Goal: Complete application form: Complete application form

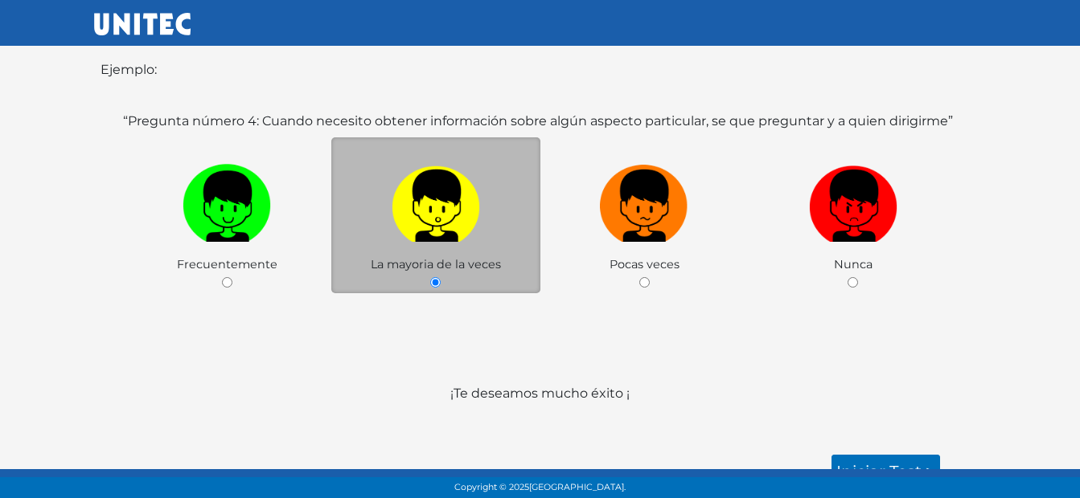
scroll to position [337, 0]
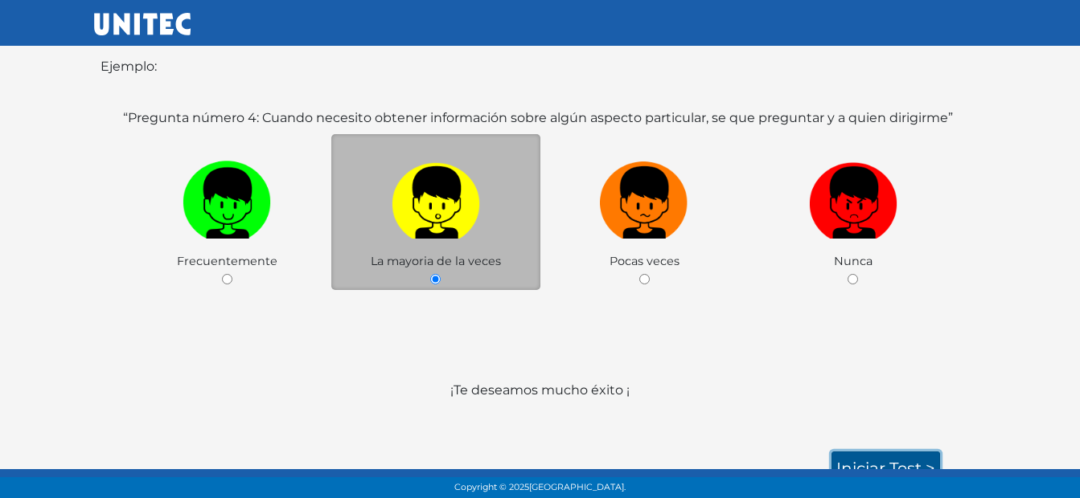
click at [855, 459] on link "Iniciar test >" at bounding box center [885, 469] width 109 height 34
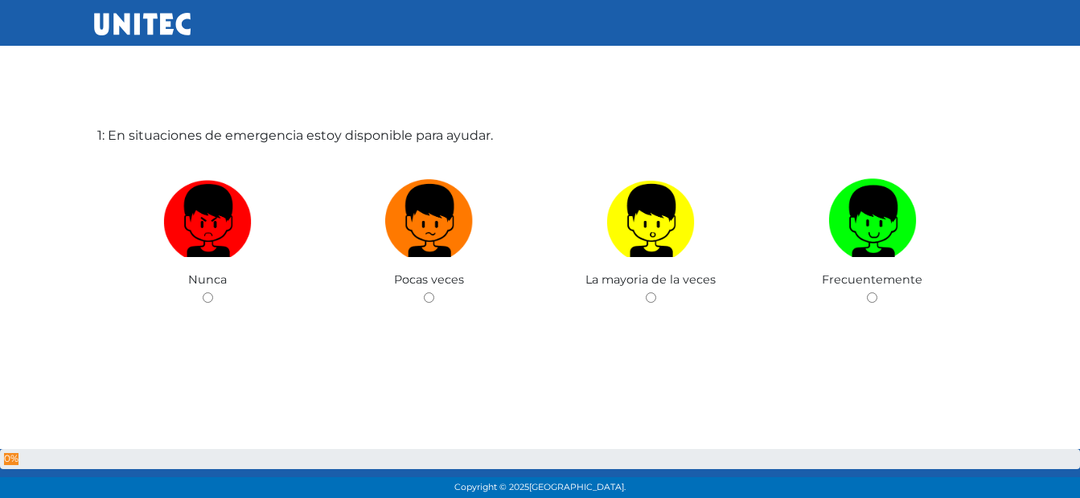
scroll to position [80, 0]
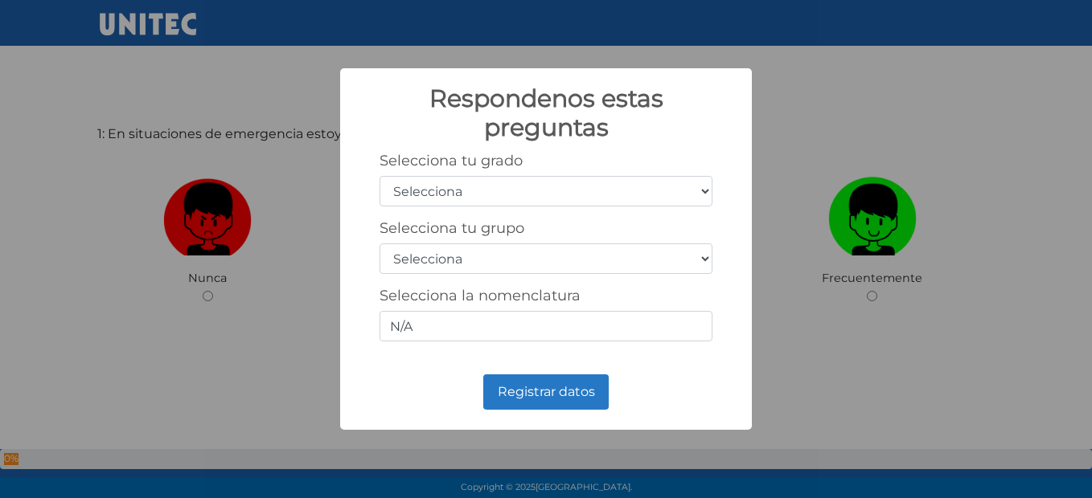
click at [510, 179] on select "Selecciona 1er grado 2do grado 3er grado 4to grado 5to grado 6to grado" at bounding box center [545, 191] width 333 height 31
select select "5"
click at [379, 176] on select "Selecciona 1er grado 2do grado 3er grado 4to grado 5to grado 6to grado" at bounding box center [545, 191] width 333 height 31
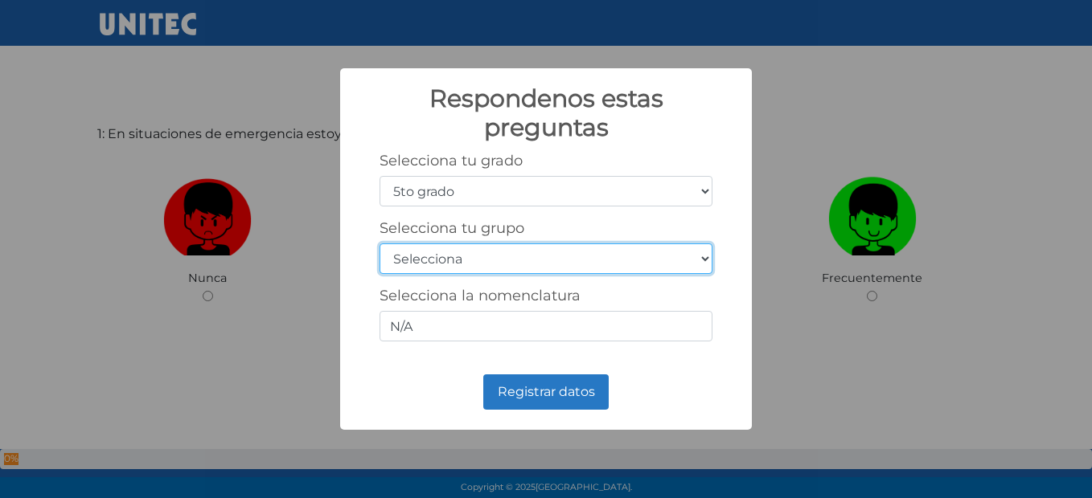
click at [472, 249] on select "Selecciona A B C D E F G H I J K L M N O P Q R S T U V W X Y Z" at bounding box center [545, 259] width 333 height 31
select select "m"
click at [379, 244] on select "Selecciona A B C D E F G H I J K L M N O P Q R S T U V W X Y Z" at bounding box center [545, 259] width 333 height 31
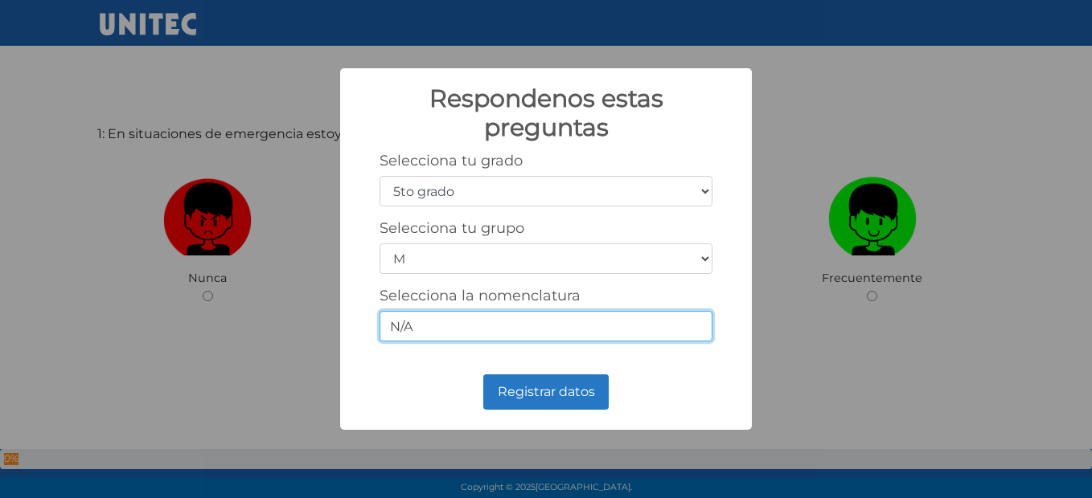
click at [489, 327] on input "N/A" at bounding box center [545, 326] width 333 height 31
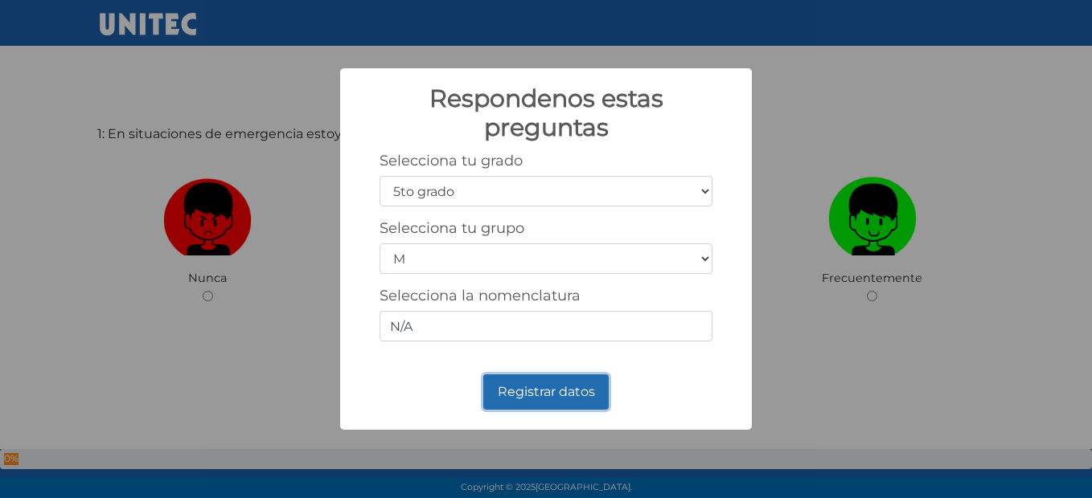
click at [530, 400] on button "Registrar datos" at bounding box center [545, 392] width 125 height 35
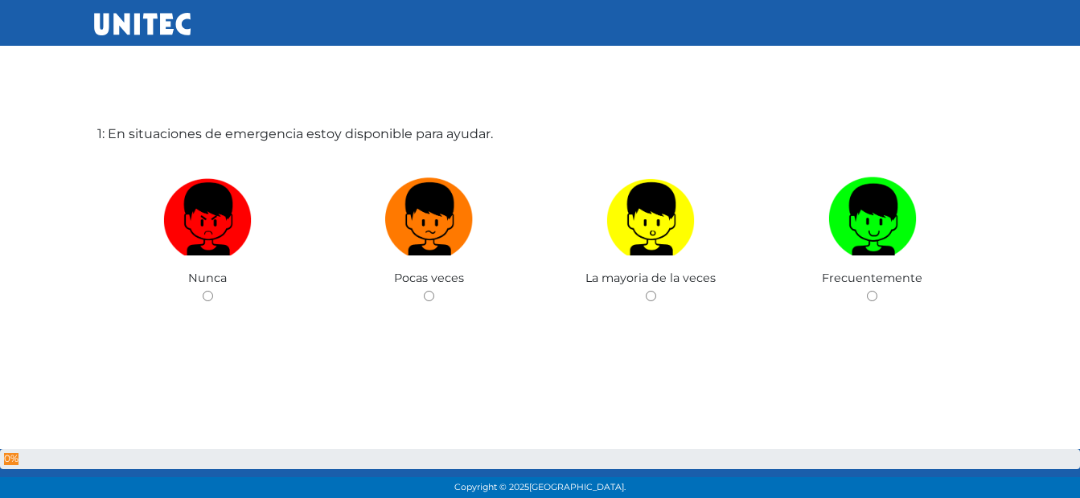
click at [586, 99] on div "1: En situaciones de emergencia estoy disponible para ayudar. Nunca Pocas veces…" at bounding box center [540, 249] width 892 height 498
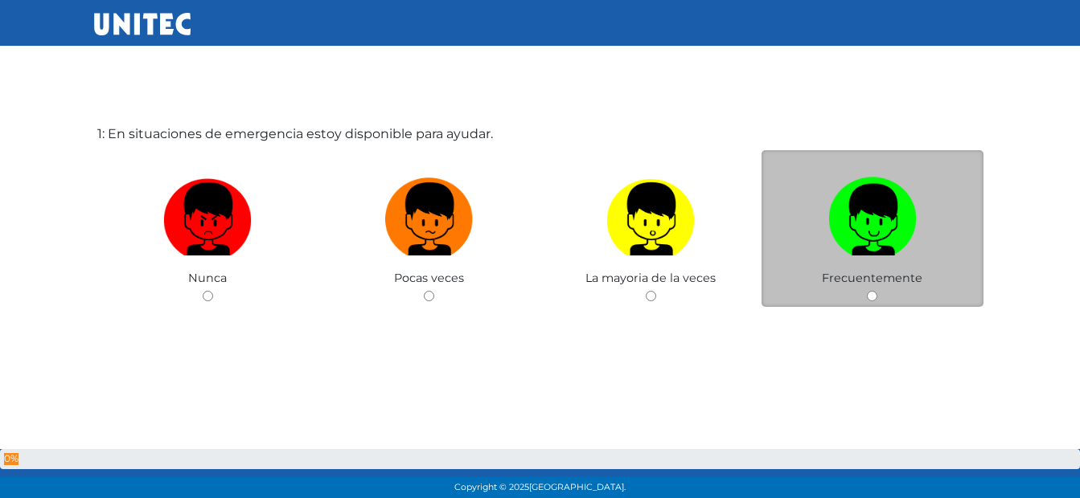
click at [871, 300] on input "radio" at bounding box center [872, 296] width 10 height 10
radio input "true"
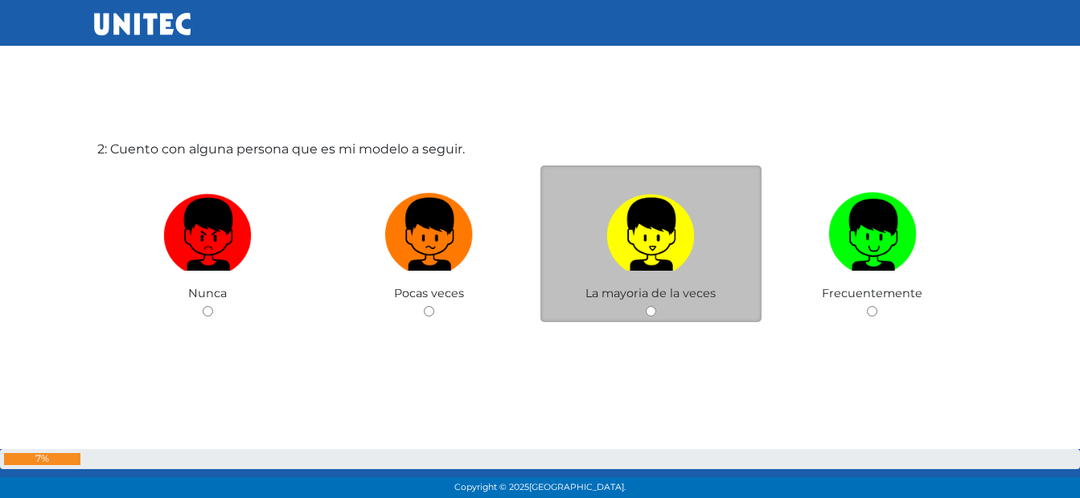
scroll to position [563, 0]
click at [647, 309] on input "radio" at bounding box center [651, 312] width 10 height 10
radio input "true"
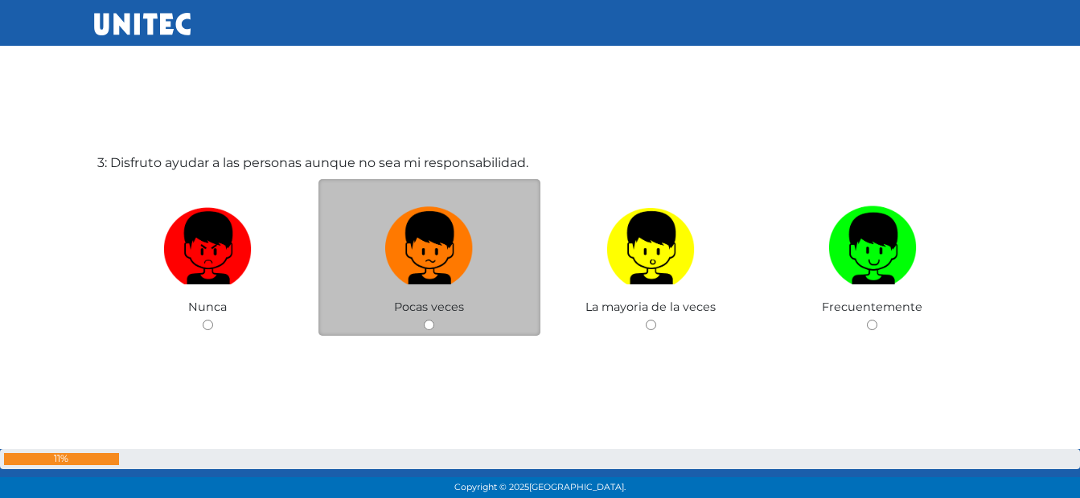
scroll to position [1077, 0]
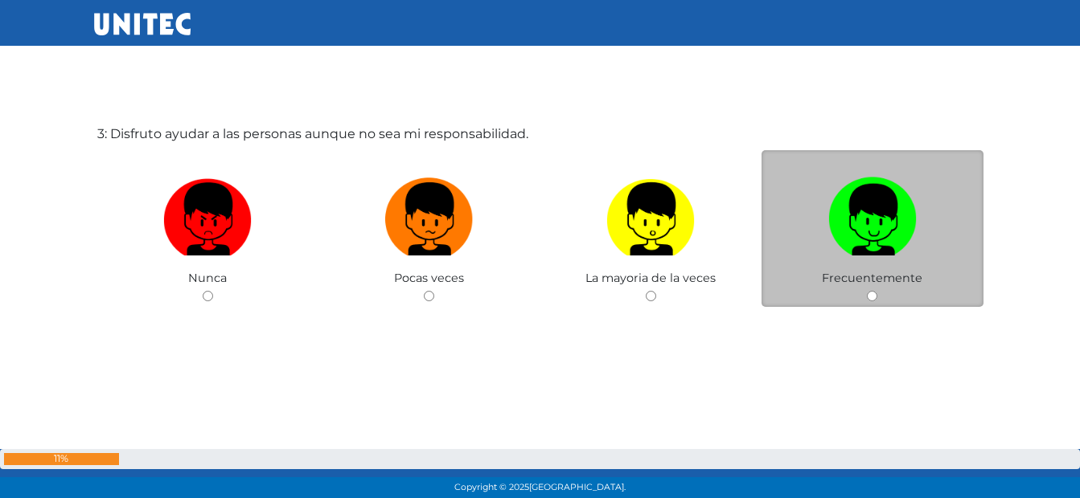
click at [871, 297] on input "radio" at bounding box center [872, 296] width 10 height 10
radio input "true"
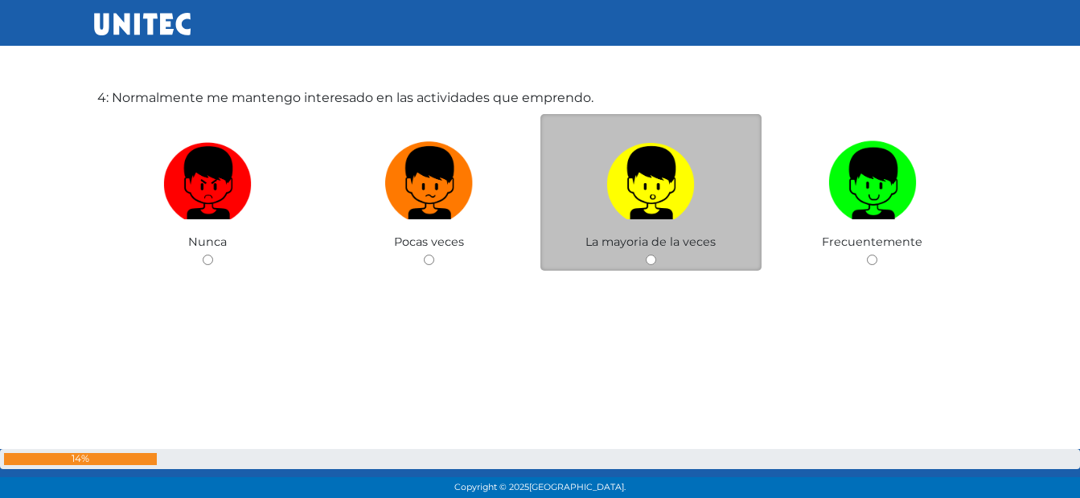
scroll to position [1583, 0]
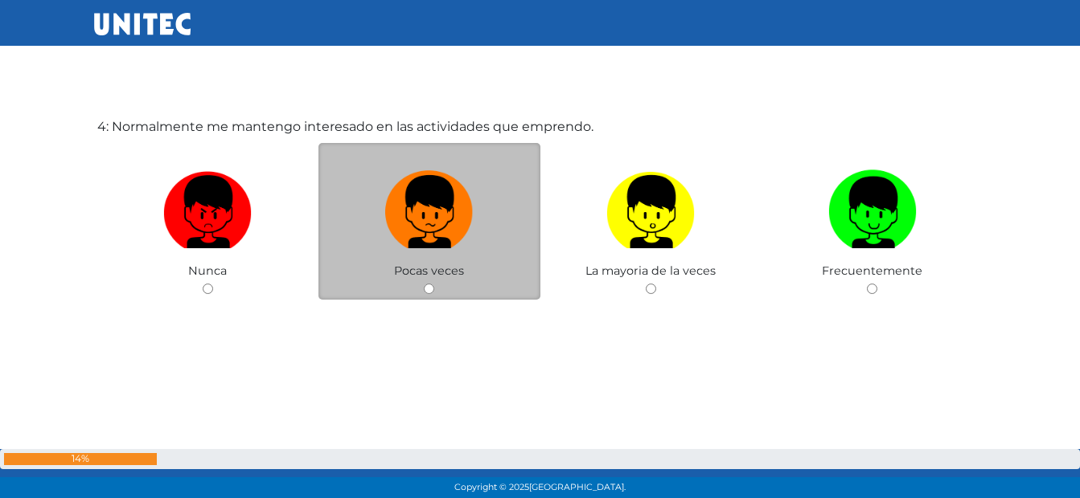
click at [431, 292] on input "radio" at bounding box center [429, 289] width 10 height 10
radio input "true"
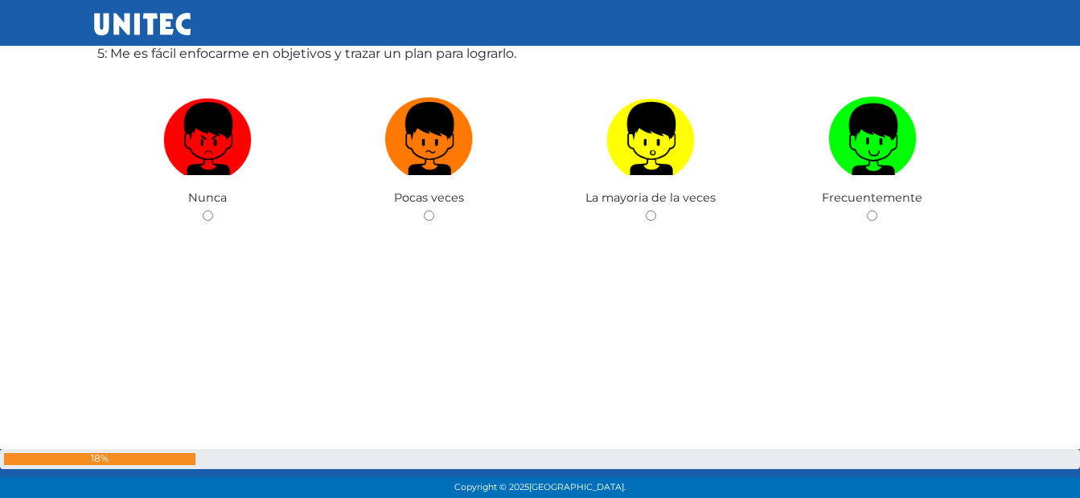
scroll to position [2074, 0]
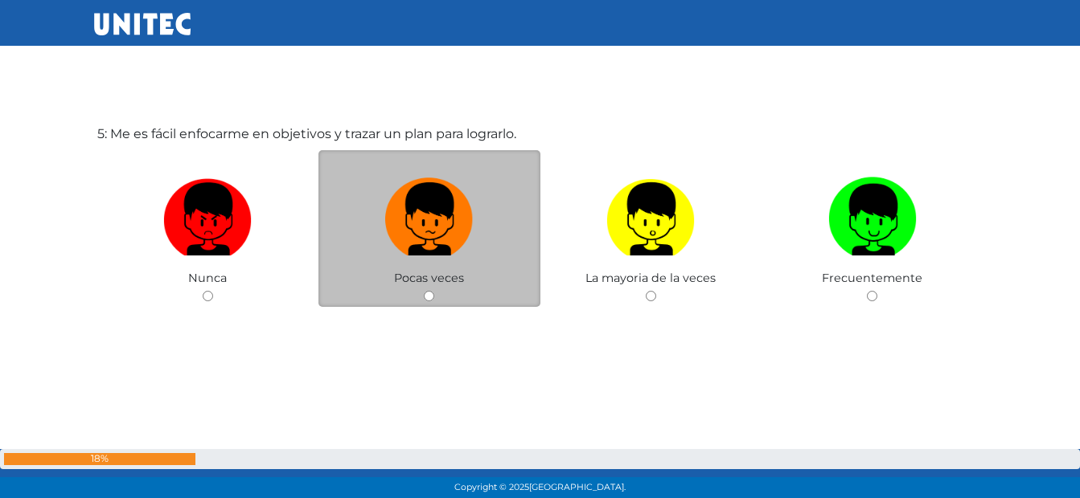
click at [422, 219] on img at bounding box center [429, 213] width 88 height 84
click at [424, 291] on input "radio" at bounding box center [429, 296] width 10 height 10
radio input "true"
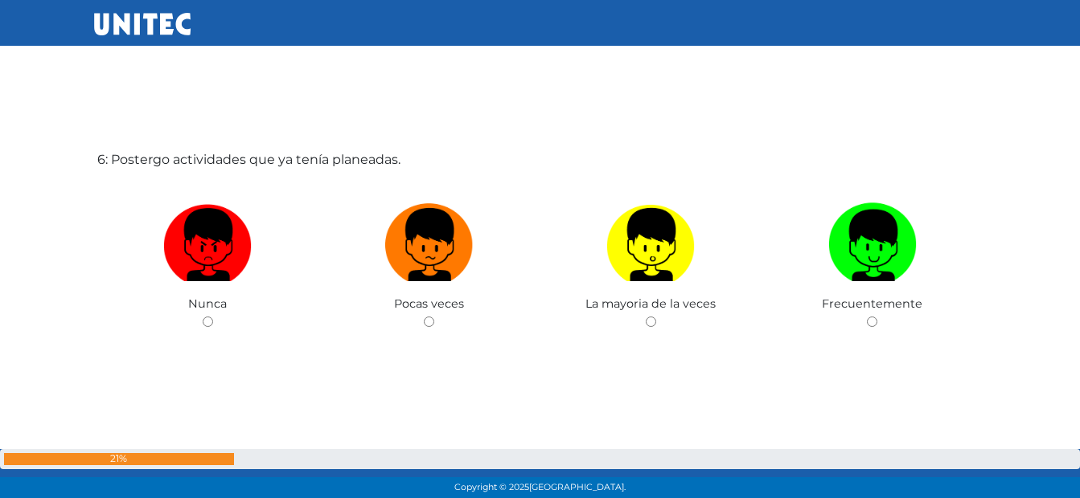
scroll to position [2584, 0]
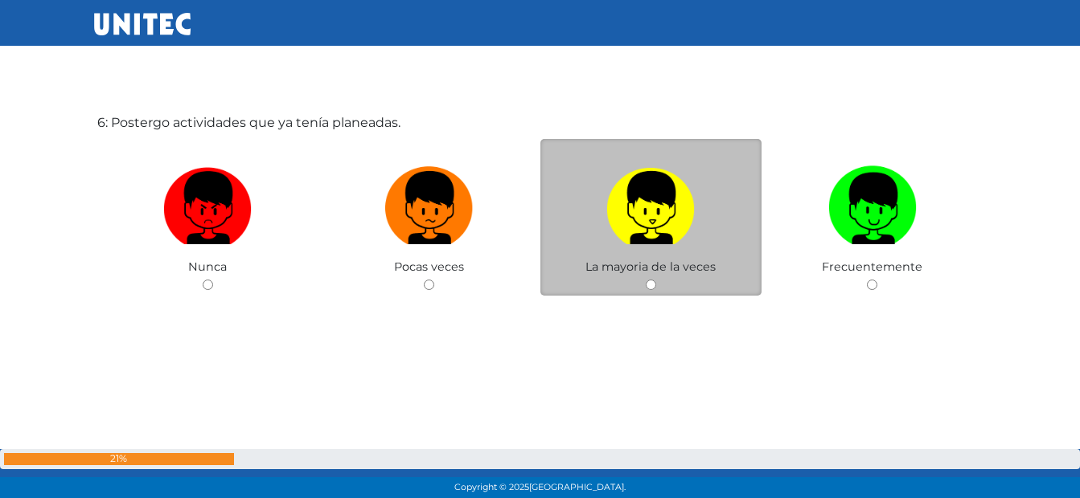
click at [621, 223] on img at bounding box center [650, 202] width 88 height 84
click at [646, 280] on input "radio" at bounding box center [651, 285] width 10 height 10
radio input "true"
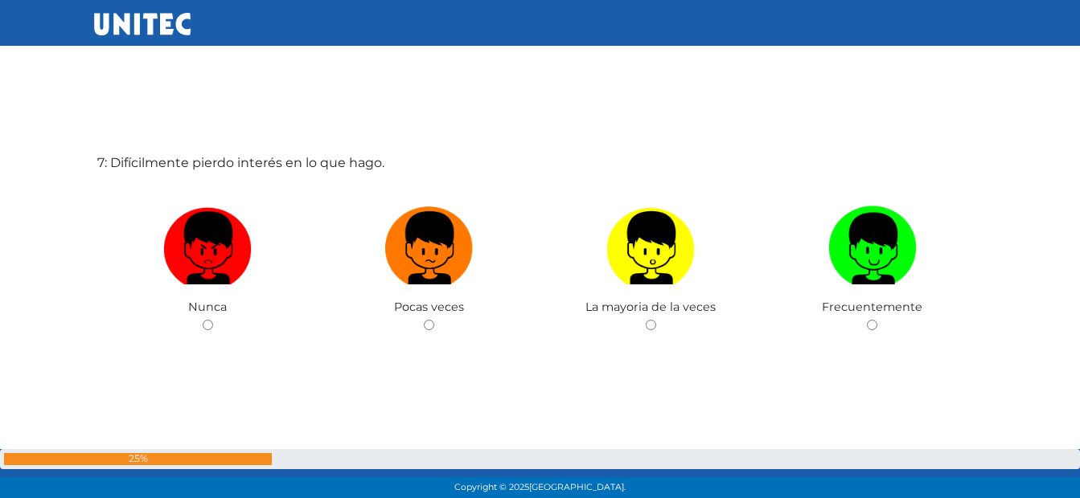
scroll to position [3122, 0]
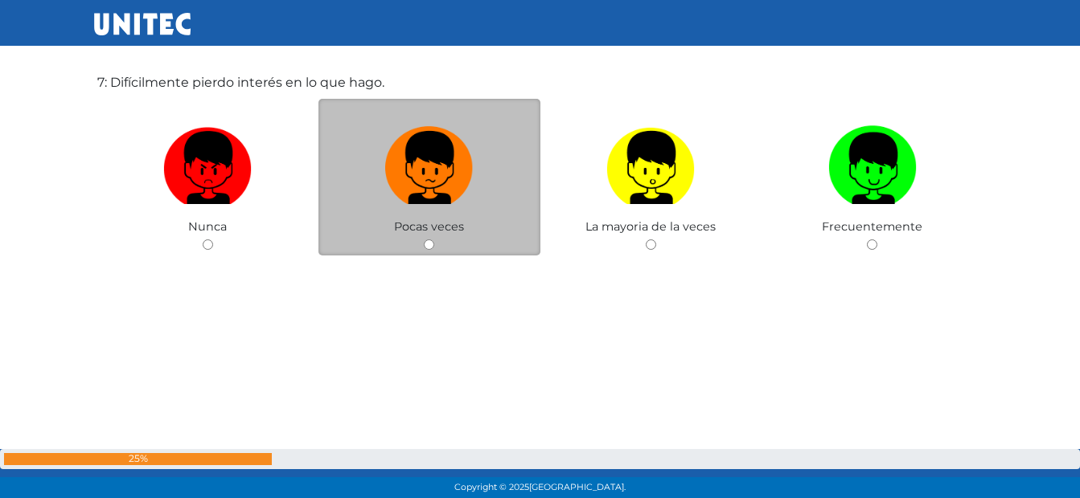
click at [430, 247] on input "radio" at bounding box center [429, 245] width 10 height 10
radio input "true"
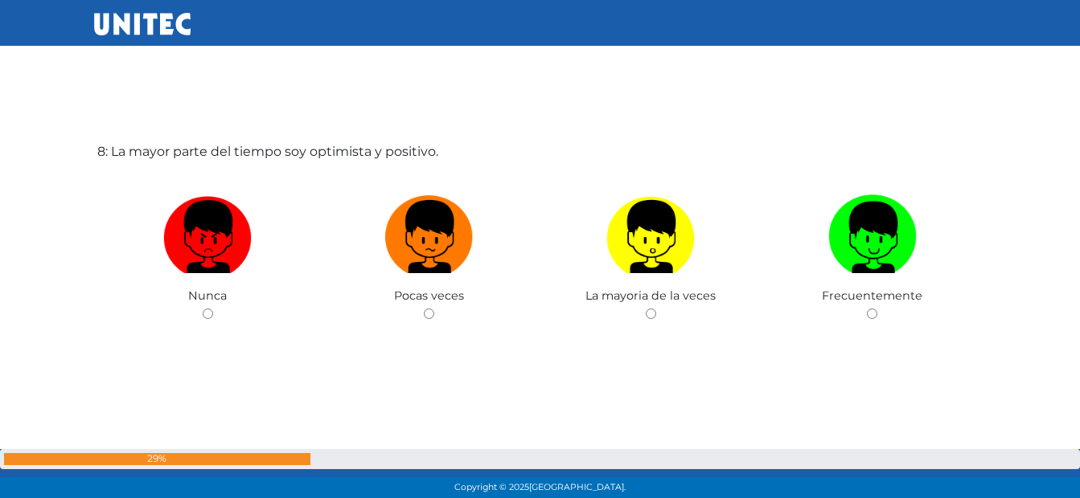
scroll to position [3577, 0]
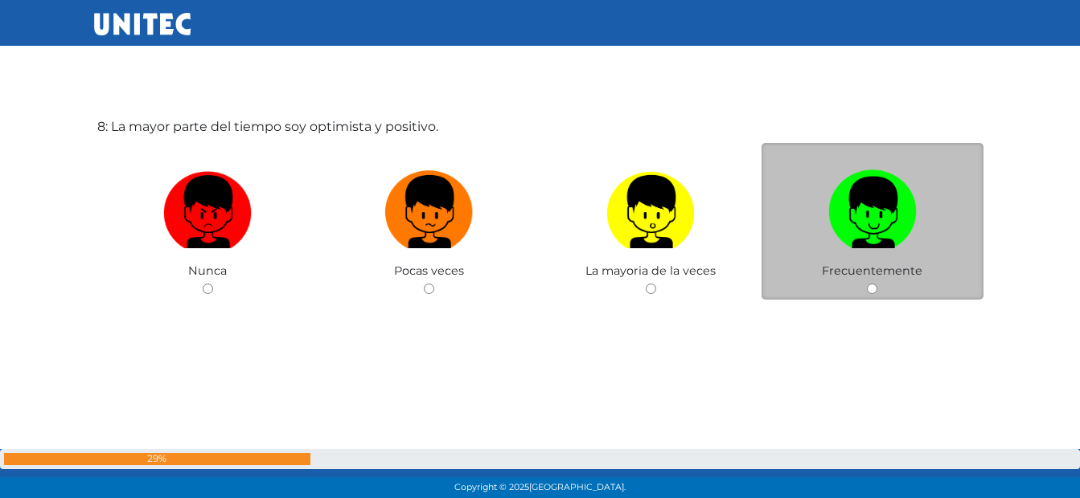
click at [870, 289] on input "radio" at bounding box center [872, 289] width 10 height 10
radio input "true"
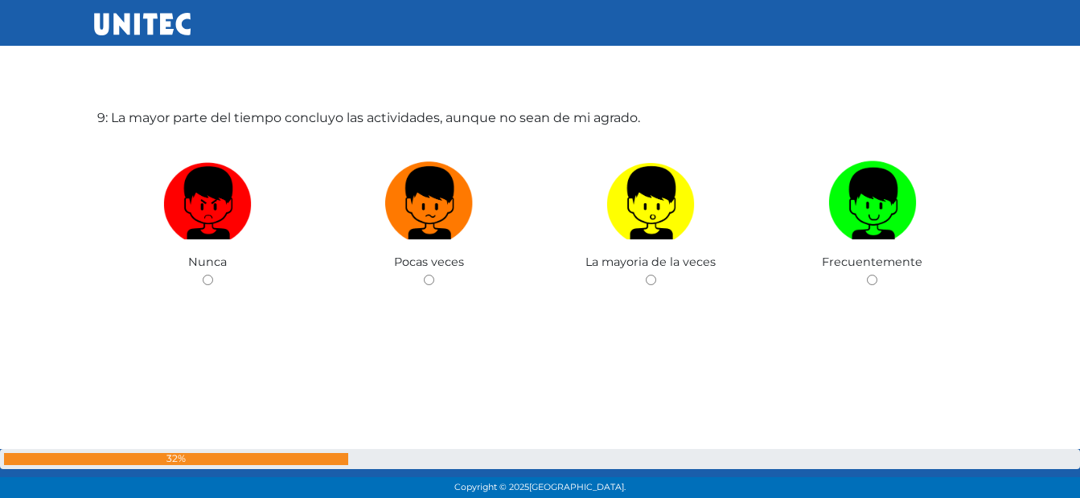
scroll to position [4086, 0]
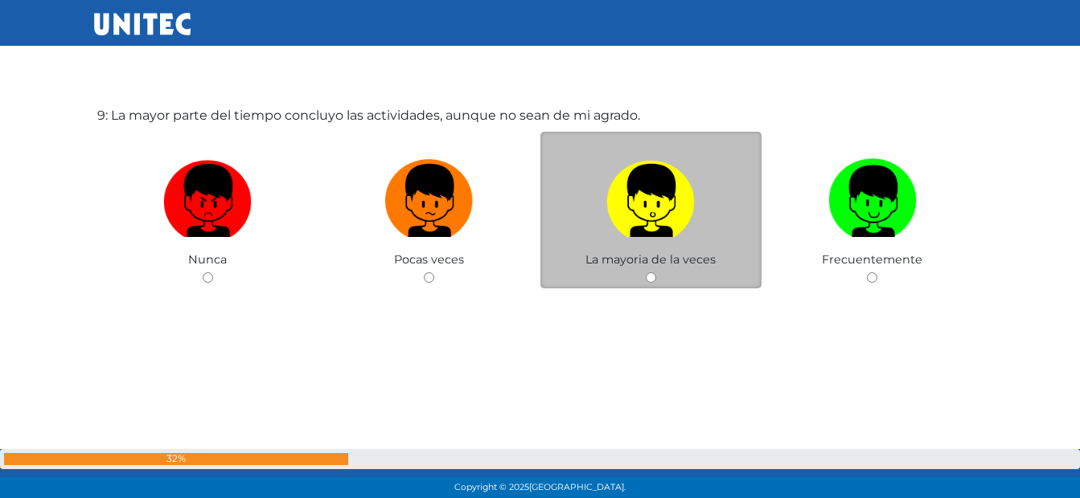
click at [654, 281] on input "radio" at bounding box center [651, 278] width 10 height 10
radio input "true"
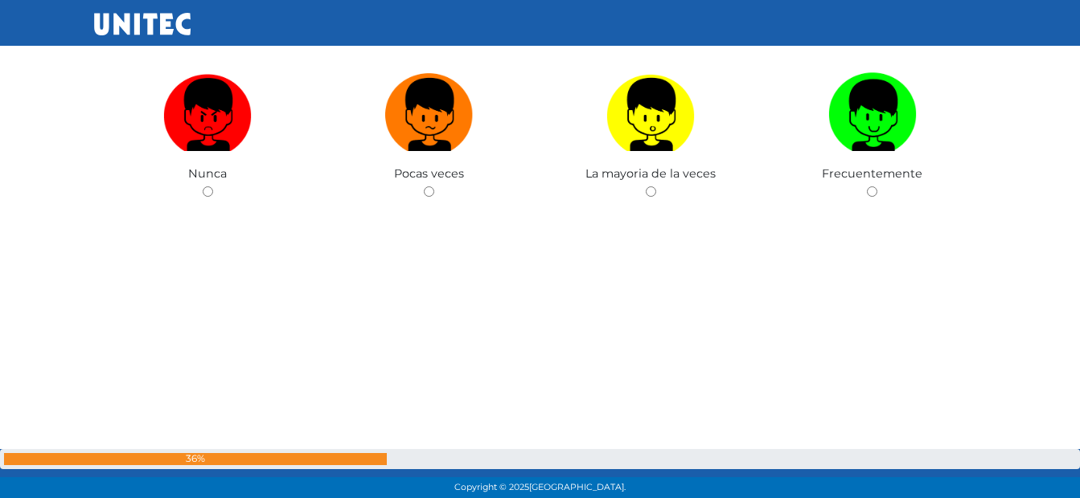
scroll to position [4675, 0]
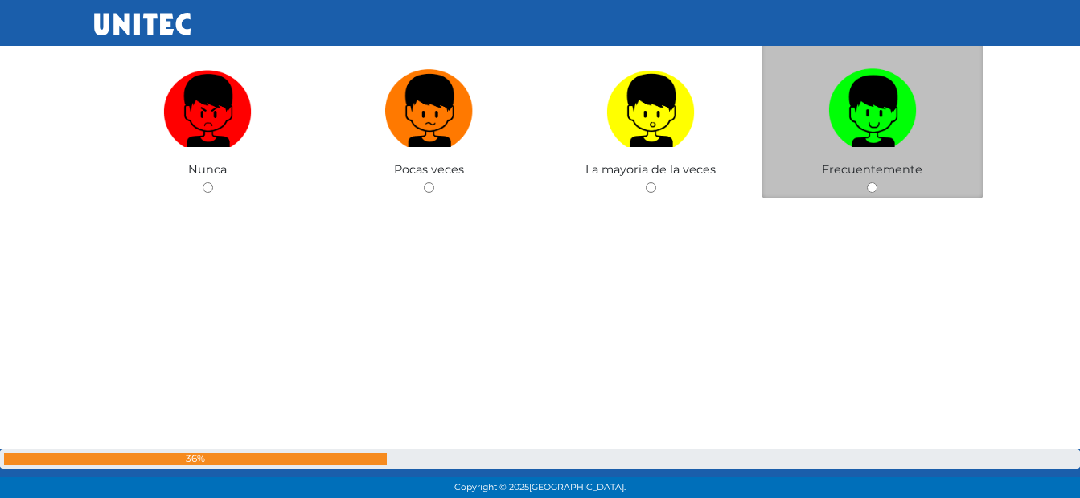
click at [830, 186] on div "Frecuentemente" at bounding box center [872, 120] width 222 height 157
click at [848, 125] on img at bounding box center [872, 105] width 88 height 84
click at [867, 182] on input "radio" at bounding box center [872, 187] width 10 height 10
radio input "true"
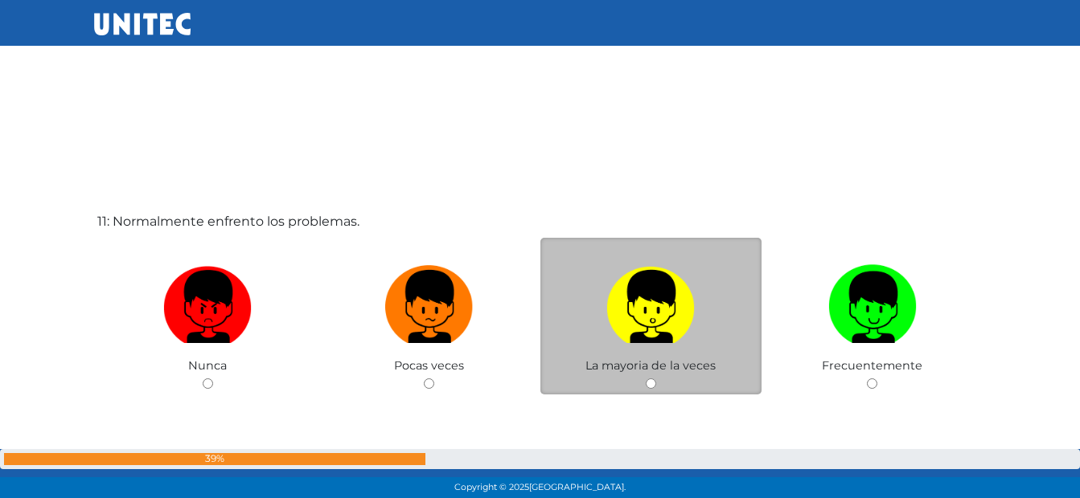
scroll to position [5065, 0]
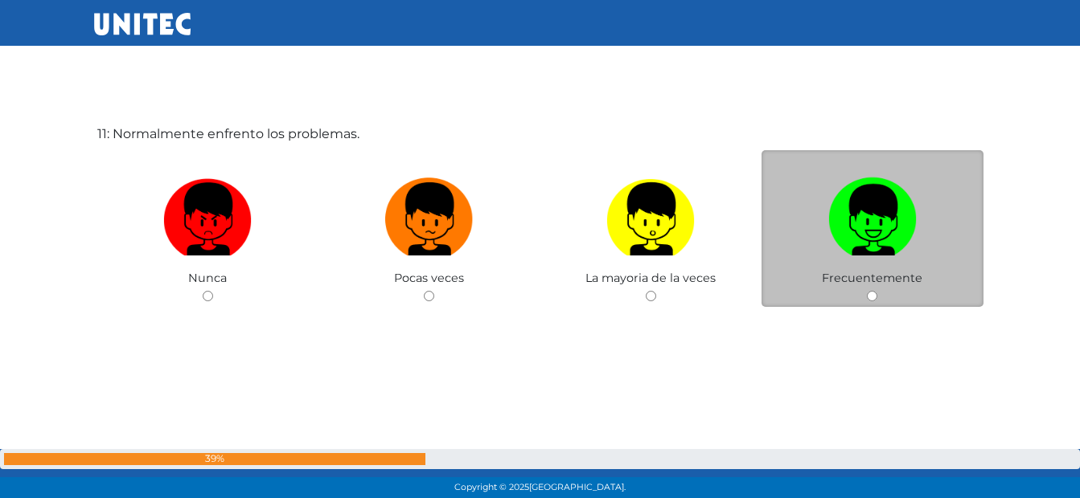
click at [847, 205] on img at bounding box center [872, 213] width 88 height 84
click at [867, 291] on input "radio" at bounding box center [872, 296] width 10 height 10
radio input "true"
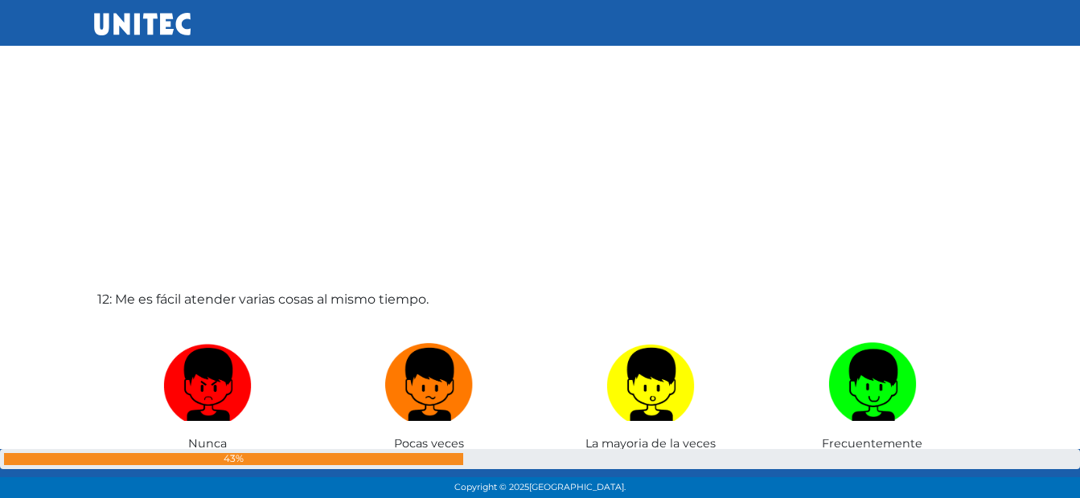
scroll to position [5521, 0]
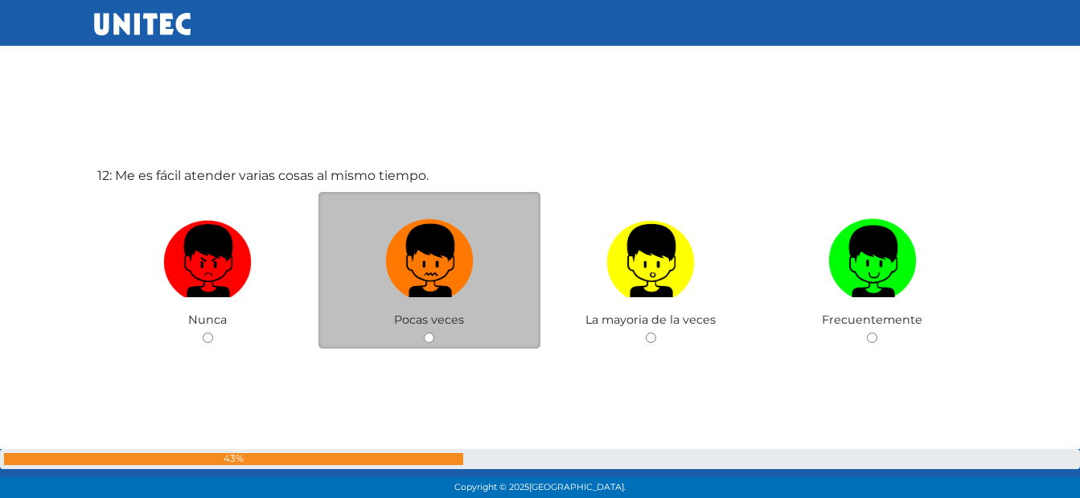
click at [439, 245] on img at bounding box center [429, 255] width 88 height 84
click at [434, 333] on input "radio" at bounding box center [429, 338] width 10 height 10
radio input "true"
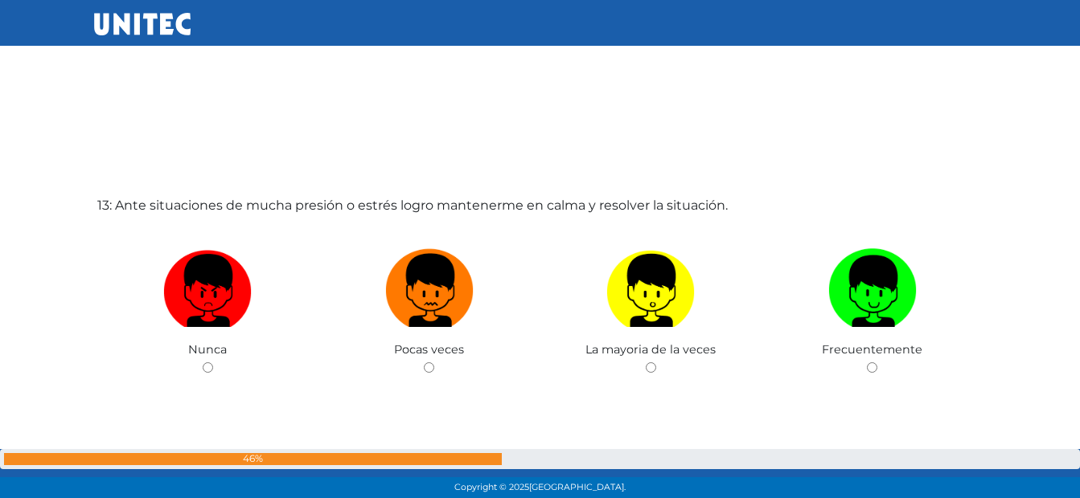
scroll to position [6029, 0]
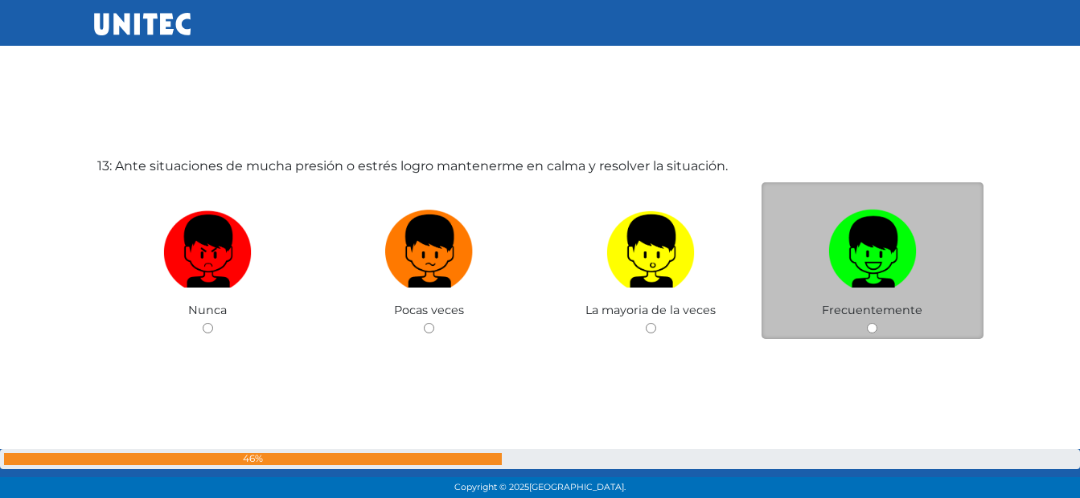
click at [864, 217] on img at bounding box center [872, 245] width 88 height 84
click at [867, 323] on input "radio" at bounding box center [872, 328] width 10 height 10
radio input "true"
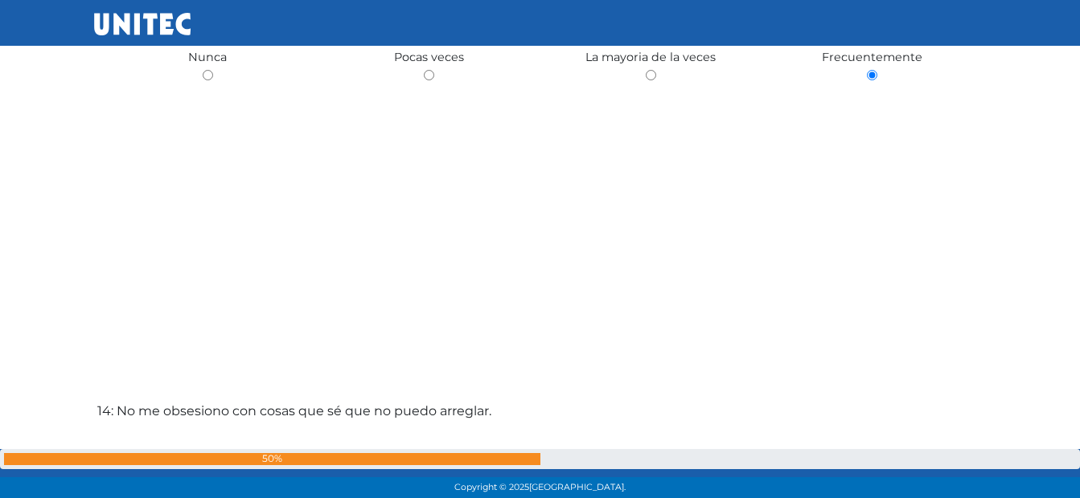
scroll to position [6560, 0]
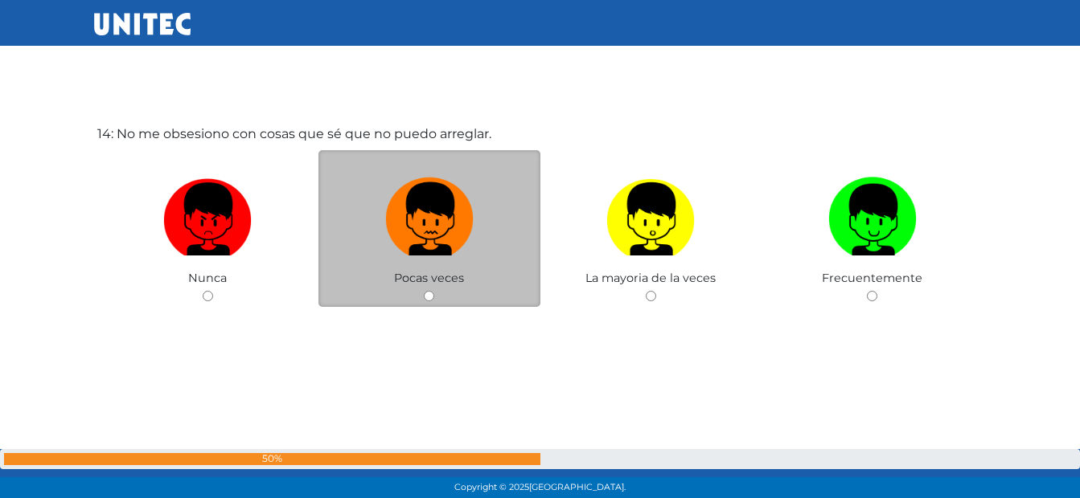
click at [430, 223] on img at bounding box center [429, 213] width 88 height 84
click at [430, 291] on input "radio" at bounding box center [429, 296] width 10 height 10
radio input "true"
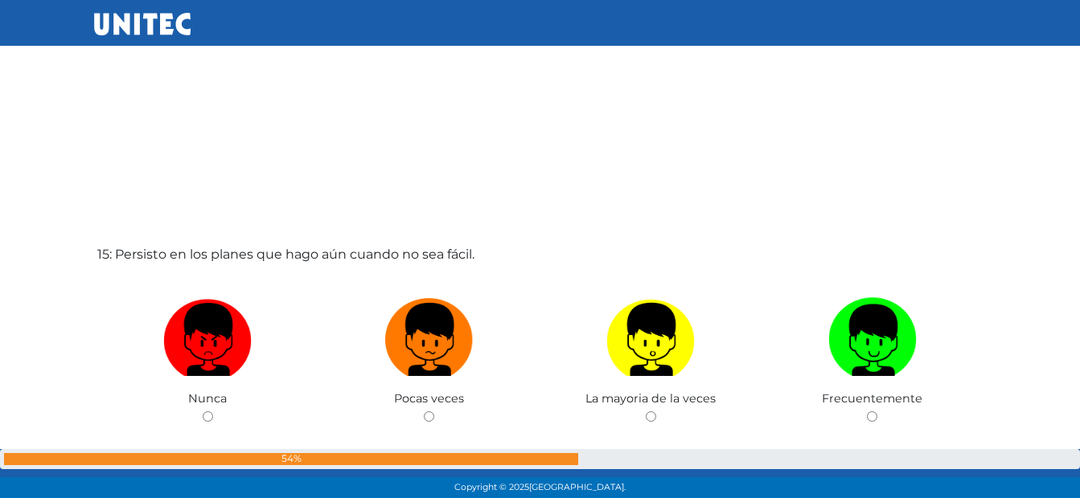
scroll to position [7018, 0]
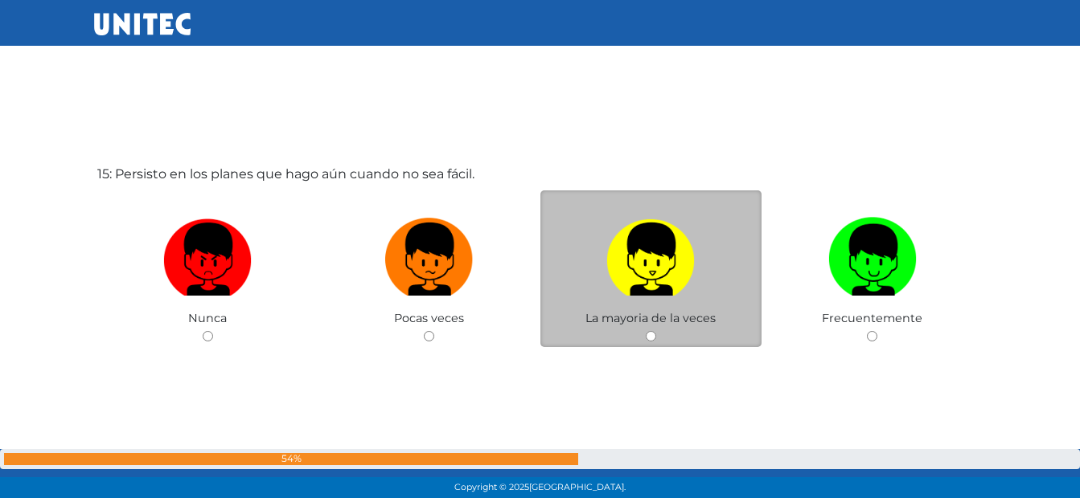
click at [686, 251] on img at bounding box center [650, 253] width 88 height 84
click at [656, 331] on input "radio" at bounding box center [651, 336] width 10 height 10
radio input "true"
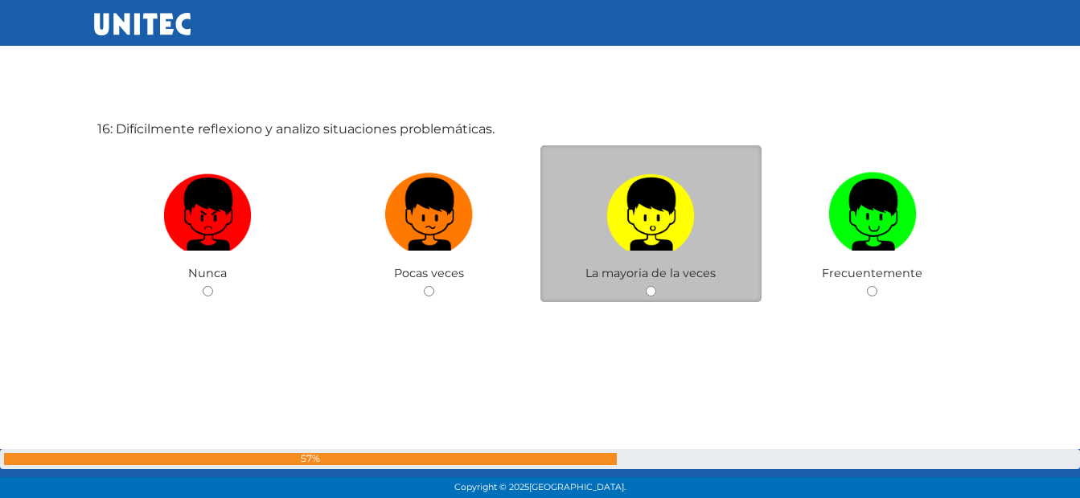
scroll to position [7544, 0]
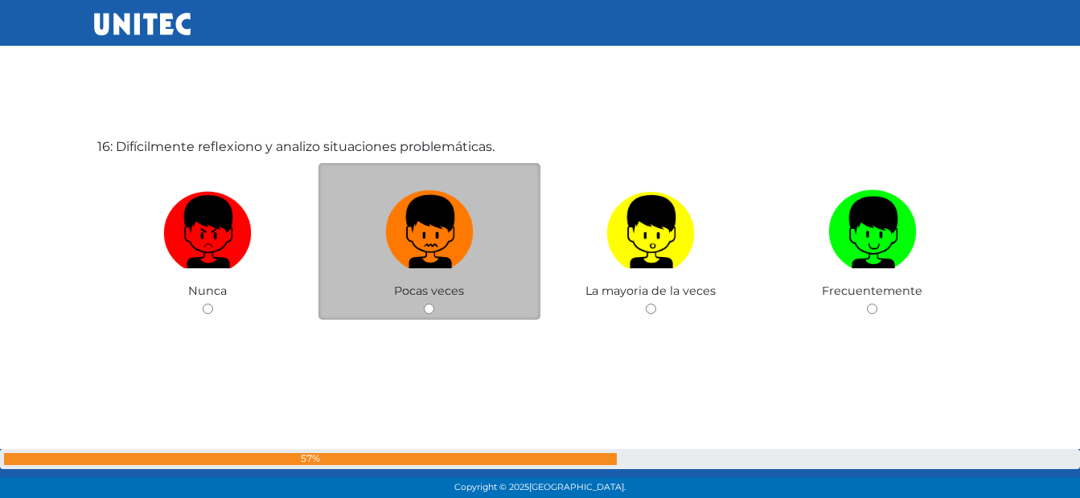
click at [463, 239] on img at bounding box center [429, 226] width 88 height 84
click at [434, 304] on input "radio" at bounding box center [429, 309] width 10 height 10
radio input "true"
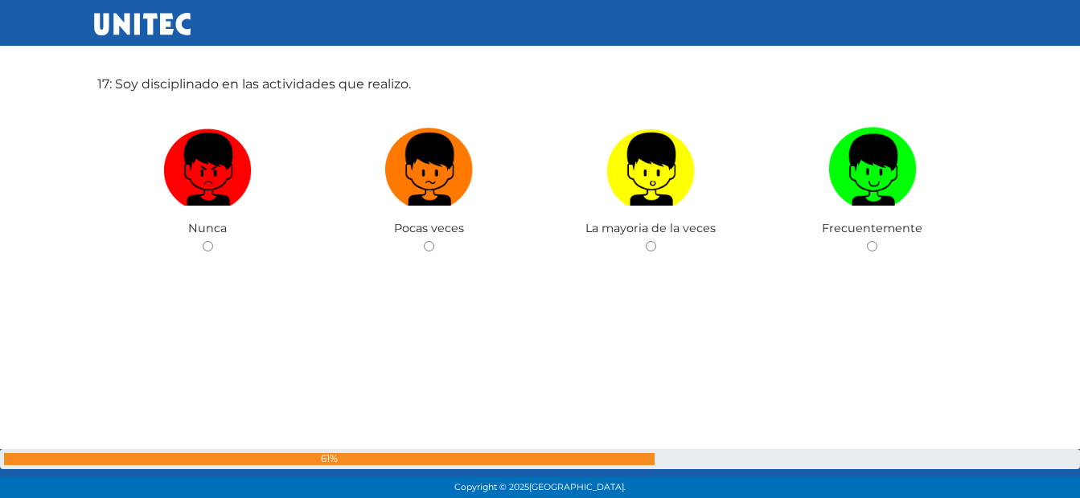
scroll to position [8107, 0]
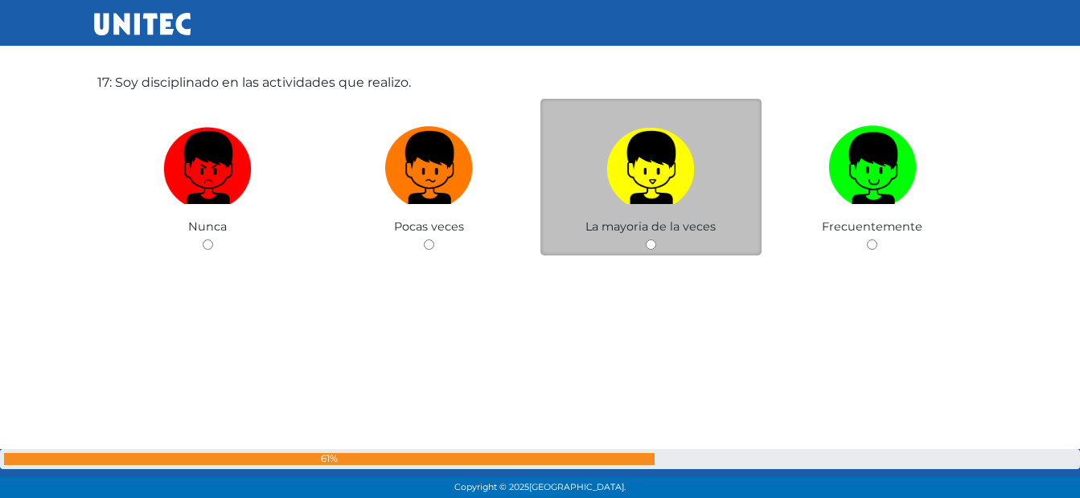
click at [638, 174] on img at bounding box center [650, 162] width 88 height 84
click at [646, 240] on input "radio" at bounding box center [651, 245] width 10 height 10
radio input "true"
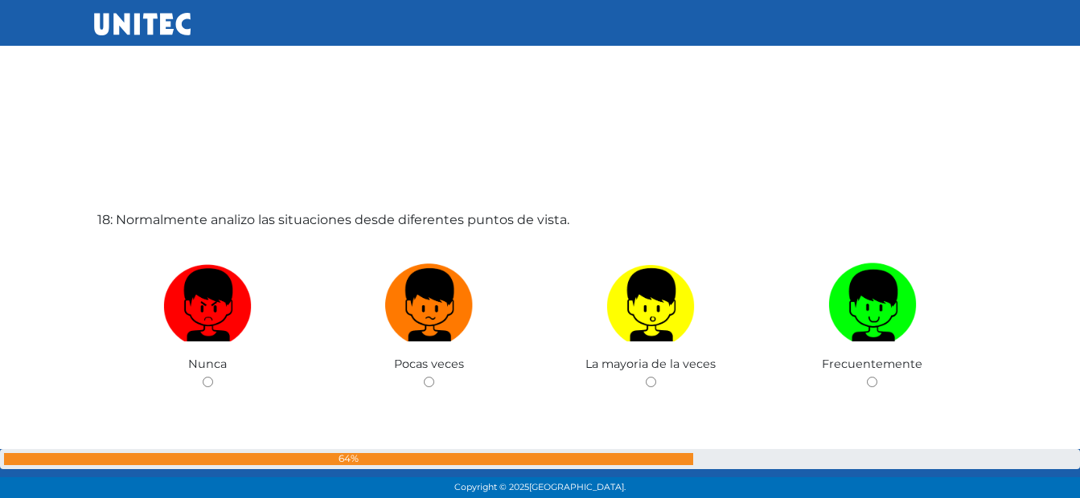
scroll to position [8485, 0]
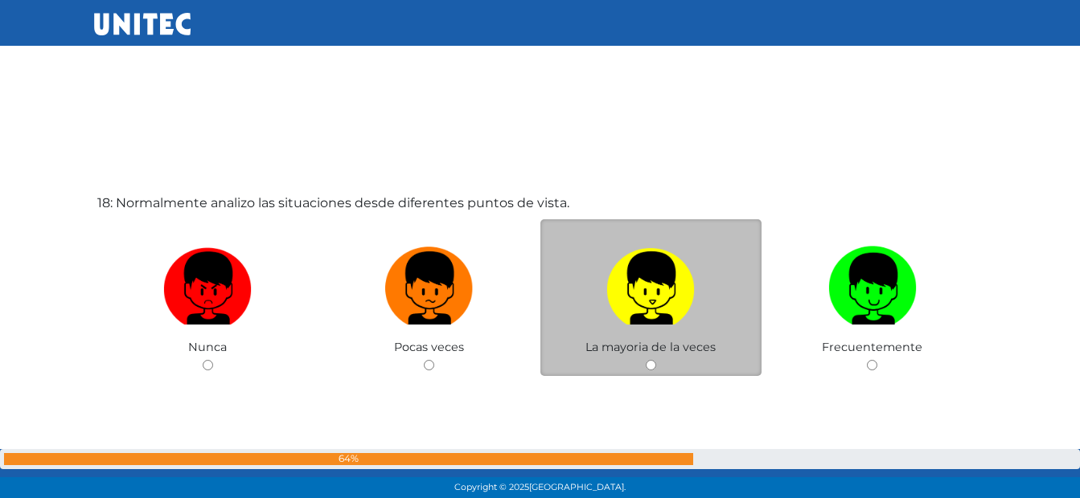
click at [633, 287] on img at bounding box center [650, 282] width 88 height 84
click at [646, 360] on input "radio" at bounding box center [651, 365] width 10 height 10
radio input "true"
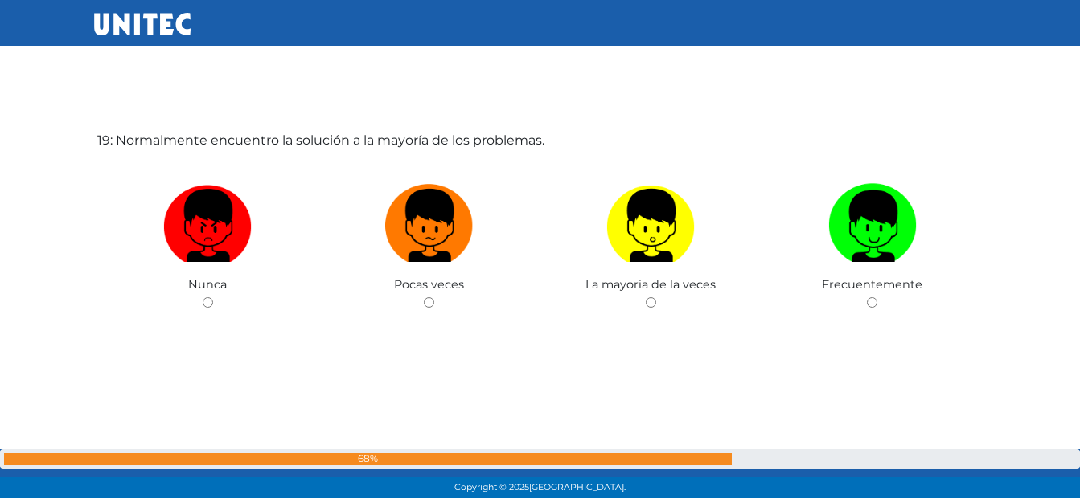
scroll to position [9047, 0]
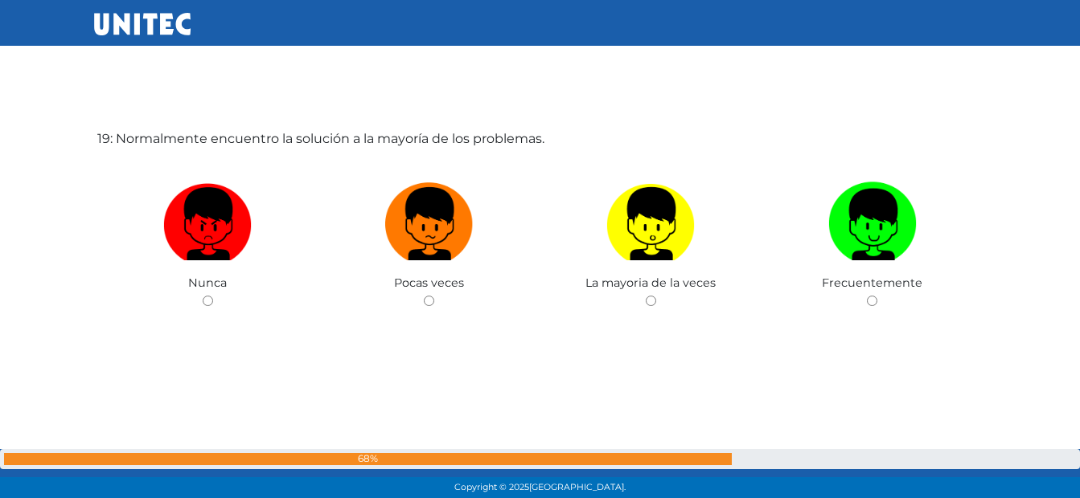
click at [558, 244] on label at bounding box center [651, 224] width 222 height 98
click at [646, 296] on input "radio" at bounding box center [651, 301] width 10 height 10
radio input "true"
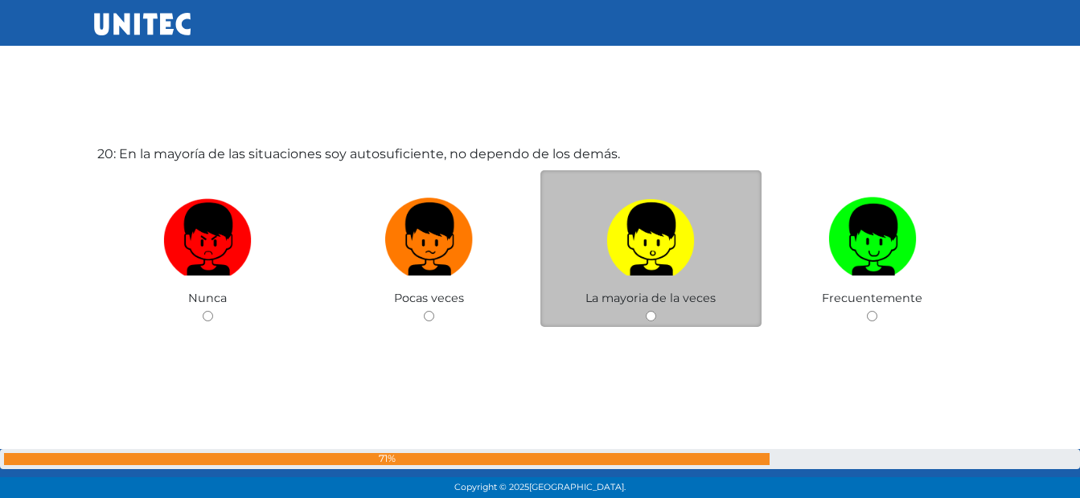
scroll to position [9531, 0]
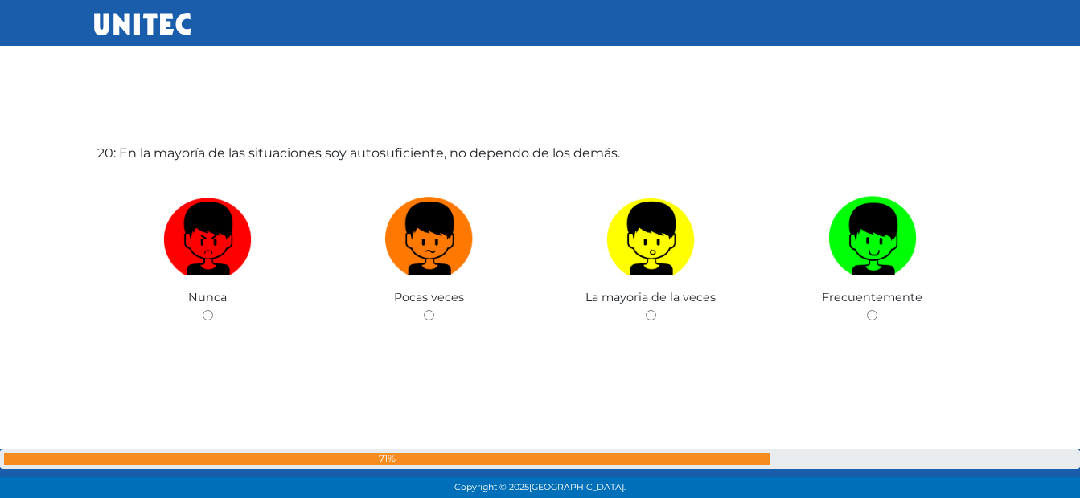
click at [877, 316] on div "20: En la mayoría de las situaciones soy autosuficiente, no dependo de los demá…" at bounding box center [540, 268] width 892 height 498
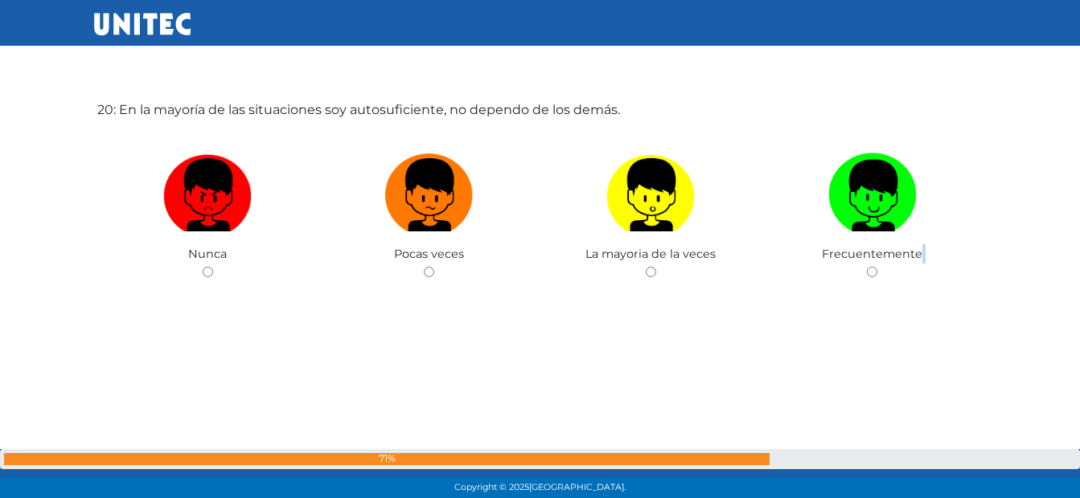
scroll to position [9494, 0]
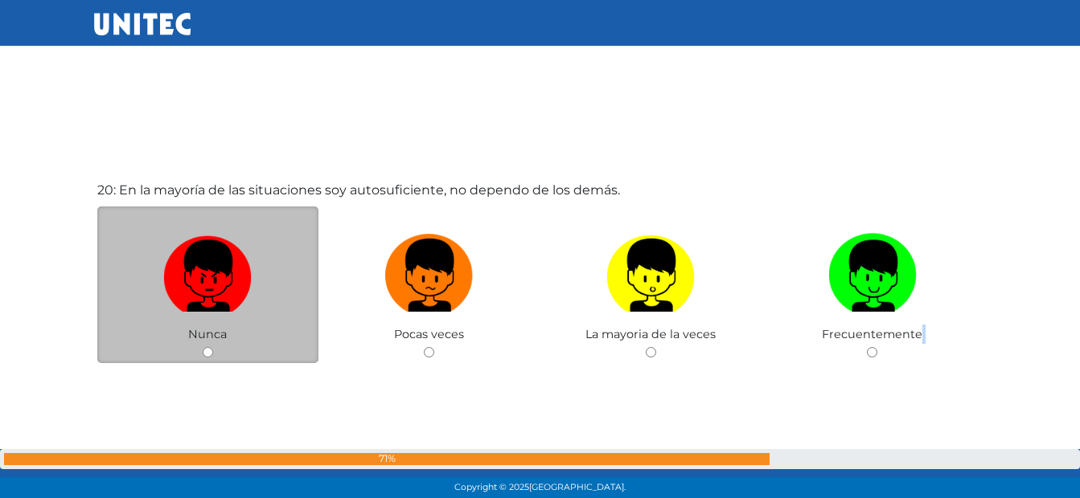
click at [199, 277] on img at bounding box center [207, 270] width 88 height 84
click at [203, 347] on input "radio" at bounding box center [208, 352] width 10 height 10
radio input "true"
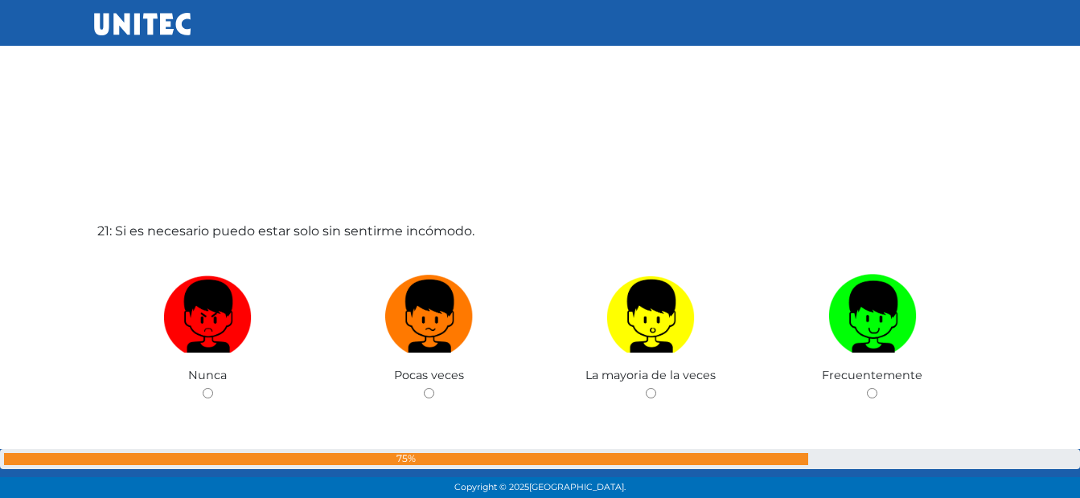
scroll to position [9953, 0]
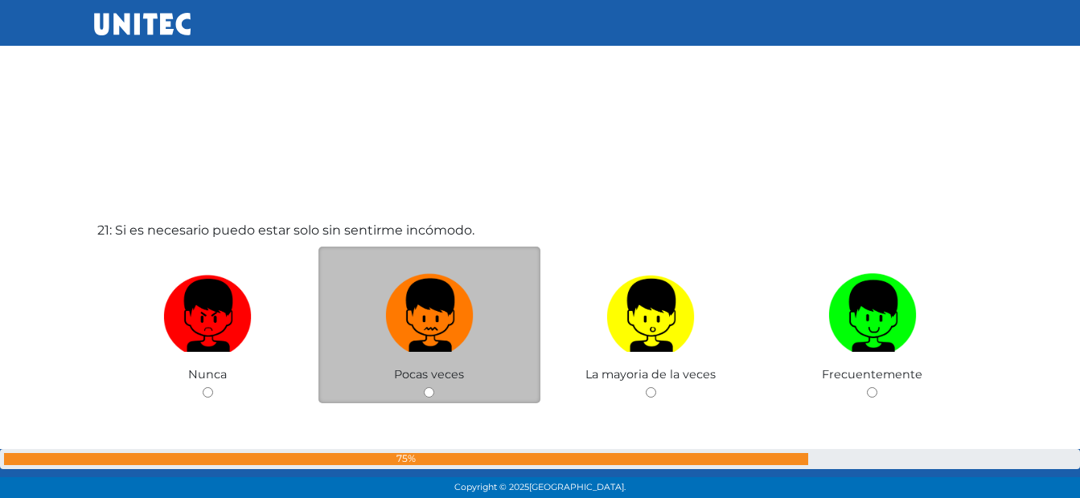
click at [442, 329] on img at bounding box center [429, 310] width 88 height 84
click at [434, 387] on input "radio" at bounding box center [429, 392] width 10 height 10
radio input "true"
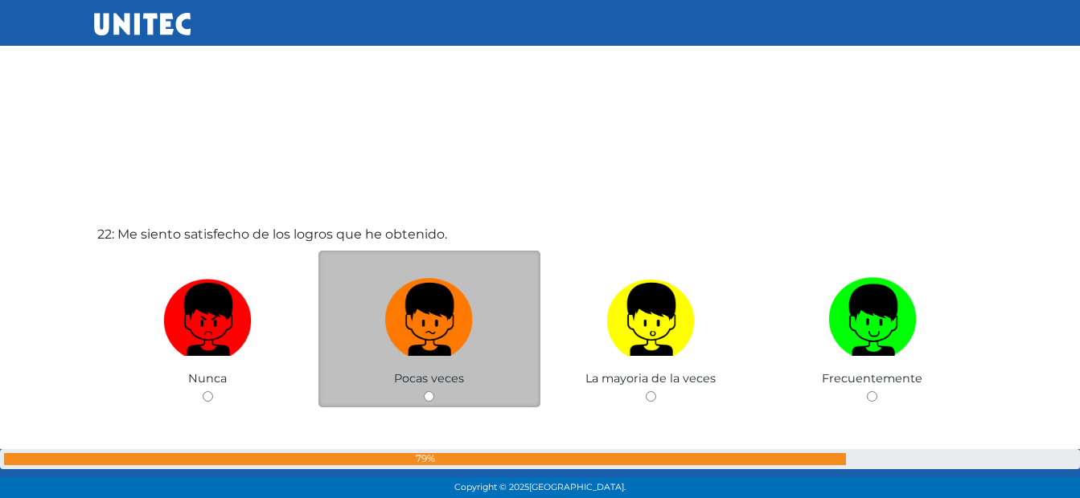
scroll to position [10448, 0]
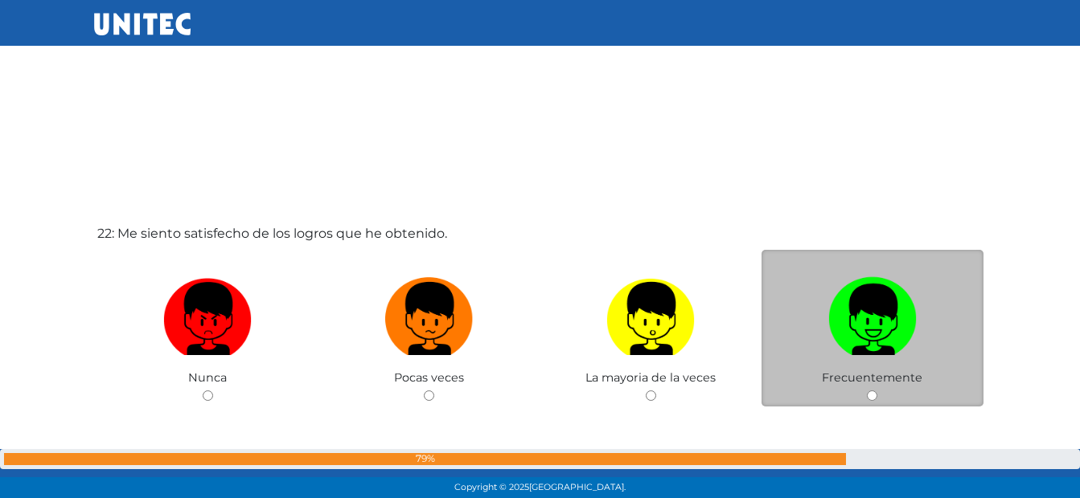
click at [883, 315] on img at bounding box center [872, 313] width 88 height 84
click at [877, 391] on input "radio" at bounding box center [872, 396] width 10 height 10
radio input "true"
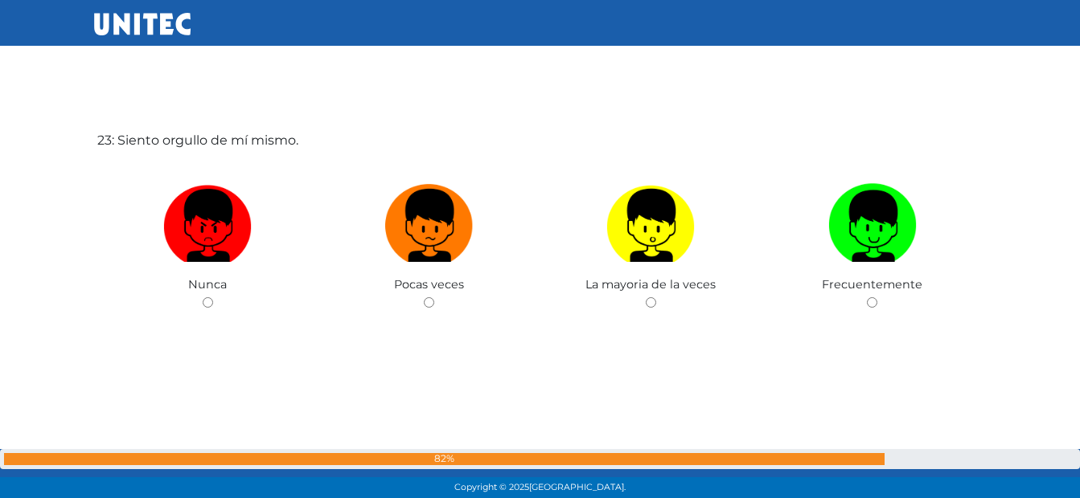
scroll to position [11036, 0]
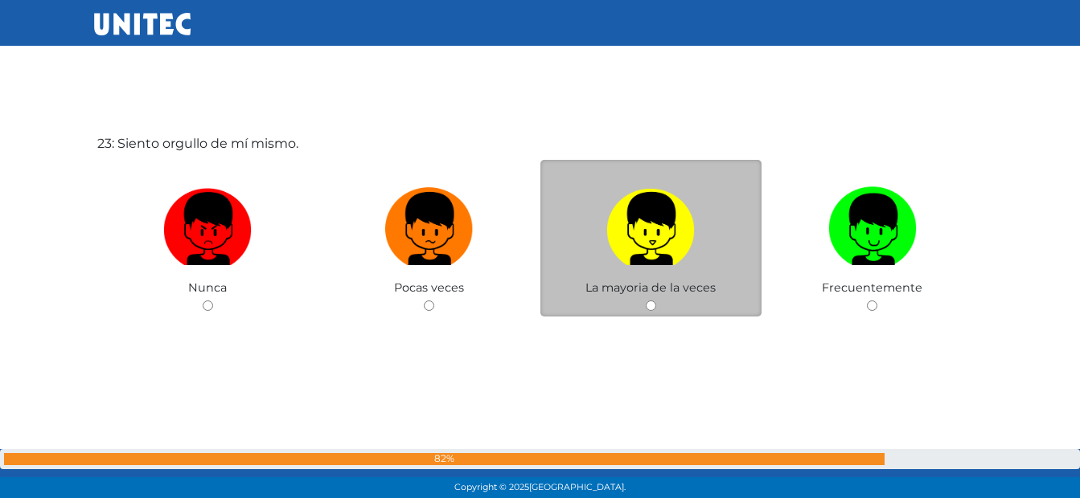
click at [655, 256] on img at bounding box center [650, 223] width 88 height 84
click at [655, 301] on input "radio" at bounding box center [651, 306] width 10 height 10
radio input "true"
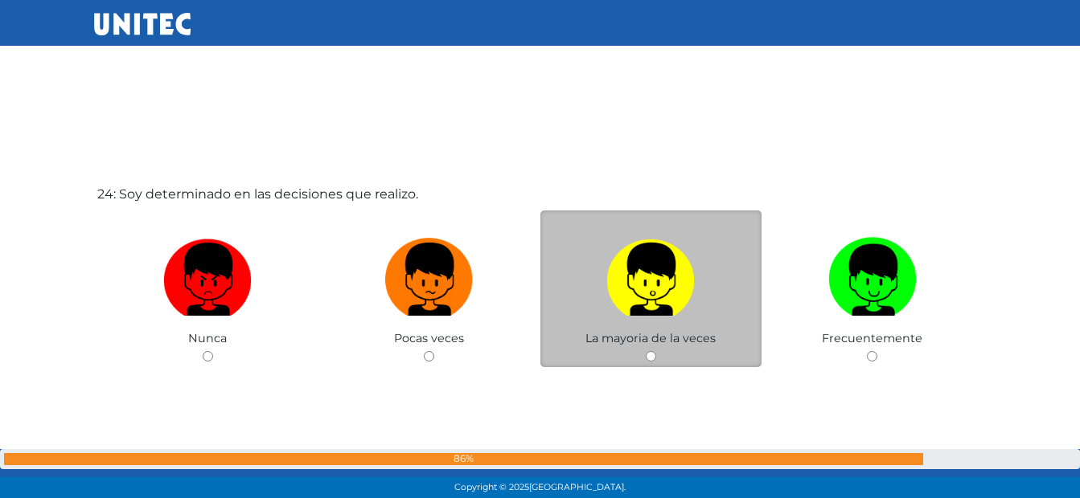
scroll to position [11538, 0]
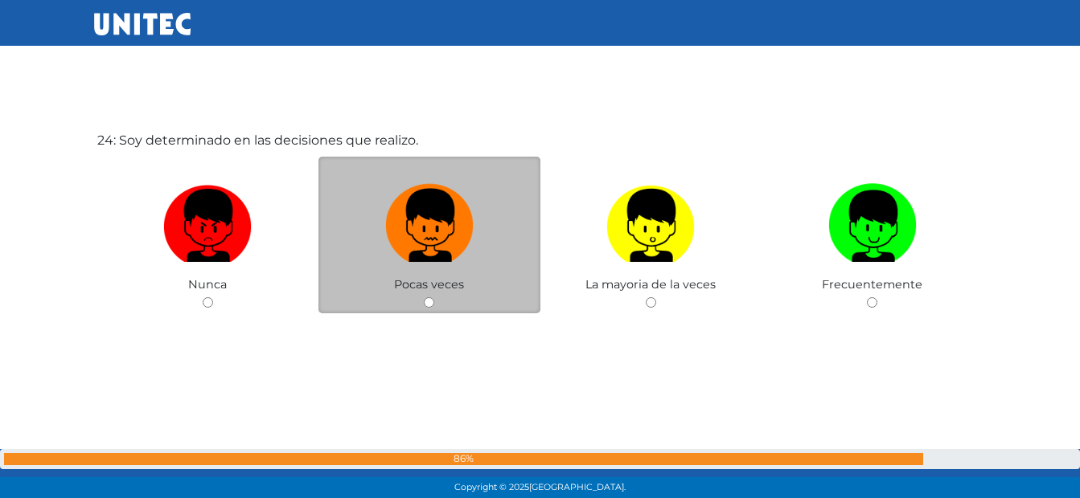
click at [428, 234] on img at bounding box center [429, 220] width 88 height 84
click at [428, 297] on input "radio" at bounding box center [429, 302] width 10 height 10
radio input "true"
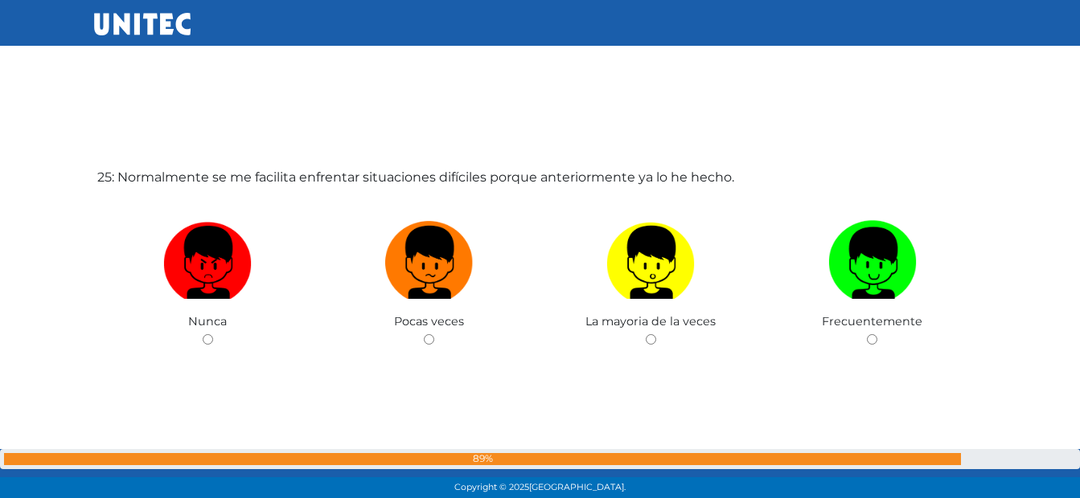
scroll to position [12036, 0]
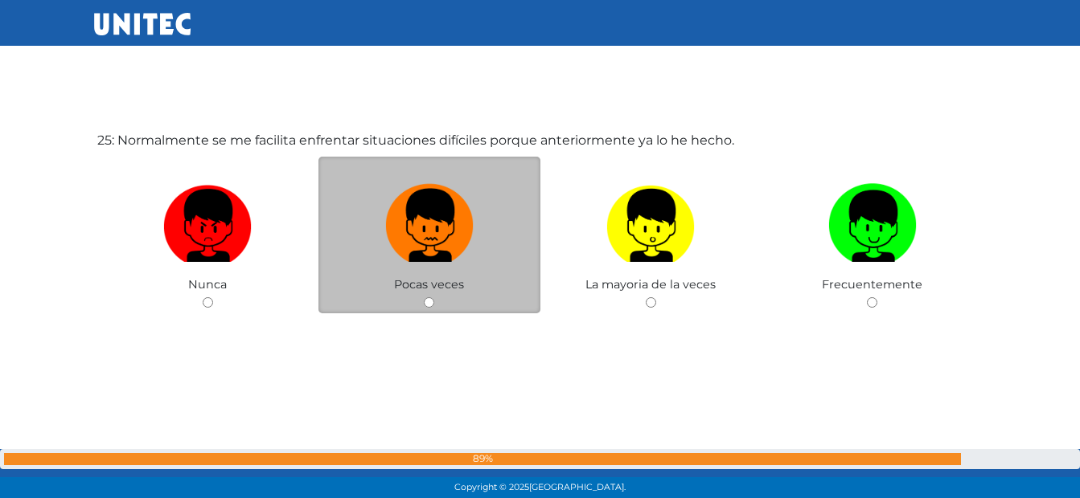
click at [443, 232] on img at bounding box center [429, 220] width 88 height 84
click at [434, 297] on input "radio" at bounding box center [429, 302] width 10 height 10
radio input "true"
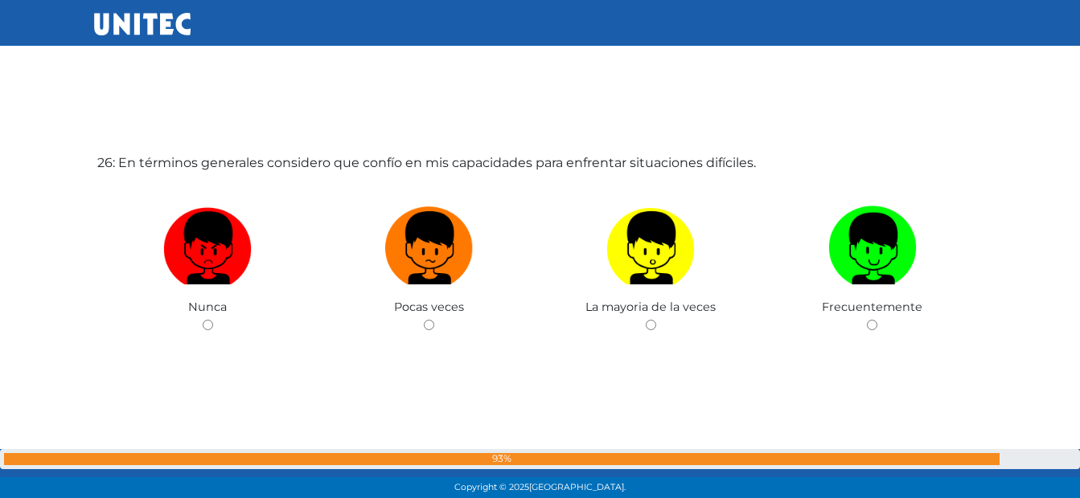
scroll to position [12541, 0]
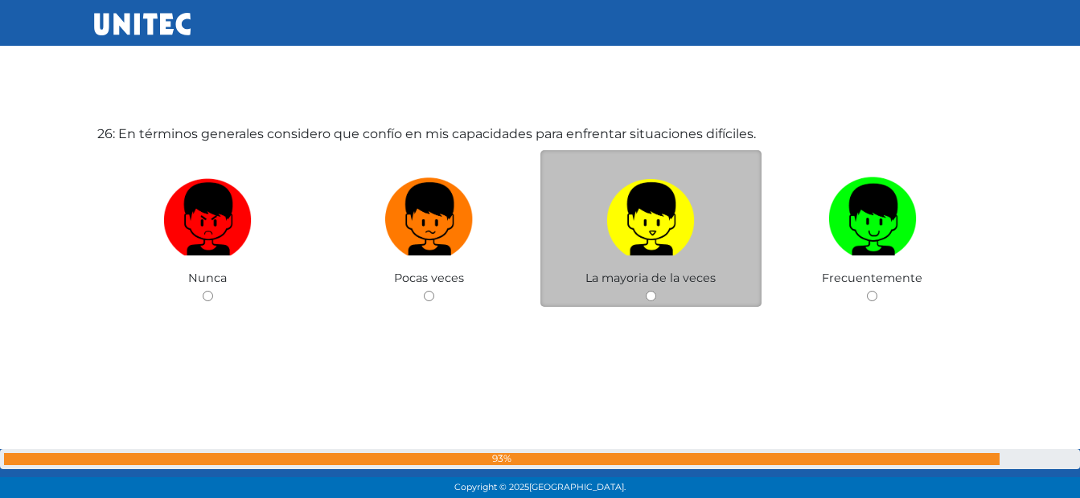
click at [681, 222] on img at bounding box center [650, 213] width 88 height 84
click at [656, 291] on input "radio" at bounding box center [651, 296] width 10 height 10
radio input "true"
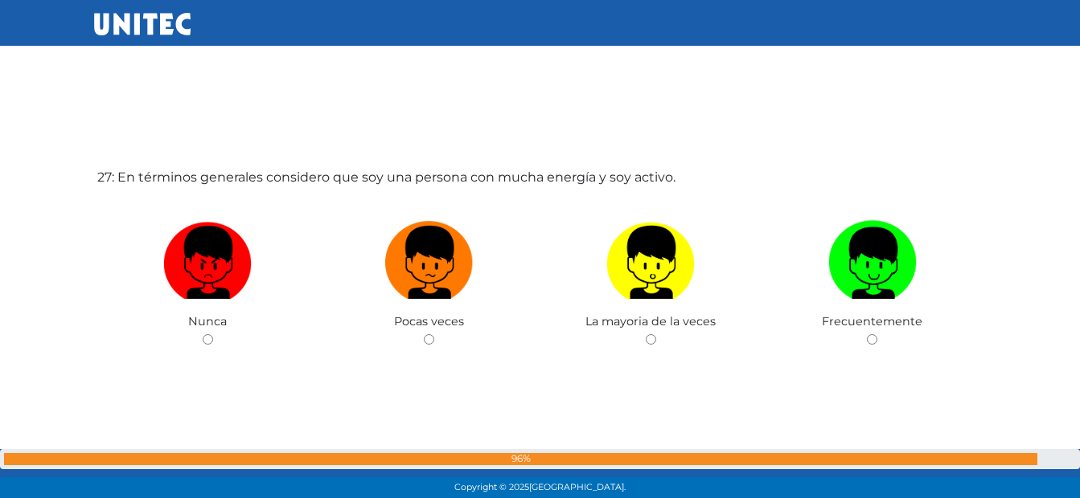
scroll to position [12995, 0]
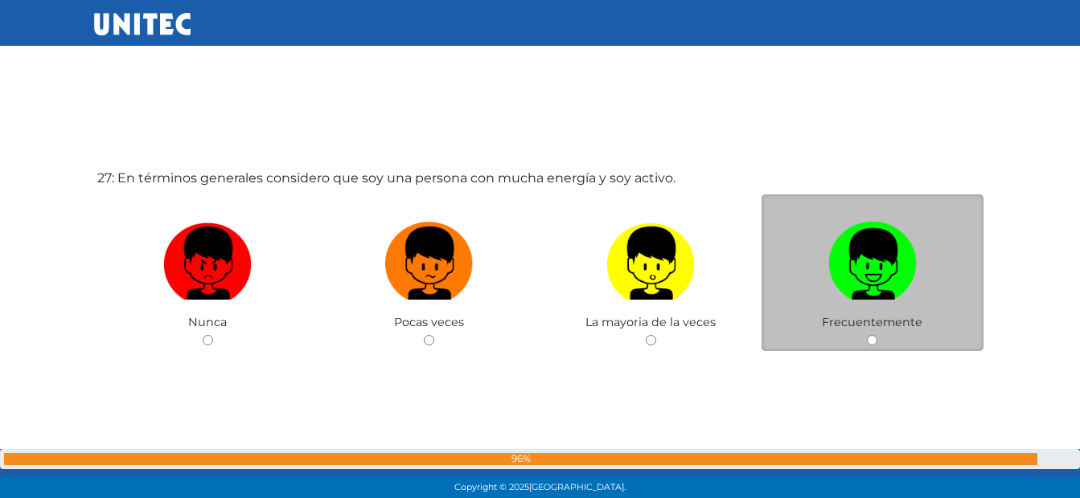
click at [846, 235] on img at bounding box center [872, 257] width 88 height 84
click at [867, 335] on input "radio" at bounding box center [872, 340] width 10 height 10
radio input "true"
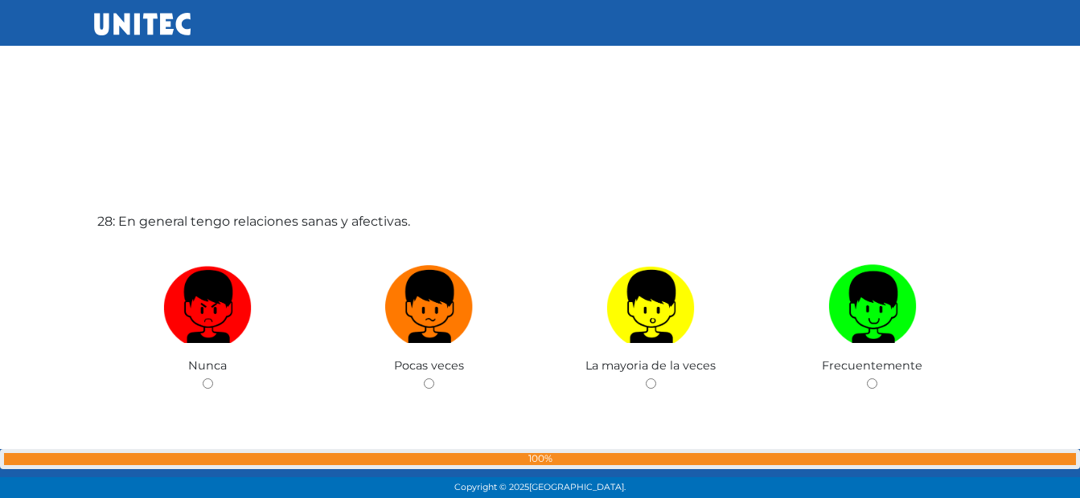
scroll to position [13454, 0]
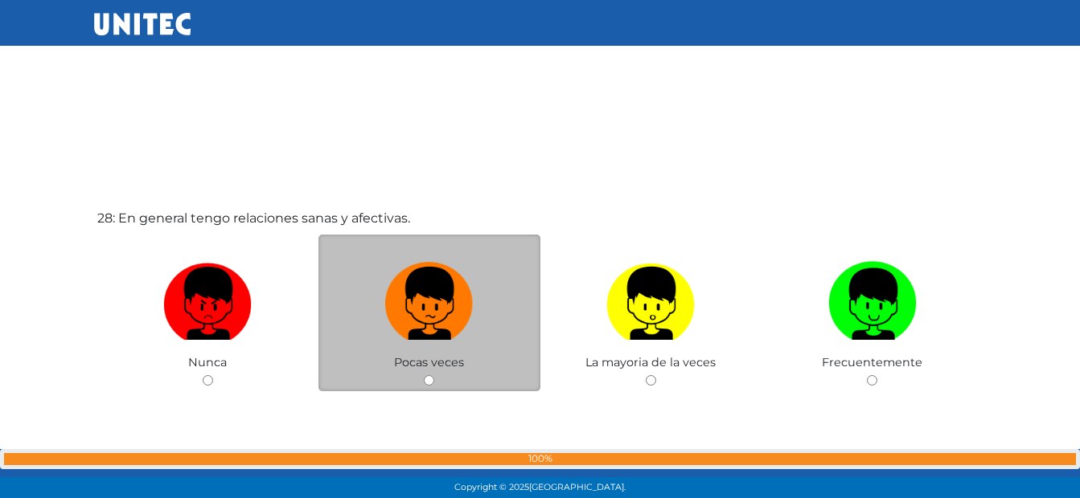
click at [379, 301] on label at bounding box center [429, 304] width 222 height 98
click at [424, 375] on input "radio" at bounding box center [429, 380] width 10 height 10
radio input "true"
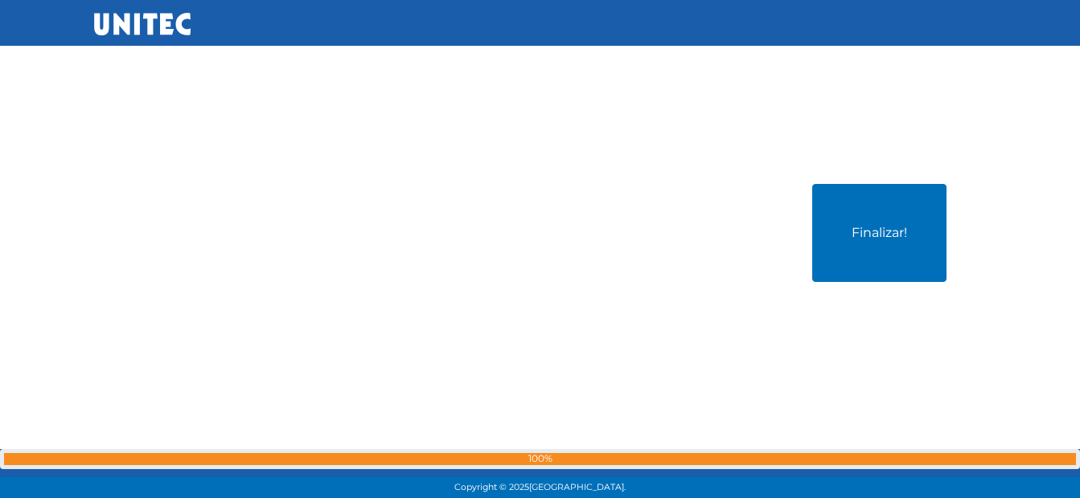
scroll to position [14037, 0]
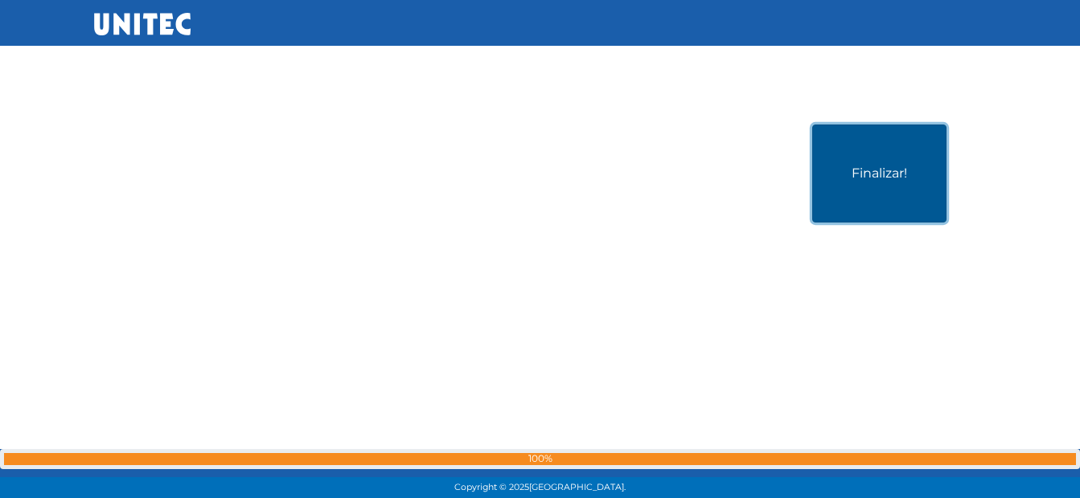
click at [872, 197] on button "Finalizar!" at bounding box center [879, 174] width 134 height 98
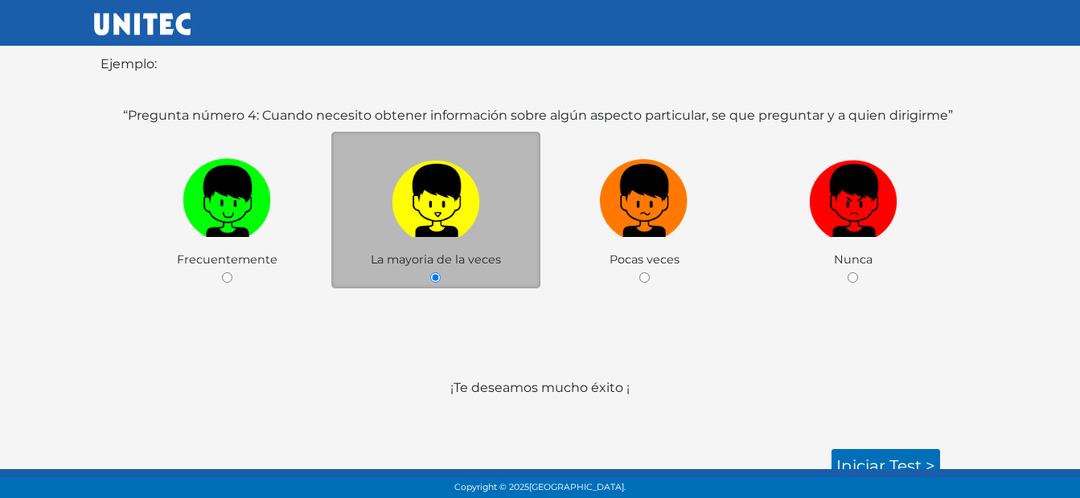
scroll to position [264, 0]
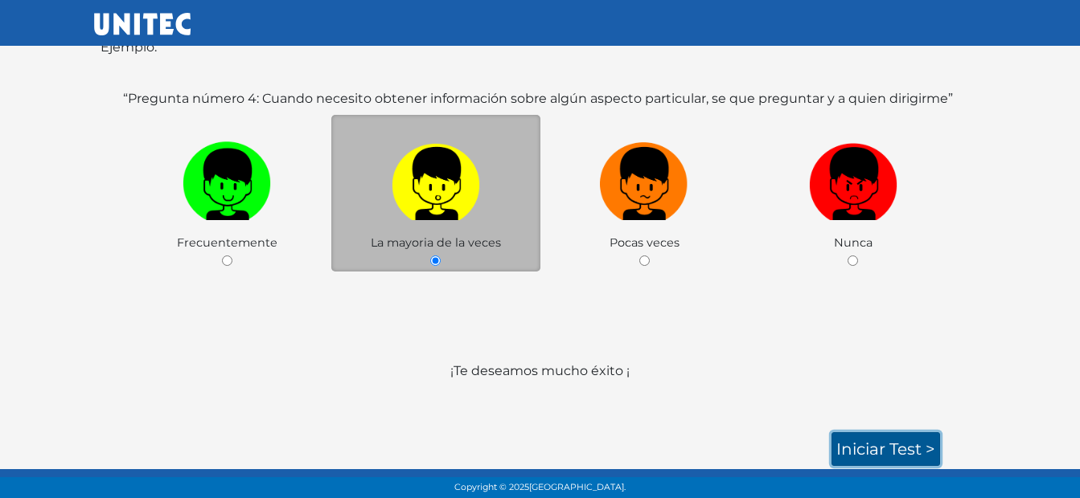
click at [887, 454] on link "Iniciar test >" at bounding box center [885, 450] width 109 height 34
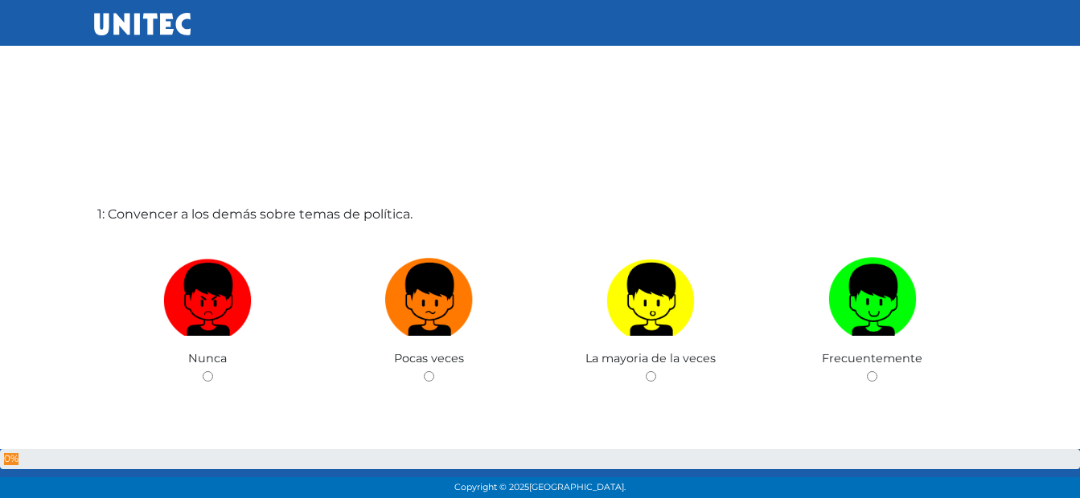
scroll to position [34, 0]
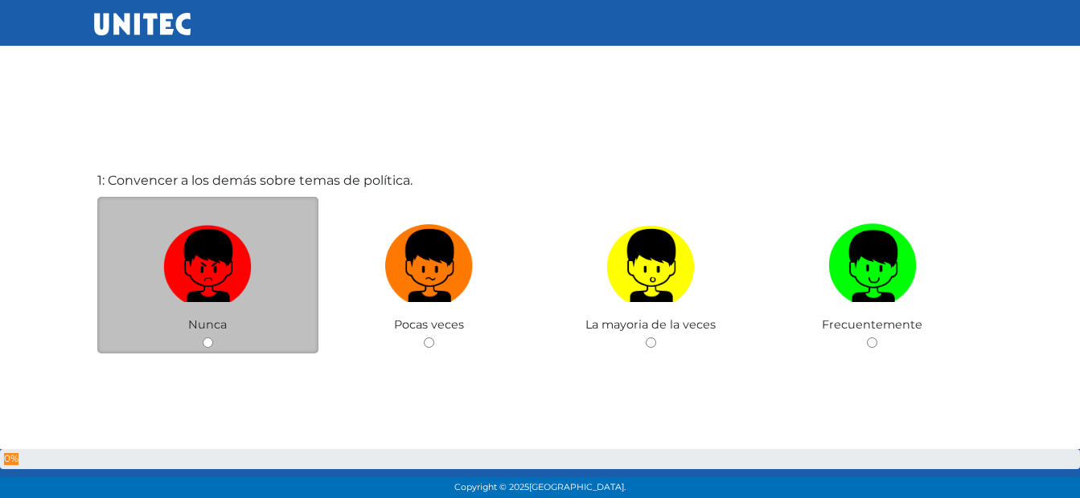
click at [211, 293] on img at bounding box center [207, 260] width 88 height 84
click at [211, 338] on input "radio" at bounding box center [208, 343] width 10 height 10
radio input "true"
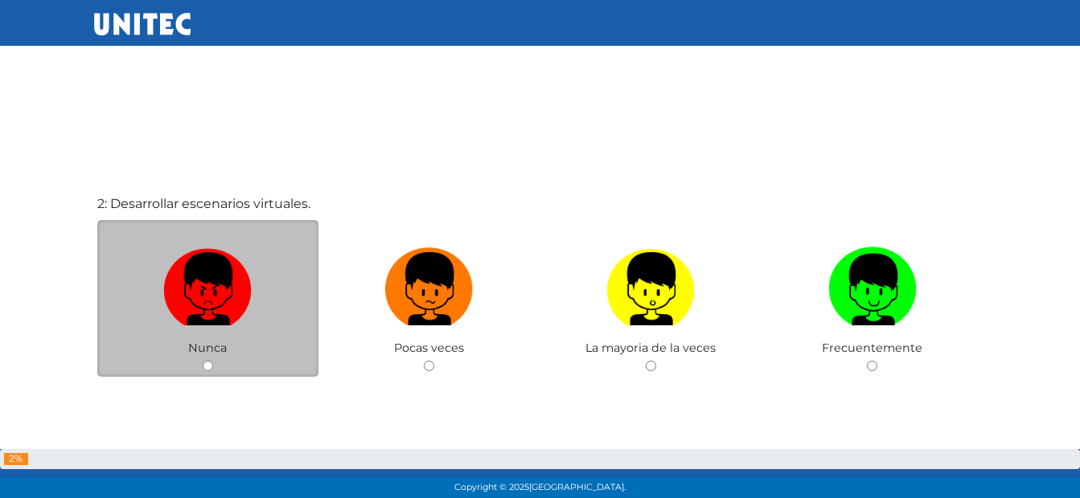
scroll to position [516, 0]
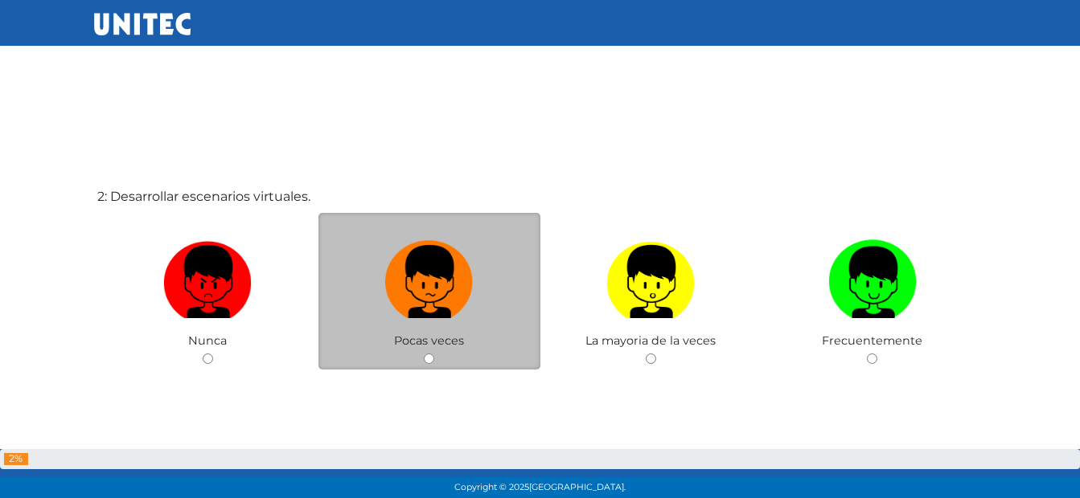
click at [378, 266] on label at bounding box center [429, 282] width 222 height 98
click at [424, 354] on input "radio" at bounding box center [429, 359] width 10 height 10
radio input "true"
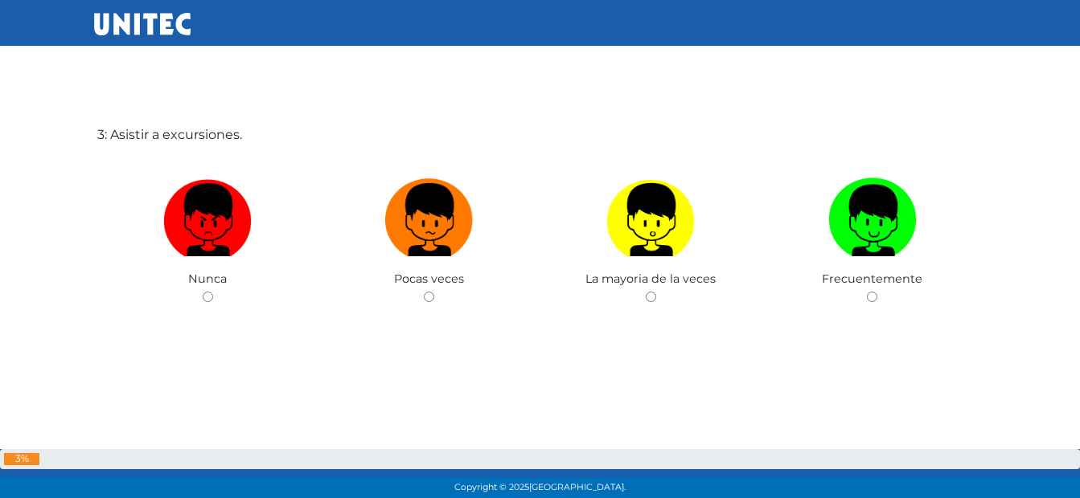
scroll to position [1077, 0]
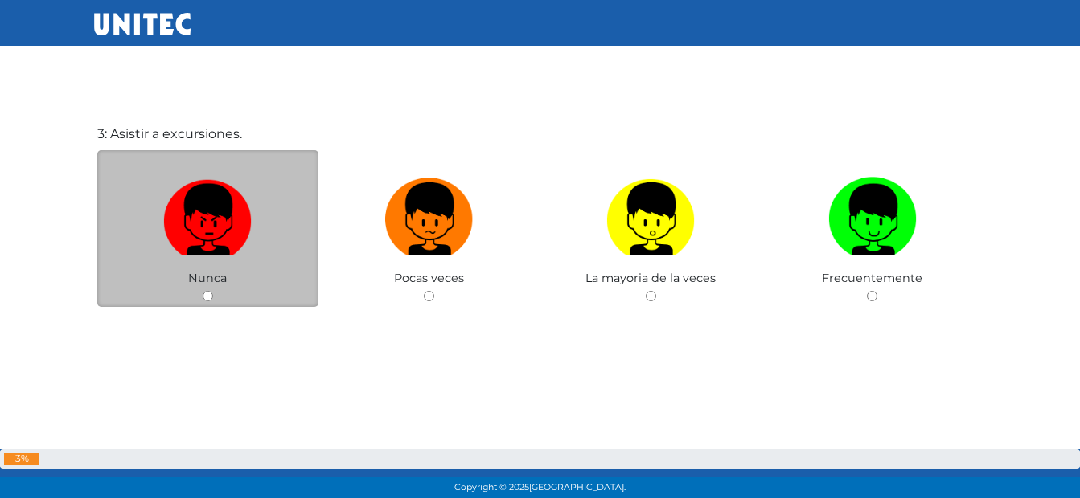
click at [245, 227] on img at bounding box center [207, 213] width 88 height 84
click at [213, 291] on input "radio" at bounding box center [208, 296] width 10 height 10
radio input "true"
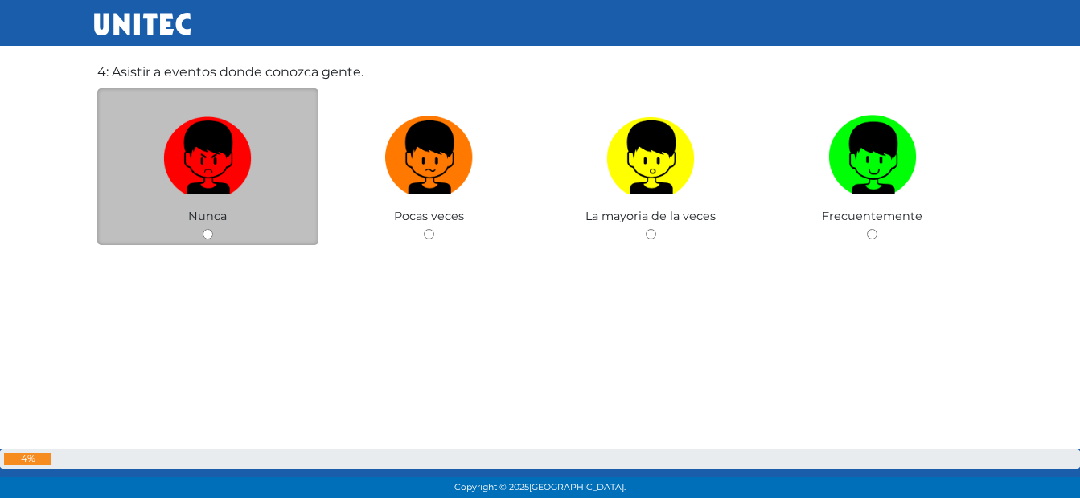
scroll to position [1638, 0]
click at [253, 159] on label at bounding box center [208, 157] width 222 height 98
click at [213, 228] on input "radio" at bounding box center [208, 233] width 10 height 10
radio input "true"
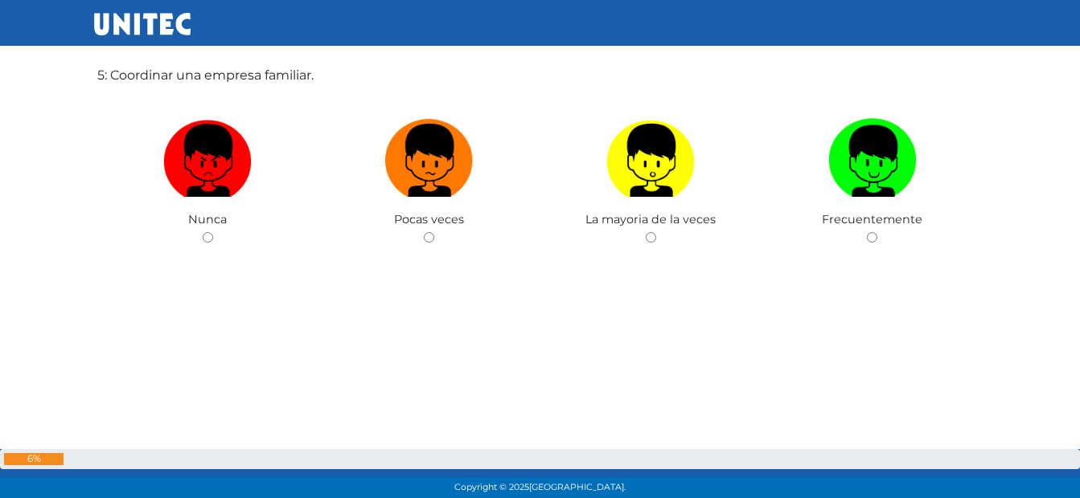
scroll to position [2148, 0]
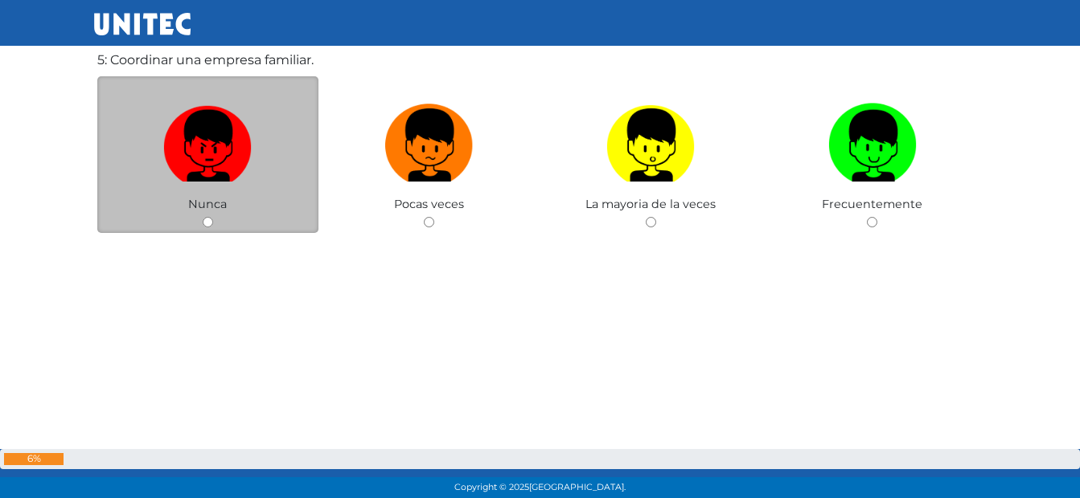
click at [248, 150] on img at bounding box center [207, 139] width 88 height 84
click at [213, 217] on input "radio" at bounding box center [208, 222] width 10 height 10
radio input "true"
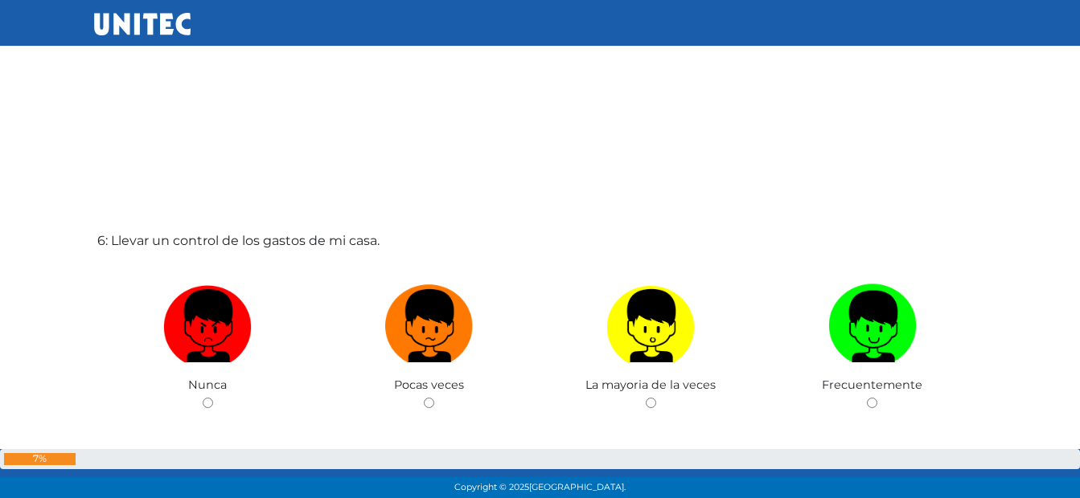
scroll to position [2495, 0]
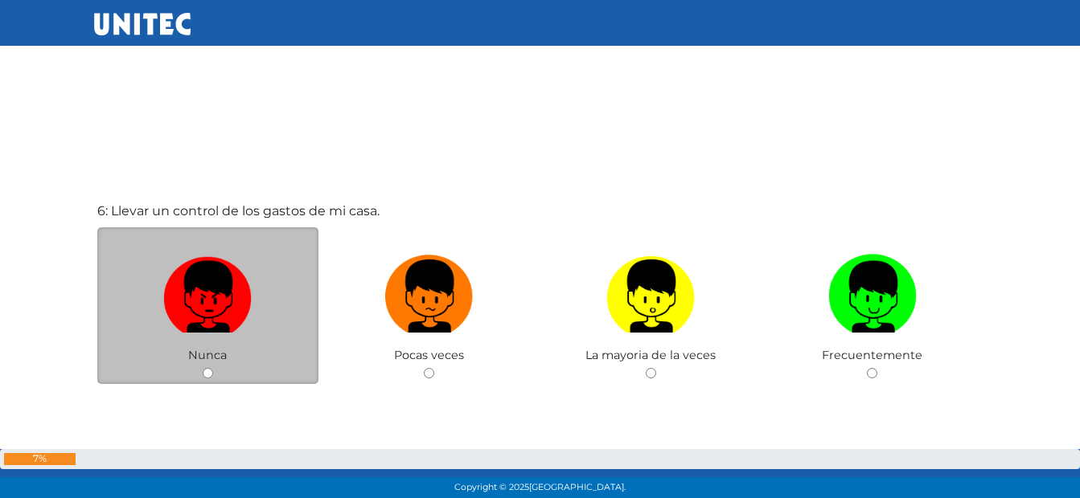
click at [204, 266] on img at bounding box center [207, 290] width 88 height 84
click at [204, 368] on input "radio" at bounding box center [208, 373] width 10 height 10
radio input "true"
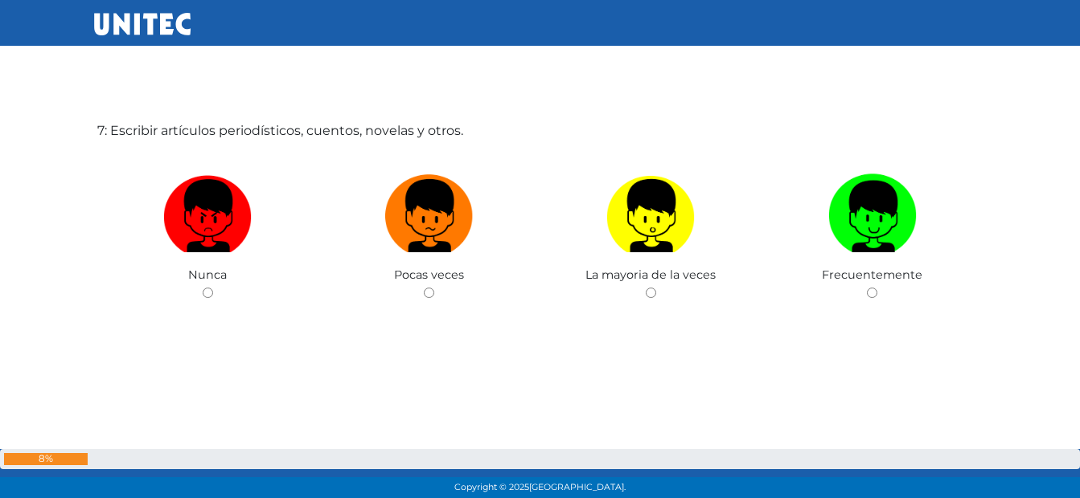
scroll to position [3076, 0]
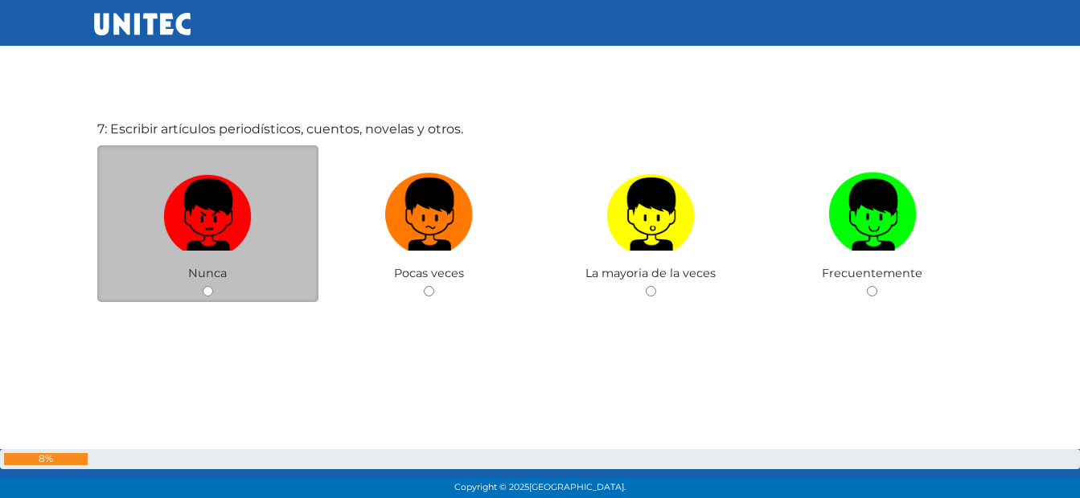
click at [191, 195] on img at bounding box center [207, 208] width 88 height 84
click at [203, 286] on input "radio" at bounding box center [208, 291] width 10 height 10
radio input "true"
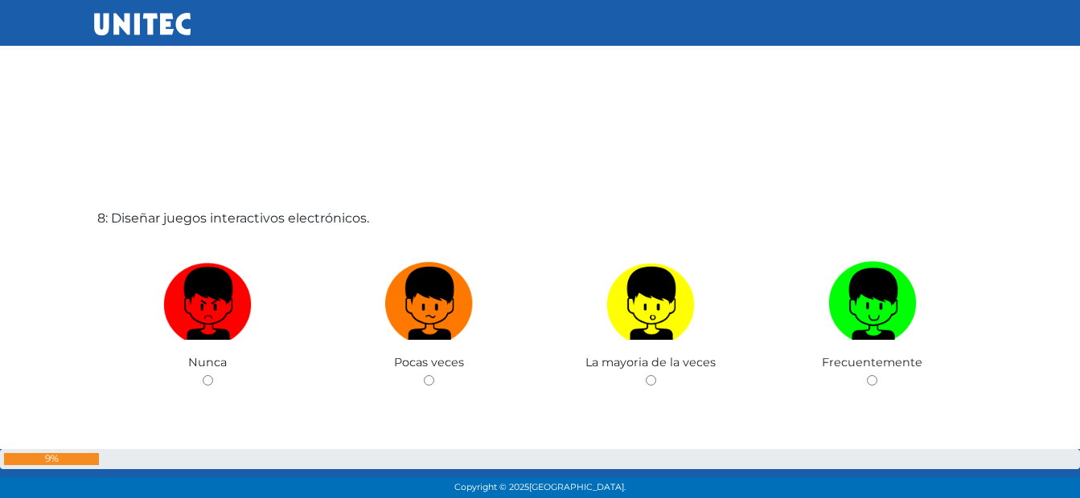
scroll to position [3516, 0]
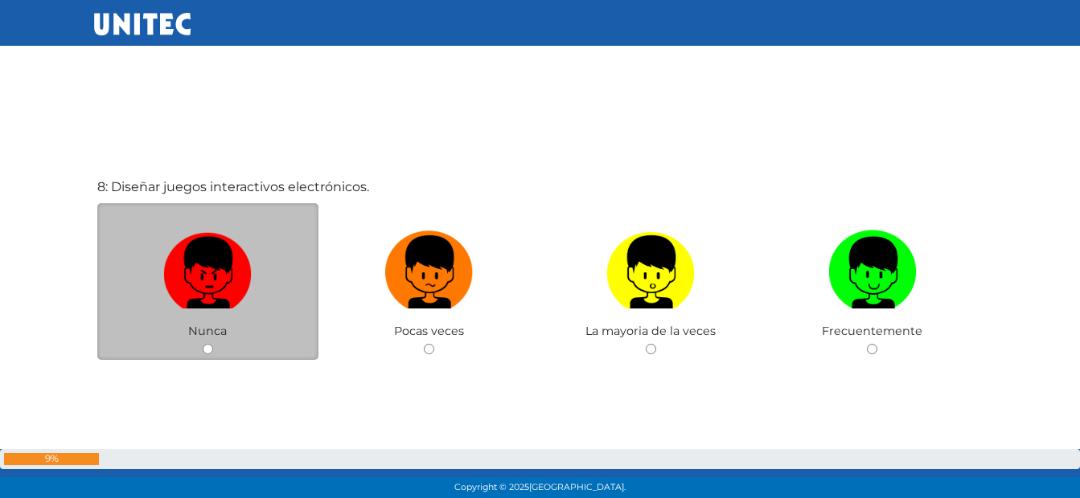
click at [202, 248] on img at bounding box center [207, 266] width 88 height 84
click at [203, 344] on input "radio" at bounding box center [208, 349] width 10 height 10
radio input "true"
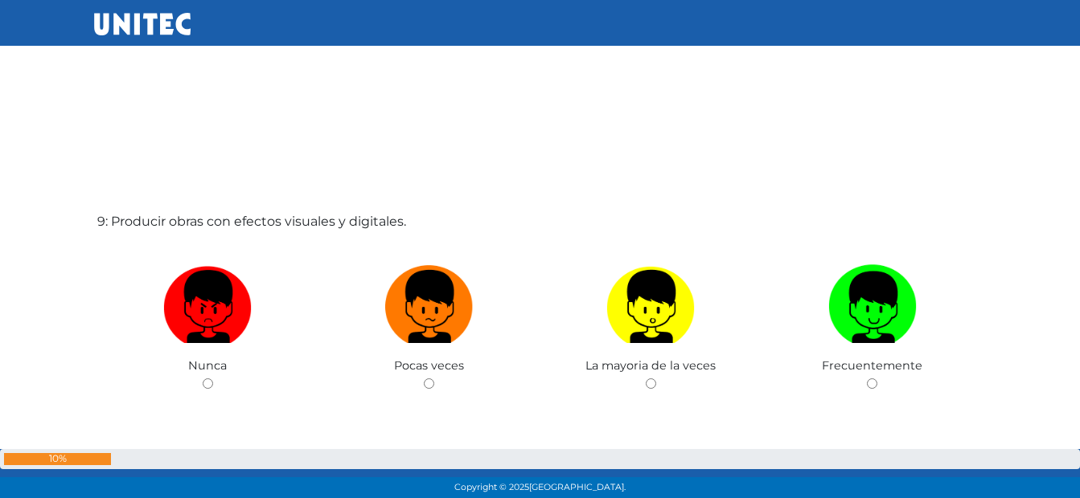
scroll to position [4008, 0]
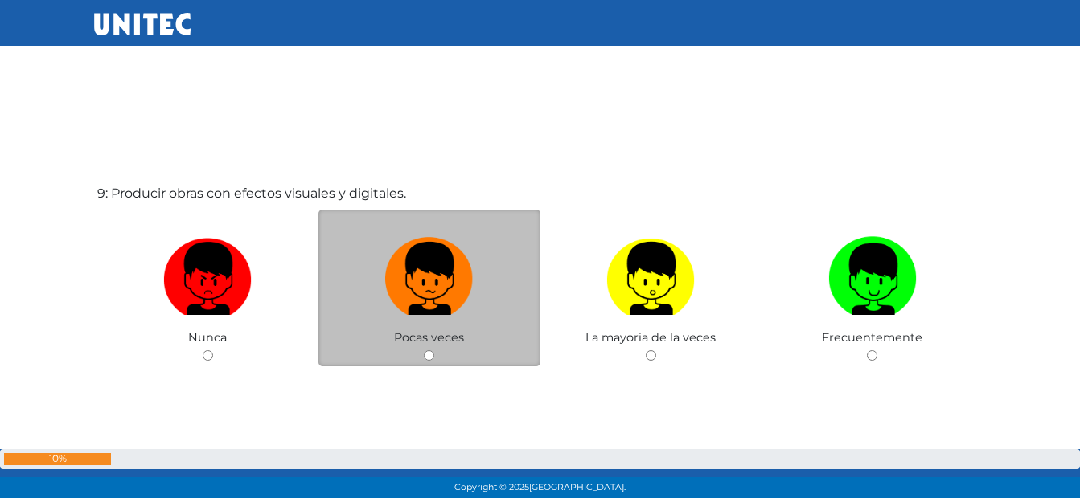
click at [391, 258] on img at bounding box center [429, 273] width 88 height 84
click at [424, 351] on input "radio" at bounding box center [429, 356] width 10 height 10
radio input "true"
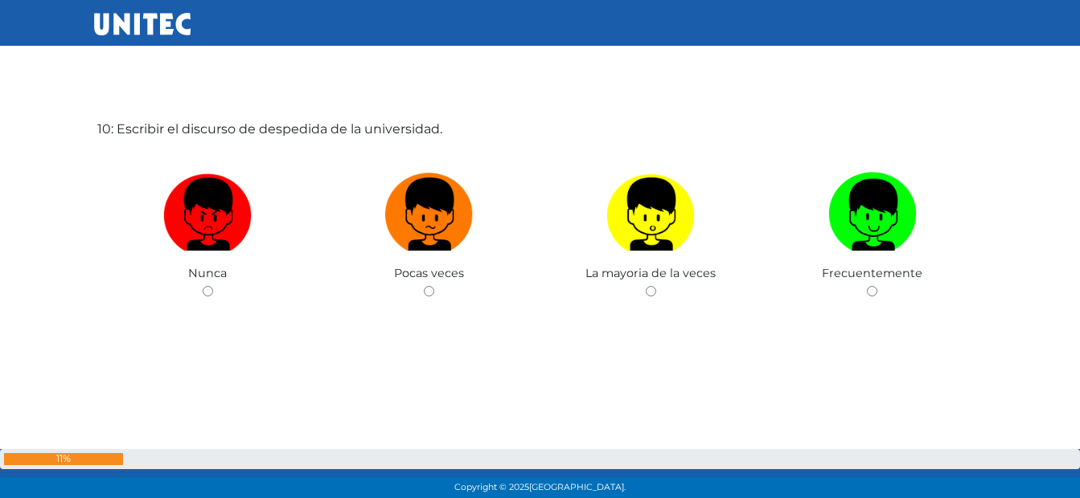
scroll to position [4594, 0]
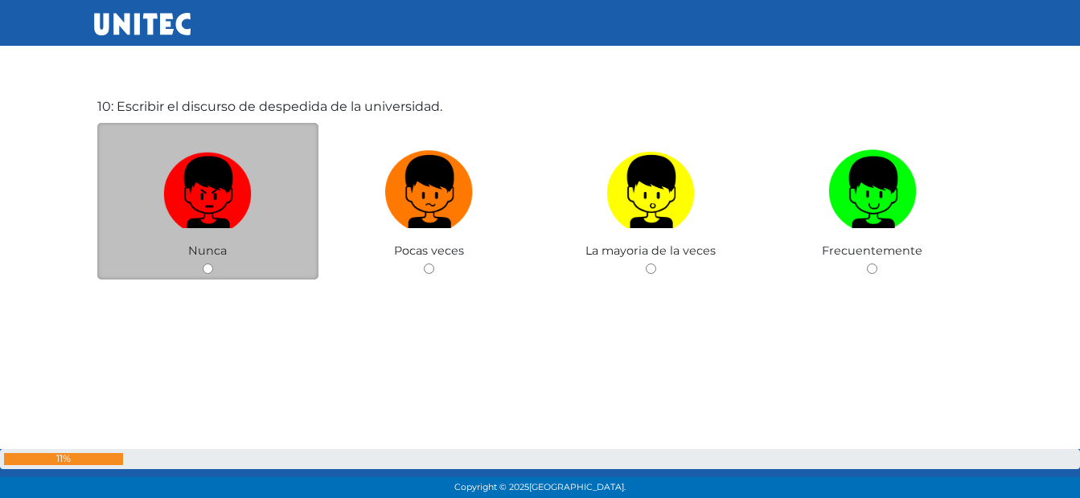
click at [232, 178] on img at bounding box center [207, 186] width 88 height 84
click at [213, 264] on input "radio" at bounding box center [208, 269] width 10 height 10
radio input "true"
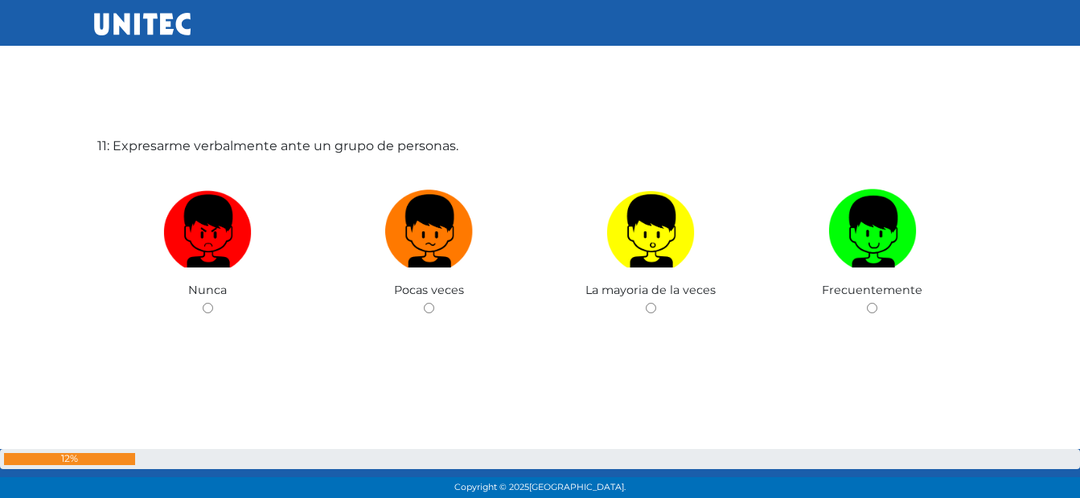
scroll to position [5070, 0]
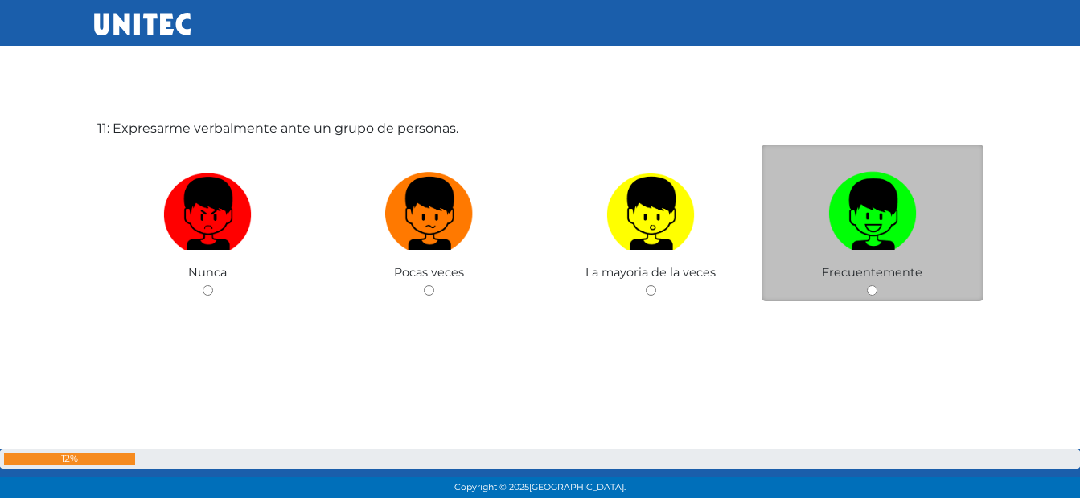
click at [832, 210] on img at bounding box center [872, 208] width 88 height 84
click at [867, 285] on input "radio" at bounding box center [872, 290] width 10 height 10
radio input "true"
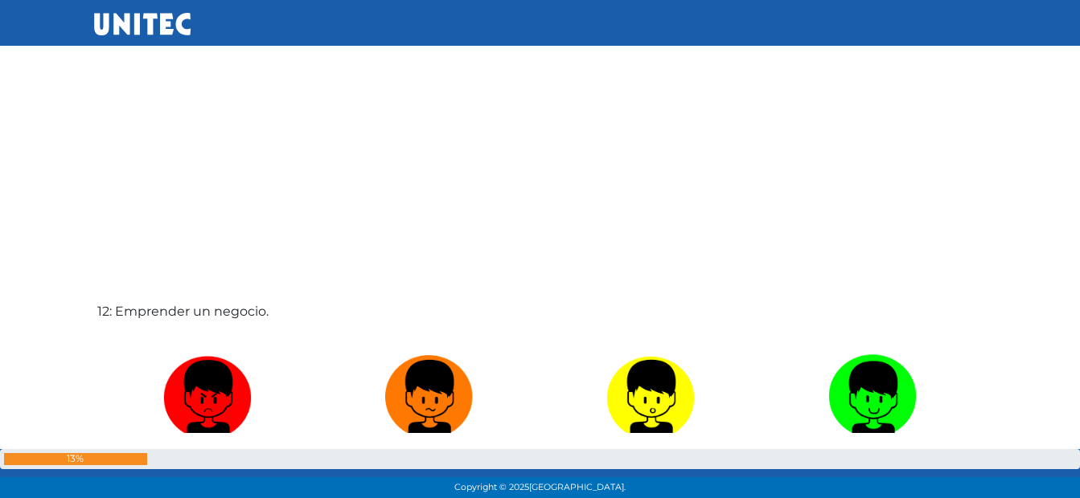
scroll to position [5563, 0]
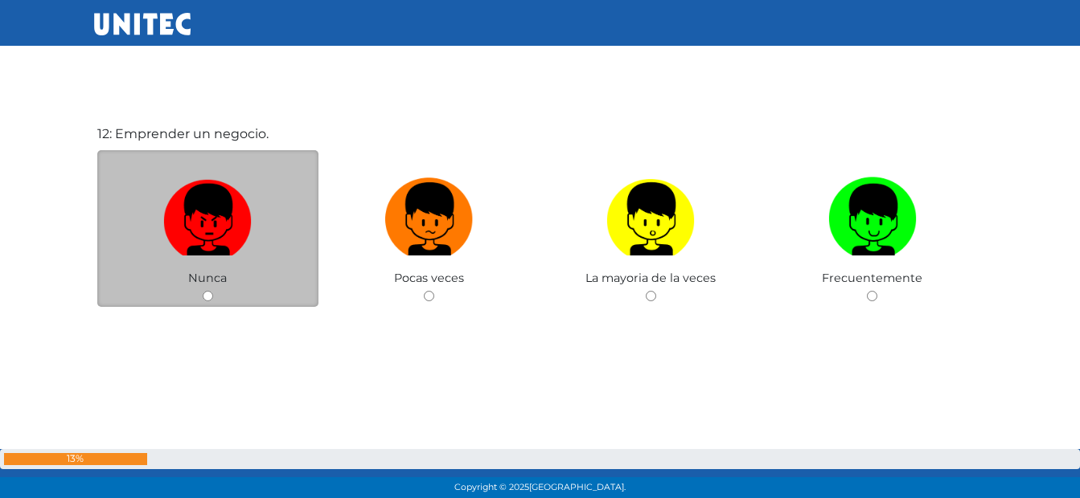
click at [178, 204] on img at bounding box center [207, 213] width 88 height 84
click at [203, 291] on input "radio" at bounding box center [208, 296] width 10 height 10
radio input "true"
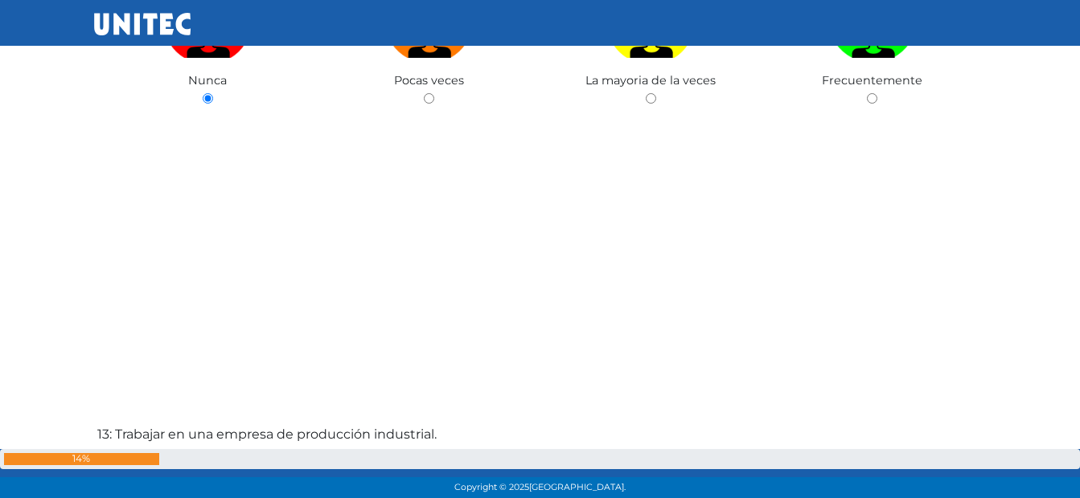
scroll to position [5965, 0]
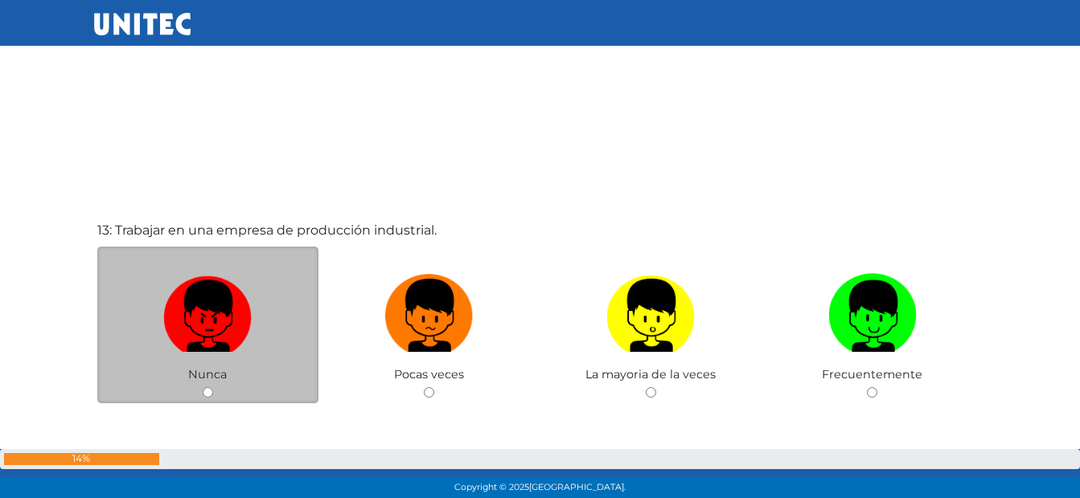
click at [168, 297] on img at bounding box center [207, 310] width 88 height 84
click at [203, 387] on input "radio" at bounding box center [208, 392] width 10 height 10
radio input "true"
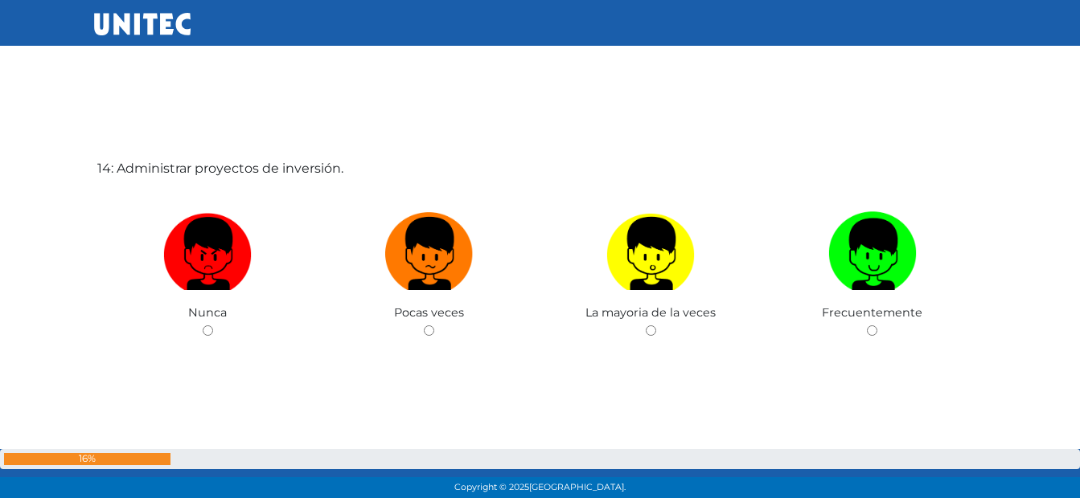
scroll to position [6526, 0]
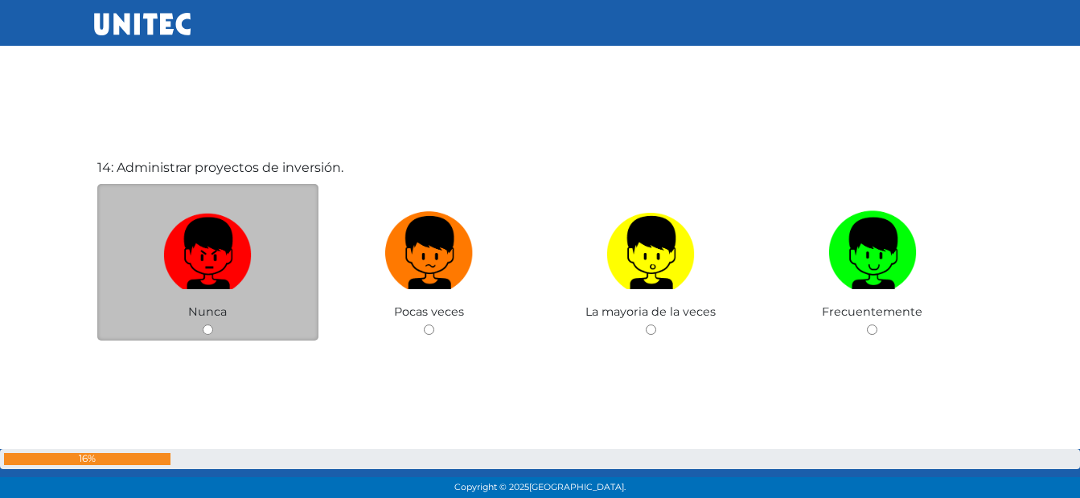
click at [187, 241] on img at bounding box center [207, 247] width 88 height 84
click at [203, 325] on input "radio" at bounding box center [208, 330] width 10 height 10
radio input "true"
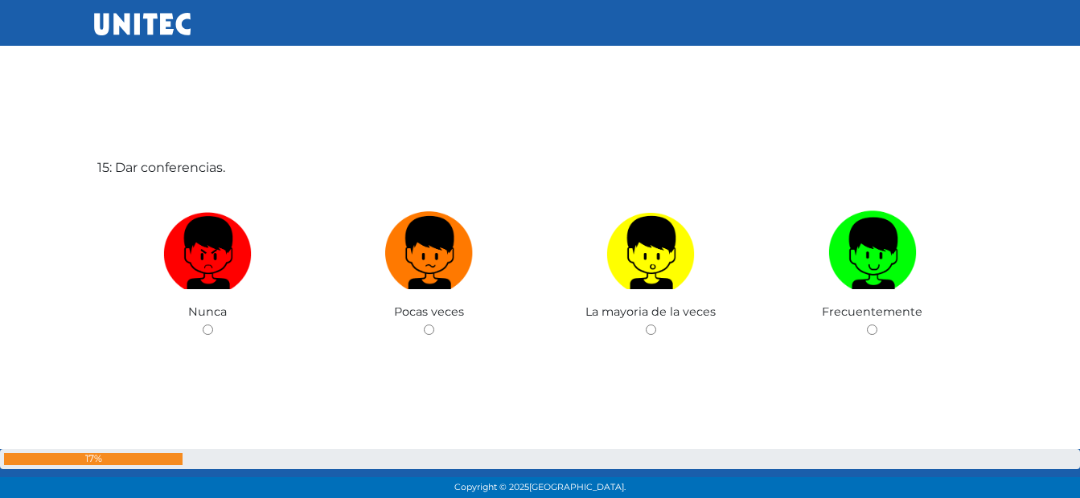
scroll to position [7058, 0]
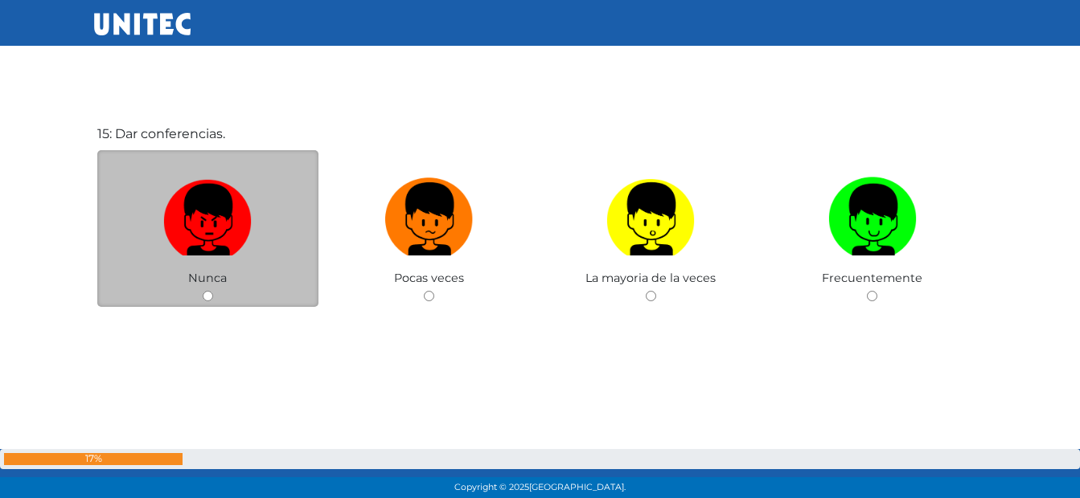
click at [196, 236] on img at bounding box center [207, 213] width 88 height 84
click at [203, 291] on input "radio" at bounding box center [208, 296] width 10 height 10
radio input "true"
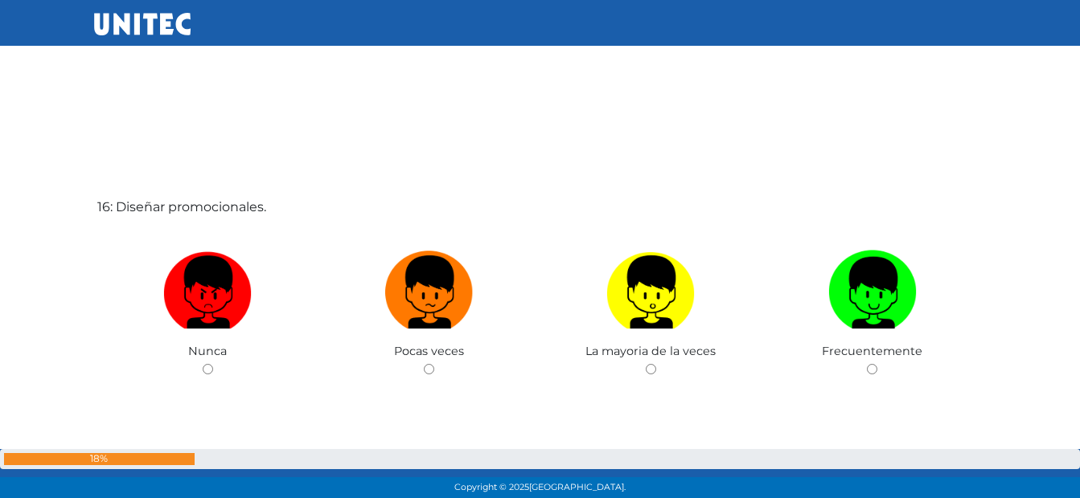
scroll to position [7557, 0]
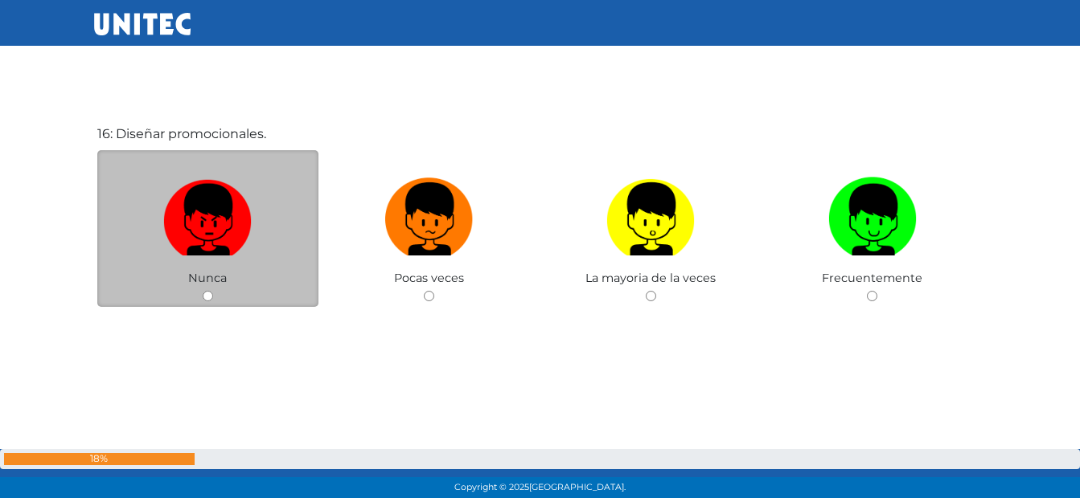
click at [197, 236] on img at bounding box center [207, 213] width 88 height 84
click at [203, 291] on input "radio" at bounding box center [208, 296] width 10 height 10
radio input "true"
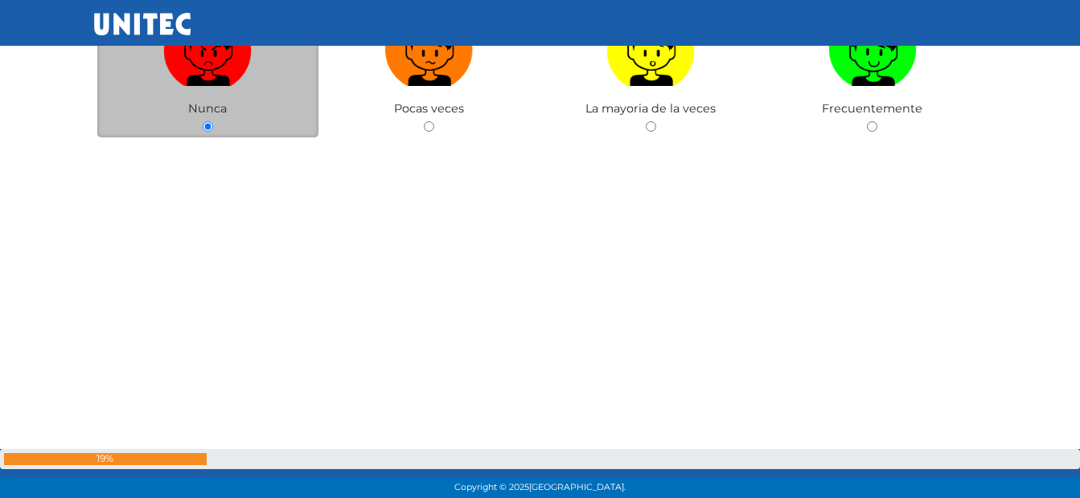
scroll to position [7981, 0]
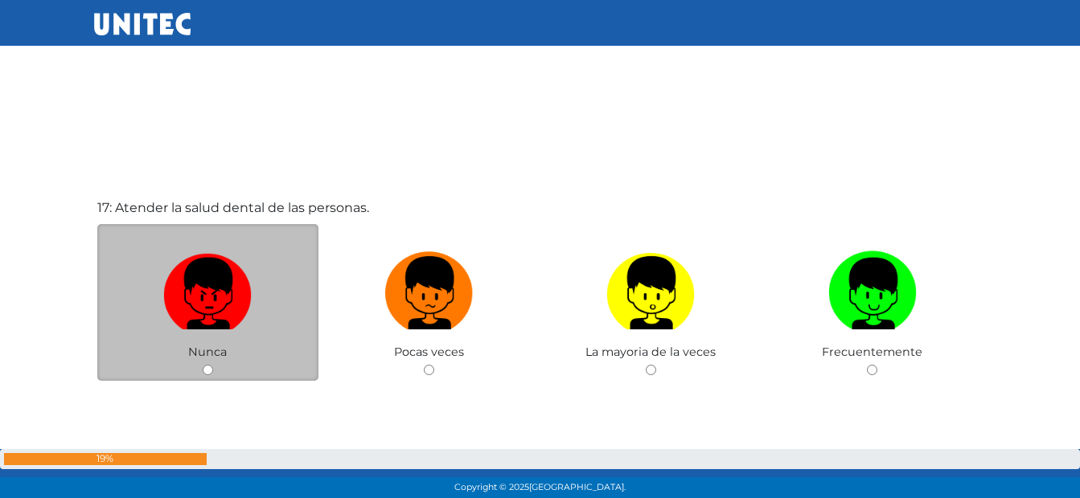
click at [239, 281] on img at bounding box center [207, 287] width 88 height 84
click at [213, 365] on input "radio" at bounding box center [208, 370] width 10 height 10
radio input "true"
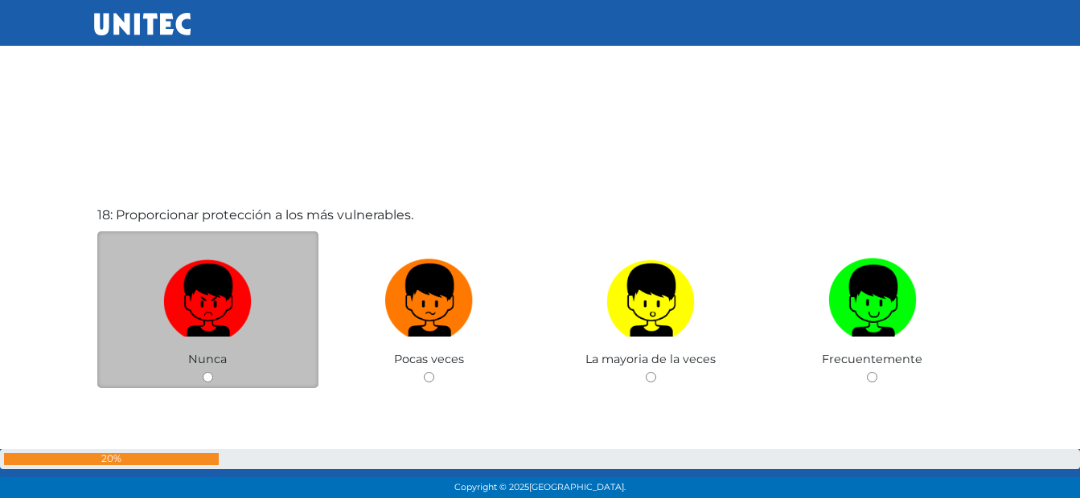
scroll to position [8572, 0]
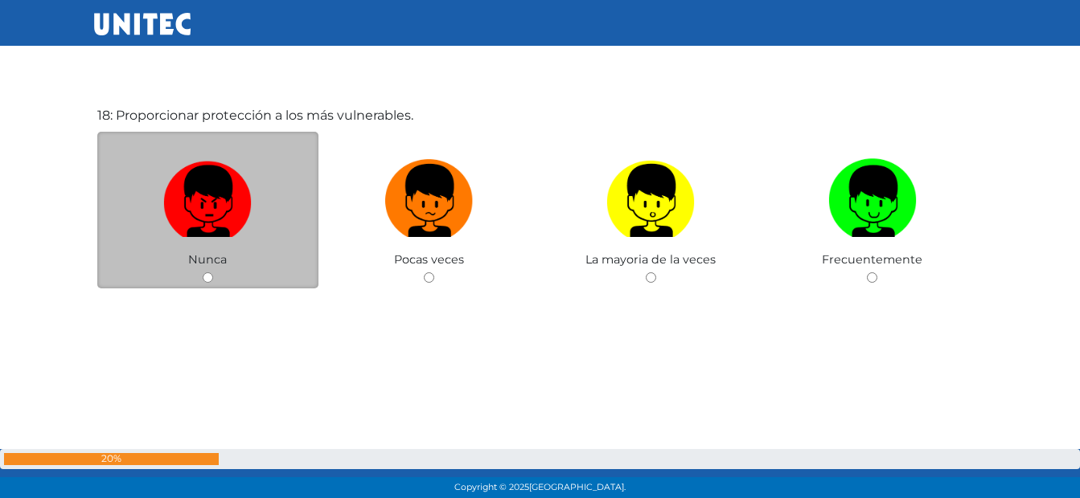
click at [226, 199] on img at bounding box center [207, 195] width 88 height 84
click at [213, 273] on input "radio" at bounding box center [208, 278] width 10 height 10
radio input "true"
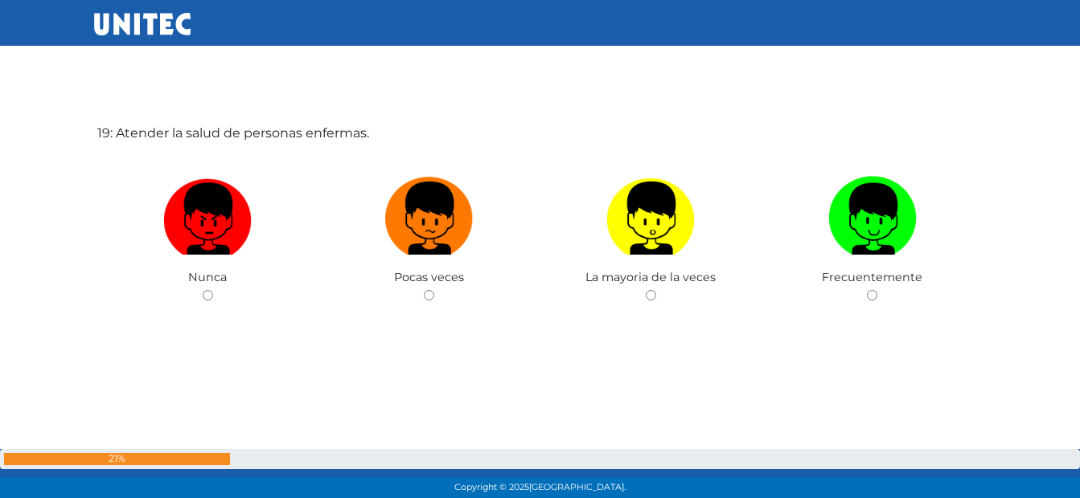
scroll to position [9052, 0]
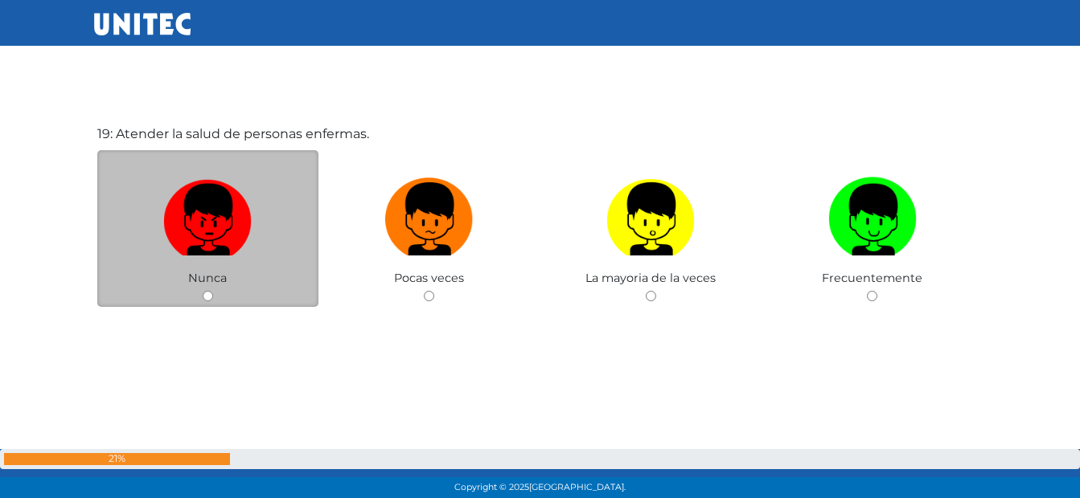
click at [232, 182] on img at bounding box center [207, 213] width 88 height 84
click at [213, 291] on input "radio" at bounding box center [208, 296] width 10 height 10
radio input "true"
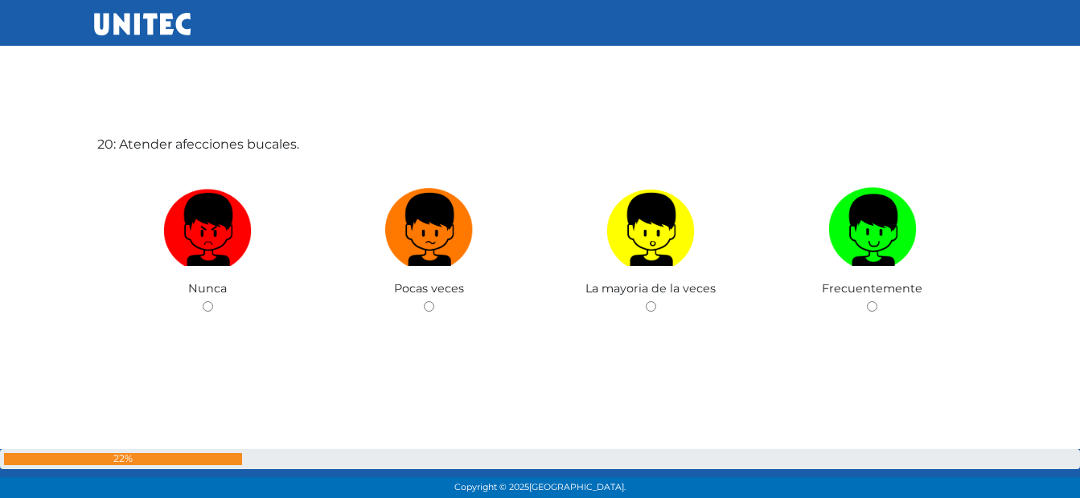
scroll to position [9551, 0]
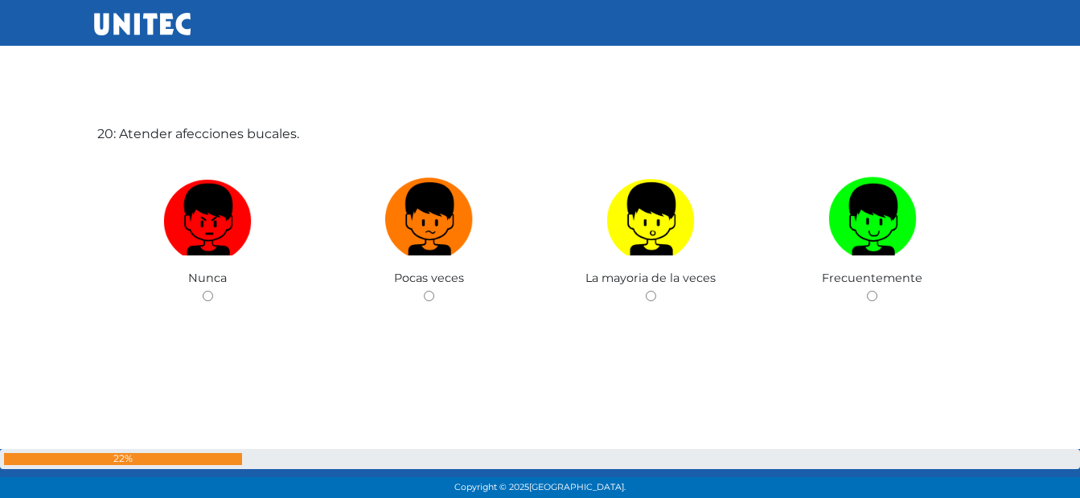
click at [233, 182] on img at bounding box center [207, 213] width 88 height 84
click at [213, 291] on input "radio" at bounding box center [208, 296] width 10 height 10
radio input "true"
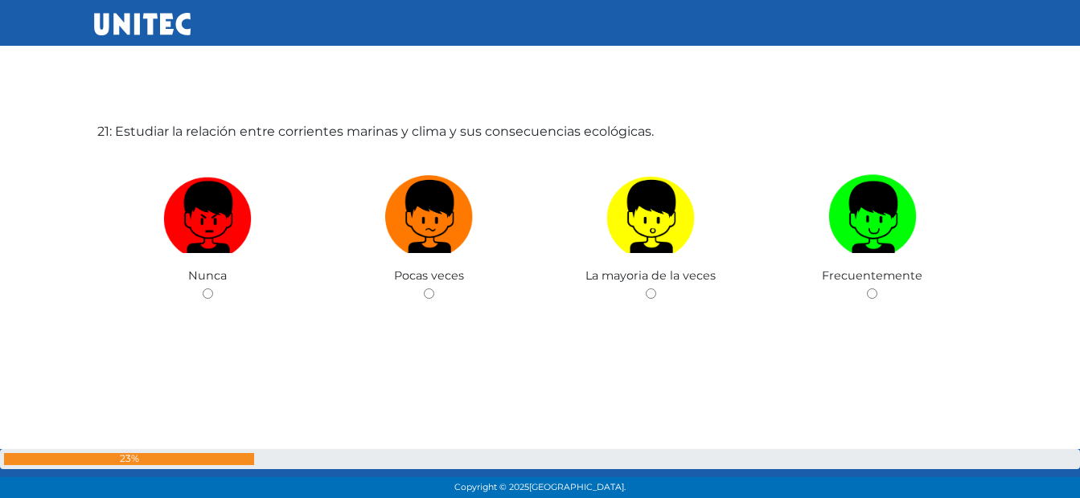
scroll to position [10049, 0]
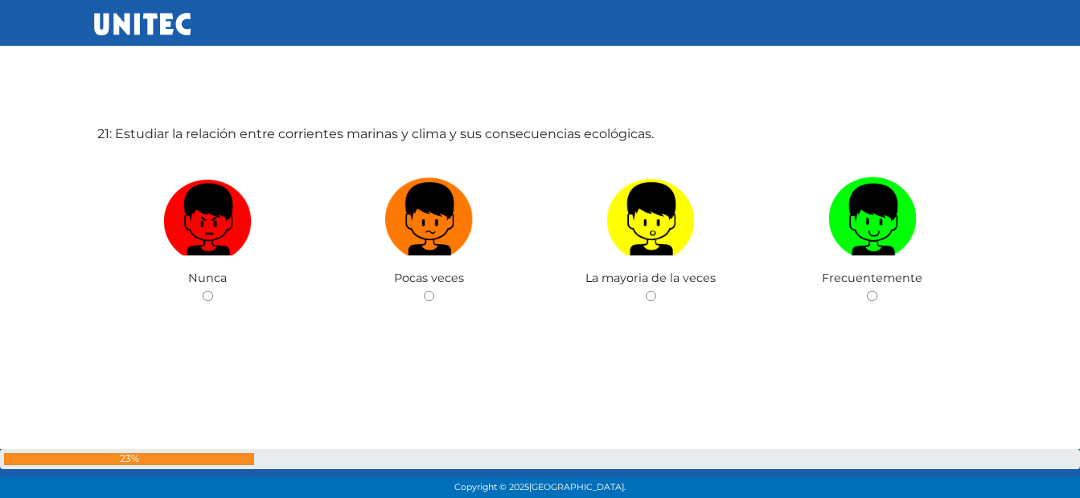
click at [233, 182] on img at bounding box center [207, 213] width 88 height 84
click at [213, 291] on input "radio" at bounding box center [208, 296] width 10 height 10
radio input "true"
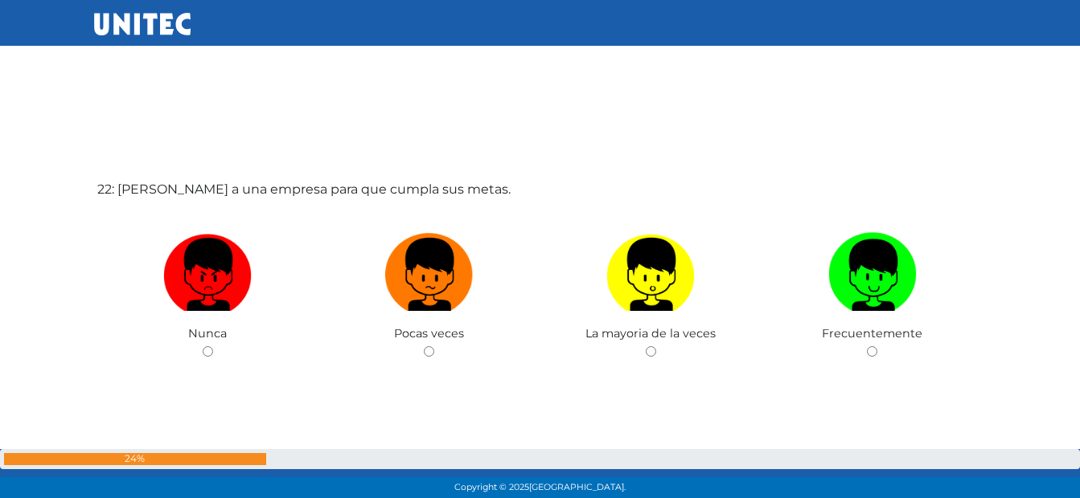
scroll to position [10548, 0]
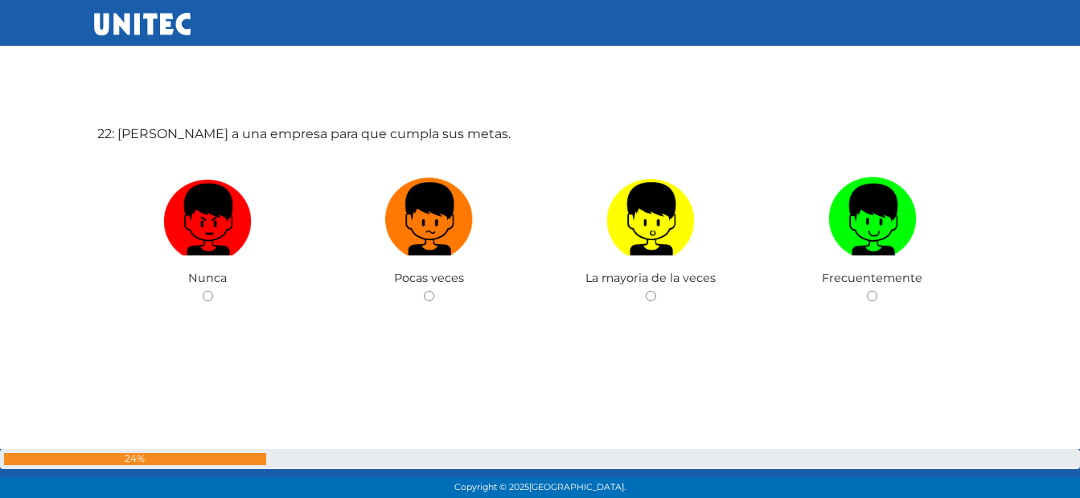
click at [233, 182] on img at bounding box center [207, 213] width 88 height 84
click at [213, 291] on input "radio" at bounding box center [208, 296] width 10 height 10
radio input "true"
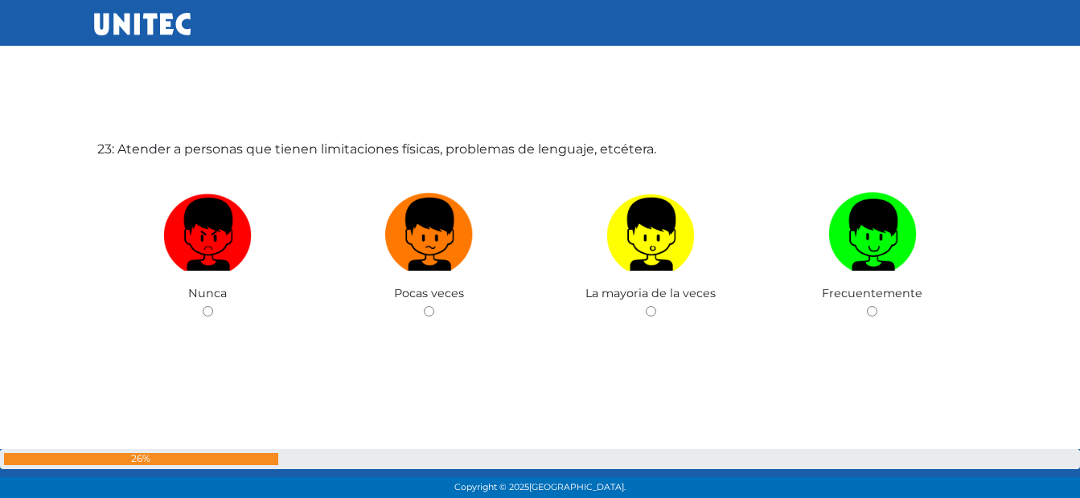
scroll to position [11046, 0]
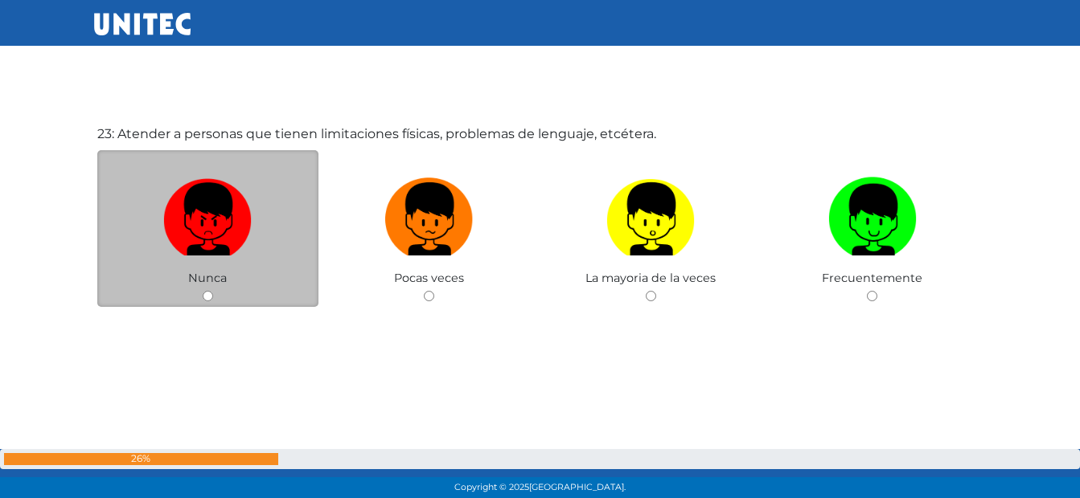
click at [308, 180] on label at bounding box center [208, 219] width 222 height 98
click at [213, 291] on input "radio" at bounding box center [208, 296] width 10 height 10
radio input "true"
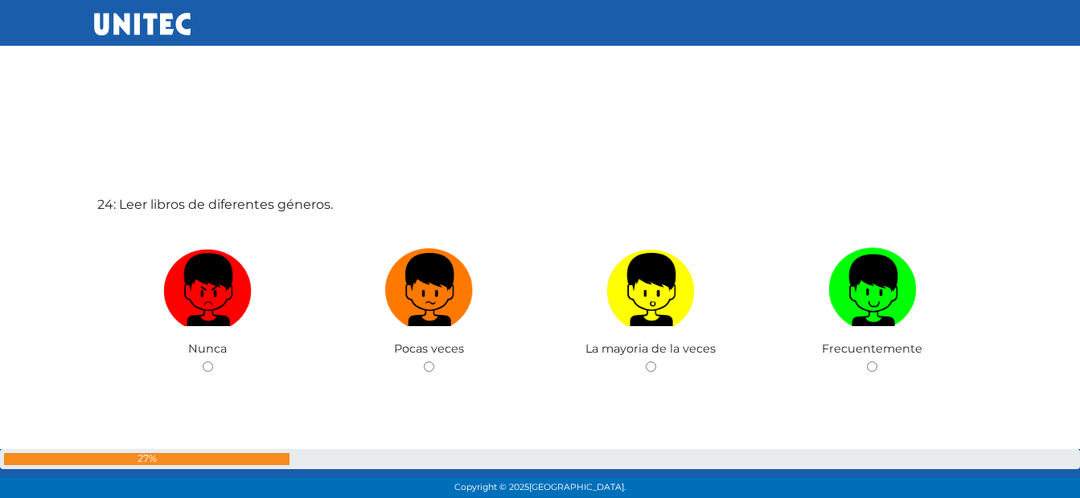
scroll to position [11544, 0]
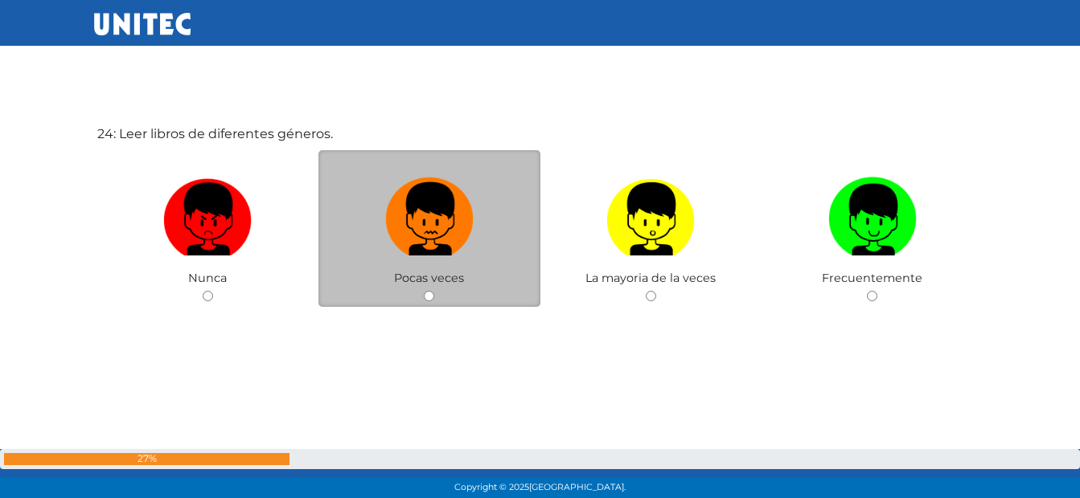
click at [462, 193] on img at bounding box center [429, 213] width 88 height 84
click at [434, 291] on input "radio" at bounding box center [429, 296] width 10 height 10
radio input "true"
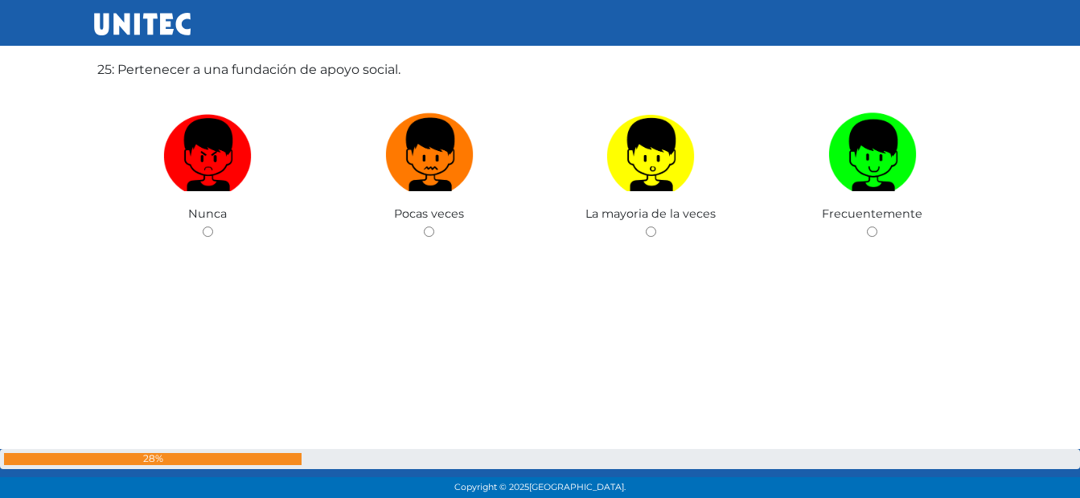
scroll to position [12123, 0]
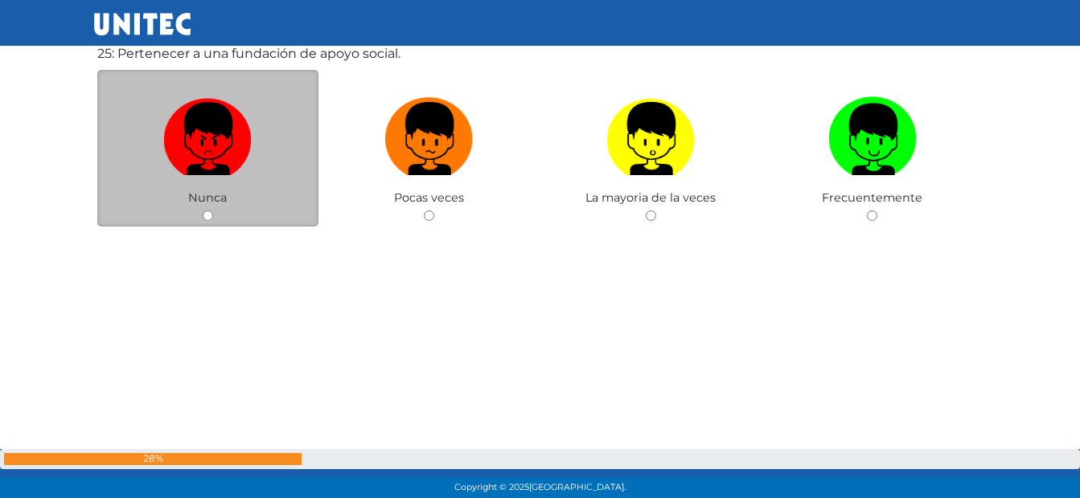
click at [237, 175] on label at bounding box center [208, 139] width 222 height 98
click at [213, 211] on input "radio" at bounding box center [208, 216] width 10 height 10
radio input "true"
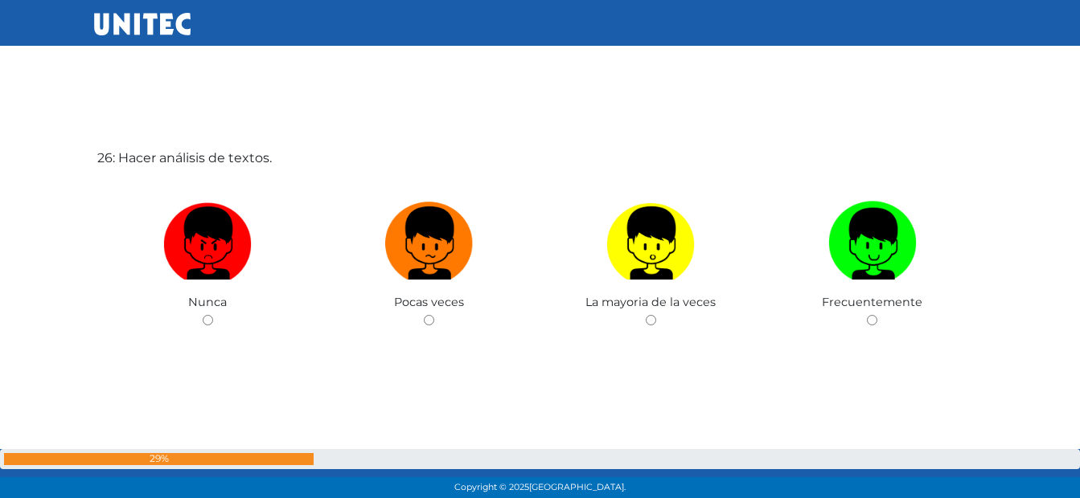
scroll to position [12541, 0]
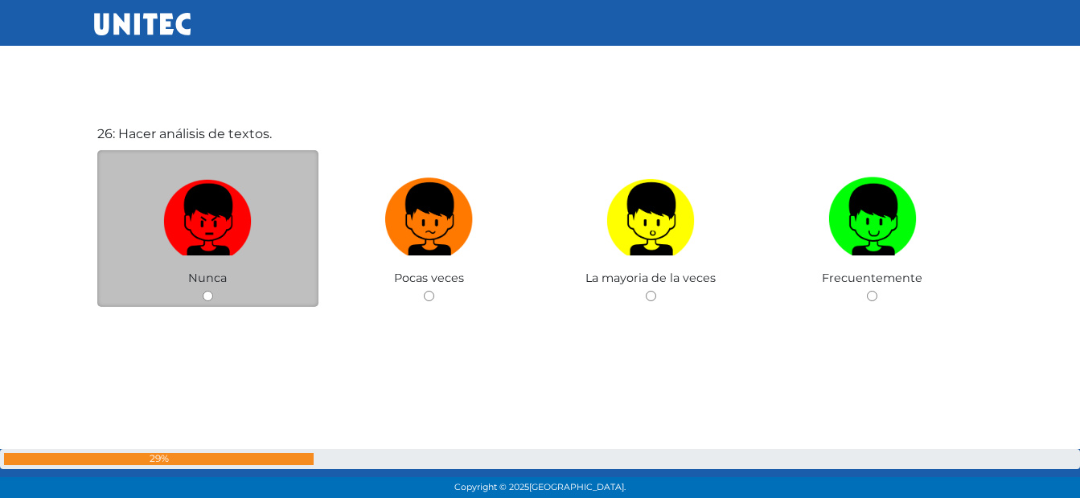
click at [236, 176] on img at bounding box center [207, 213] width 88 height 84
click at [213, 291] on input "radio" at bounding box center [208, 296] width 10 height 10
radio input "true"
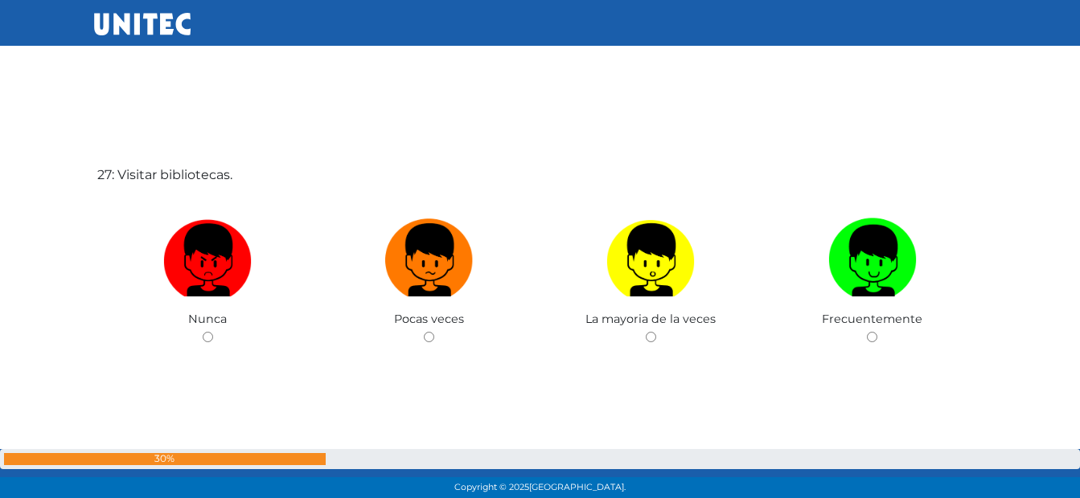
scroll to position [13032, 0]
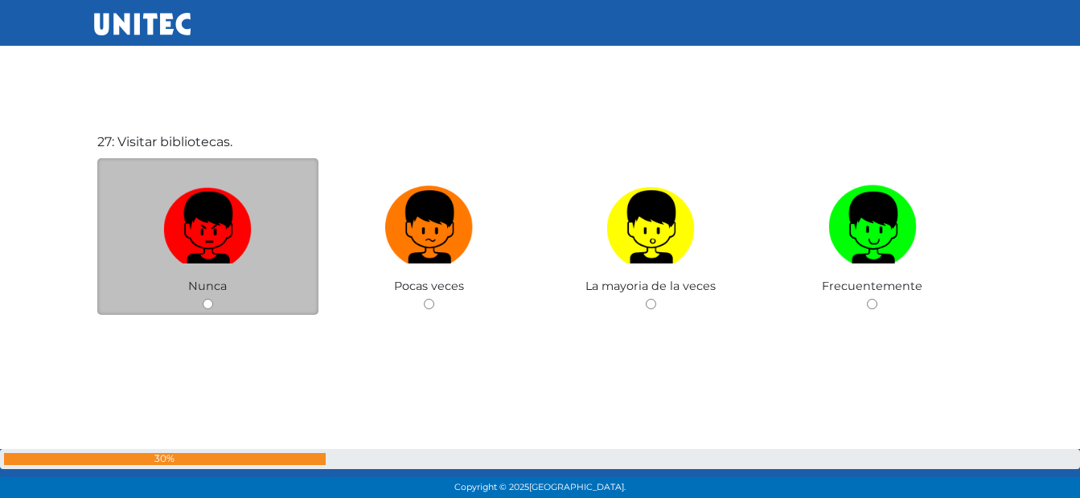
click at [228, 203] on img at bounding box center [207, 221] width 88 height 84
click at [213, 299] on input "radio" at bounding box center [208, 304] width 10 height 10
radio input "true"
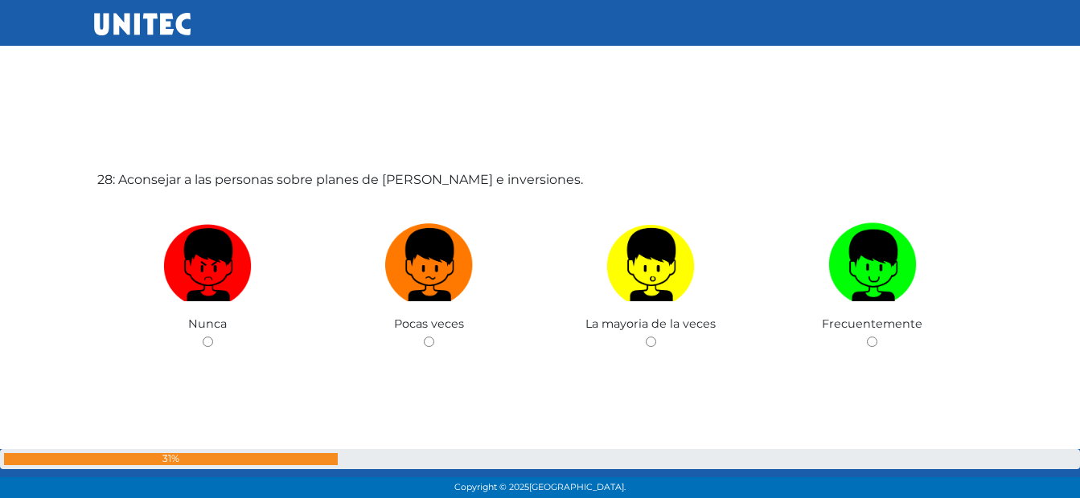
scroll to position [13520, 0]
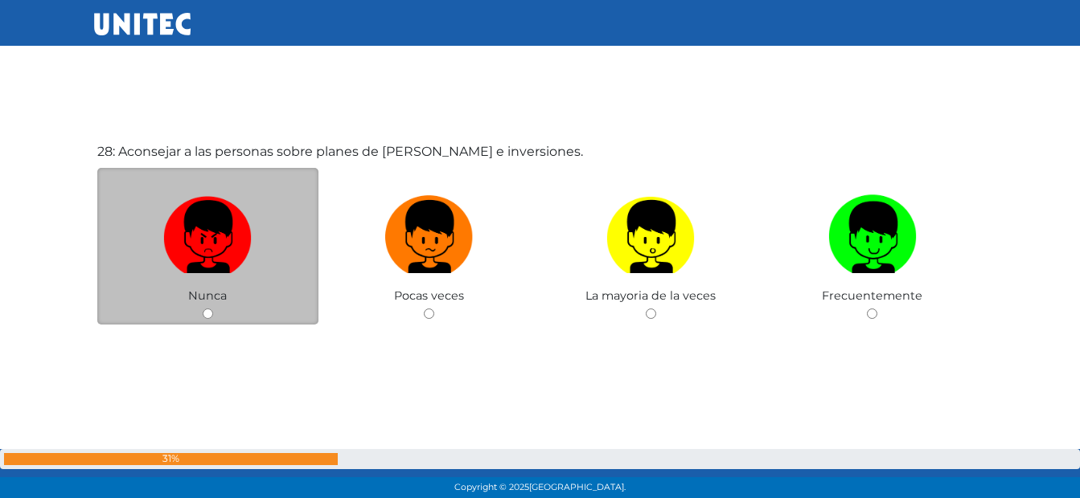
click at [247, 241] on img at bounding box center [207, 231] width 88 height 84
click at [213, 309] on input "radio" at bounding box center [208, 314] width 10 height 10
radio input "true"
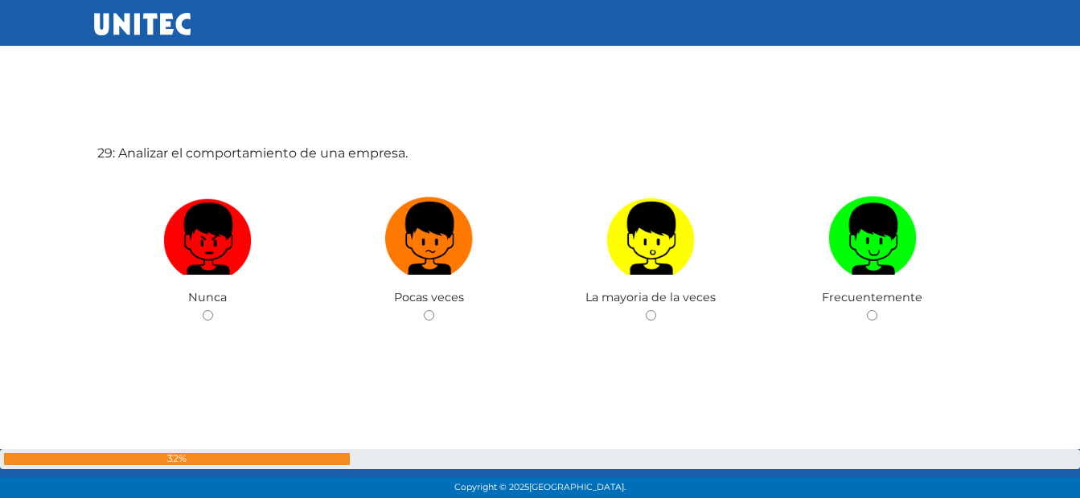
scroll to position [14016, 0]
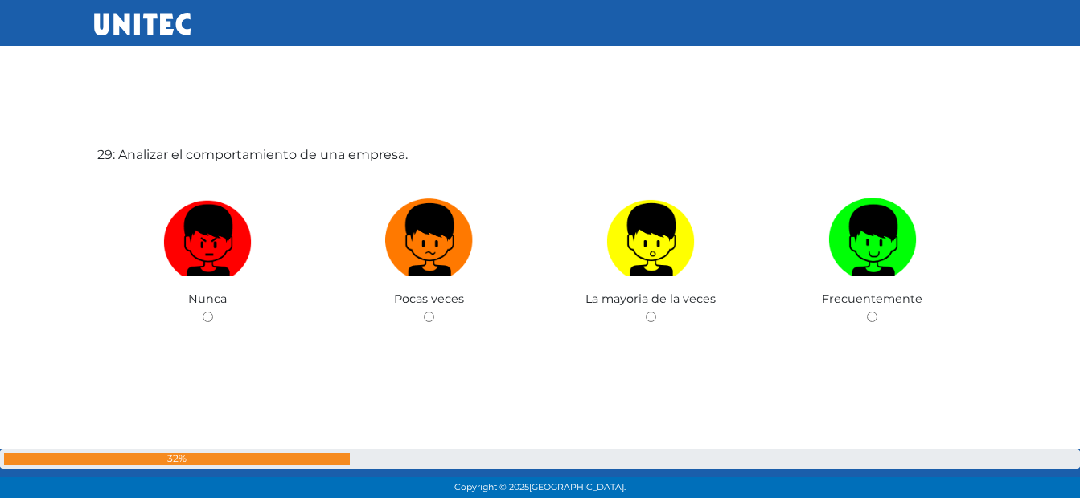
click at [247, 241] on img at bounding box center [207, 234] width 88 height 84
click at [213, 312] on input "radio" at bounding box center [208, 317] width 10 height 10
radio input "true"
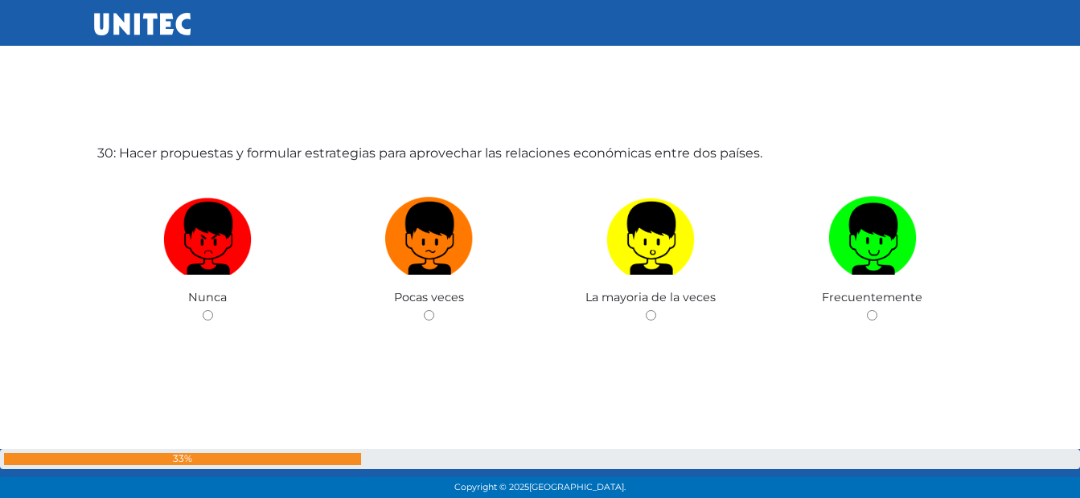
scroll to position [14532, 0]
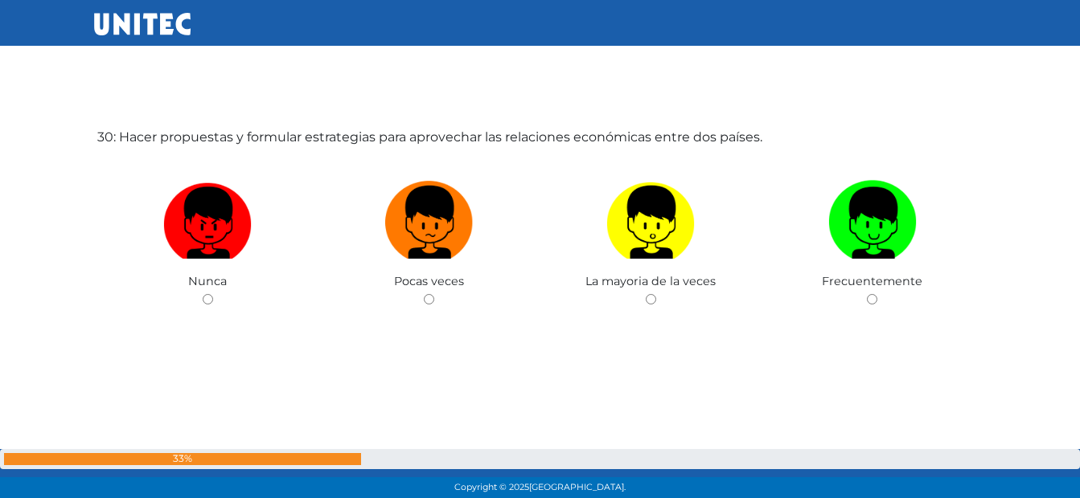
click at [247, 241] on img at bounding box center [207, 216] width 88 height 84
click at [213, 294] on input "radio" at bounding box center [208, 299] width 10 height 10
radio input "true"
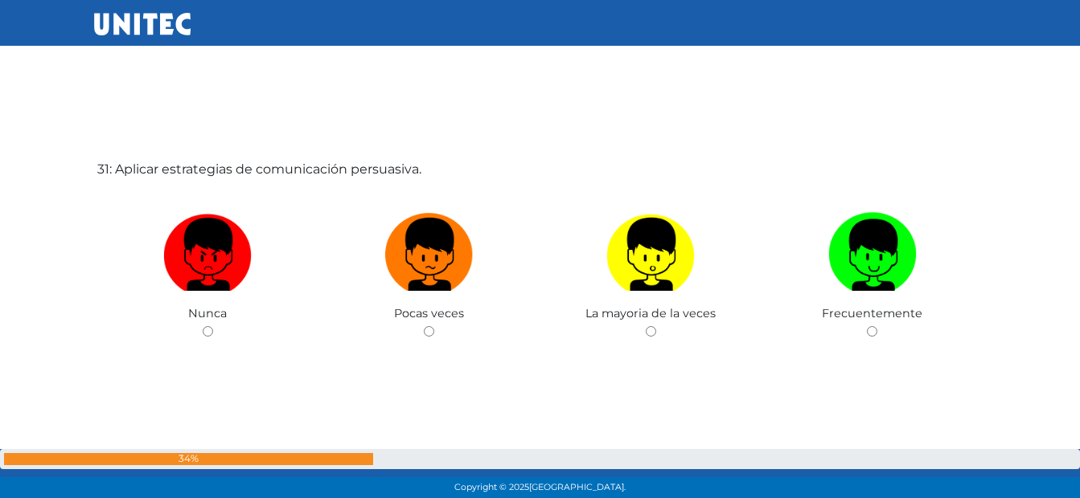
scroll to position [15033, 0]
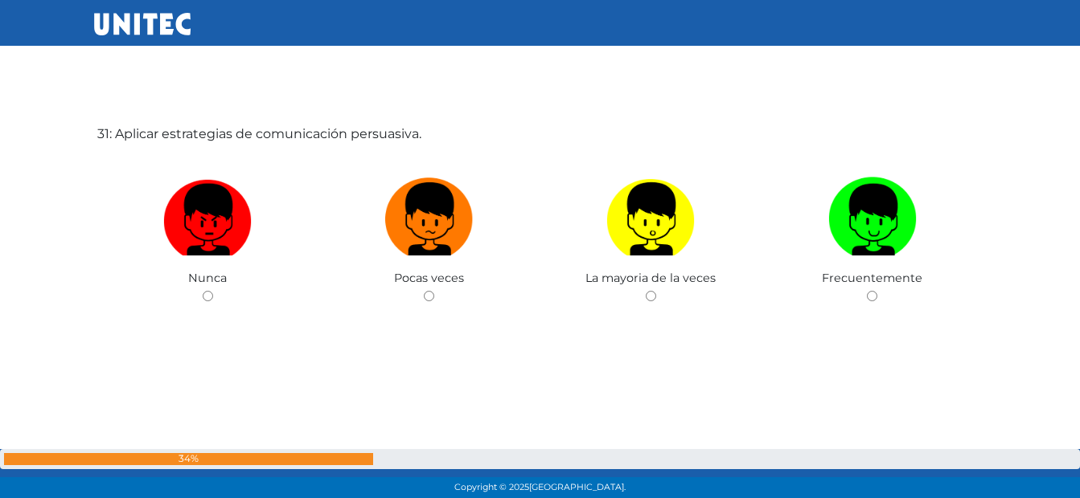
click at [247, 241] on img at bounding box center [207, 213] width 88 height 84
click at [213, 291] on input "radio" at bounding box center [208, 296] width 10 height 10
radio input "true"
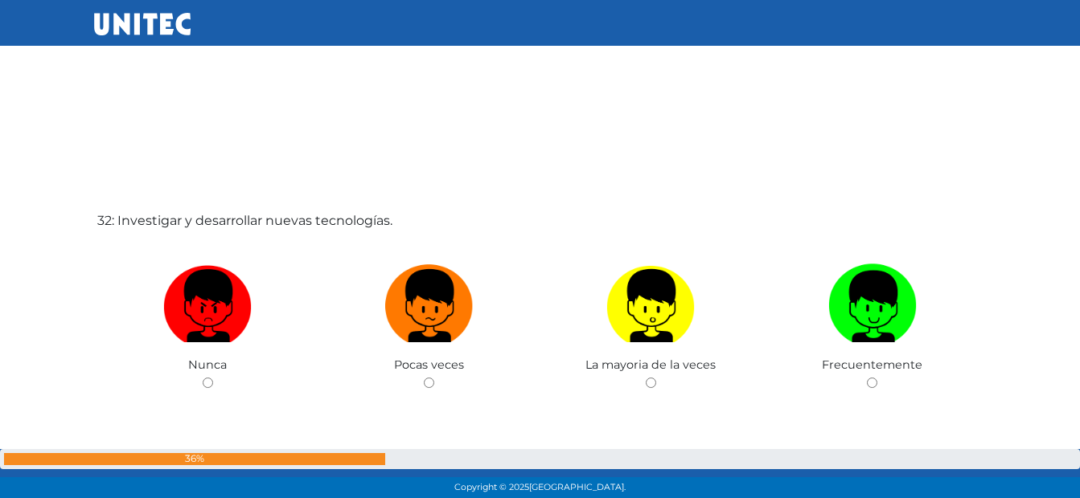
scroll to position [15532, 0]
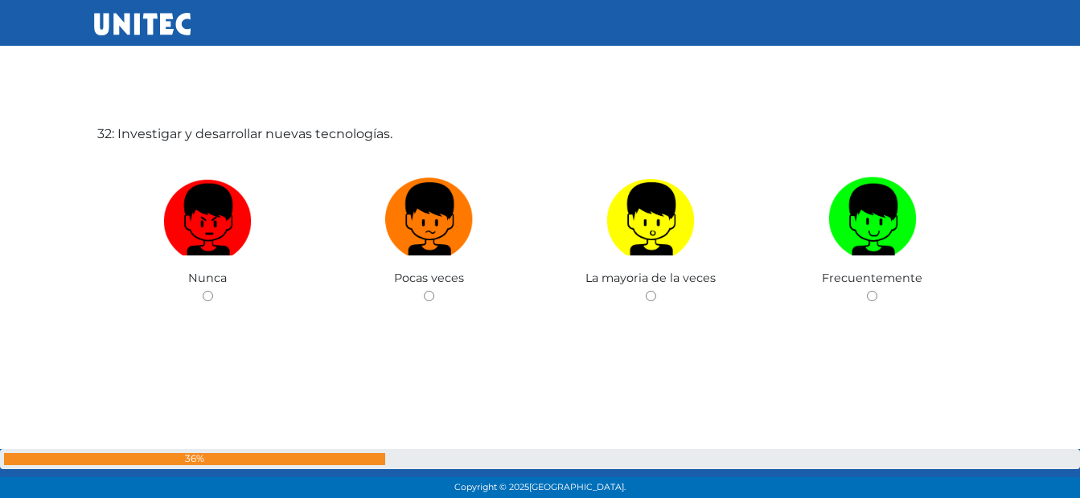
click at [247, 241] on img at bounding box center [207, 213] width 88 height 84
click at [213, 291] on input "radio" at bounding box center [208, 296] width 10 height 10
radio input "true"
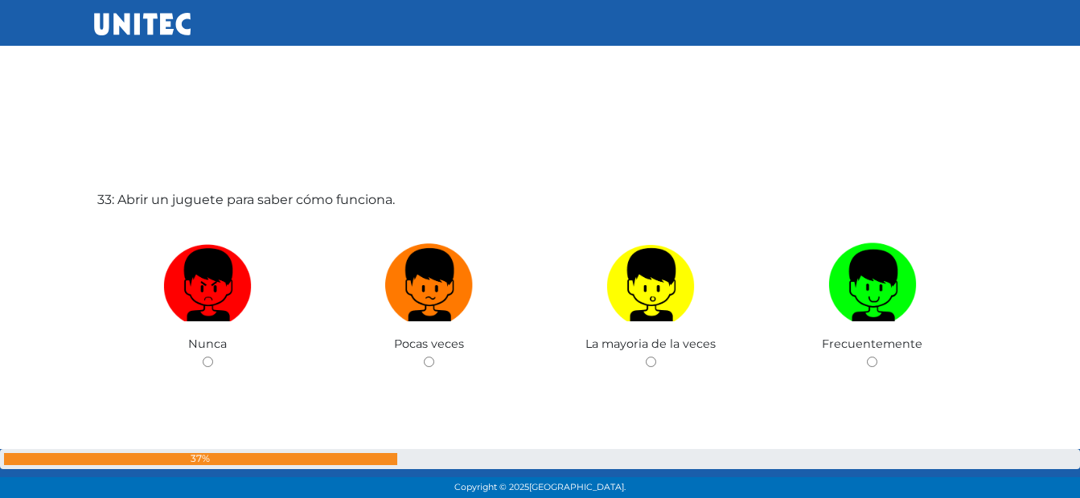
scroll to position [16030, 0]
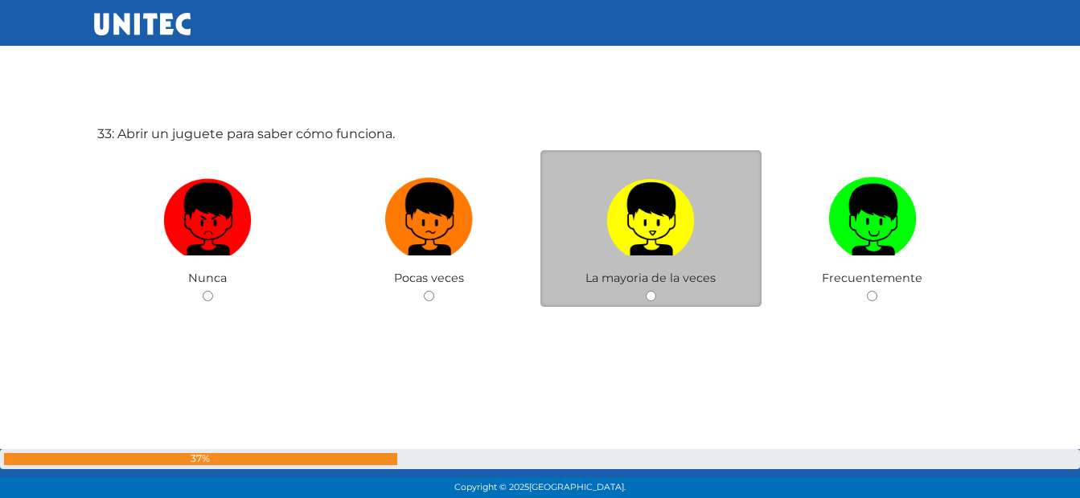
click at [685, 236] on img at bounding box center [650, 213] width 88 height 84
click at [656, 291] on input "radio" at bounding box center [651, 296] width 10 height 10
radio input "true"
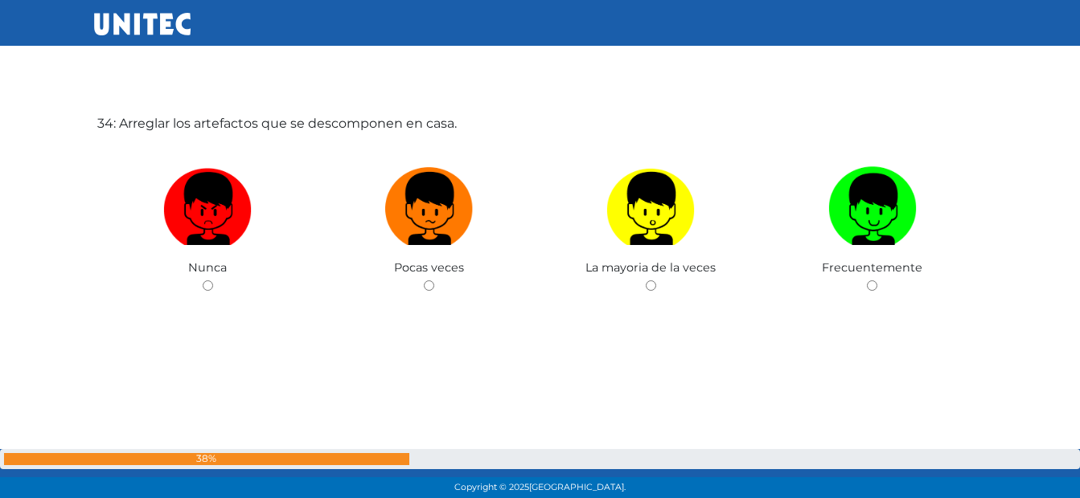
scroll to position [16529, 0]
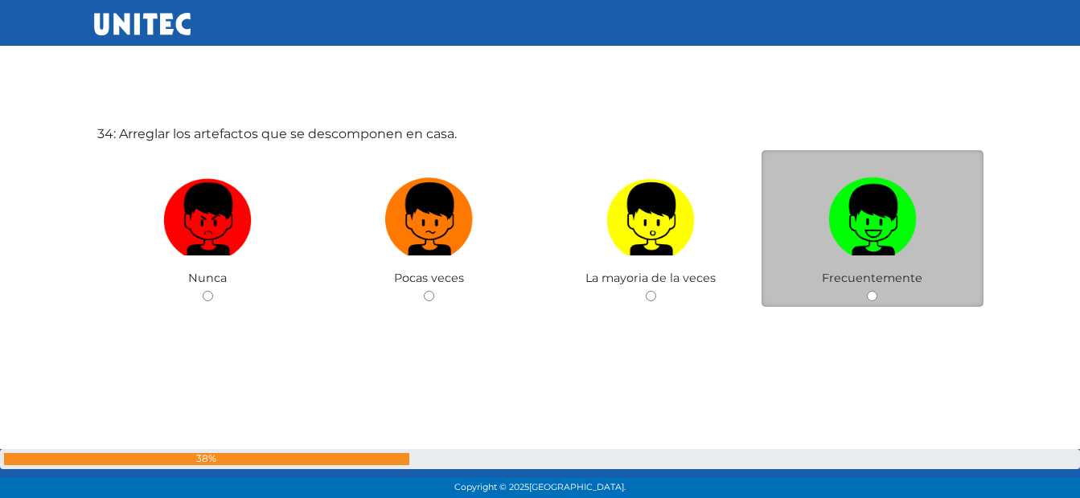
click at [890, 236] on img at bounding box center [872, 213] width 88 height 84
click at [877, 291] on input "radio" at bounding box center [872, 296] width 10 height 10
radio input "true"
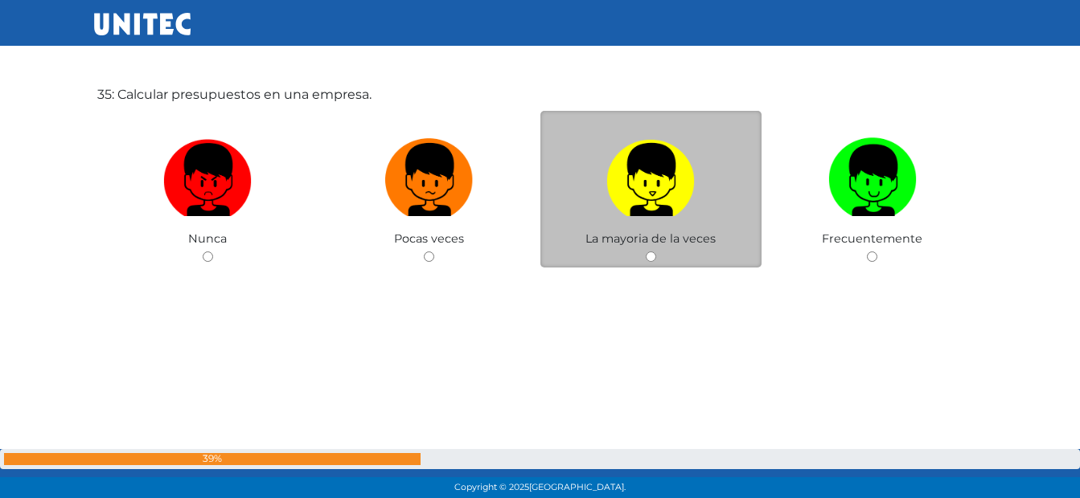
scroll to position [17027, 0]
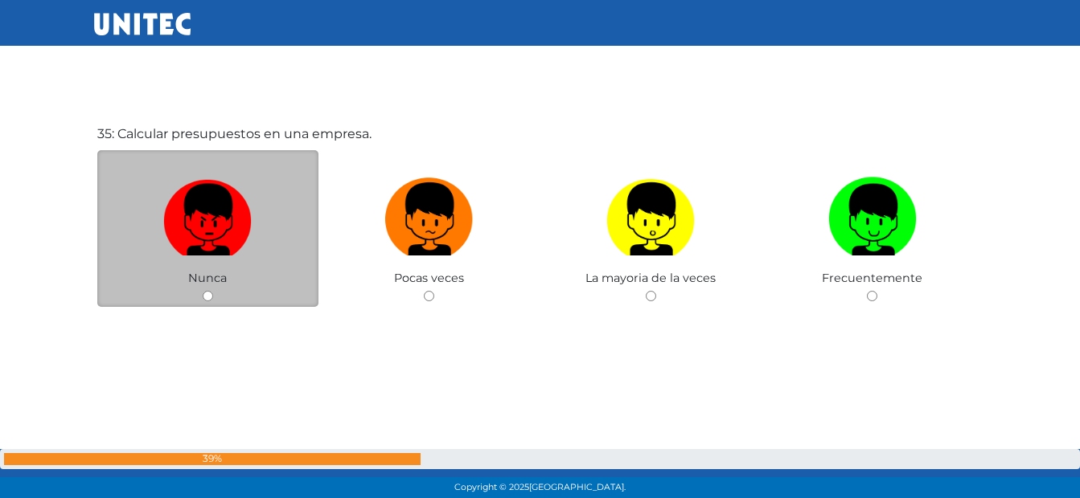
click at [191, 225] on img at bounding box center [207, 213] width 88 height 84
click at [203, 291] on input "radio" at bounding box center [208, 296] width 10 height 10
radio input "true"
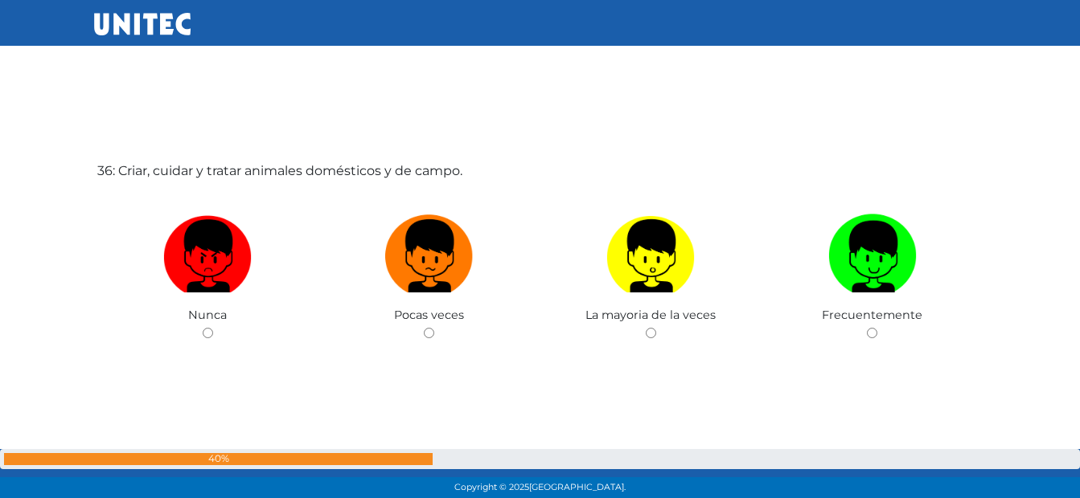
scroll to position [17513, 0]
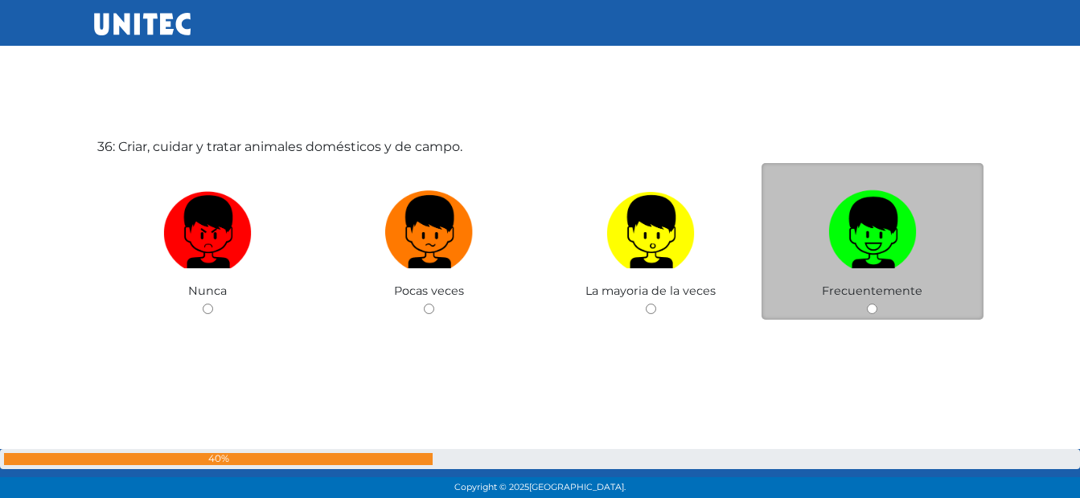
click at [855, 244] on img at bounding box center [872, 226] width 88 height 84
click at [867, 304] on input "radio" at bounding box center [872, 309] width 10 height 10
radio input "true"
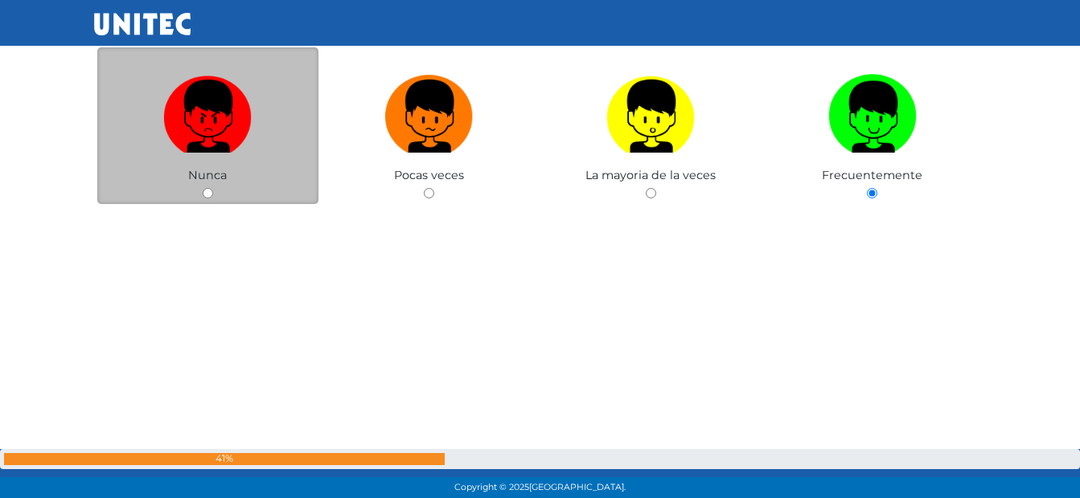
scroll to position [17934, 0]
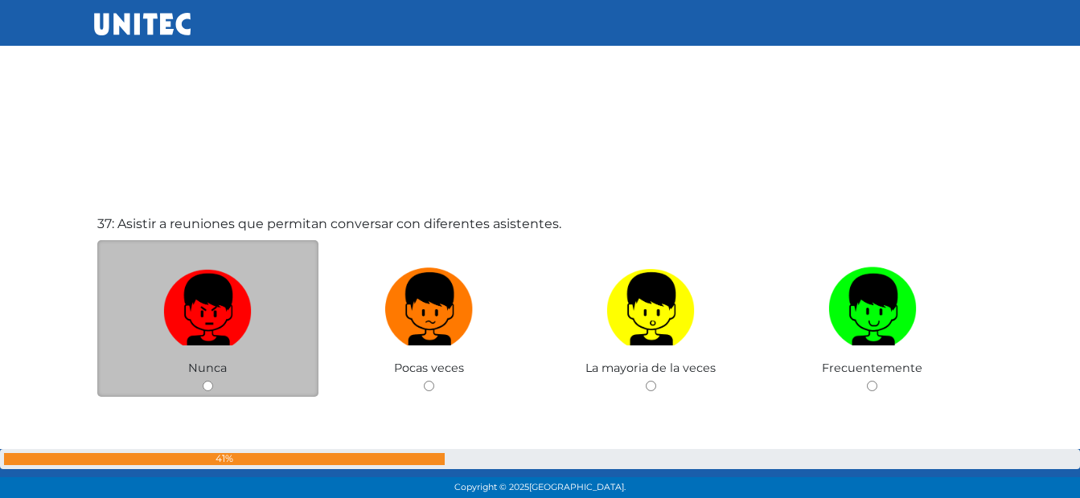
click at [169, 279] on img at bounding box center [207, 303] width 88 height 84
click at [203, 381] on input "radio" at bounding box center [208, 386] width 10 height 10
radio input "true"
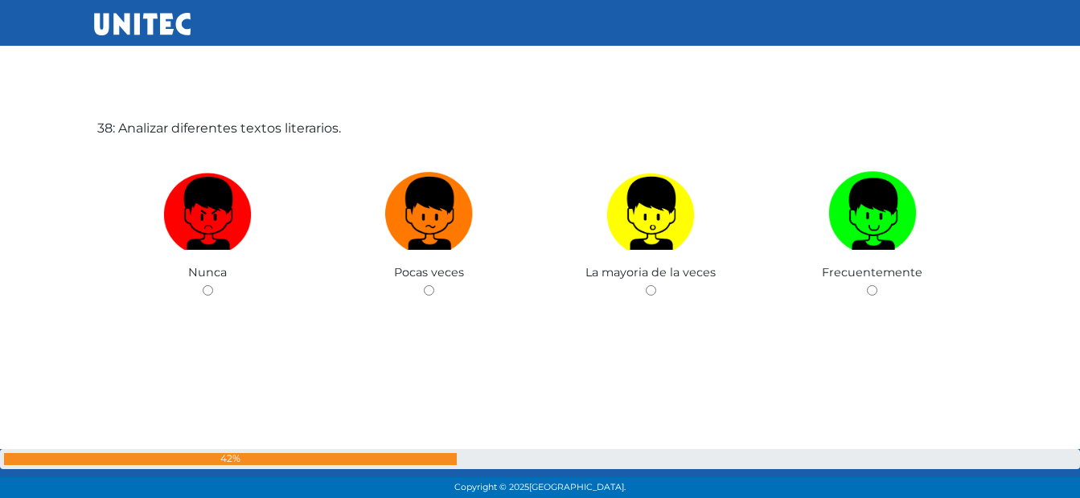
scroll to position [18535, 0]
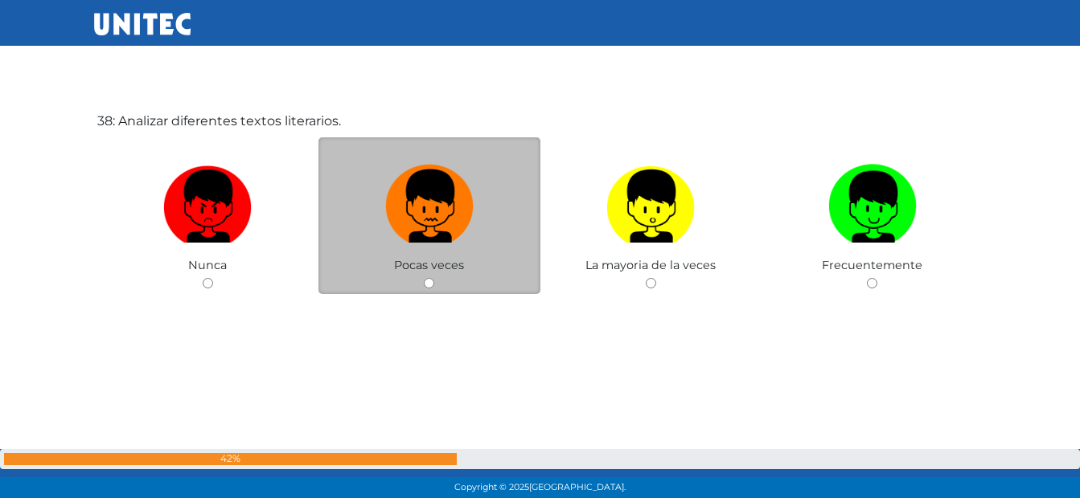
click at [431, 209] on img at bounding box center [429, 200] width 88 height 84
click at [431, 278] on input "radio" at bounding box center [429, 283] width 10 height 10
radio input "true"
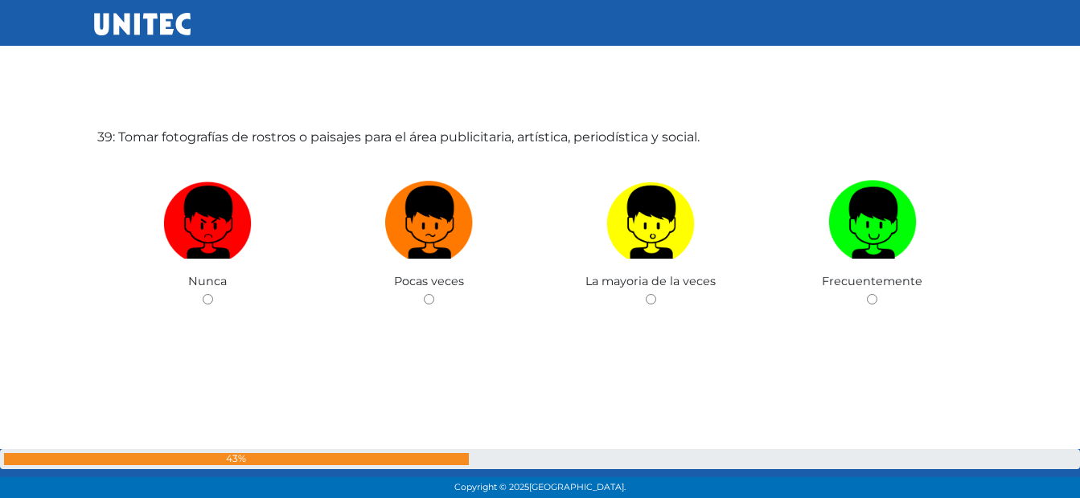
scroll to position [19021, 0]
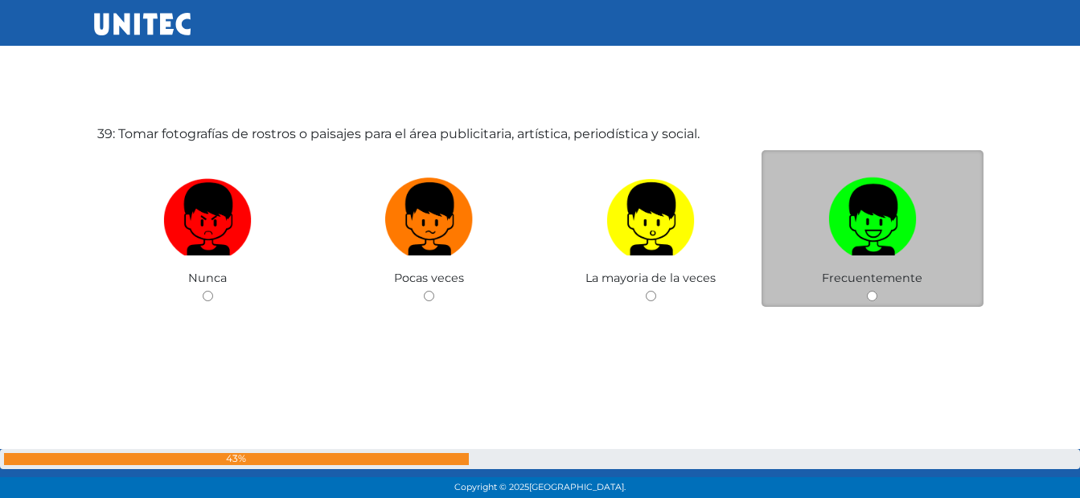
click at [844, 230] on img at bounding box center [872, 213] width 88 height 84
click at [867, 291] on input "radio" at bounding box center [872, 296] width 10 height 10
radio input "true"
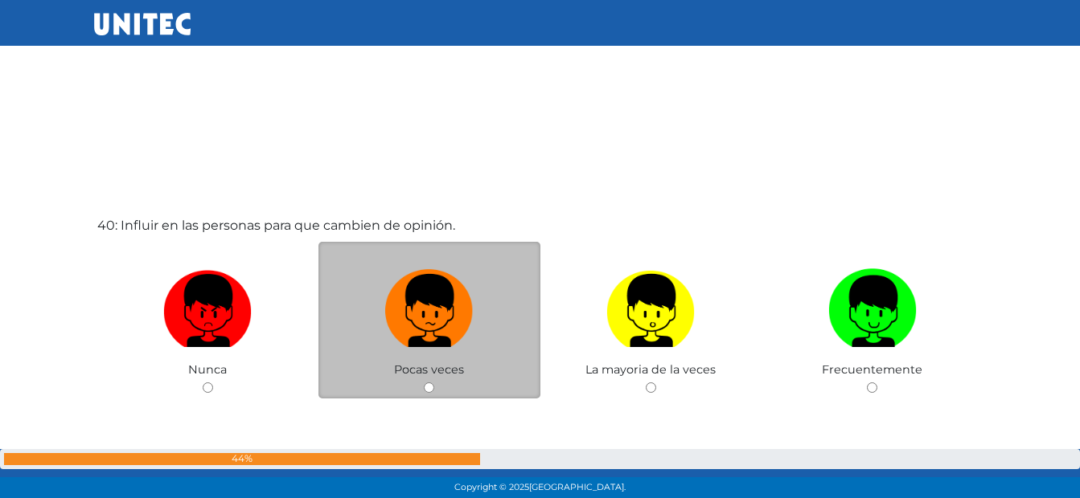
scroll to position [19519, 0]
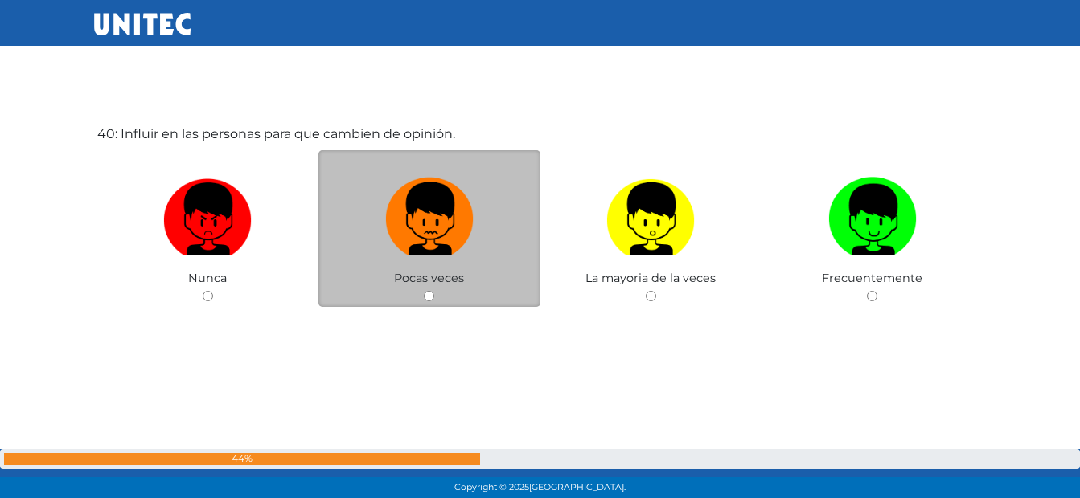
click at [412, 211] on img at bounding box center [429, 213] width 88 height 84
click at [424, 291] on input "radio" at bounding box center [429, 296] width 10 height 10
radio input "true"
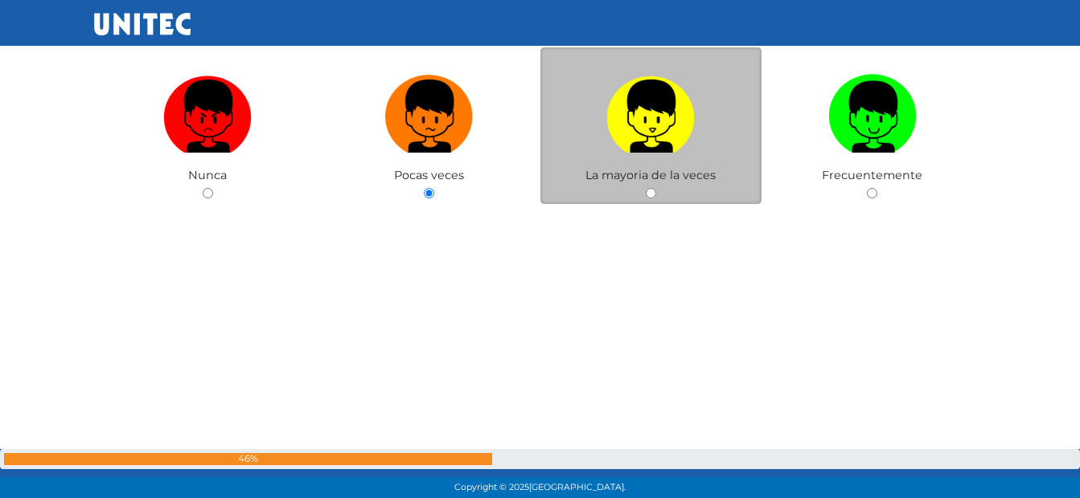
click at [639, 113] on img at bounding box center [650, 110] width 88 height 84
click at [646, 188] on input "radio" at bounding box center [651, 193] width 10 height 10
radio input "true"
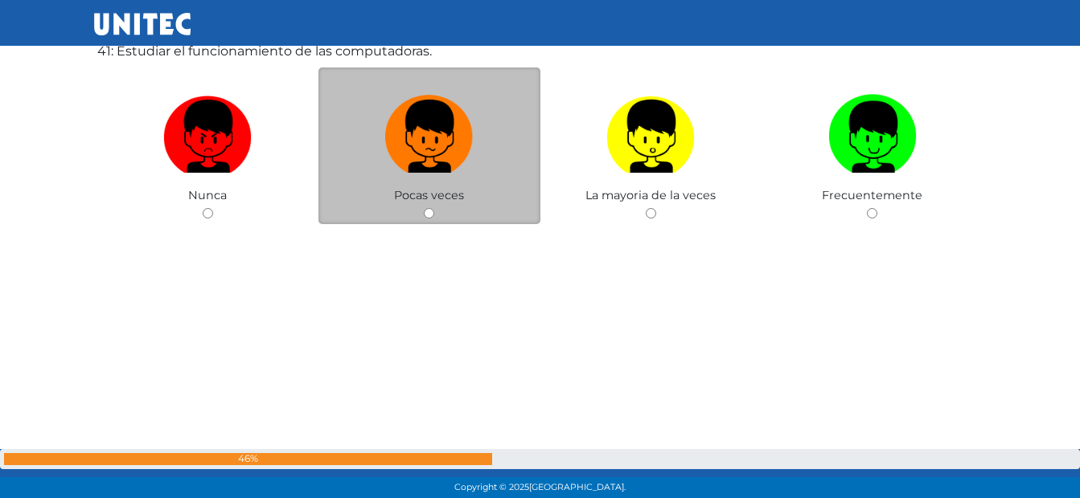
scroll to position [20103, 0]
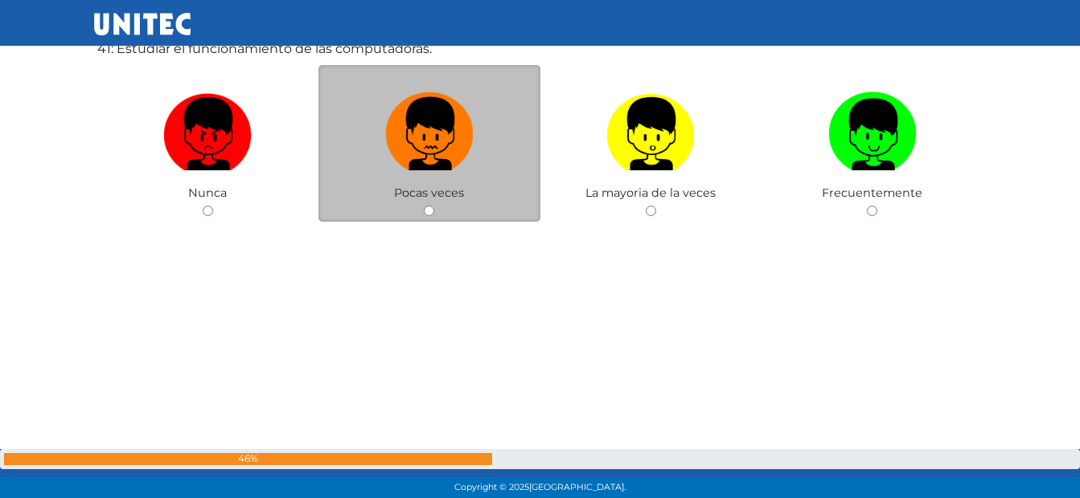
click at [419, 150] on img at bounding box center [429, 128] width 88 height 84
click at [424, 206] on input "radio" at bounding box center [429, 211] width 10 height 10
radio input "true"
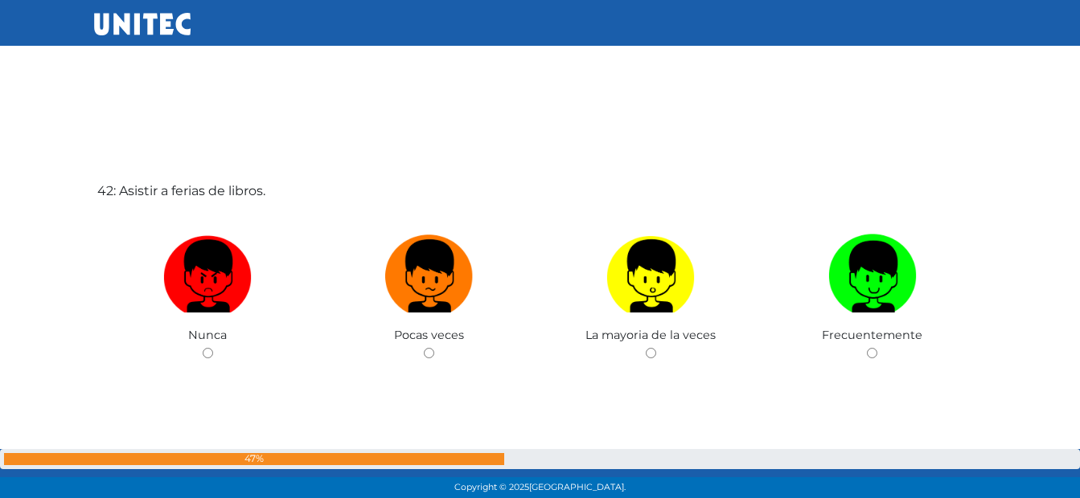
scroll to position [20505, 0]
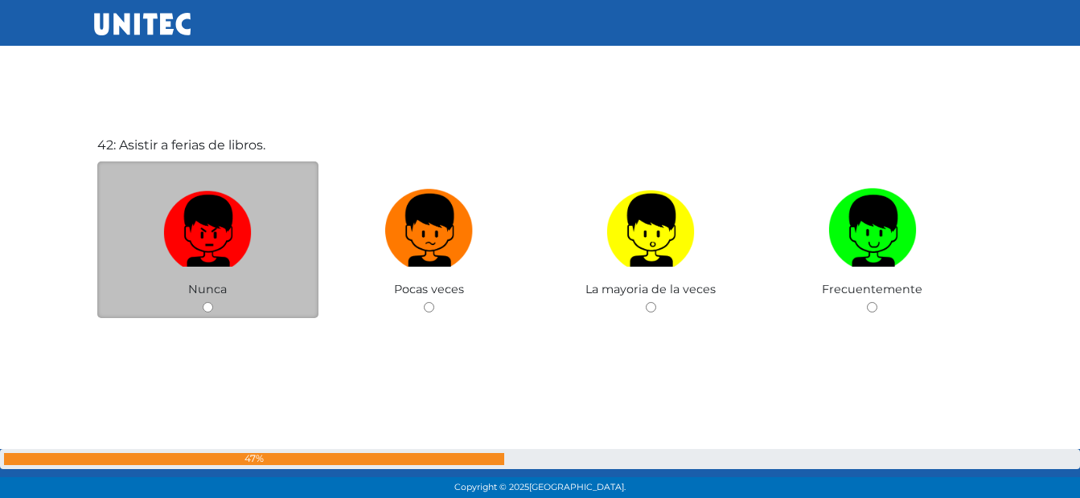
click at [224, 227] on img at bounding box center [207, 224] width 88 height 84
click at [213, 302] on input "radio" at bounding box center [208, 307] width 10 height 10
radio input "true"
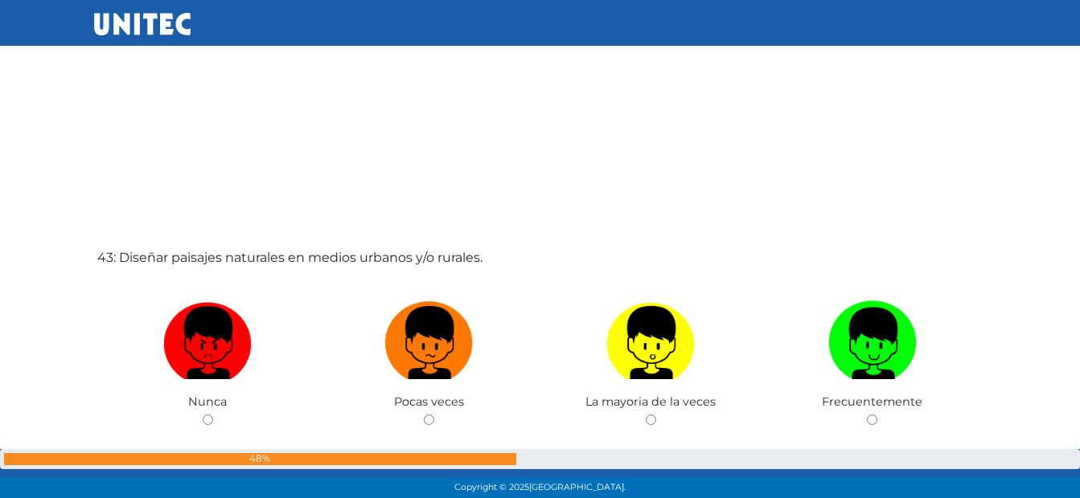
scroll to position [20926, 0]
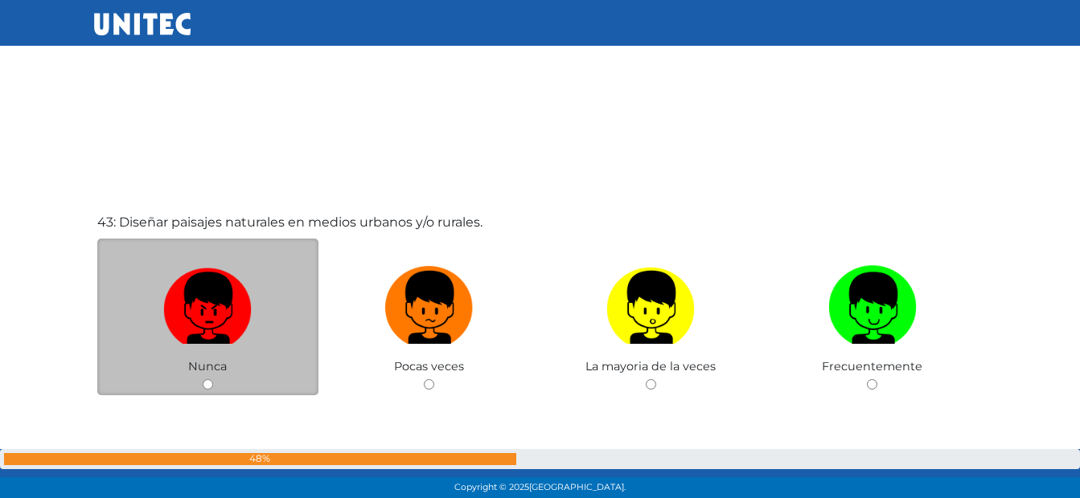
click at [243, 263] on img at bounding box center [207, 302] width 88 height 84
click at [213, 379] on input "radio" at bounding box center [208, 384] width 10 height 10
radio input "true"
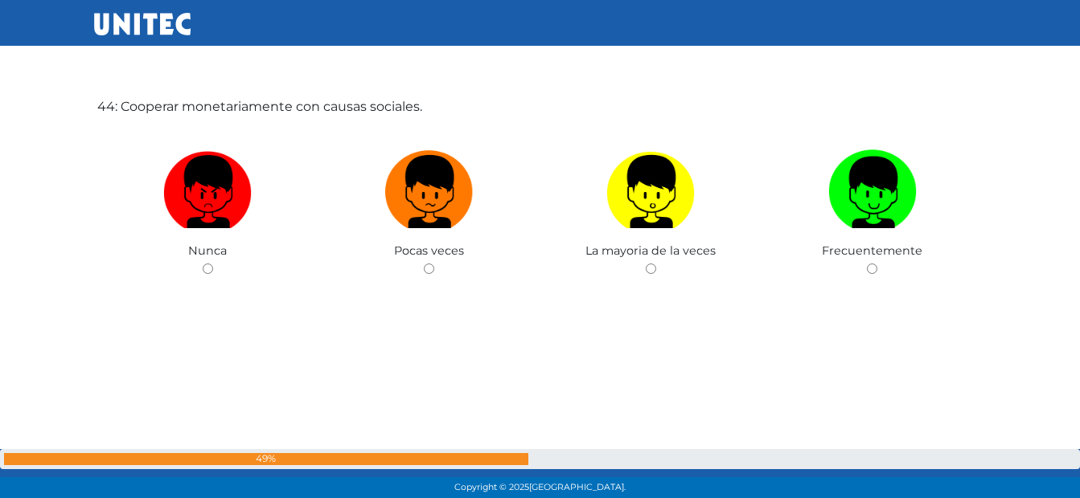
scroll to position [21568, 0]
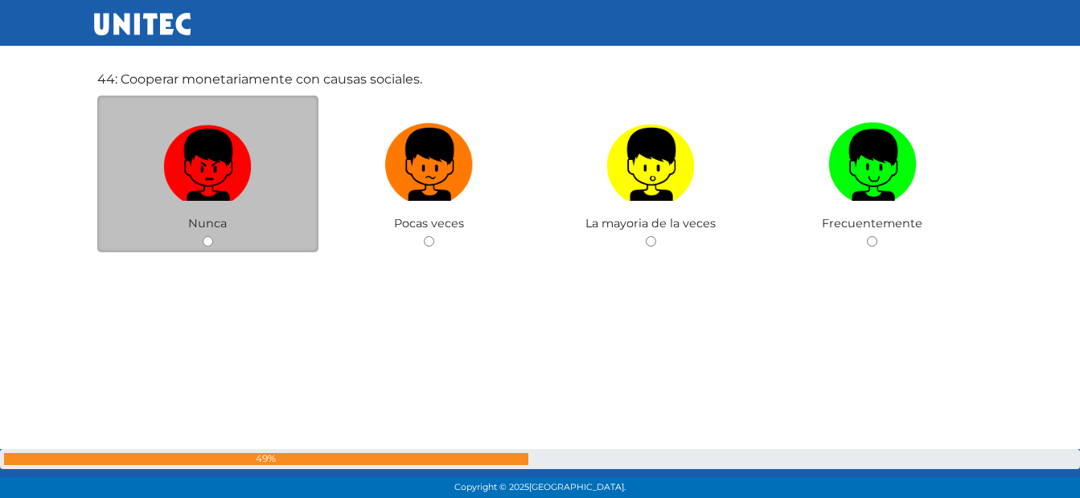
click at [213, 197] on img at bounding box center [207, 159] width 88 height 84
click at [213, 236] on input "radio" at bounding box center [208, 241] width 10 height 10
radio input "true"
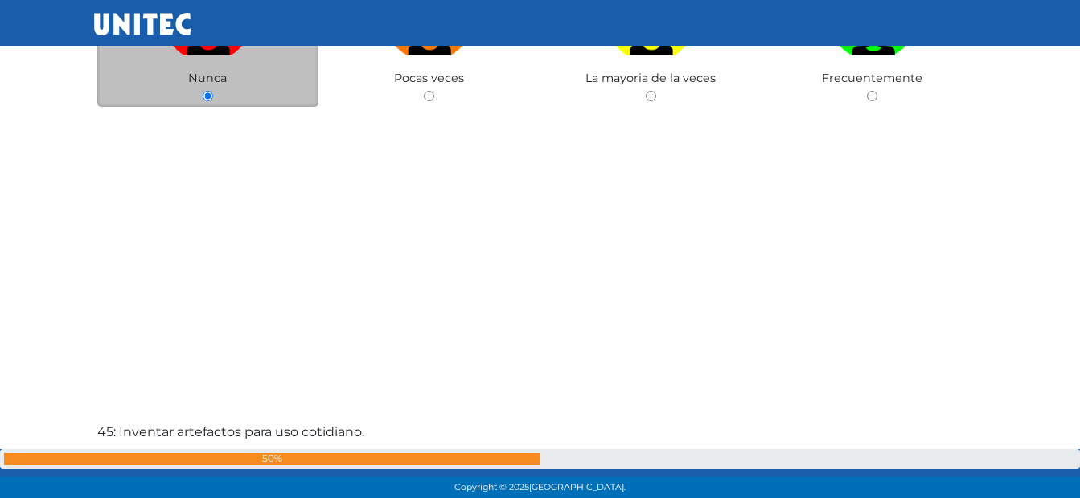
scroll to position [21970, 0]
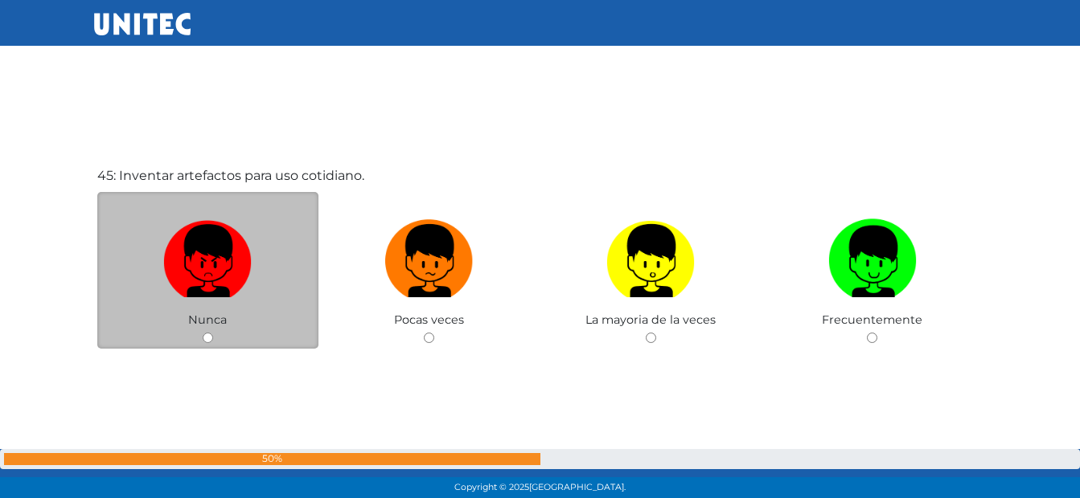
click at [210, 209] on div "Nunca" at bounding box center [208, 270] width 222 height 157
click at [212, 246] on img at bounding box center [207, 255] width 88 height 84
click at [212, 333] on input "radio" at bounding box center [208, 338] width 10 height 10
radio input "true"
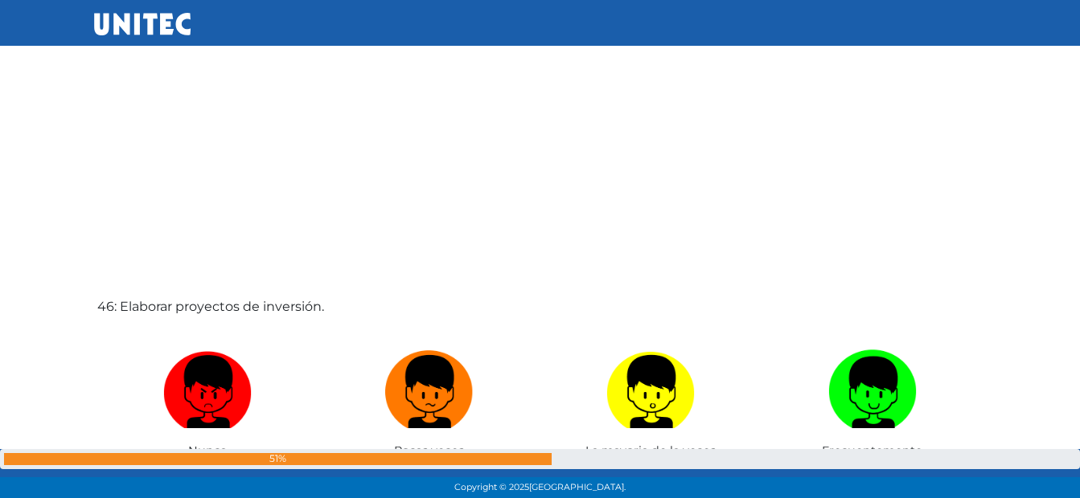
scroll to position [22452, 0]
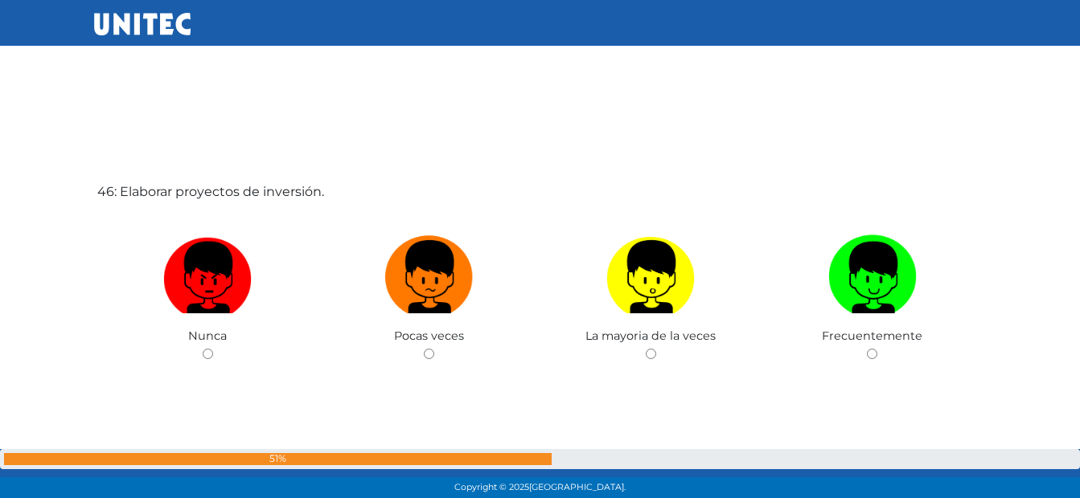
click at [211, 247] on img at bounding box center [207, 271] width 88 height 84
click at [211, 349] on input "radio" at bounding box center [208, 354] width 10 height 10
radio input "true"
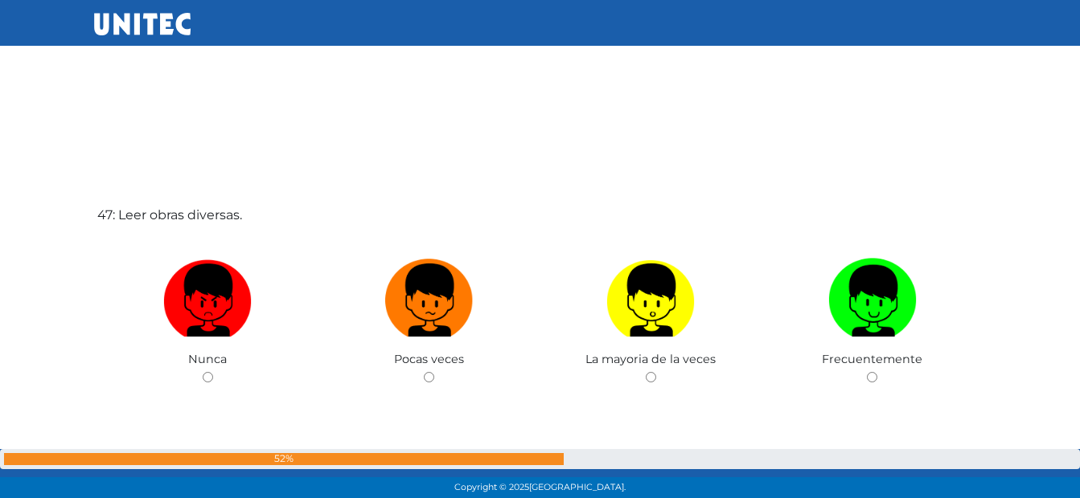
click at [211, 242] on div "Nunca" at bounding box center [208, 310] width 222 height 157
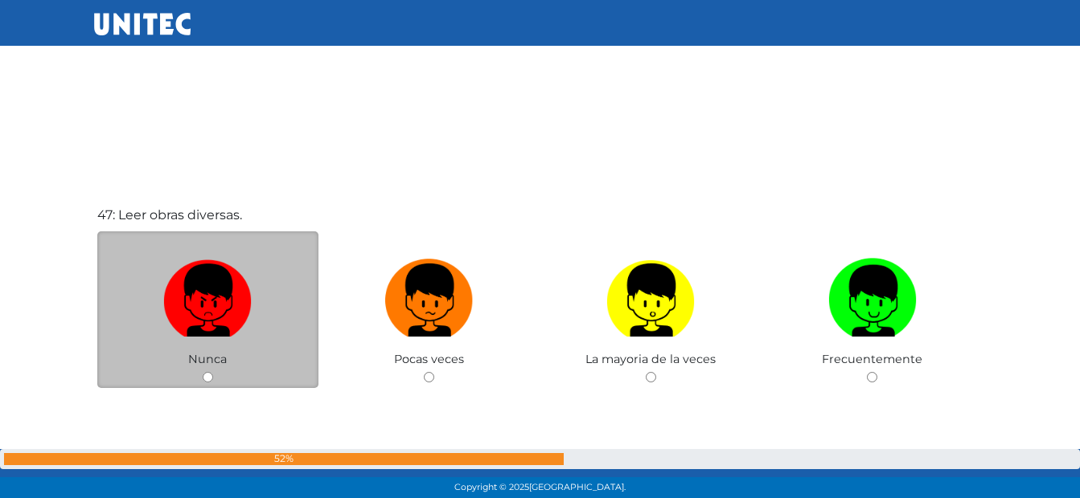
click at [203, 269] on img at bounding box center [207, 294] width 88 height 84
click at [203, 372] on input "radio" at bounding box center [208, 377] width 10 height 10
radio input "true"
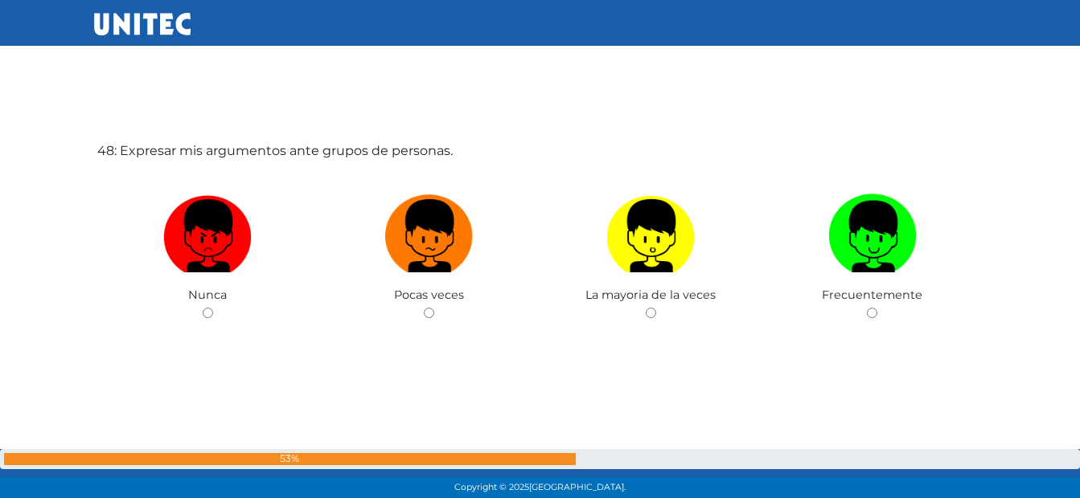
scroll to position [23508, 0]
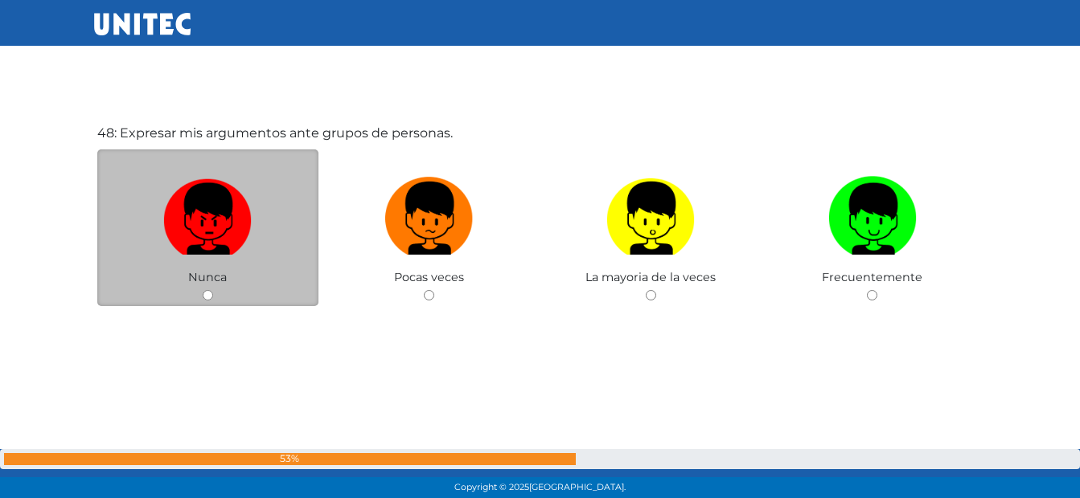
click at [205, 251] on img at bounding box center [207, 212] width 88 height 84
click at [205, 290] on input "radio" at bounding box center [208, 295] width 10 height 10
radio input "true"
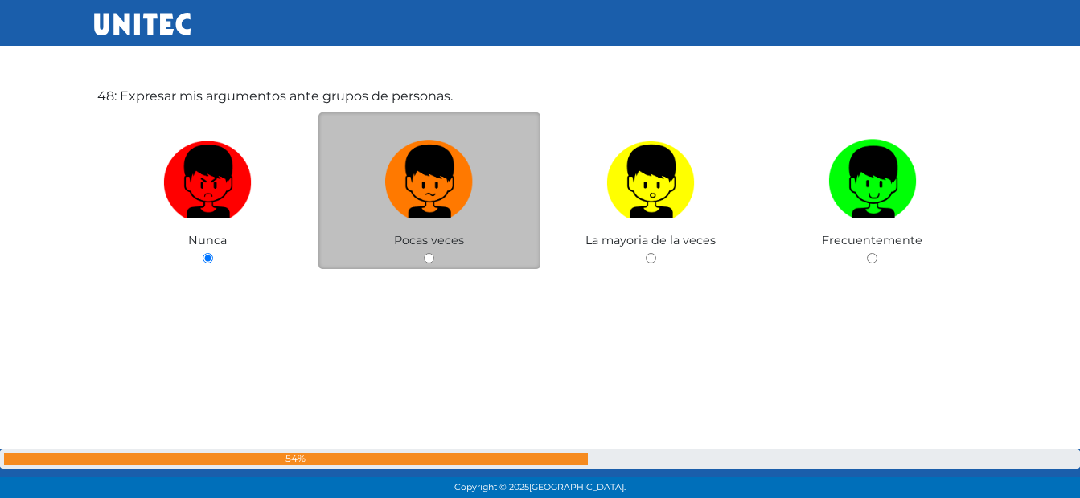
click at [408, 237] on span "Pocas veces" at bounding box center [429, 240] width 70 height 14
click at [425, 213] on img at bounding box center [429, 175] width 88 height 84
click at [425, 253] on input "radio" at bounding box center [429, 258] width 10 height 10
radio input "true"
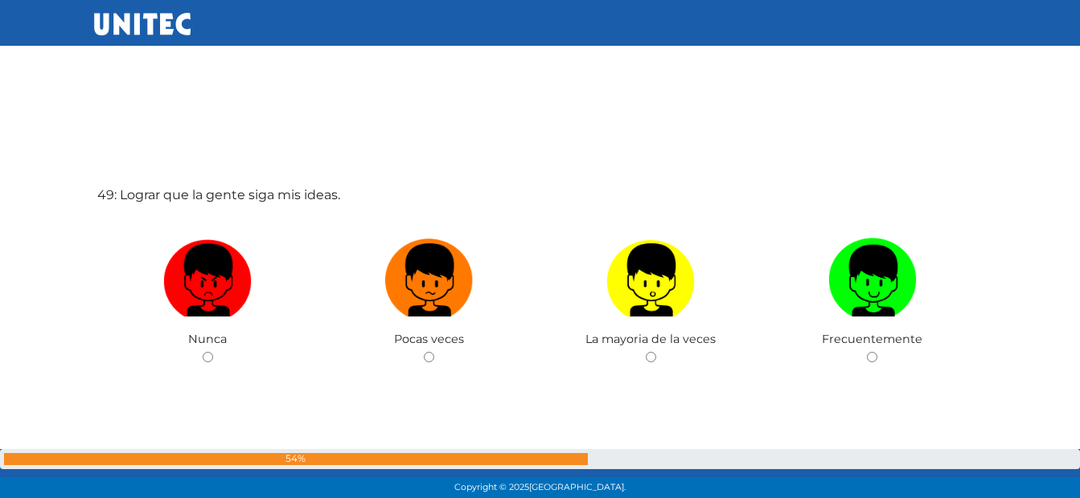
scroll to position [23945, 0]
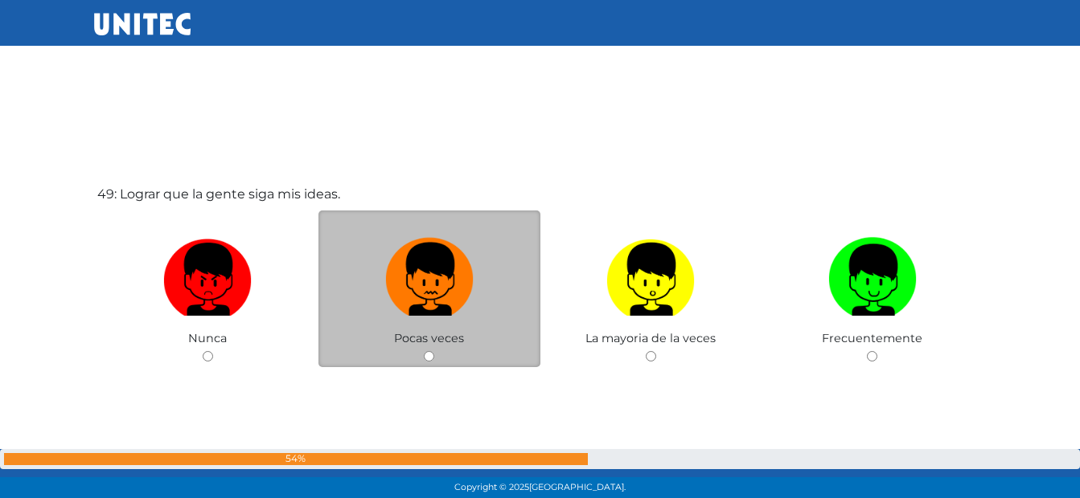
click at [404, 254] on img at bounding box center [429, 274] width 88 height 84
click at [424, 351] on input "radio" at bounding box center [429, 356] width 10 height 10
radio input "true"
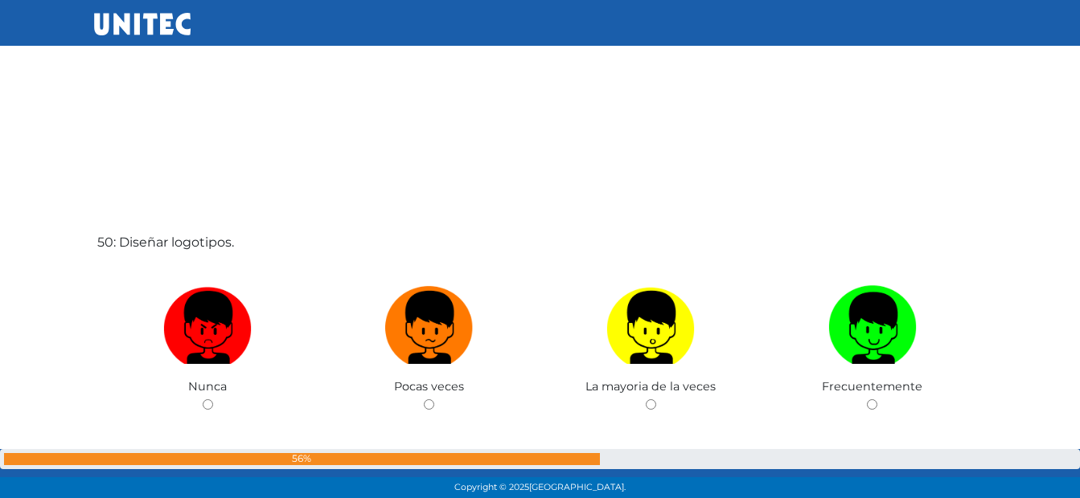
scroll to position [24543, 0]
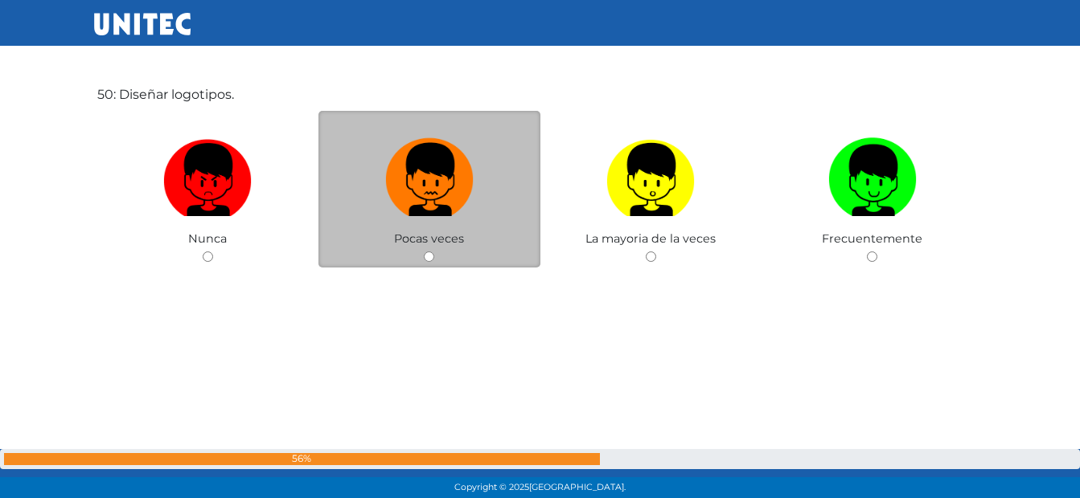
click at [443, 200] on img at bounding box center [429, 174] width 88 height 84
click at [434, 252] on input "radio" at bounding box center [429, 257] width 10 height 10
radio input "true"
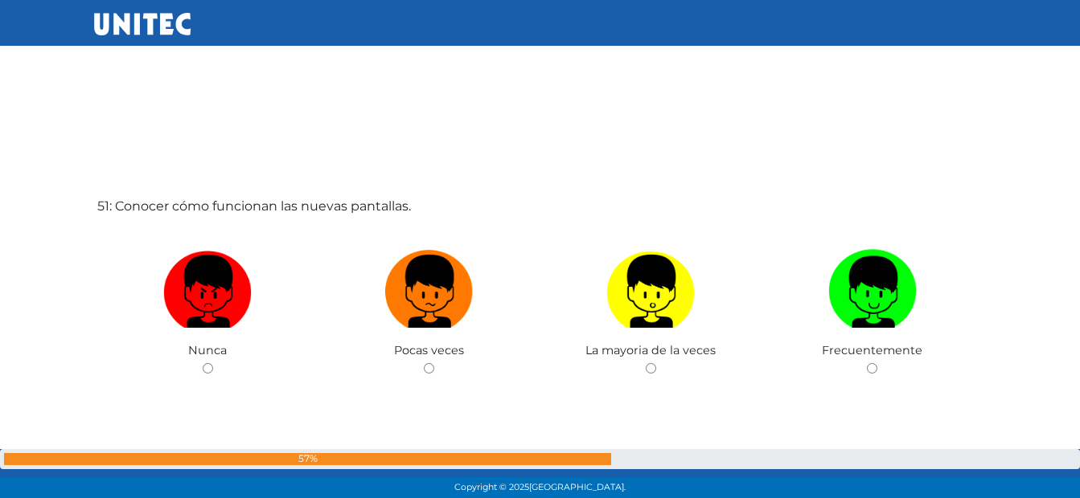
scroll to position [24945, 0]
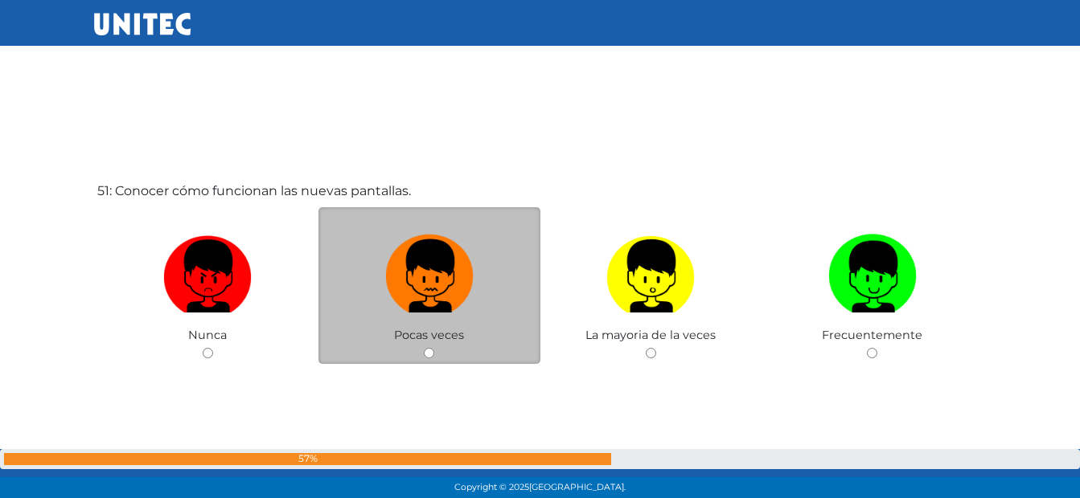
click at [411, 263] on img at bounding box center [429, 270] width 88 height 84
click at [424, 348] on input "radio" at bounding box center [429, 353] width 10 height 10
radio input "true"
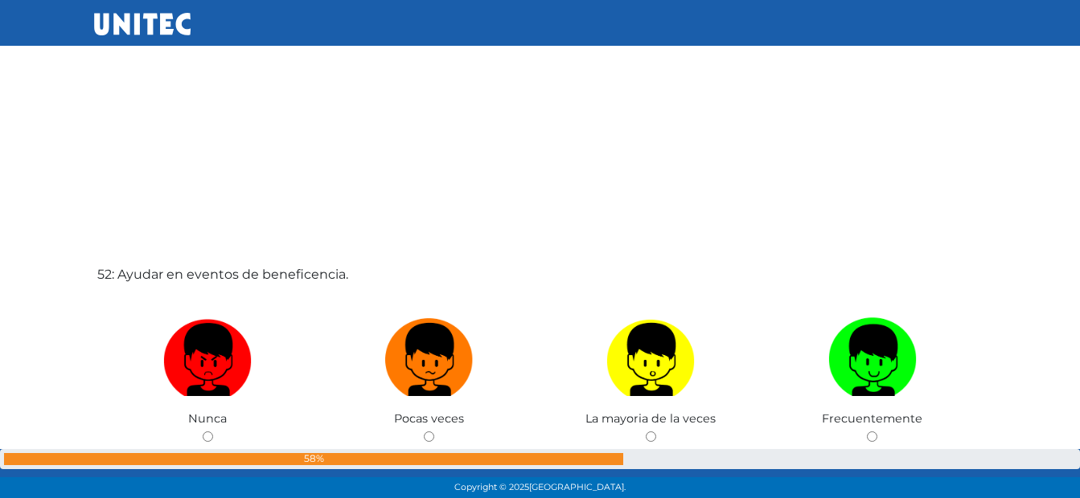
scroll to position [25506, 0]
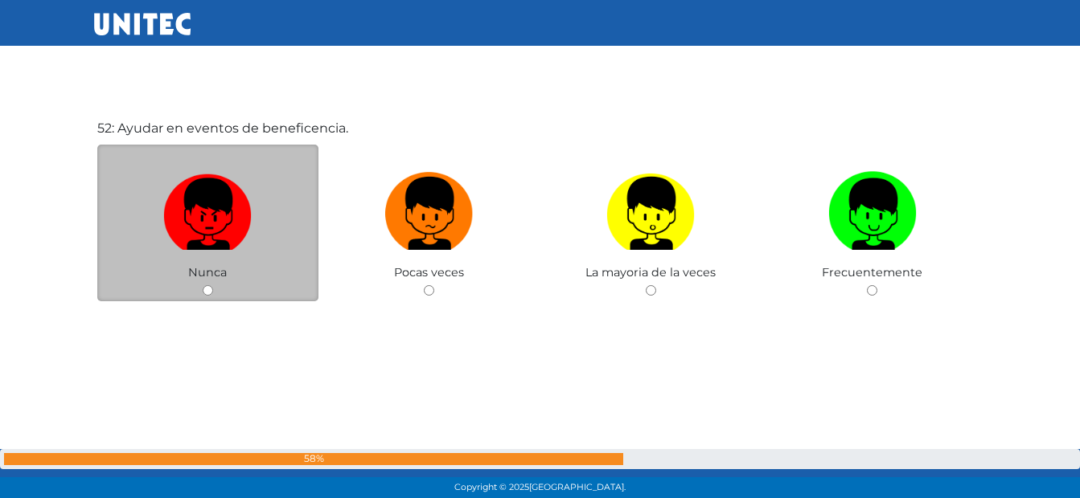
click at [192, 187] on img at bounding box center [207, 208] width 88 height 84
click at [203, 285] on input "radio" at bounding box center [208, 290] width 10 height 10
radio input "true"
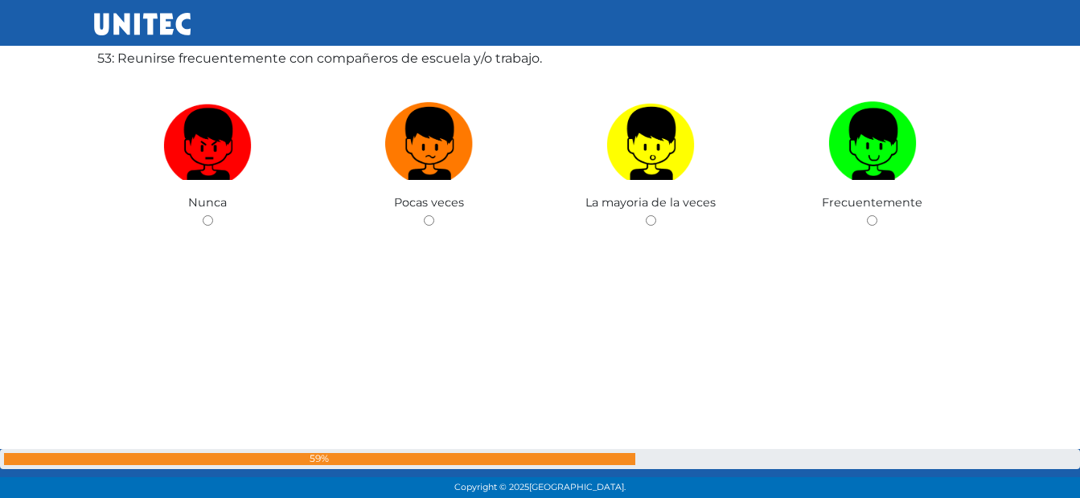
scroll to position [26079, 0]
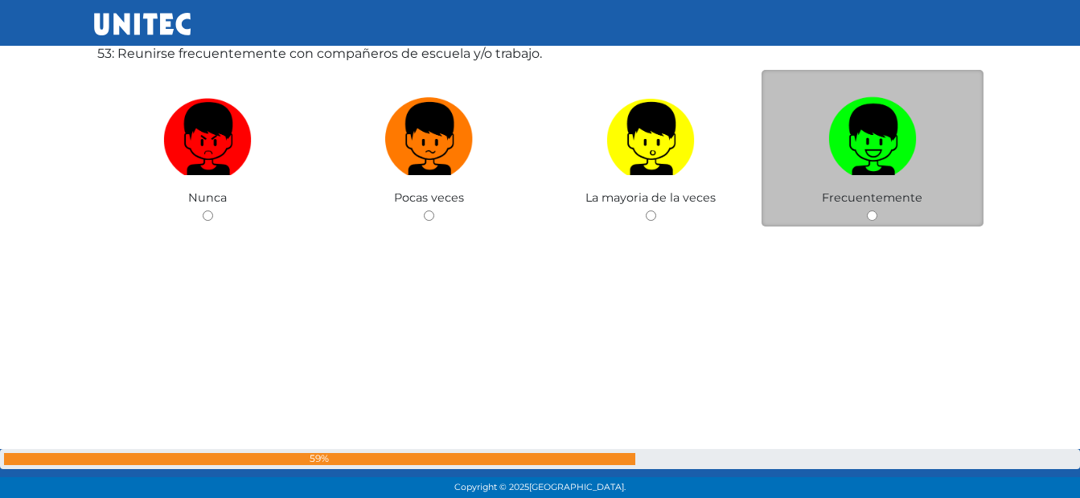
click at [851, 147] on img at bounding box center [872, 133] width 88 height 84
click at [867, 211] on input "radio" at bounding box center [872, 216] width 10 height 10
radio input "true"
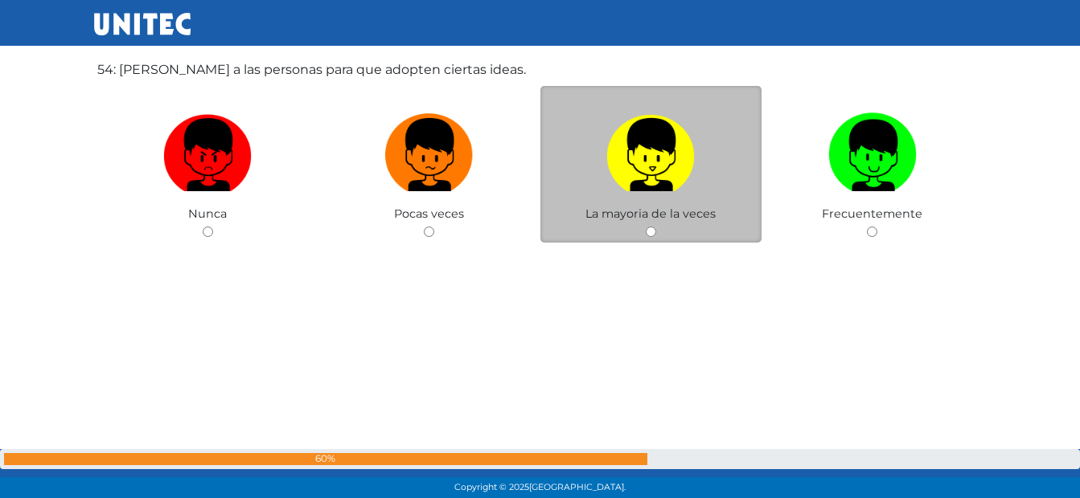
scroll to position [26560, 0]
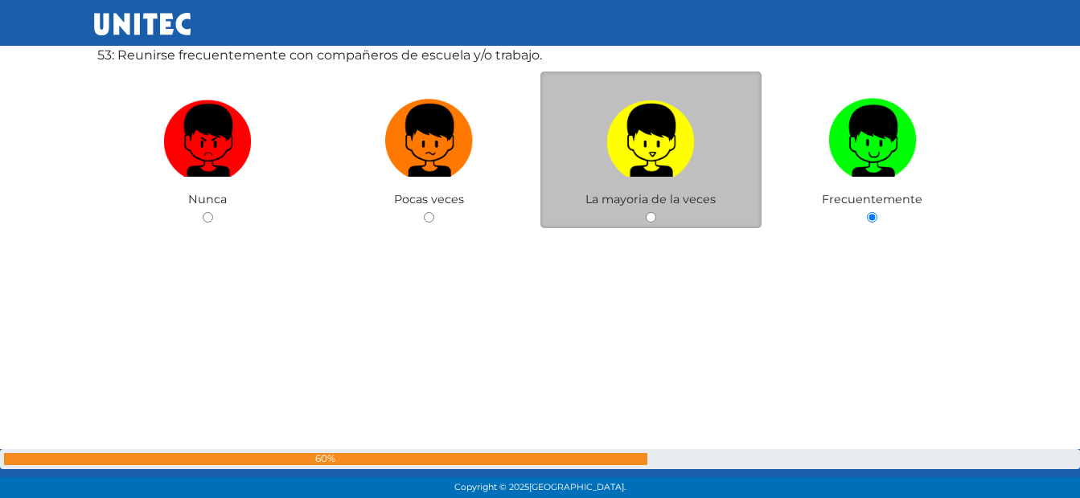
click at [658, 126] on img at bounding box center [650, 134] width 88 height 84
click at [656, 212] on input "radio" at bounding box center [651, 217] width 10 height 10
radio input "true"
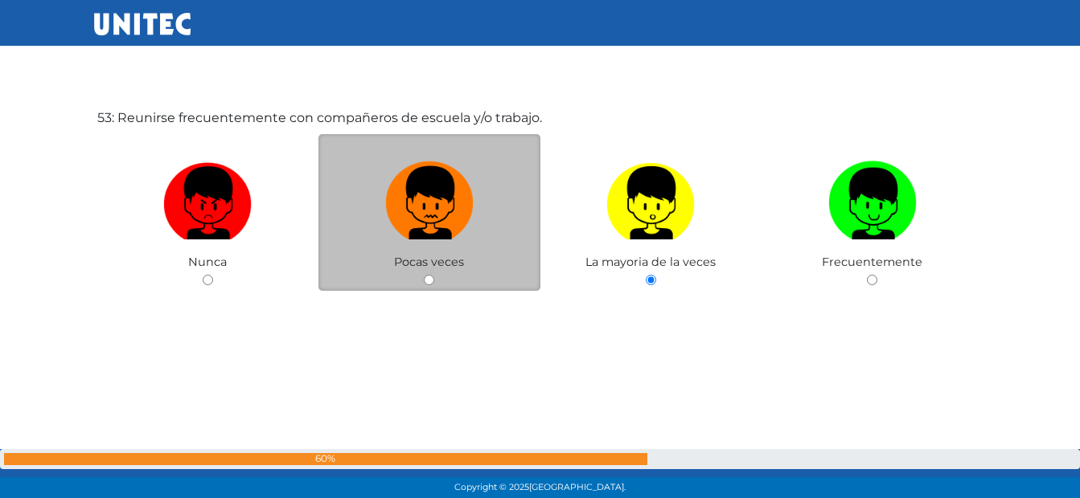
click at [437, 214] on img at bounding box center [429, 197] width 88 height 84
click at [434, 275] on input "radio" at bounding box center [429, 280] width 10 height 10
radio input "true"
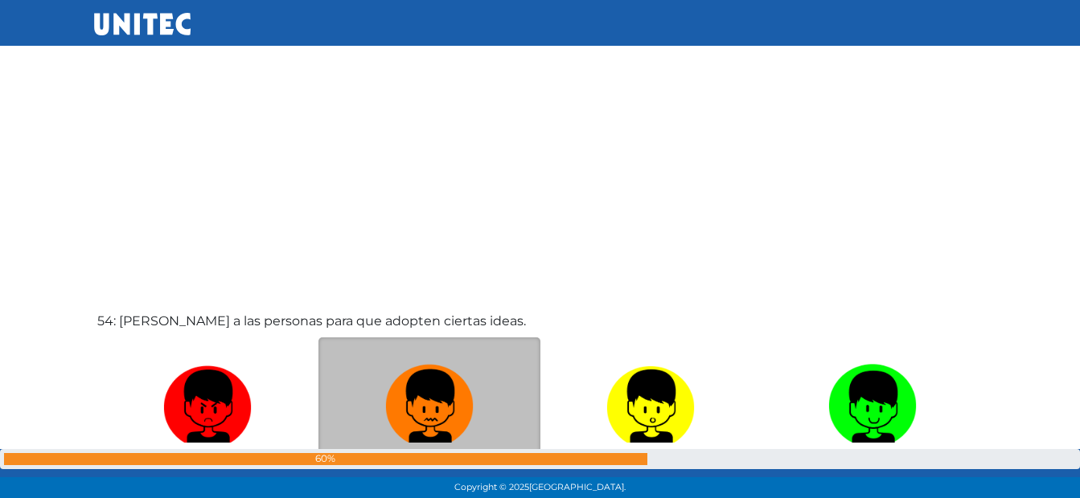
scroll to position [26473, 0]
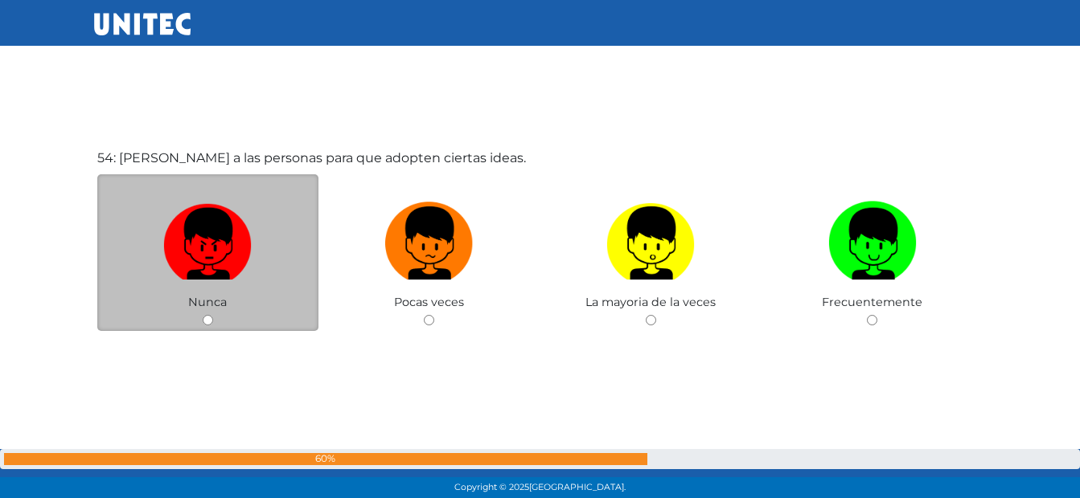
click at [209, 234] on img at bounding box center [207, 237] width 88 height 84
click at [209, 315] on input "radio" at bounding box center [208, 320] width 10 height 10
radio input "true"
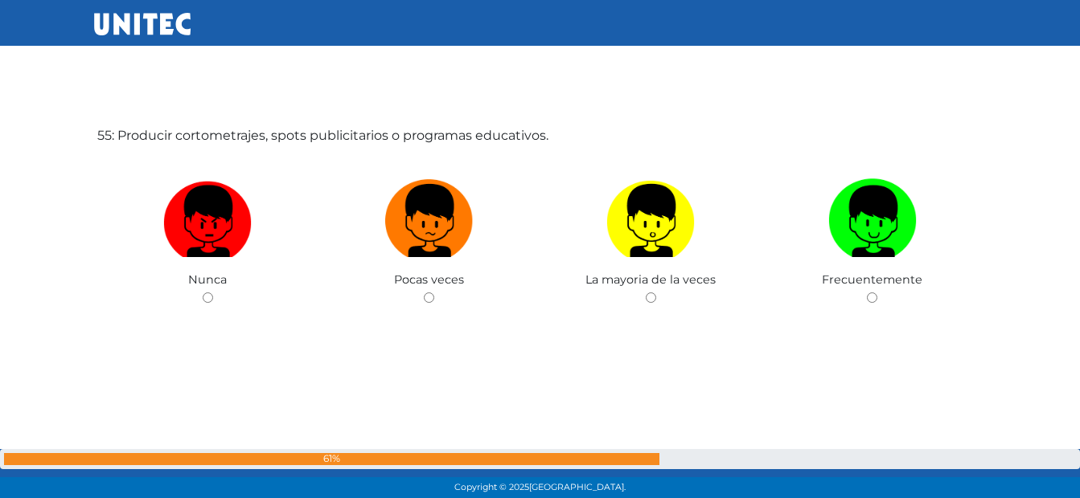
scroll to position [26996, 0]
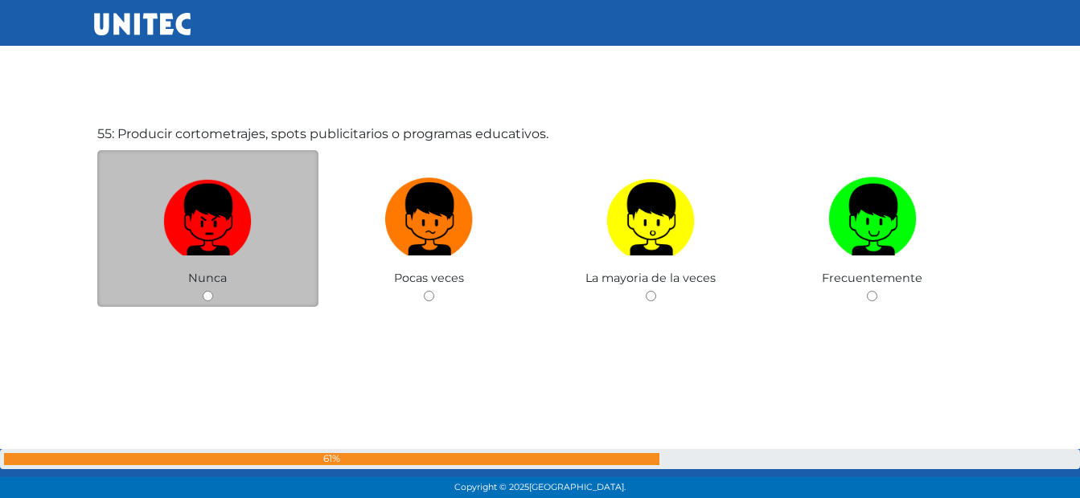
click at [209, 233] on img at bounding box center [207, 213] width 88 height 84
click at [209, 291] on input "radio" at bounding box center [208, 296] width 10 height 10
radio input "true"
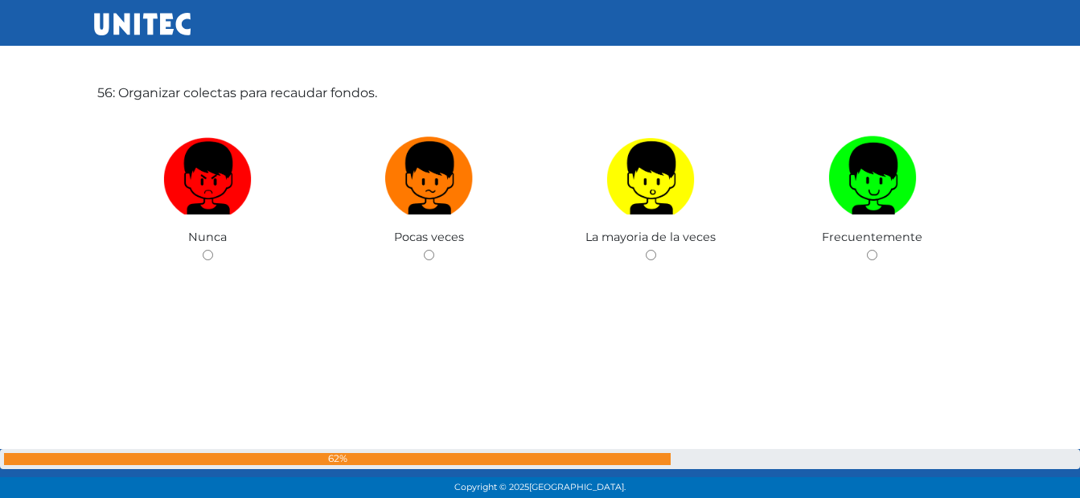
scroll to position [27557, 0]
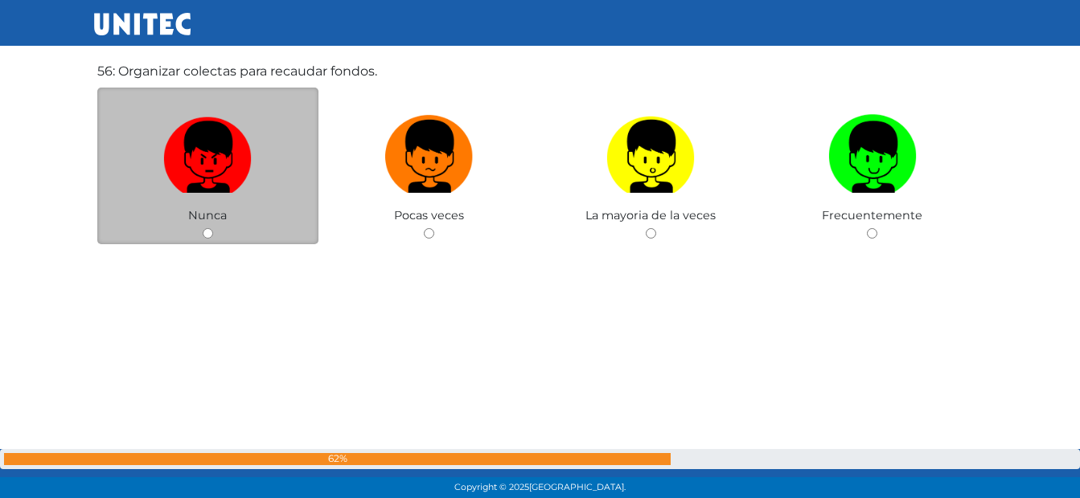
click at [219, 165] on img at bounding box center [207, 151] width 88 height 84
click at [213, 228] on input "radio" at bounding box center [208, 233] width 10 height 10
radio input "true"
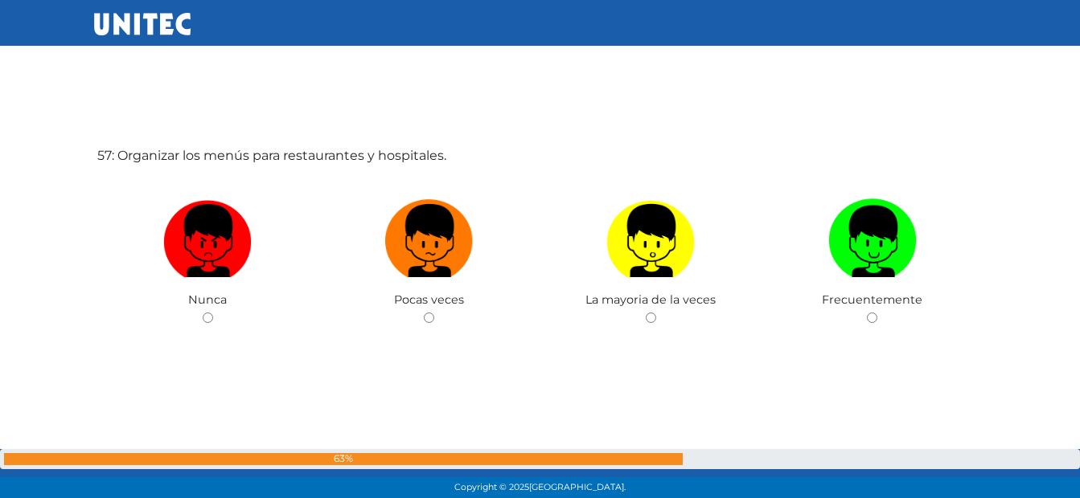
scroll to position [28039, 0]
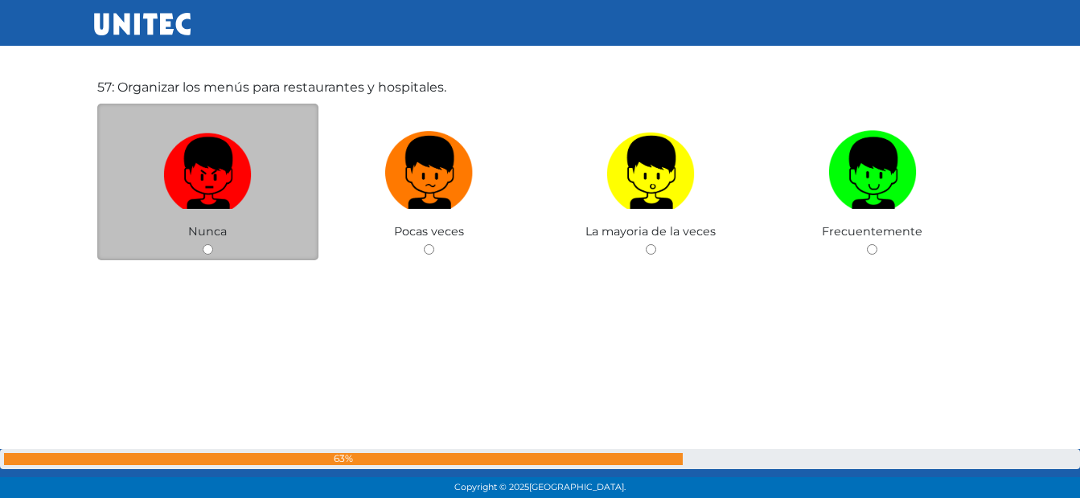
click at [219, 166] on img at bounding box center [207, 167] width 88 height 84
click at [213, 244] on input "radio" at bounding box center [208, 249] width 10 height 10
radio input "true"
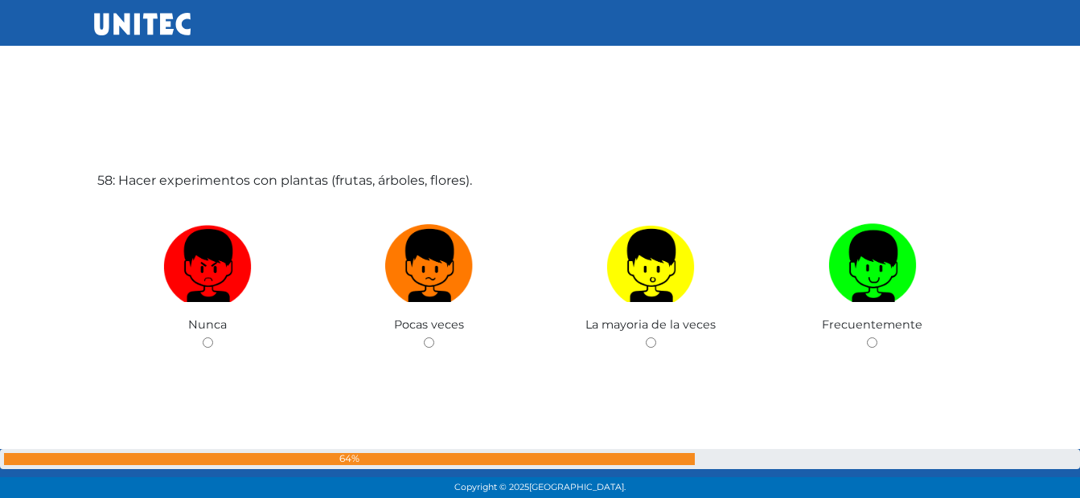
scroll to position [28469, 0]
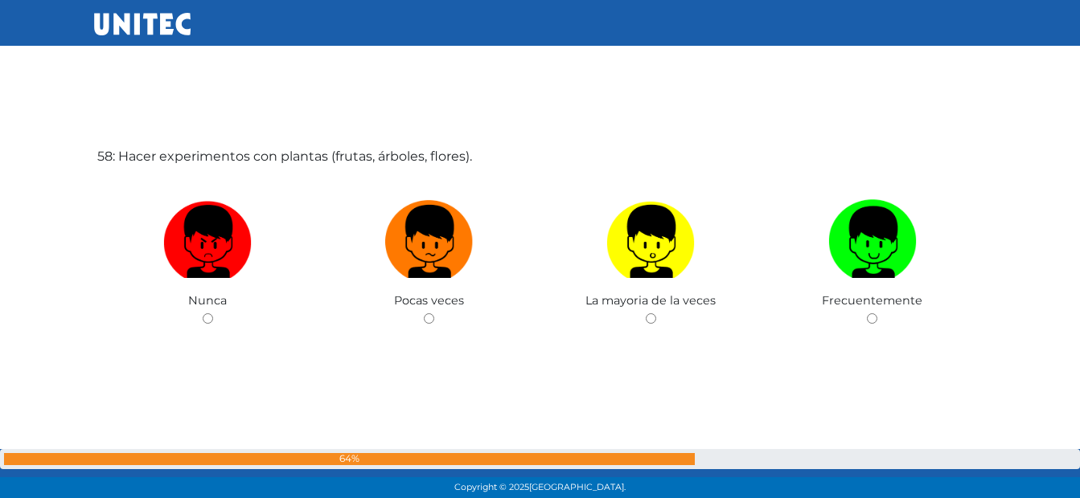
click at [219, 167] on div "58: Hacer experimentos con plantas (frutas, árboles, flores). Nunca Pocas veces…" at bounding box center [540, 272] width 892 height 498
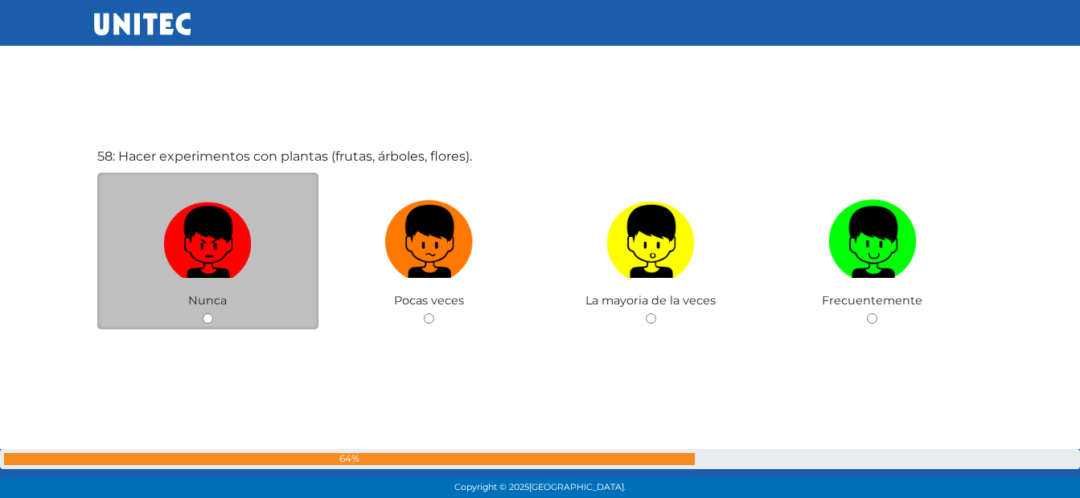
click at [219, 223] on img at bounding box center [207, 236] width 88 height 84
click at [213, 314] on input "radio" at bounding box center [208, 319] width 10 height 10
radio input "true"
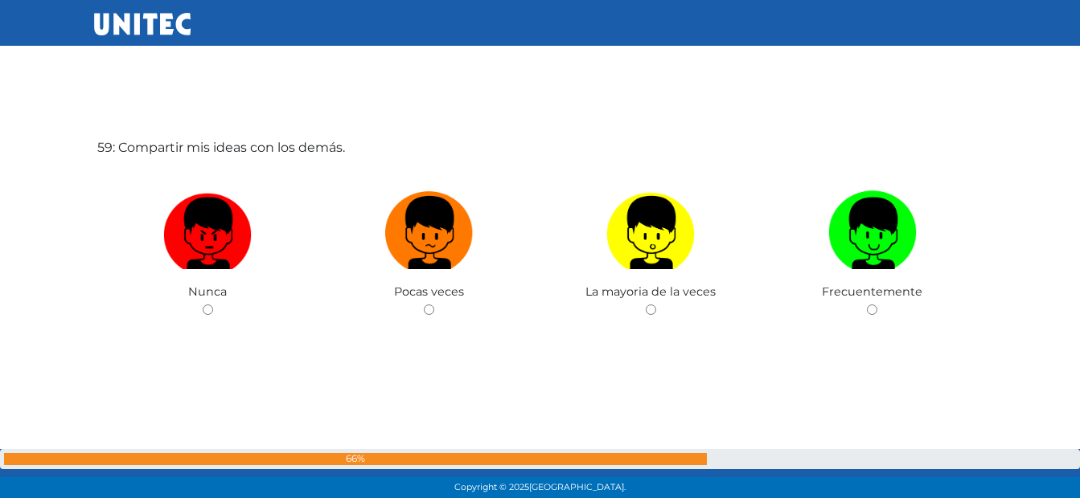
scroll to position [28990, 0]
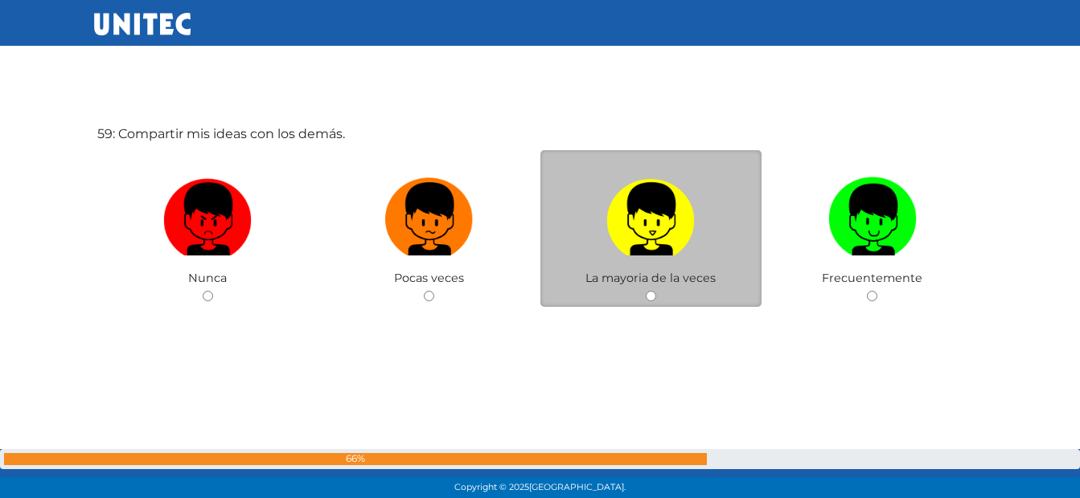
click at [619, 236] on img at bounding box center [650, 213] width 88 height 84
click at [646, 291] on input "radio" at bounding box center [651, 296] width 10 height 10
radio input "true"
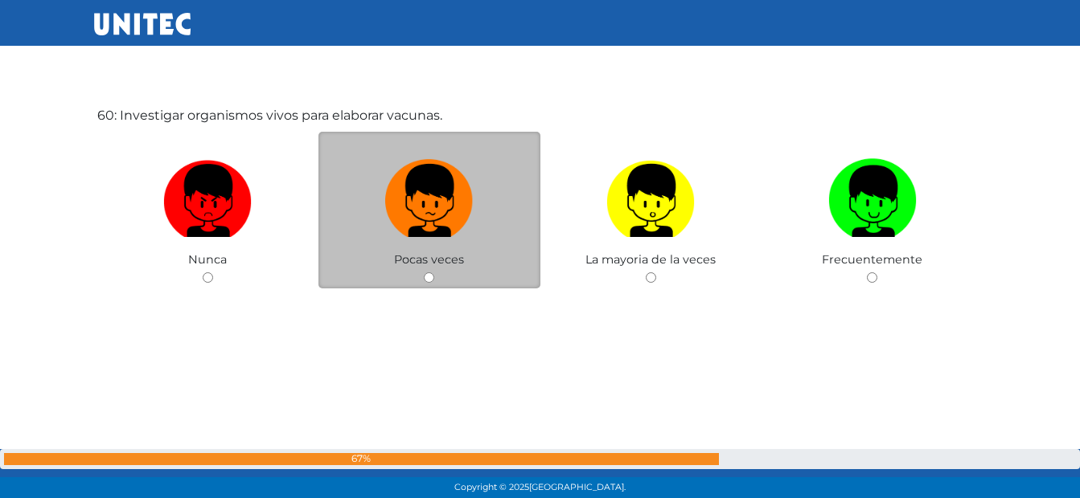
scroll to position [29467, 0]
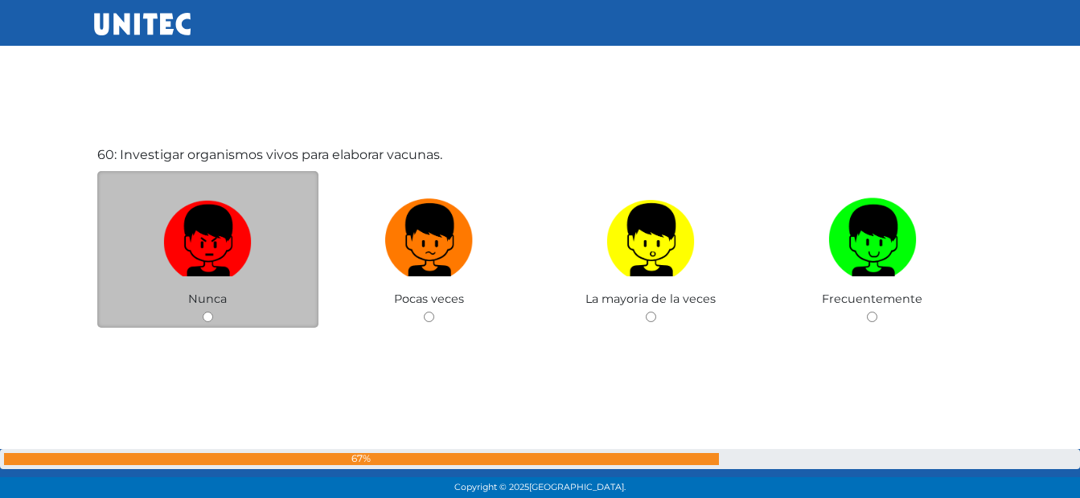
click at [231, 232] on img at bounding box center [207, 234] width 88 height 84
click at [213, 312] on input "radio" at bounding box center [208, 317] width 10 height 10
radio input "true"
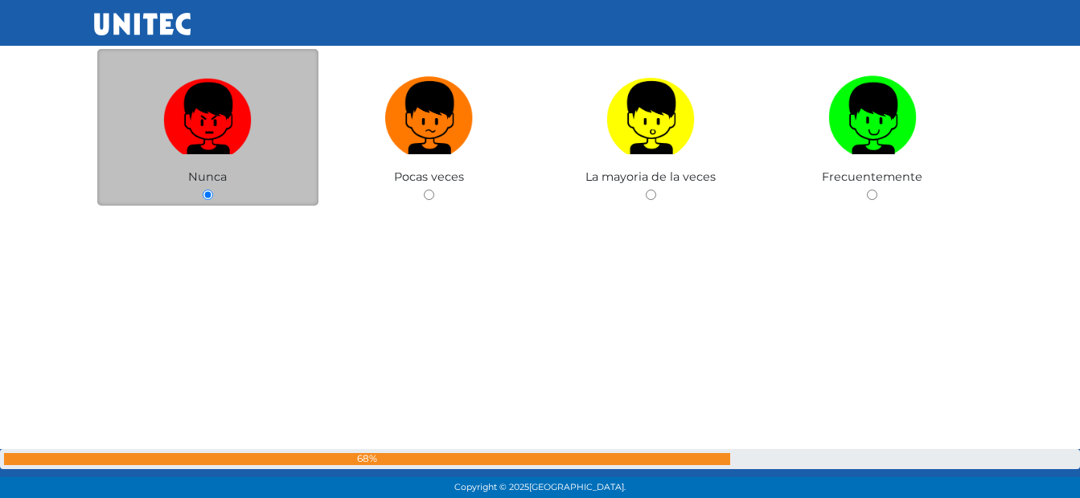
scroll to position [29986, 0]
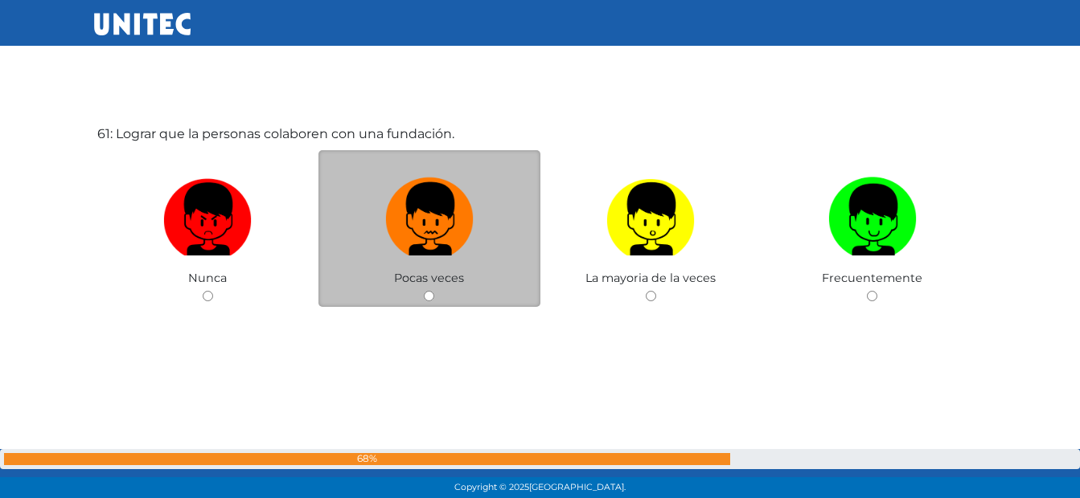
click at [468, 197] on img at bounding box center [429, 213] width 88 height 84
click at [434, 291] on input "radio" at bounding box center [429, 296] width 10 height 10
radio input "true"
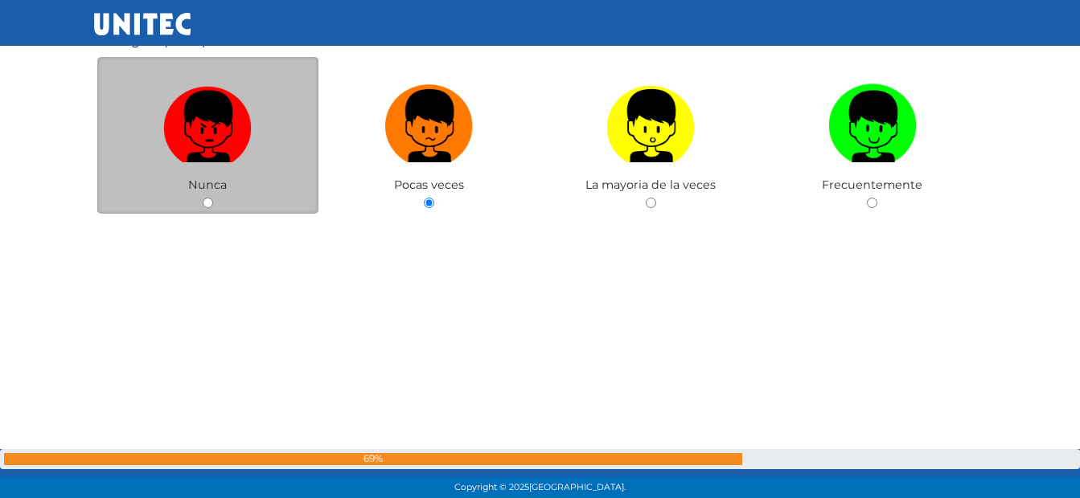
click at [166, 102] on img at bounding box center [207, 120] width 88 height 84
click at [203, 198] on input "radio" at bounding box center [208, 203] width 10 height 10
radio input "true"
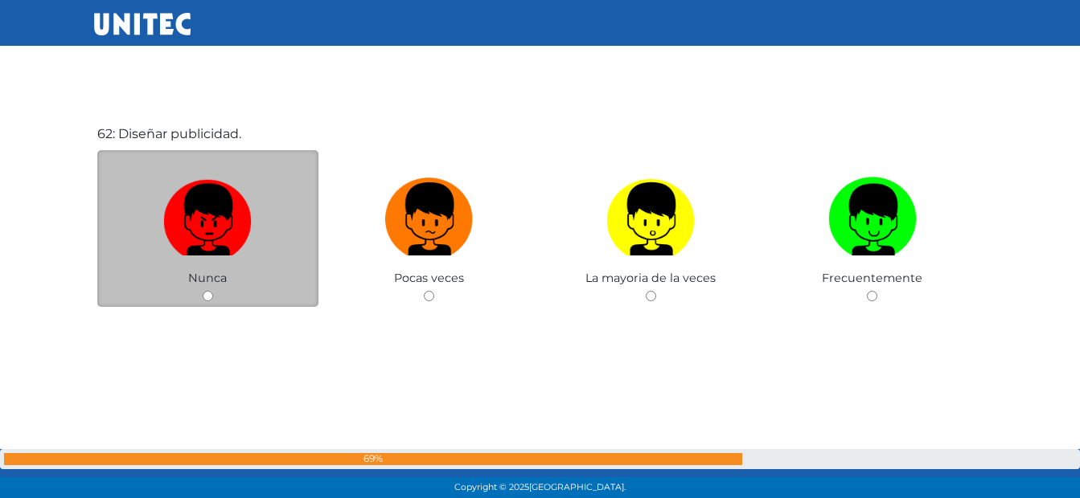
click at [198, 222] on img at bounding box center [207, 213] width 88 height 84
click at [203, 291] on input "radio" at bounding box center [208, 296] width 10 height 10
radio input "true"
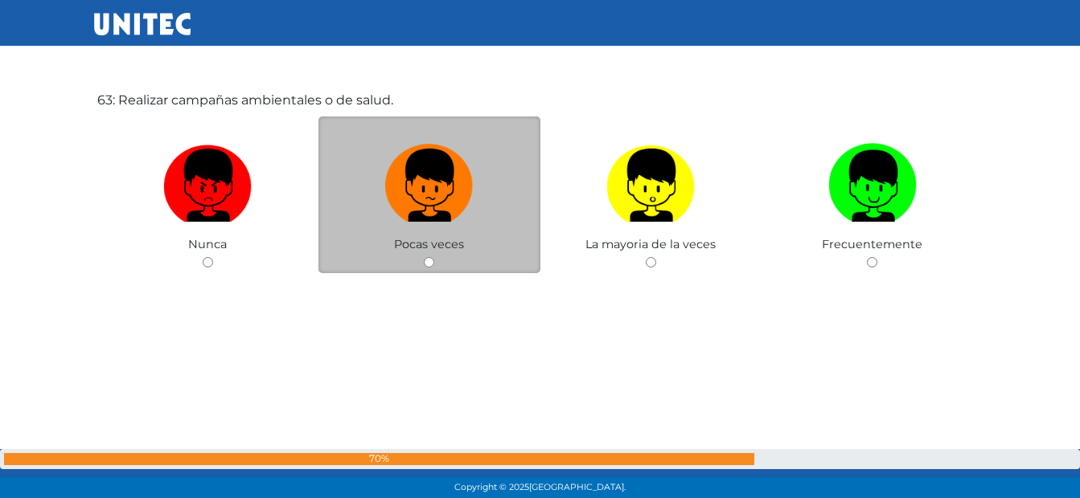
scroll to position [30991, 0]
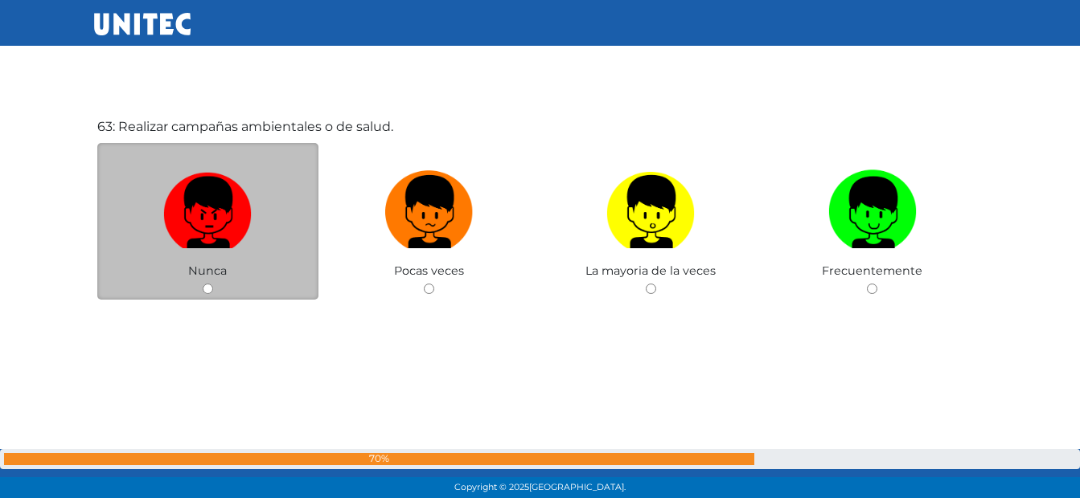
click at [191, 188] on img at bounding box center [207, 206] width 88 height 84
click at [203, 284] on input "radio" at bounding box center [208, 289] width 10 height 10
radio input "true"
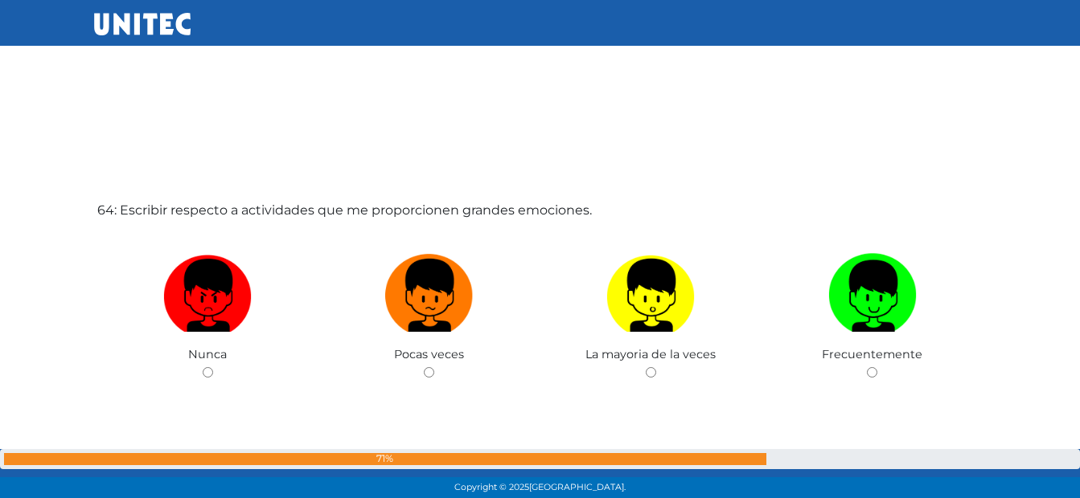
scroll to position [31482, 0]
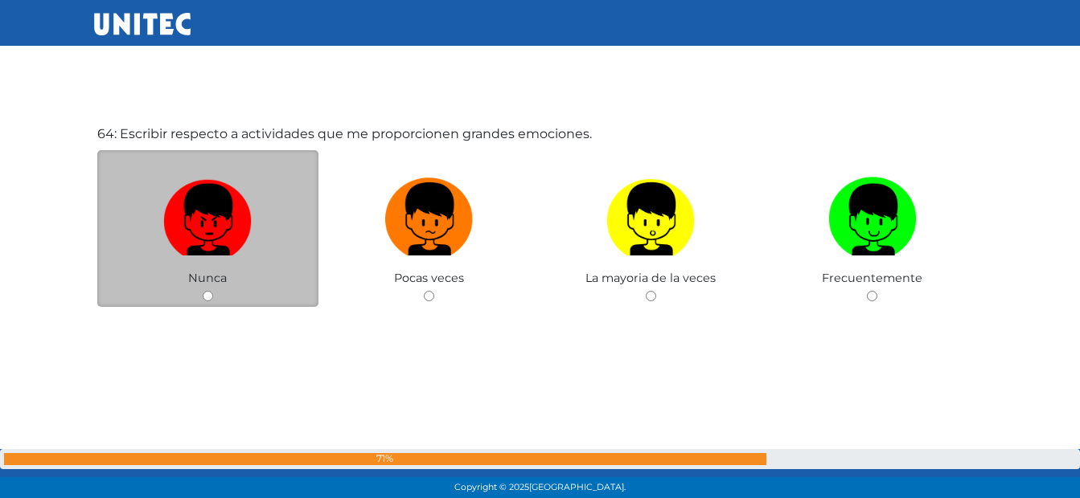
click at [174, 234] on img at bounding box center [207, 213] width 88 height 84
click at [203, 291] on input "radio" at bounding box center [208, 296] width 10 height 10
radio input "true"
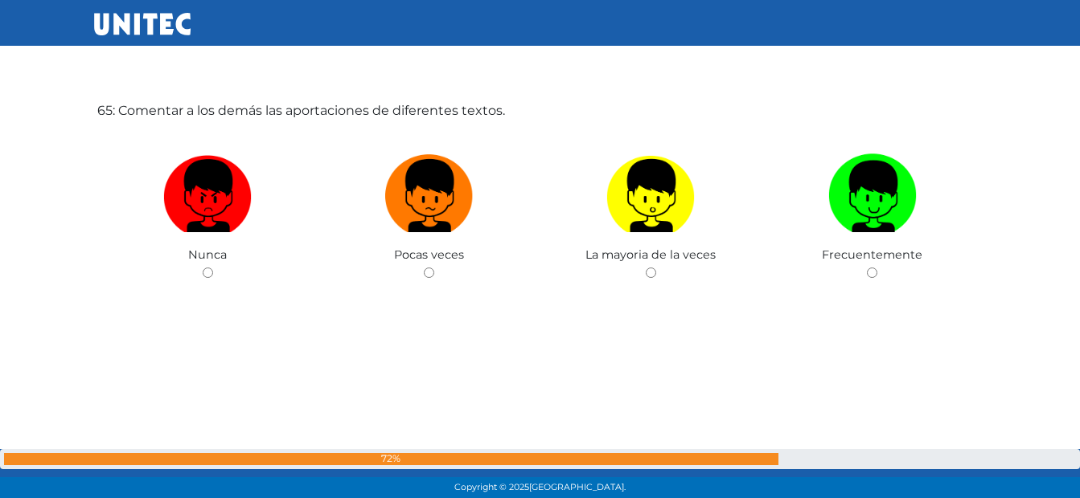
scroll to position [32041, 0]
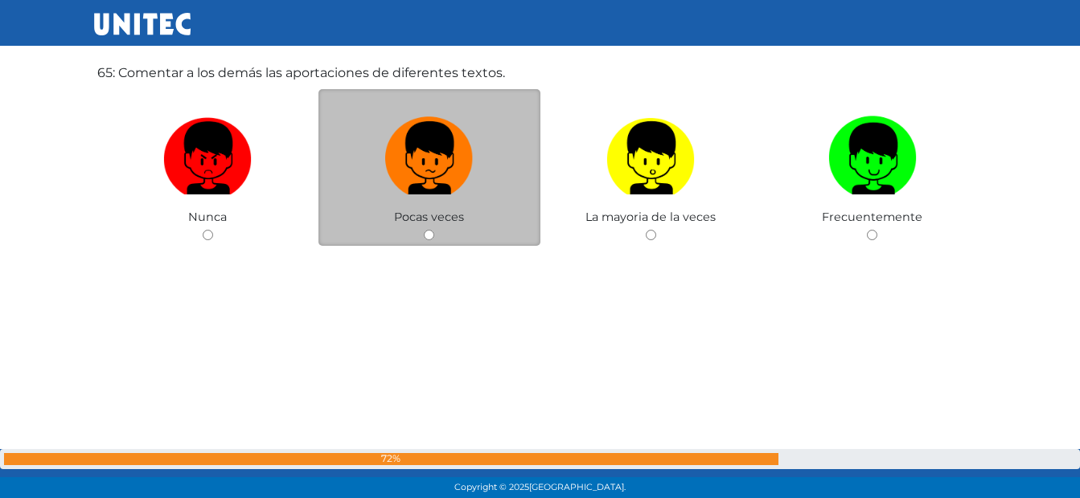
click at [396, 186] on img at bounding box center [429, 152] width 88 height 84
click at [424, 230] on input "radio" at bounding box center [429, 235] width 10 height 10
radio input "true"
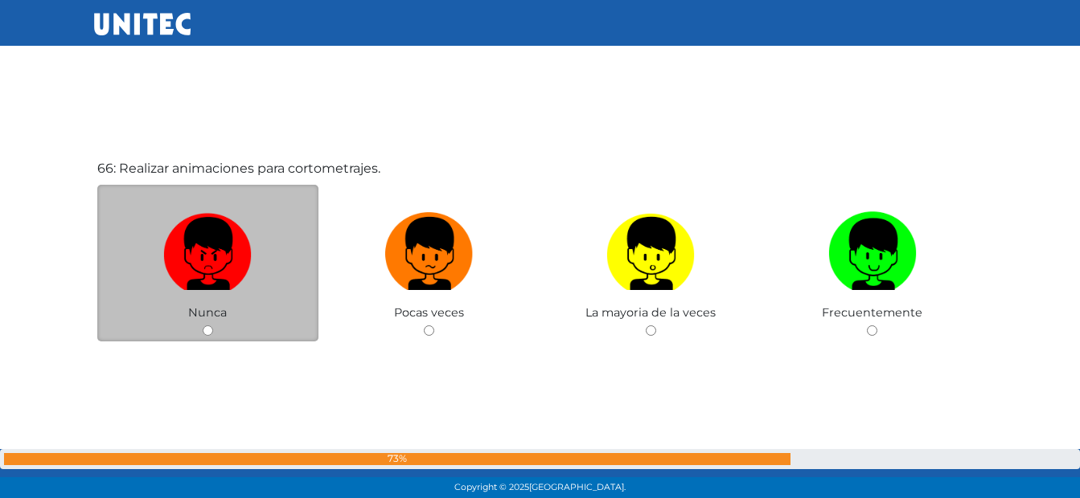
scroll to position [32479, 0]
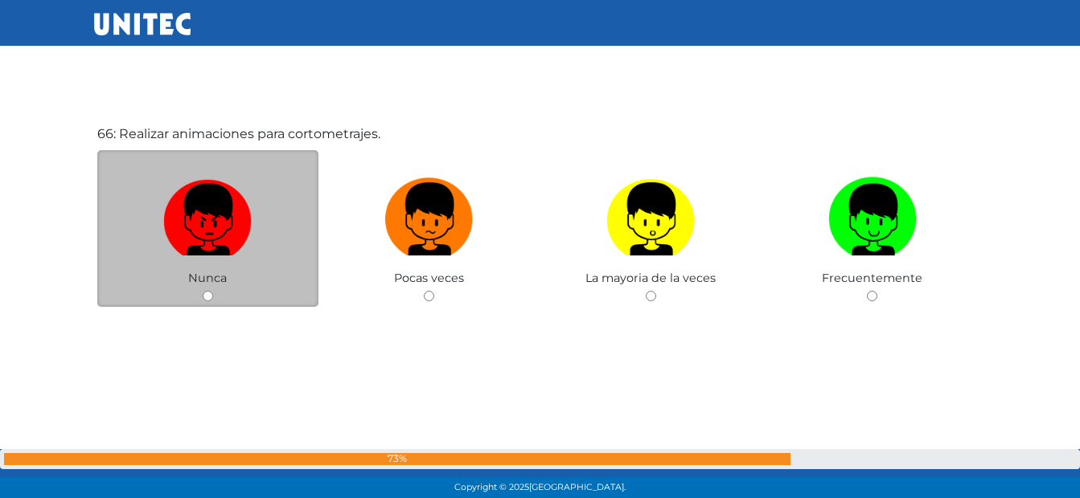
click at [223, 221] on img at bounding box center [207, 213] width 88 height 84
click at [213, 291] on input "radio" at bounding box center [208, 296] width 10 height 10
radio input "true"
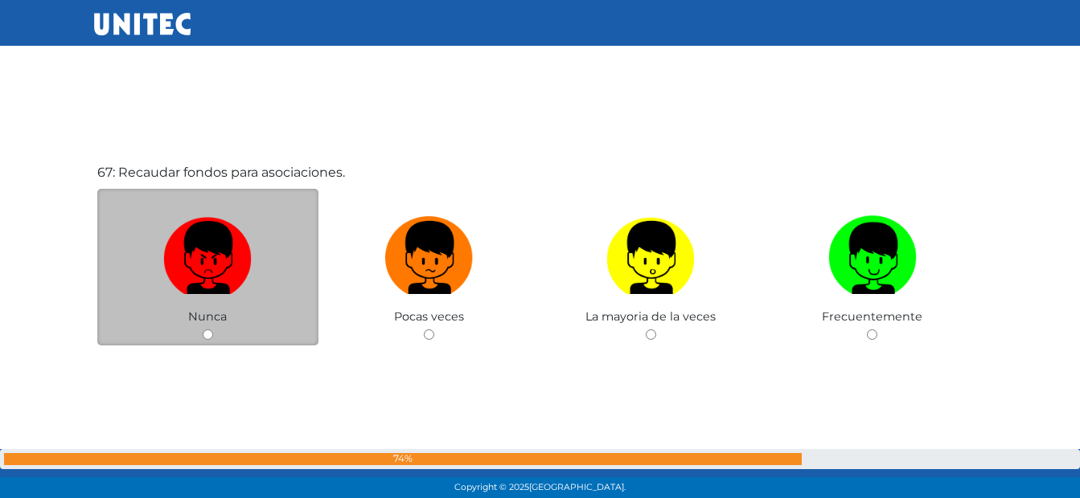
scroll to position [32963, 0]
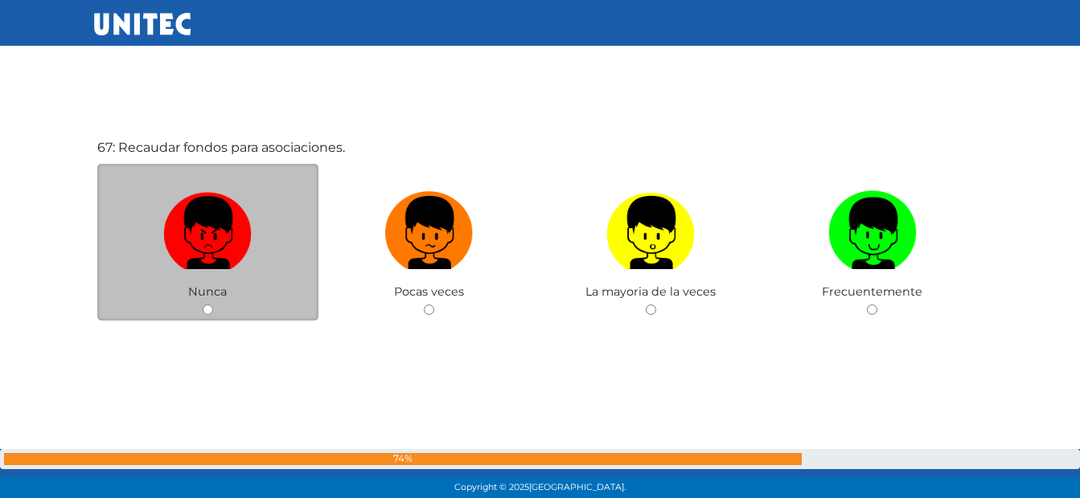
click at [227, 244] on img at bounding box center [207, 227] width 88 height 84
click at [213, 305] on input "radio" at bounding box center [208, 310] width 10 height 10
radio input "true"
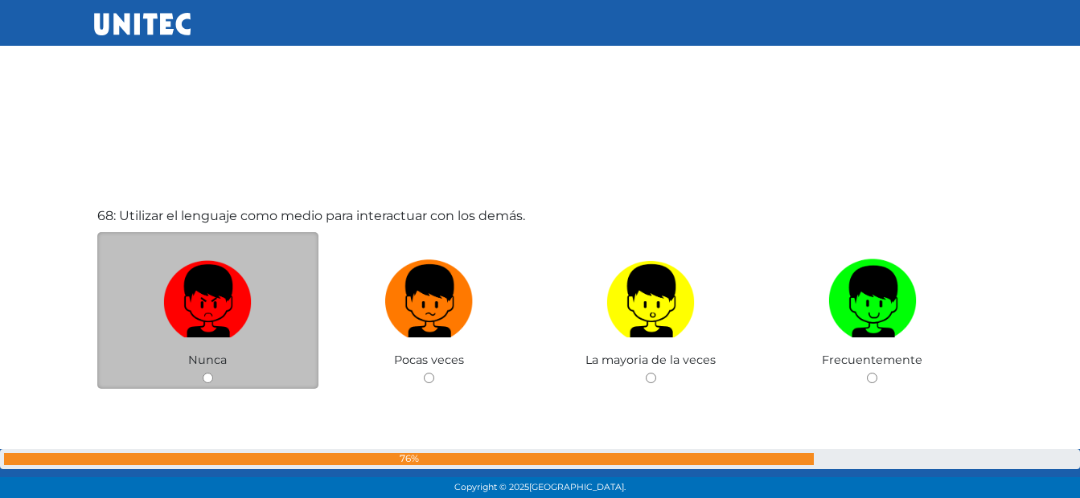
scroll to position [33476, 0]
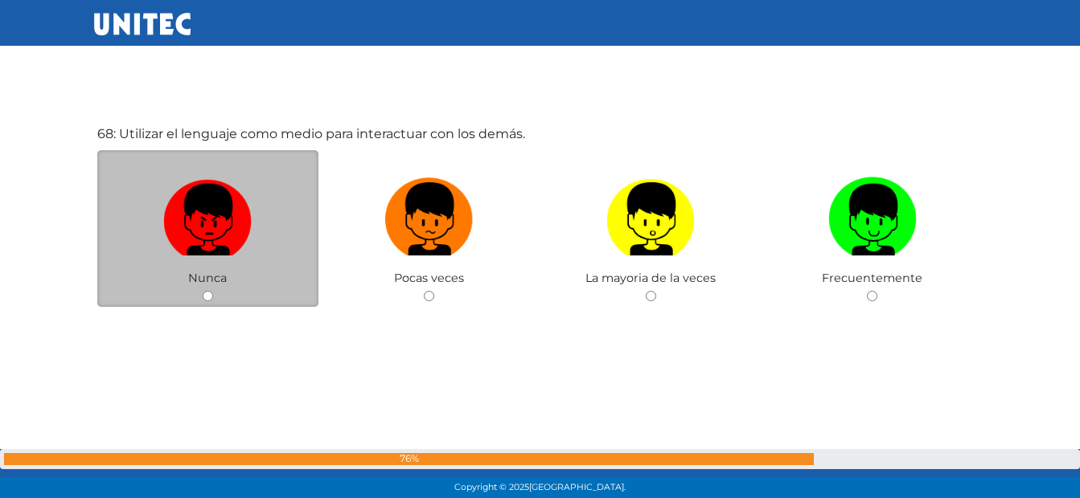
click at [217, 210] on img at bounding box center [207, 213] width 88 height 84
click at [213, 291] on input "radio" at bounding box center [208, 296] width 10 height 10
radio input "true"
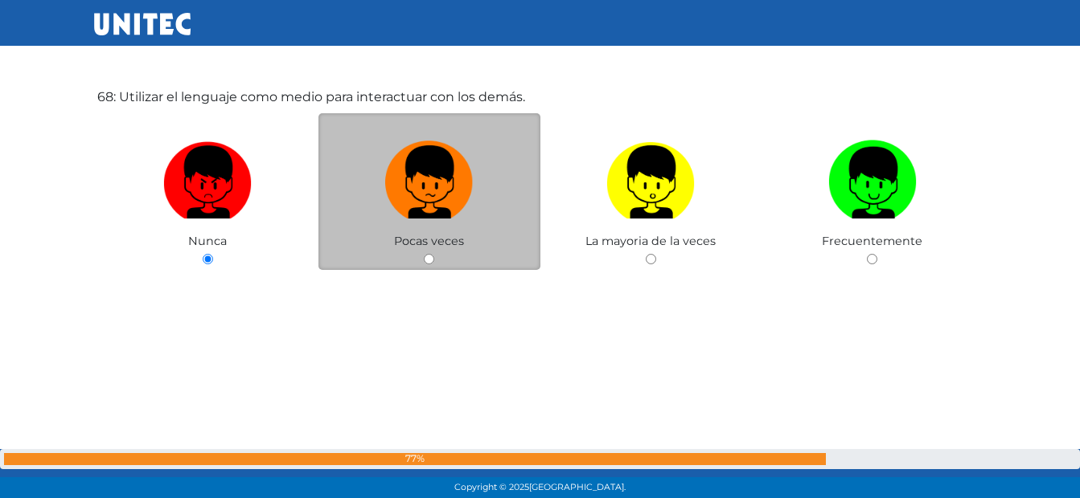
click at [503, 211] on label at bounding box center [429, 182] width 222 height 98
click at [434, 254] on input "radio" at bounding box center [429, 259] width 10 height 10
radio input "true"
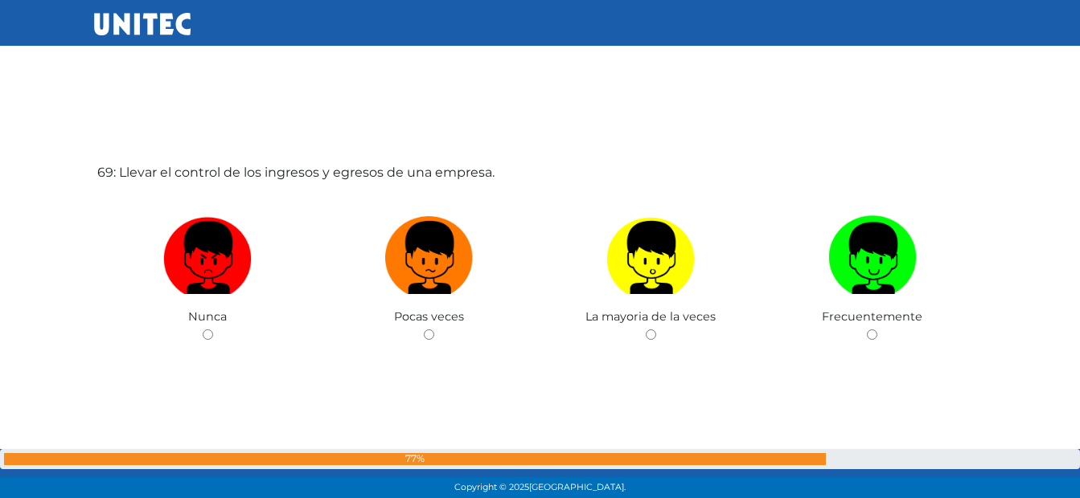
scroll to position [33974, 0]
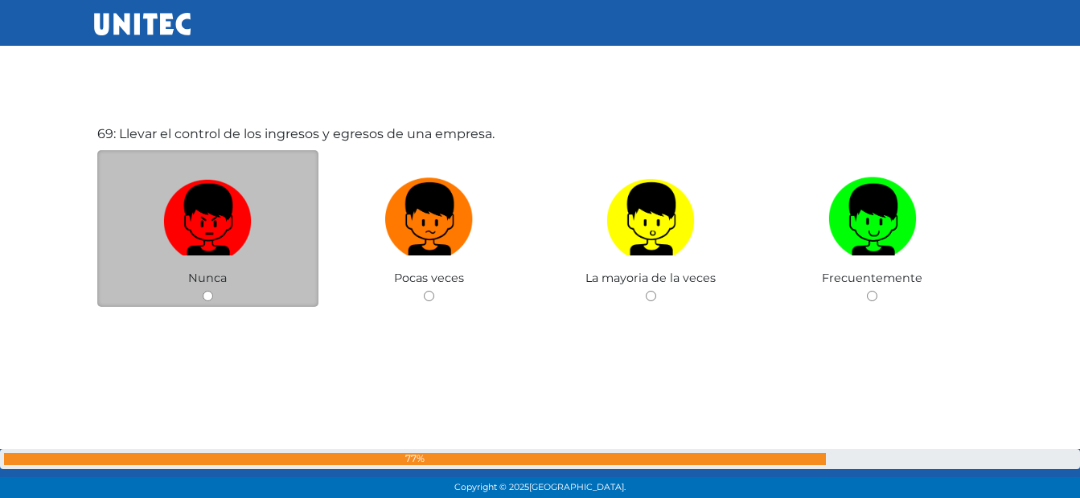
click at [188, 192] on img at bounding box center [207, 213] width 88 height 84
click at [203, 291] on input "radio" at bounding box center [208, 296] width 10 height 10
radio input "true"
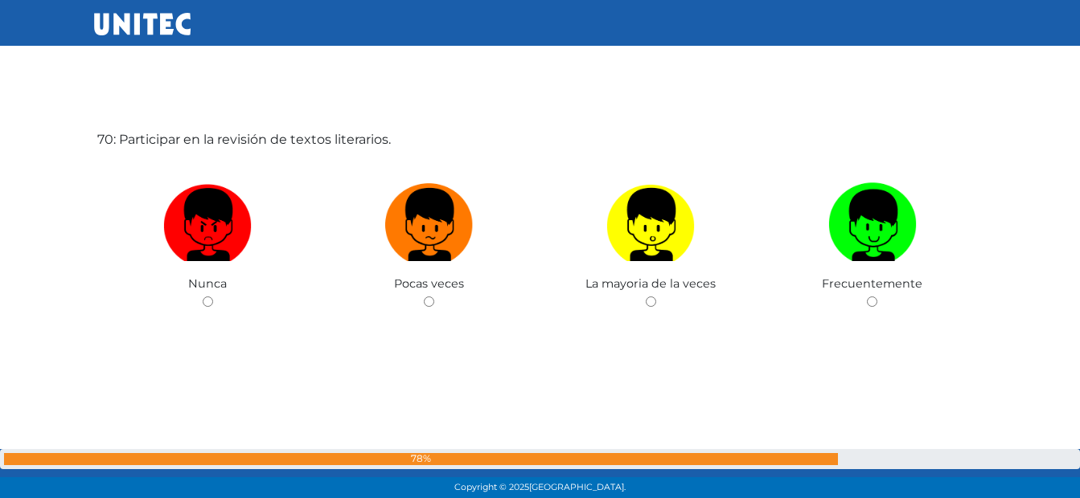
scroll to position [34472, 0]
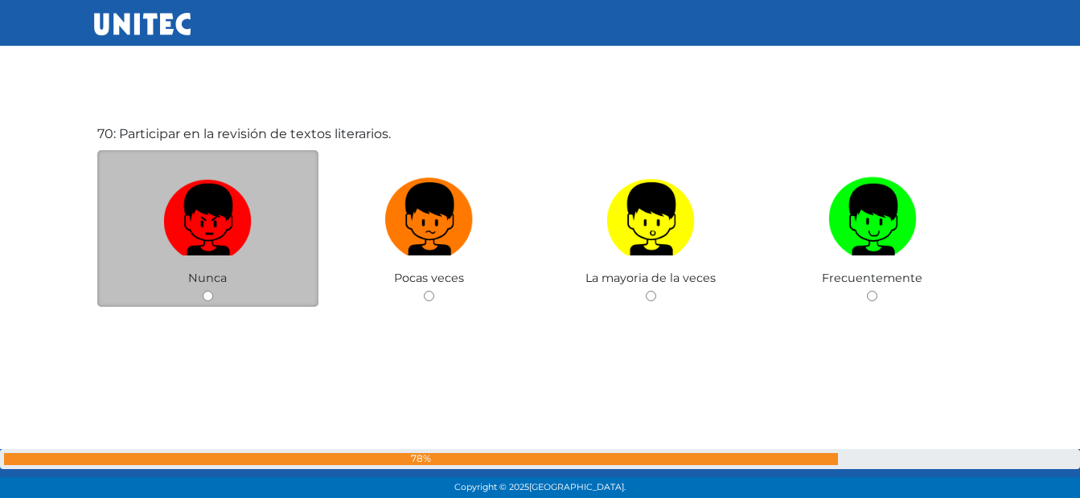
click at [252, 196] on img at bounding box center [207, 213] width 88 height 84
click at [213, 291] on input "radio" at bounding box center [208, 296] width 10 height 10
radio input "true"
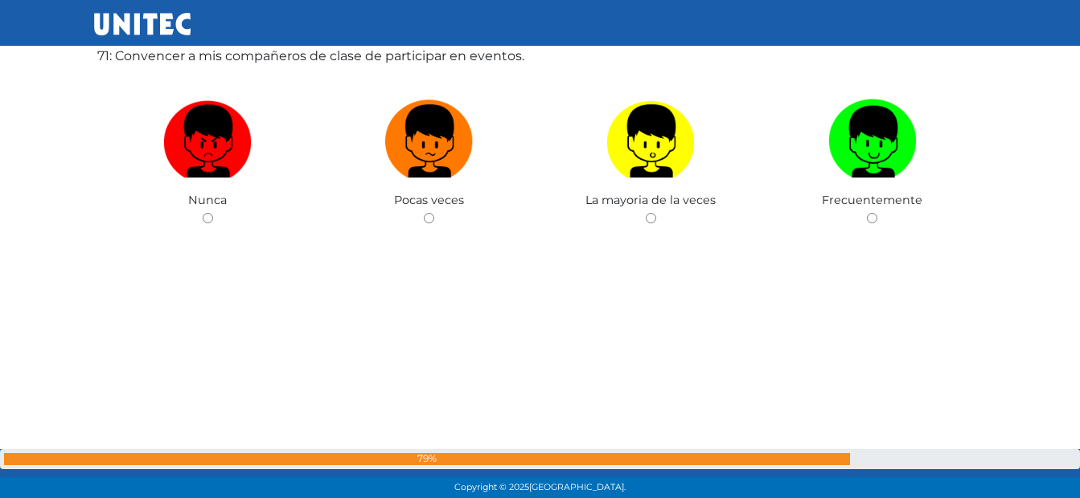
scroll to position [34954, 0]
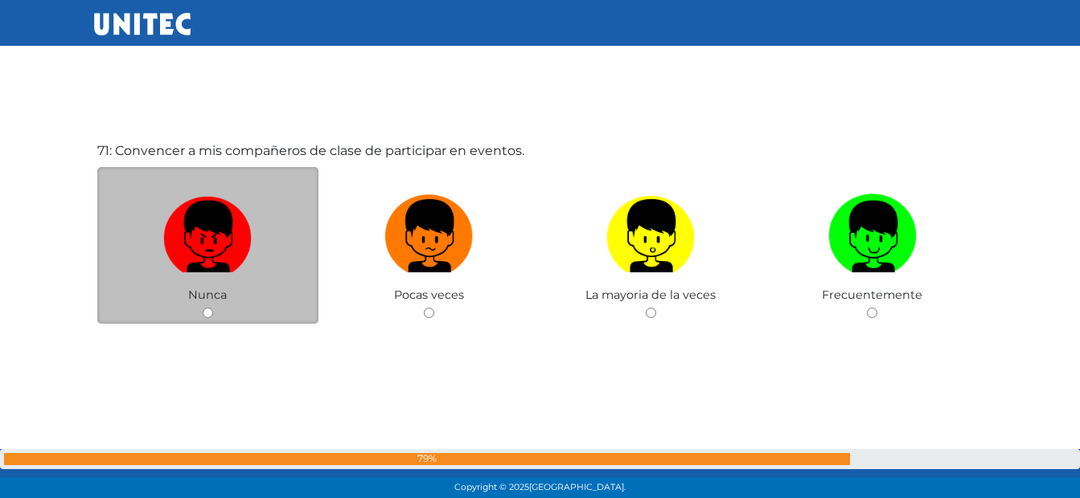
click at [223, 208] on img at bounding box center [207, 230] width 88 height 84
click at [213, 308] on input "radio" at bounding box center [208, 313] width 10 height 10
radio input "true"
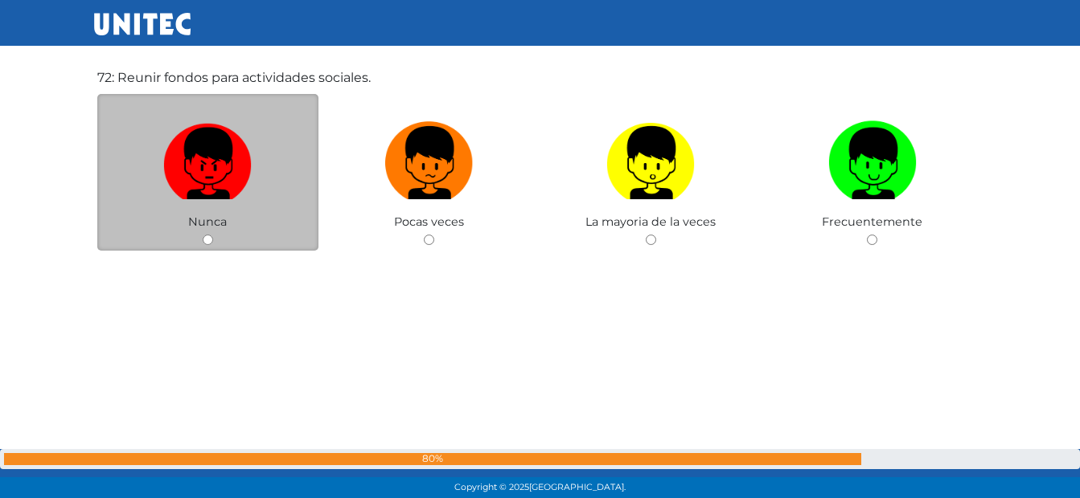
scroll to position [35536, 0]
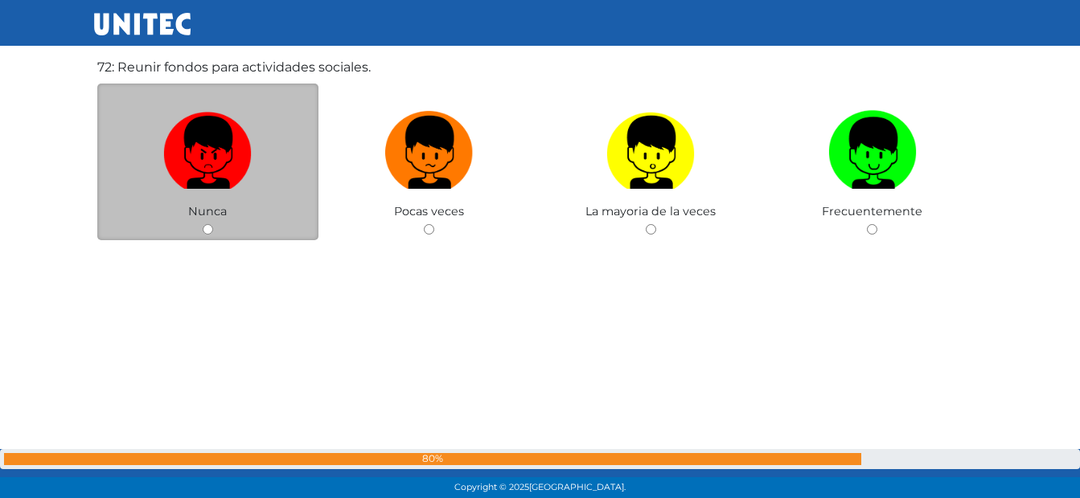
click at [162, 132] on label at bounding box center [208, 153] width 222 height 98
click at [203, 224] on input "radio" at bounding box center [208, 229] width 10 height 10
radio input "true"
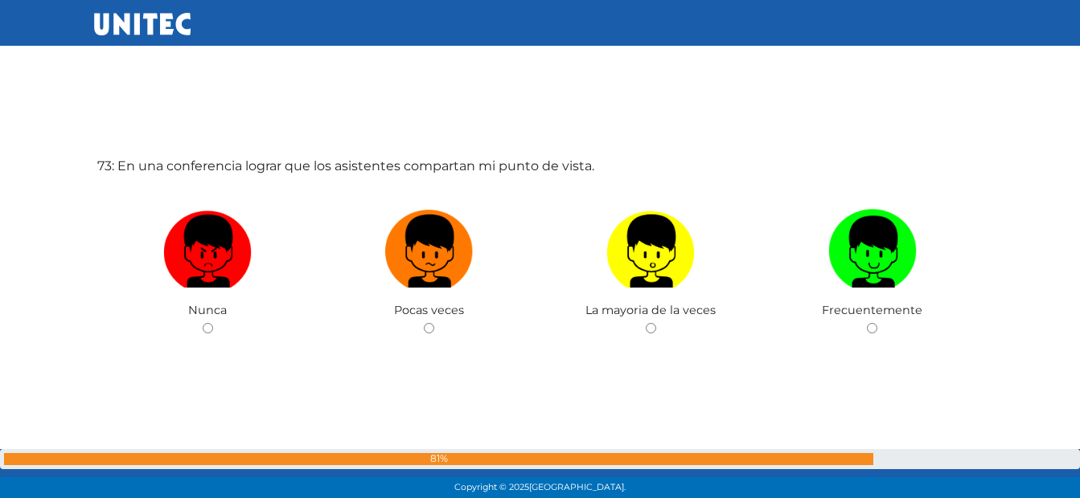
scroll to position [35968, 0]
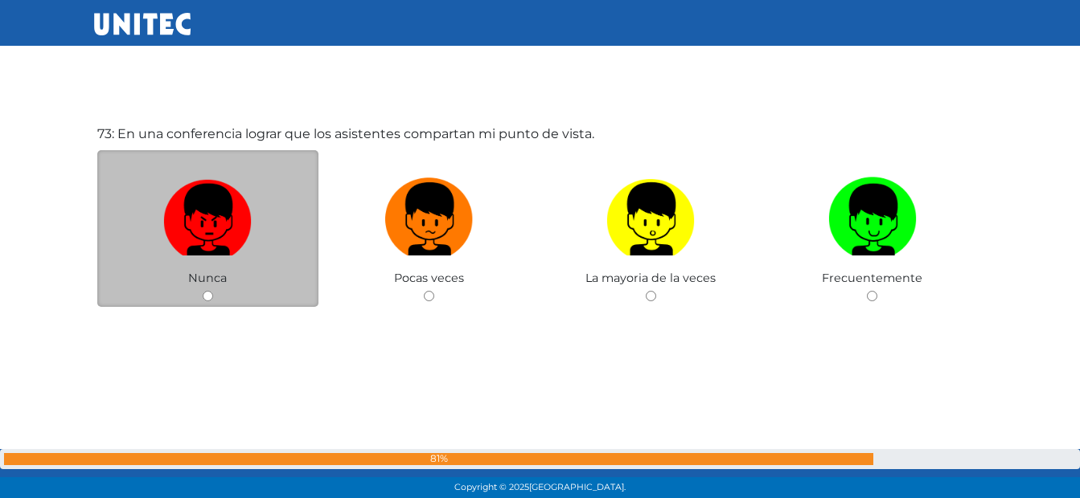
click at [194, 207] on img at bounding box center [207, 213] width 88 height 84
click at [203, 291] on input "radio" at bounding box center [208, 296] width 10 height 10
radio input "true"
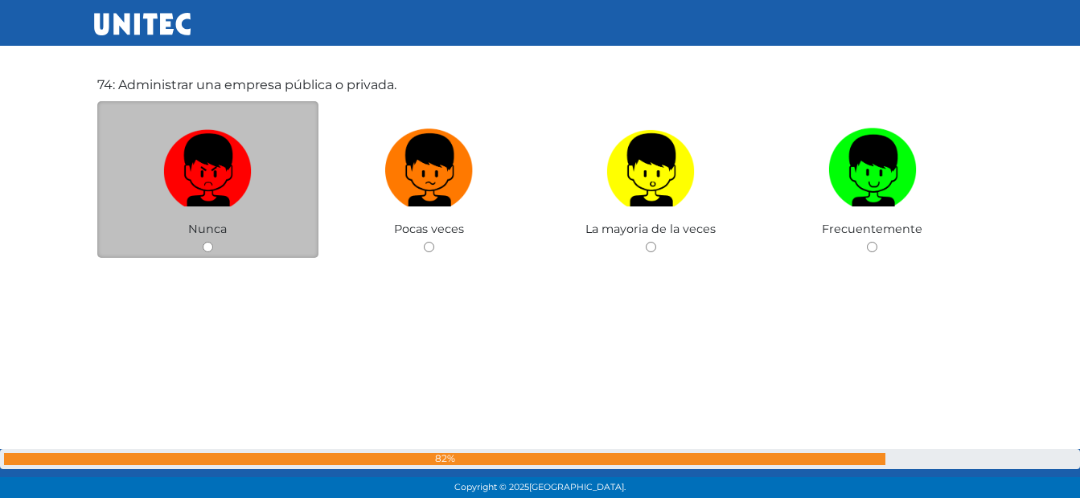
scroll to position [36543, 0]
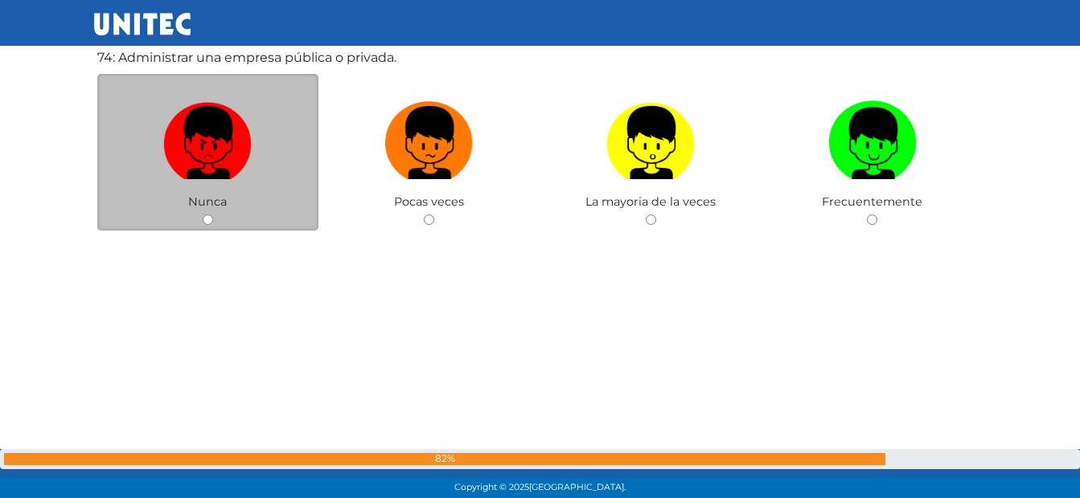
click at [194, 180] on label at bounding box center [208, 143] width 222 height 98
click at [203, 215] on input "radio" at bounding box center [208, 220] width 10 height 10
radio input "true"
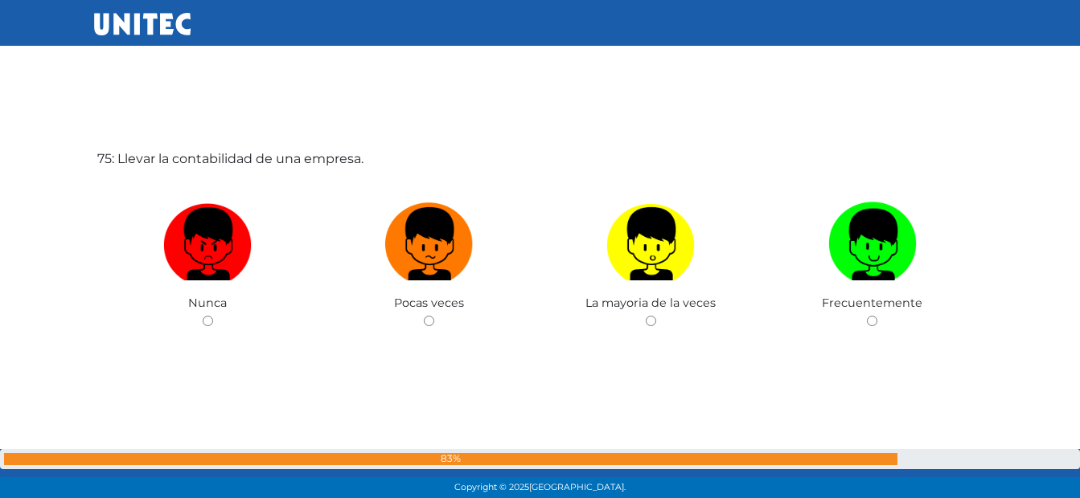
scroll to position [36943, 0]
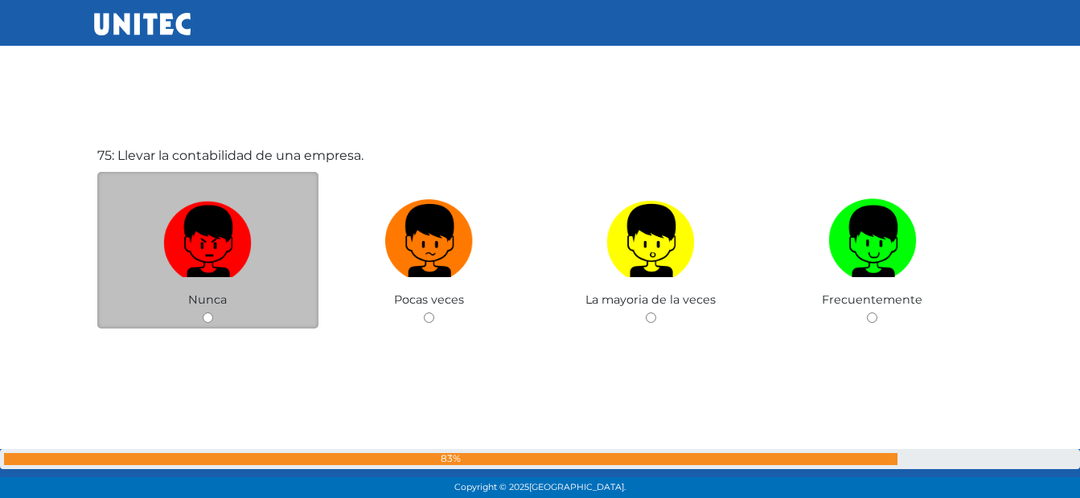
click at [190, 210] on img at bounding box center [207, 235] width 88 height 84
click at [203, 313] on input "radio" at bounding box center [208, 318] width 10 height 10
radio input "true"
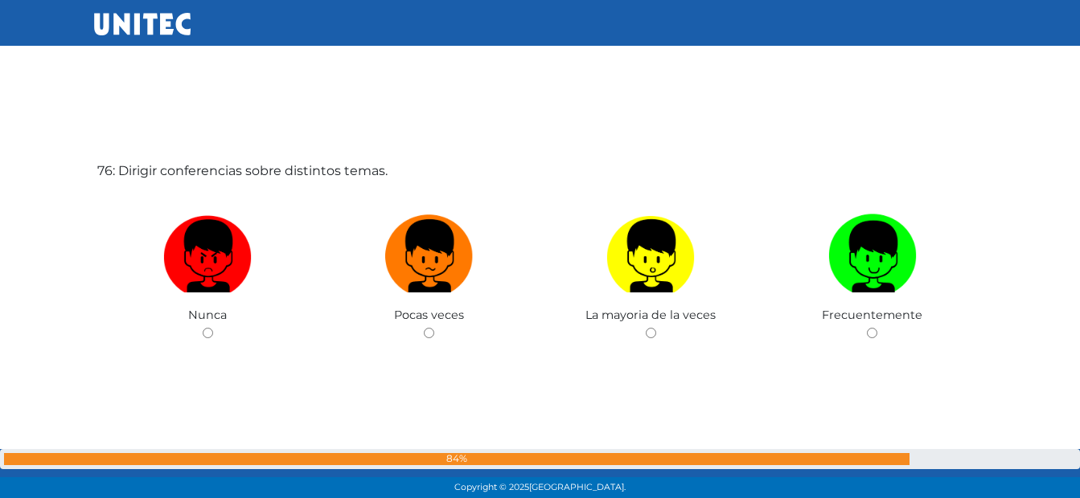
scroll to position [37434, 0]
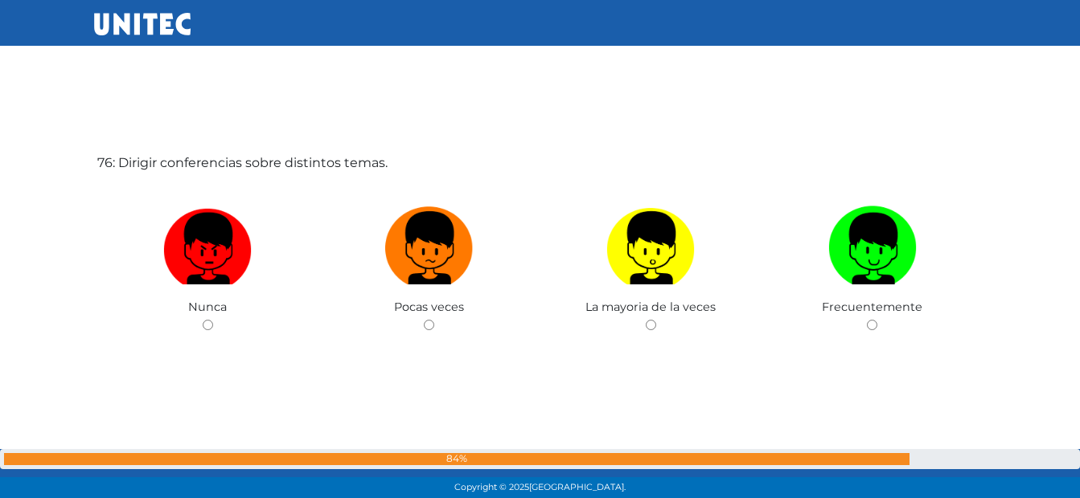
click at [190, 210] on img at bounding box center [207, 242] width 88 height 84
click at [203, 320] on input "radio" at bounding box center [208, 325] width 10 height 10
radio input "true"
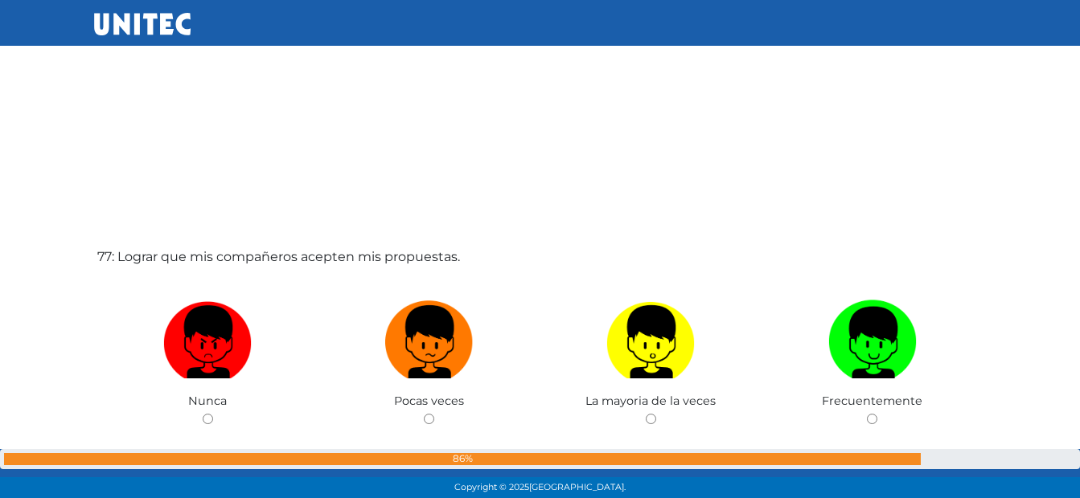
scroll to position [37918, 0]
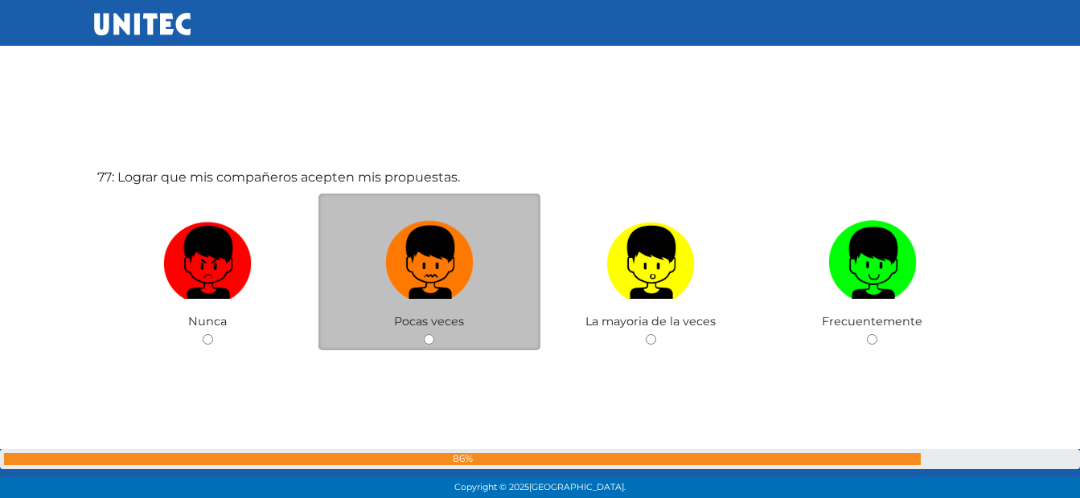
click at [439, 264] on img at bounding box center [429, 257] width 88 height 84
click at [434, 334] on input "radio" at bounding box center [429, 339] width 10 height 10
radio input "true"
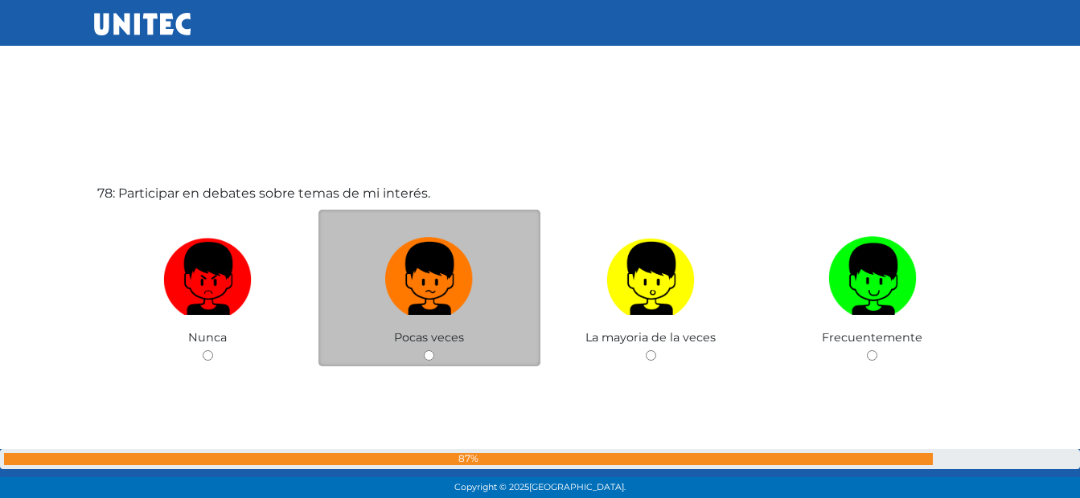
scroll to position [38410, 0]
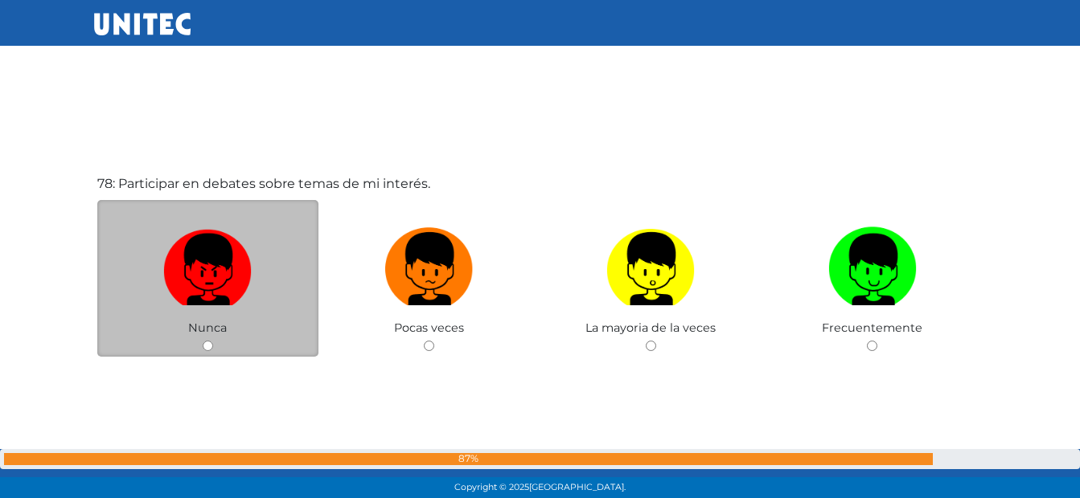
click at [185, 249] on img at bounding box center [207, 263] width 88 height 84
click at [203, 341] on input "radio" at bounding box center [208, 346] width 10 height 10
radio input "true"
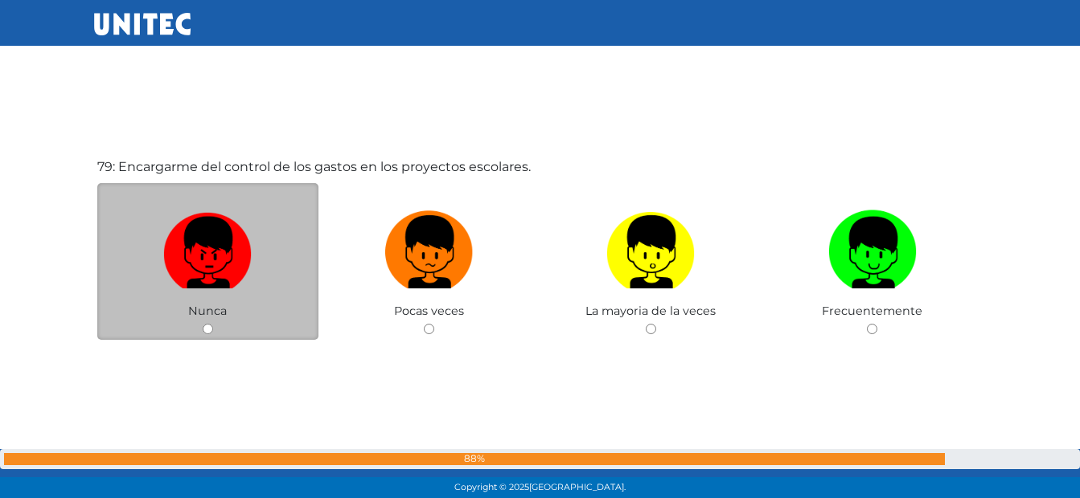
scroll to position [38958, 0]
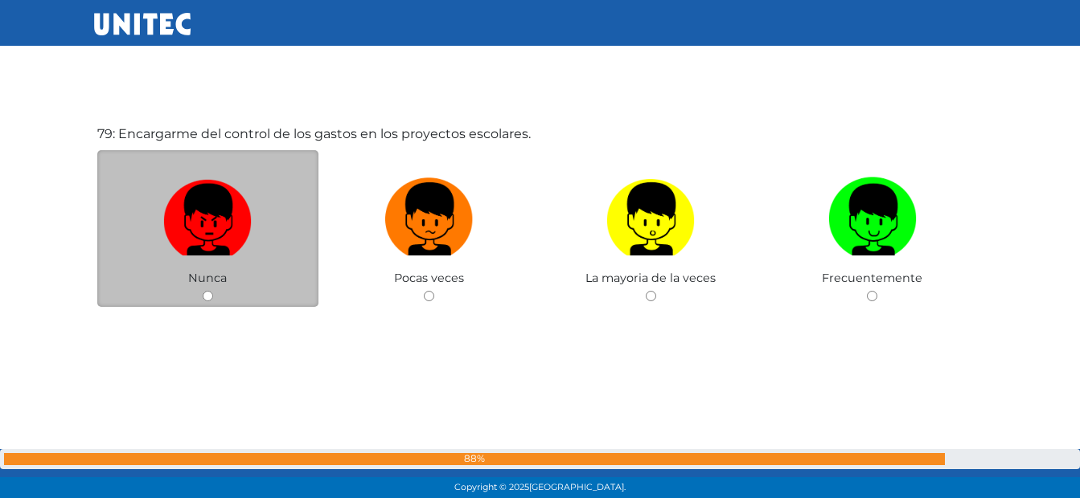
click at [216, 209] on img at bounding box center [207, 213] width 88 height 84
click at [213, 291] on input "radio" at bounding box center [208, 296] width 10 height 10
radio input "true"
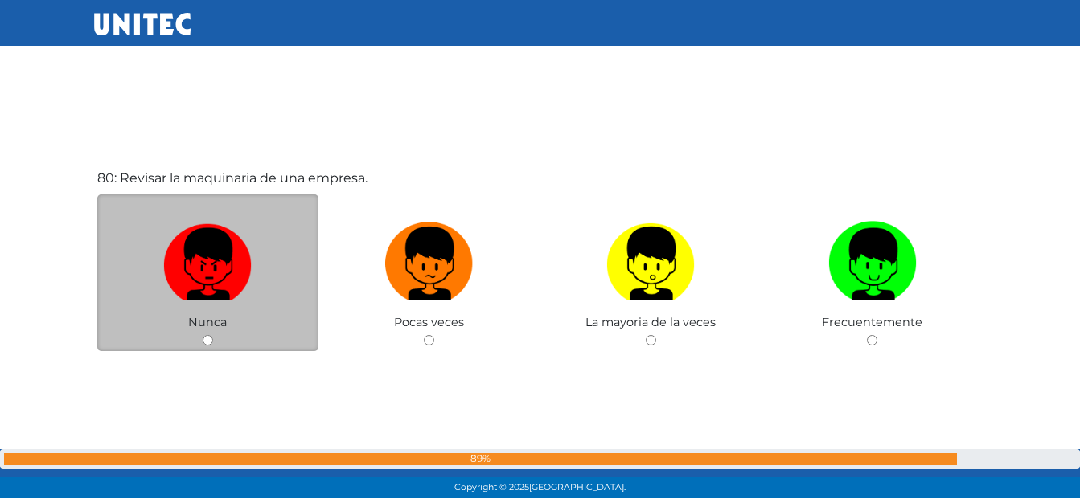
scroll to position [39439, 0]
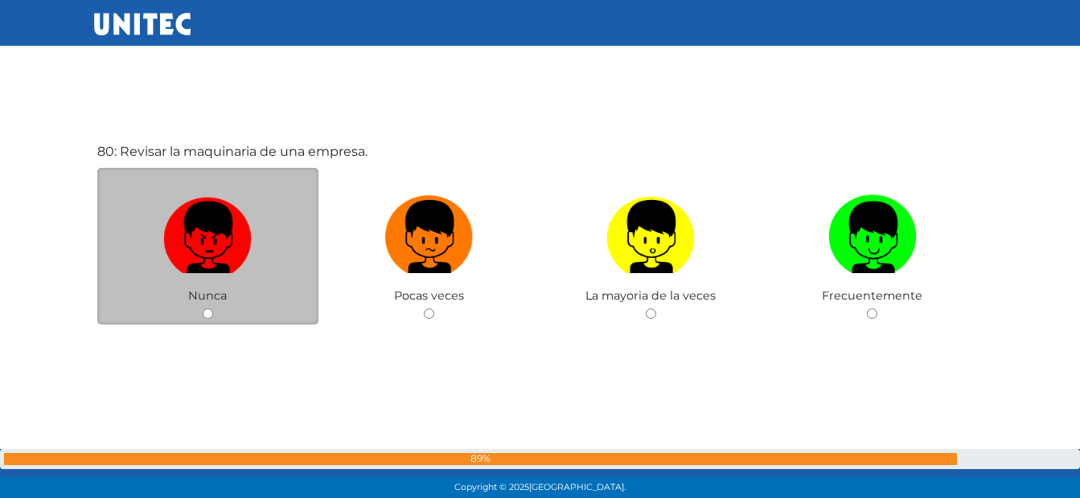
click at [202, 220] on img at bounding box center [207, 231] width 88 height 84
click at [203, 309] on input "radio" at bounding box center [208, 314] width 10 height 10
radio input "true"
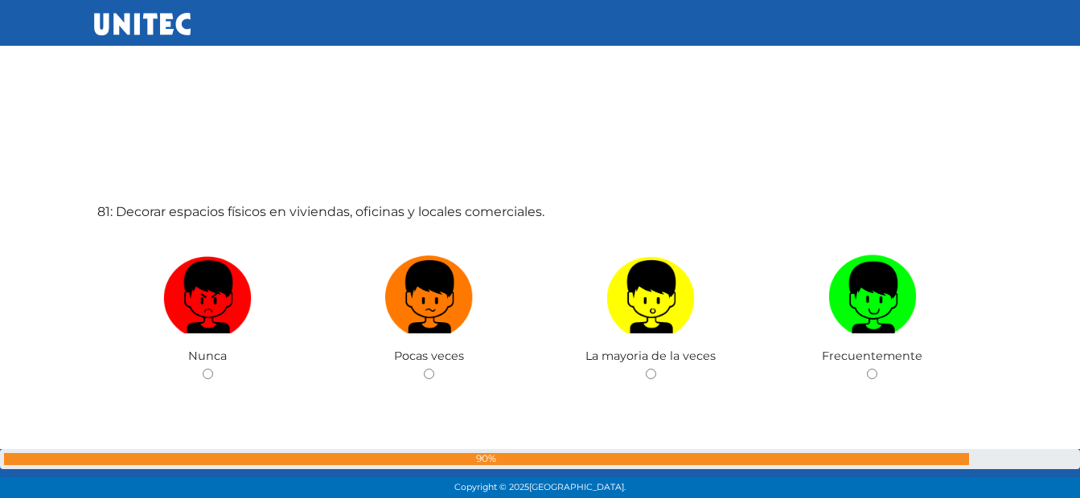
scroll to position [39920, 0]
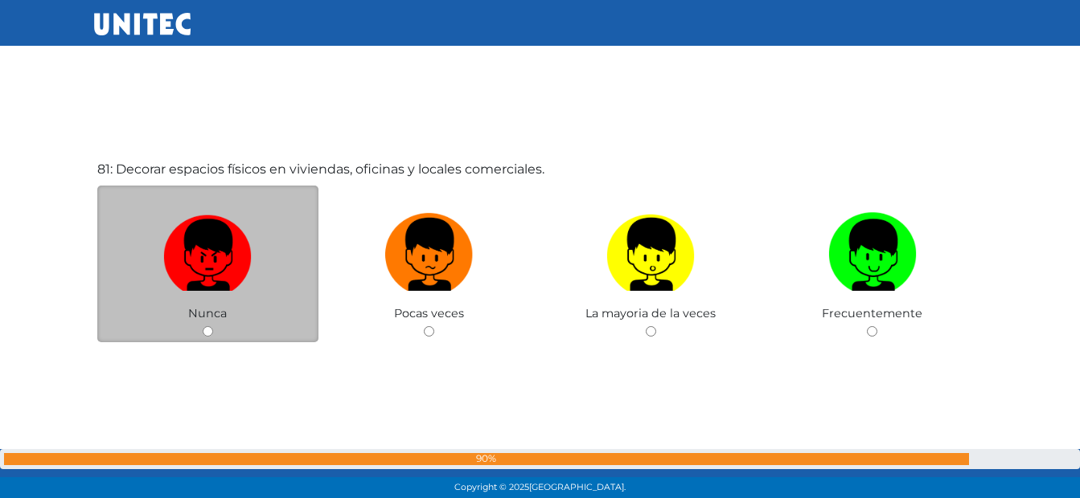
click at [202, 221] on img at bounding box center [207, 249] width 88 height 84
click at [203, 326] on input "radio" at bounding box center [208, 331] width 10 height 10
radio input "true"
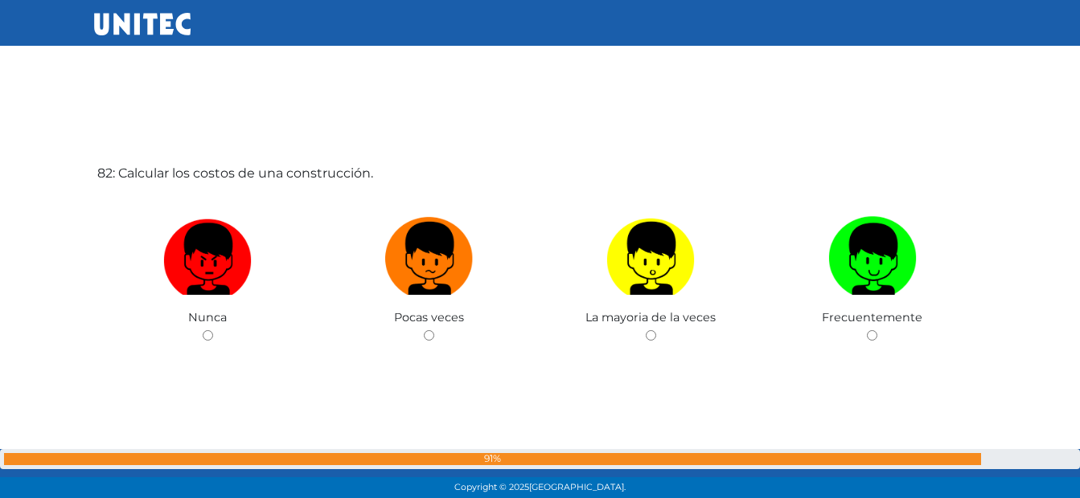
scroll to position [40454, 0]
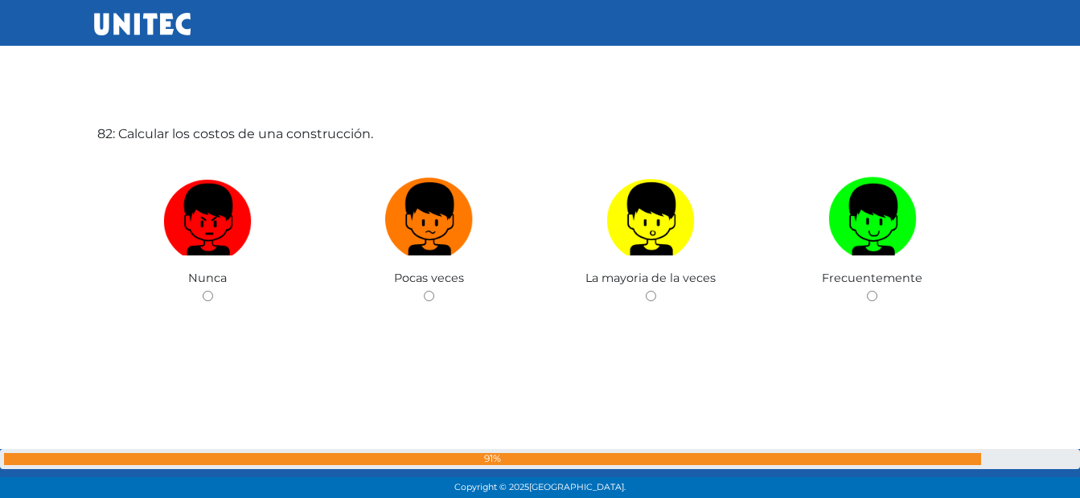
click at [202, 221] on img at bounding box center [207, 213] width 88 height 84
click at [203, 291] on input "radio" at bounding box center [208, 296] width 10 height 10
radio input "true"
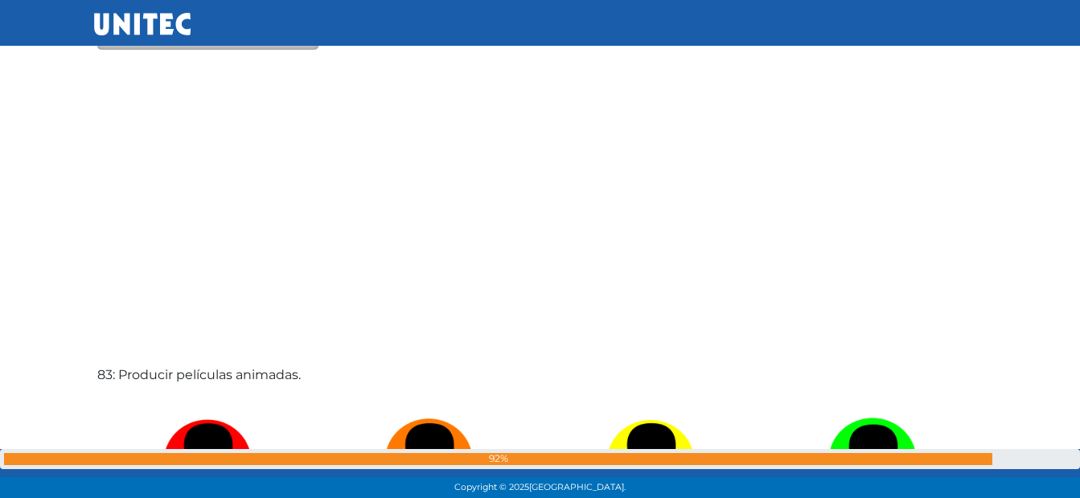
scroll to position [40952, 0]
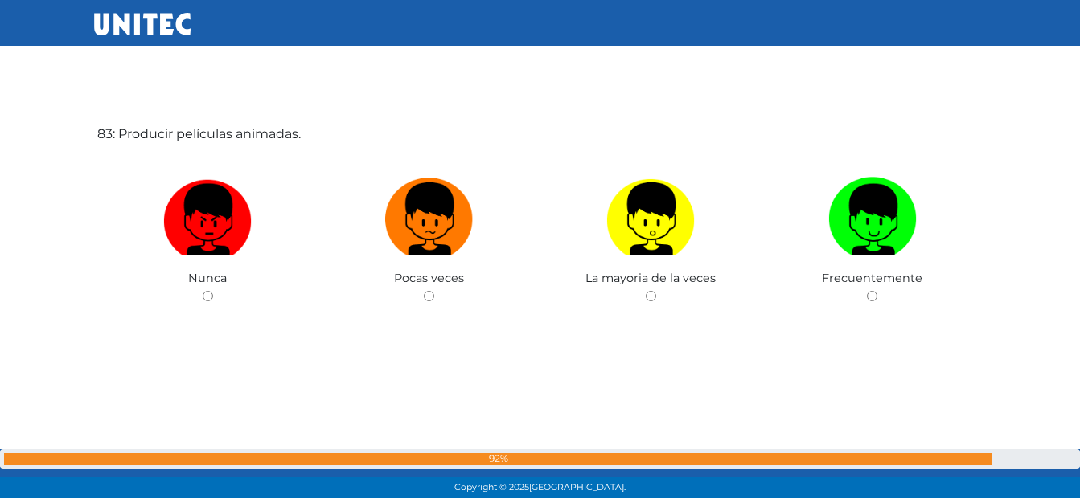
click at [202, 222] on img at bounding box center [207, 213] width 88 height 84
click at [203, 291] on input "radio" at bounding box center [208, 296] width 10 height 10
radio input "true"
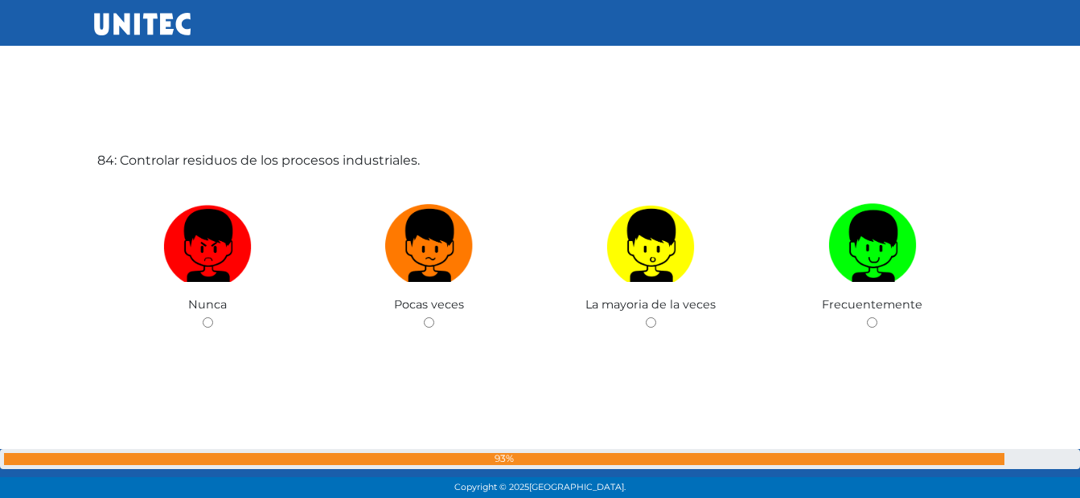
scroll to position [41451, 0]
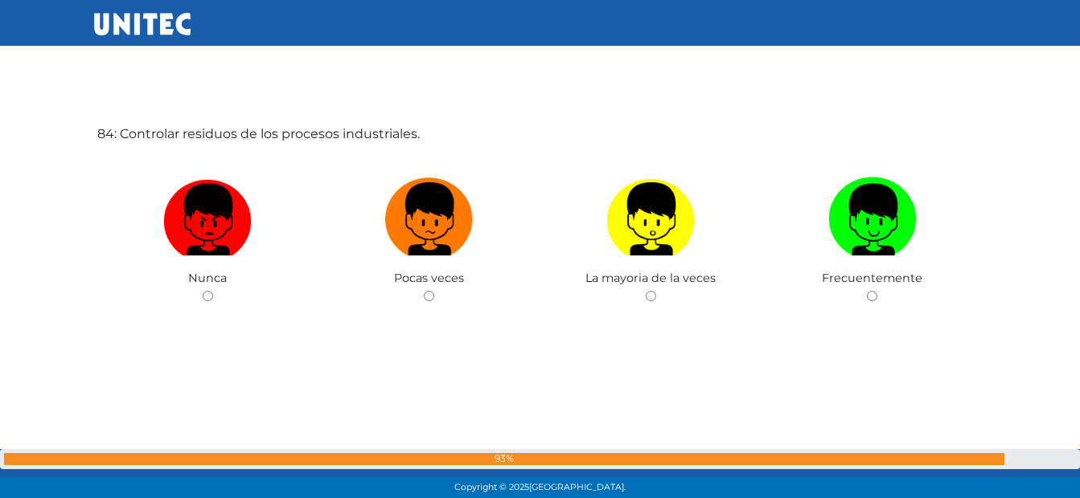
click at [202, 222] on img at bounding box center [207, 213] width 88 height 84
click at [203, 291] on input "radio" at bounding box center [208, 296] width 10 height 10
radio input "true"
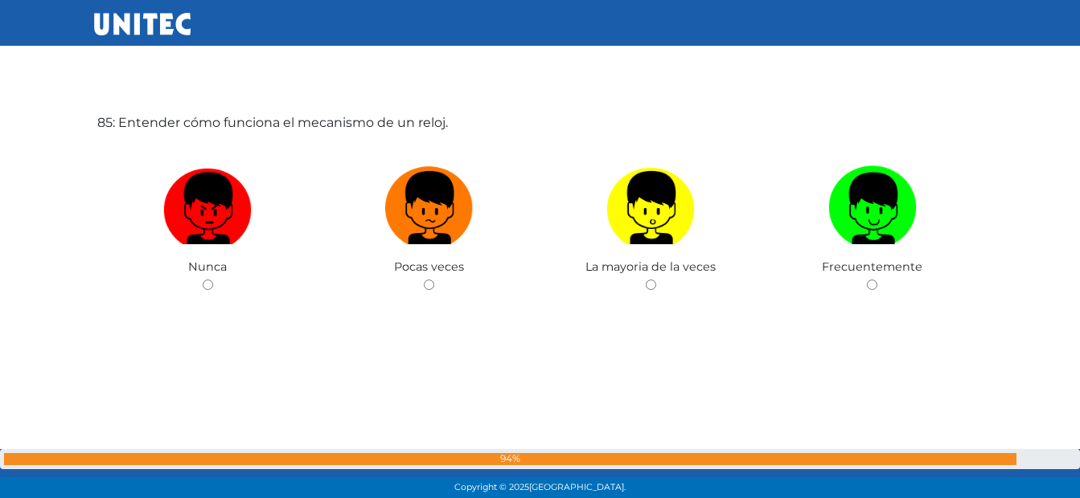
click at [202, 222] on img at bounding box center [207, 202] width 88 height 84
click at [203, 280] on input "radio" at bounding box center [208, 285] width 10 height 10
radio input "true"
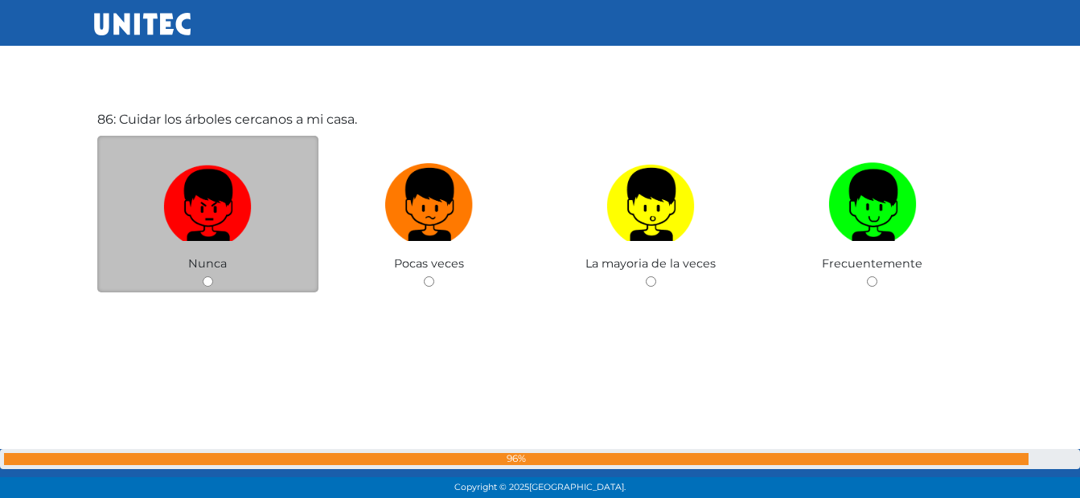
click at [191, 196] on img at bounding box center [207, 199] width 88 height 84
click at [203, 277] on input "radio" at bounding box center [208, 282] width 10 height 10
radio input "true"
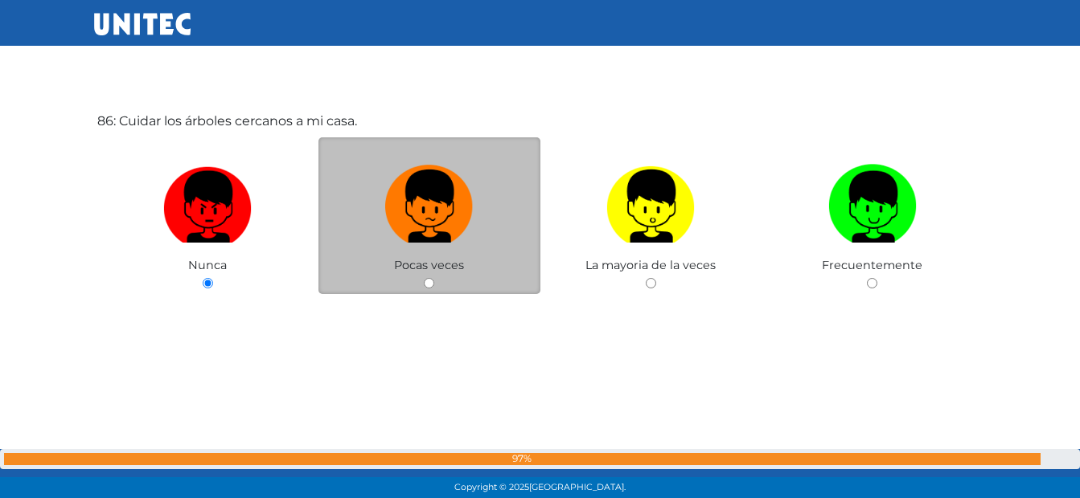
scroll to position [42463, 0]
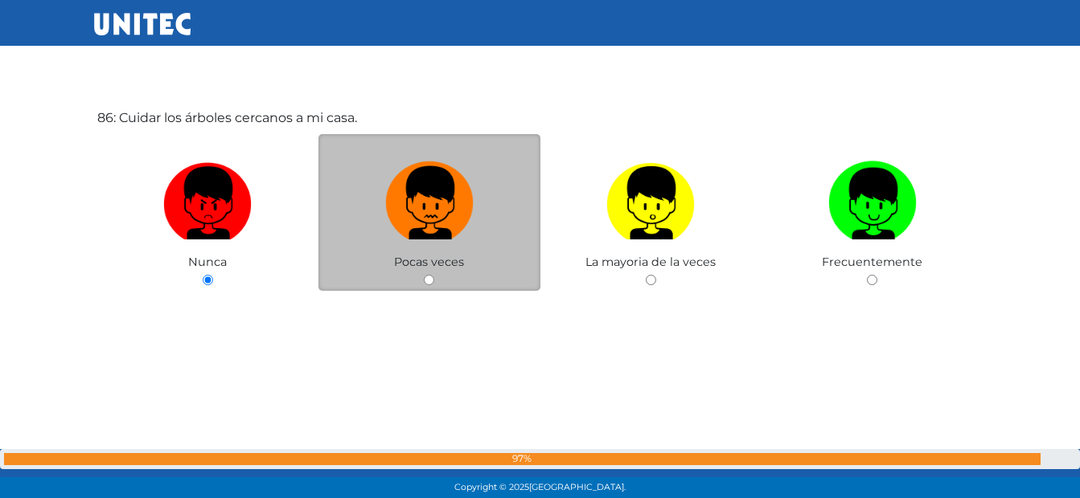
click at [430, 211] on img at bounding box center [429, 197] width 88 height 84
click at [430, 275] on input "radio" at bounding box center [429, 280] width 10 height 10
radio input "true"
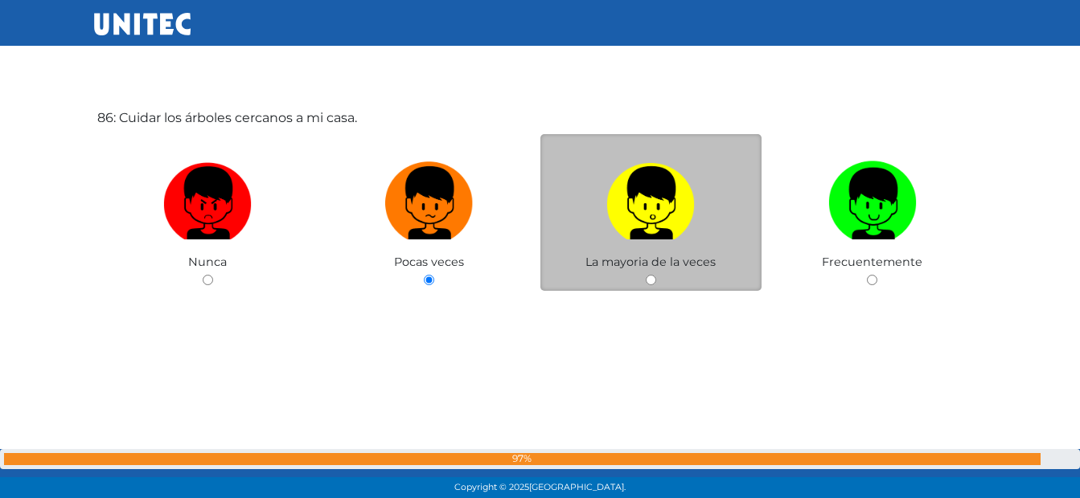
click at [602, 226] on label at bounding box center [651, 203] width 222 height 98
click at [646, 275] on input "radio" at bounding box center [651, 280] width 10 height 10
radio input "true"
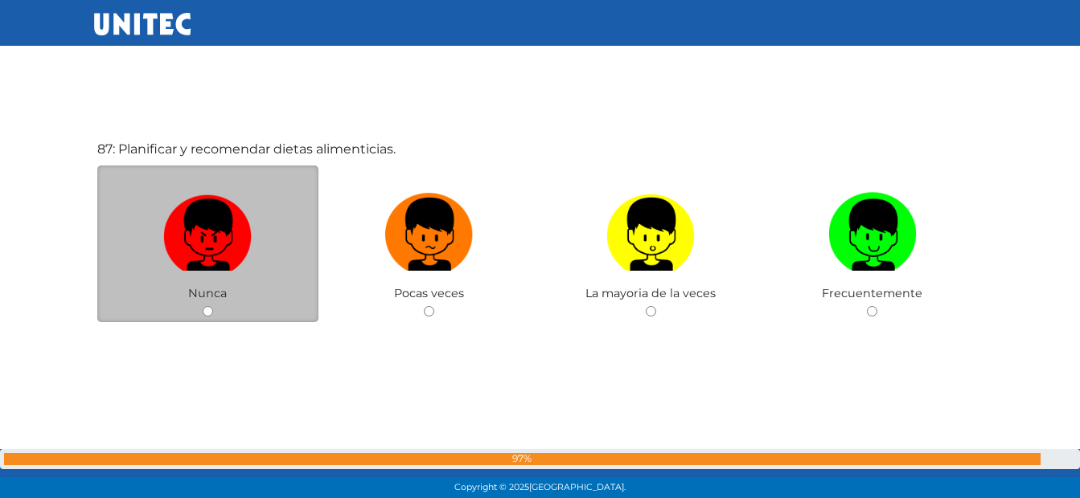
scroll to position [42946, 0]
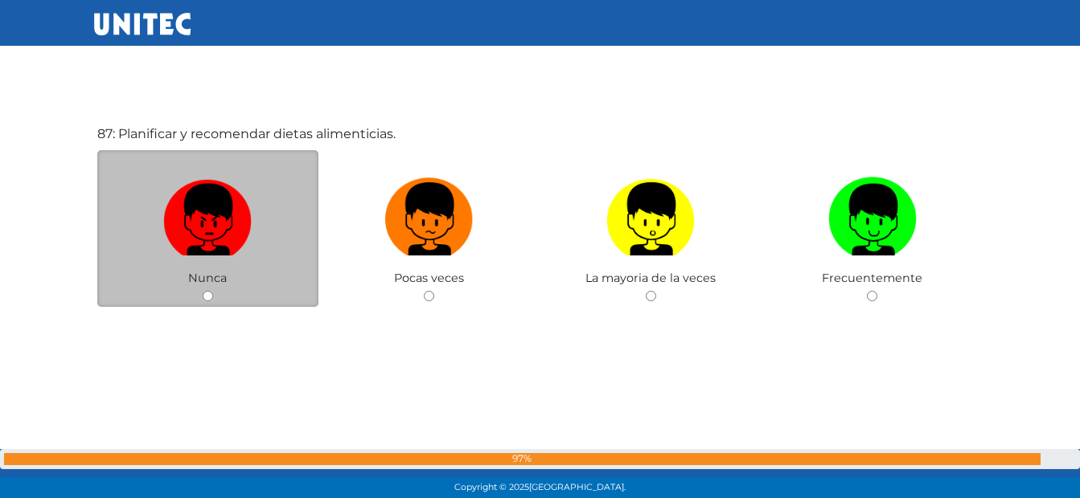
click at [201, 211] on img at bounding box center [207, 213] width 88 height 84
click at [203, 291] on input "radio" at bounding box center [208, 296] width 10 height 10
radio input "true"
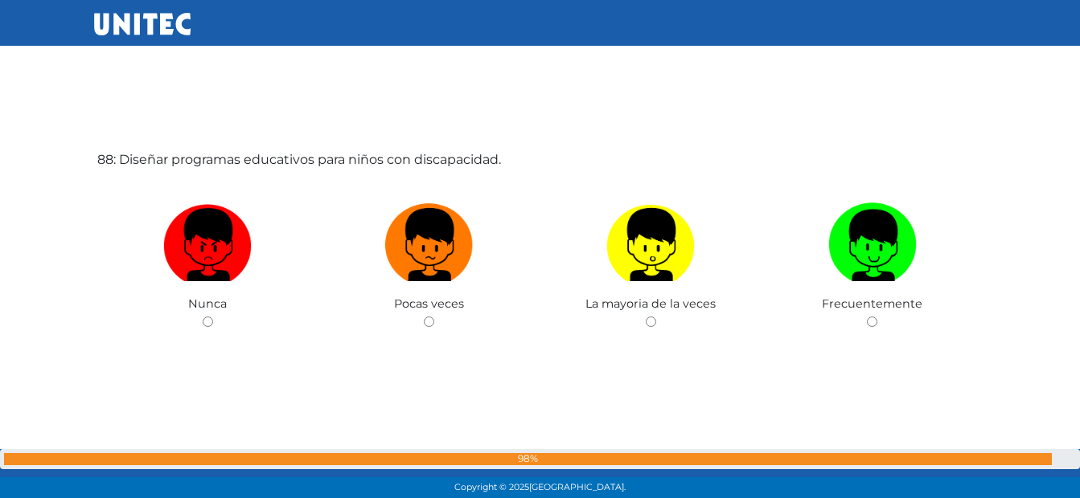
scroll to position [43444, 0]
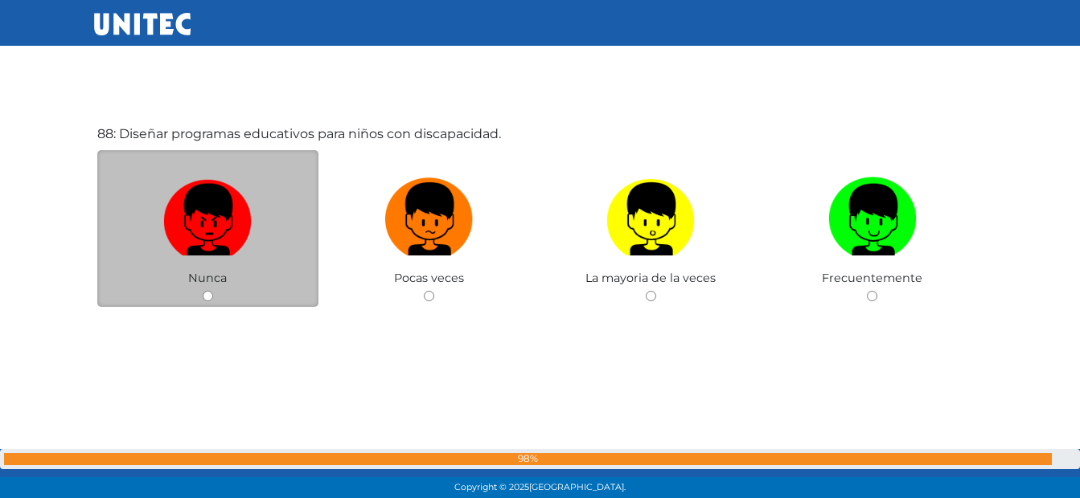
click at [198, 176] on img at bounding box center [207, 213] width 88 height 84
click at [203, 291] on input "radio" at bounding box center [208, 296] width 10 height 10
radio input "true"
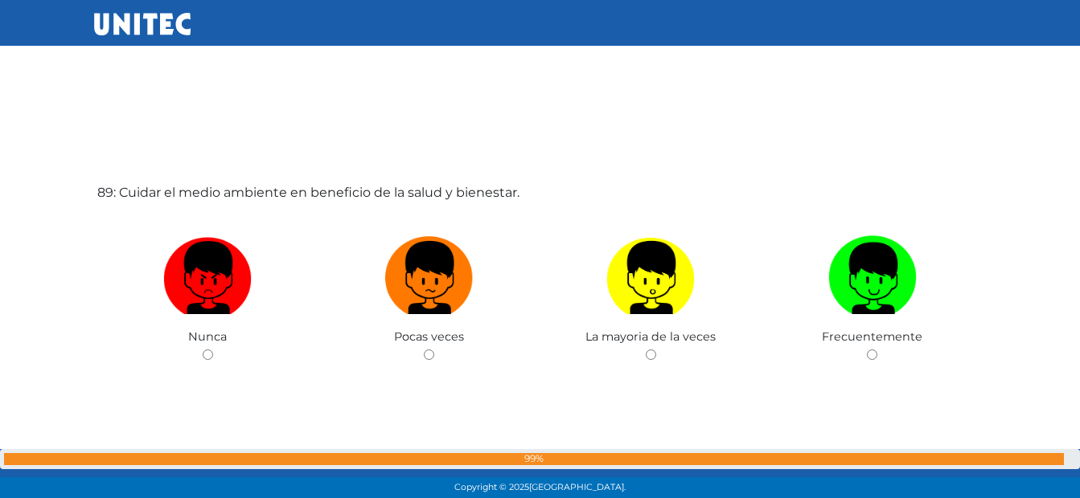
scroll to position [43943, 0]
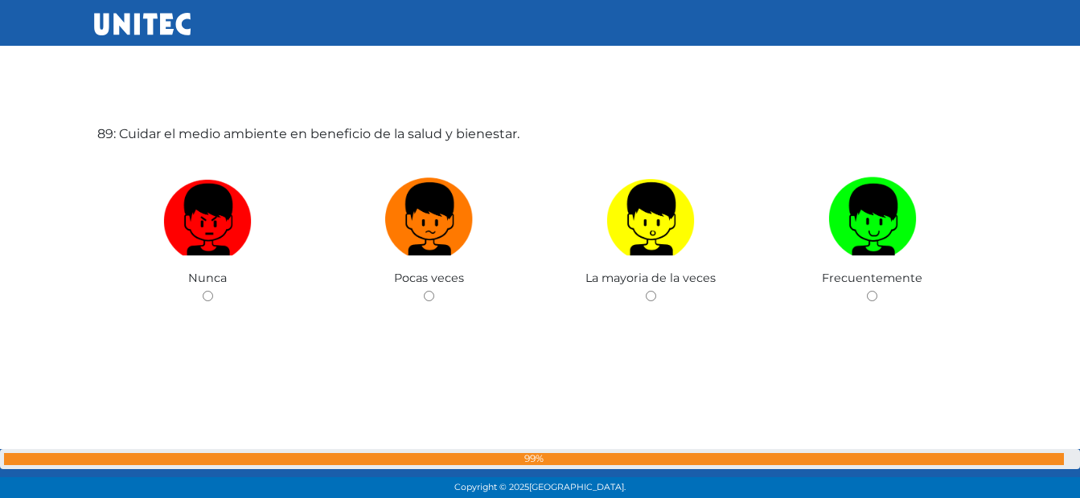
click at [198, 176] on img at bounding box center [207, 213] width 88 height 84
click at [203, 291] on input "radio" at bounding box center [208, 296] width 10 height 10
radio input "true"
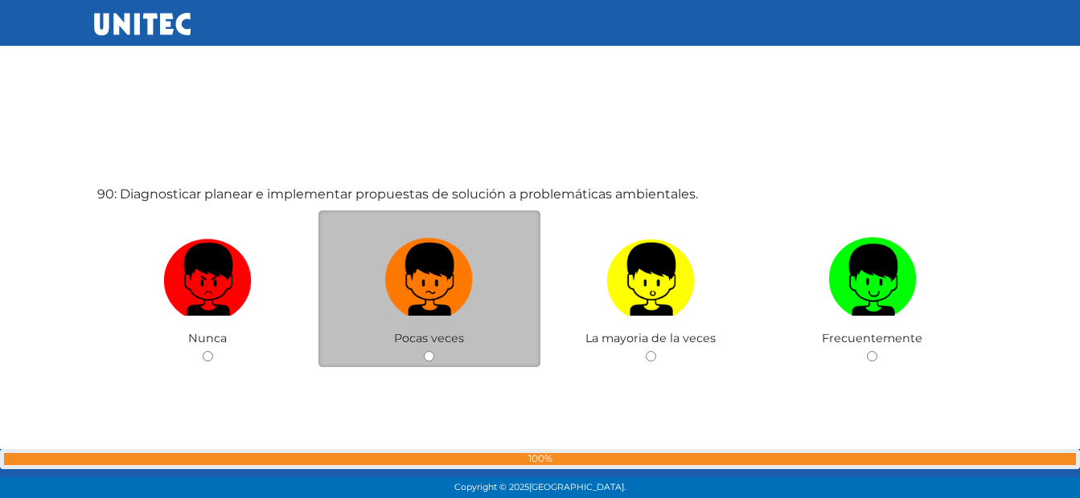
scroll to position [44120, 0]
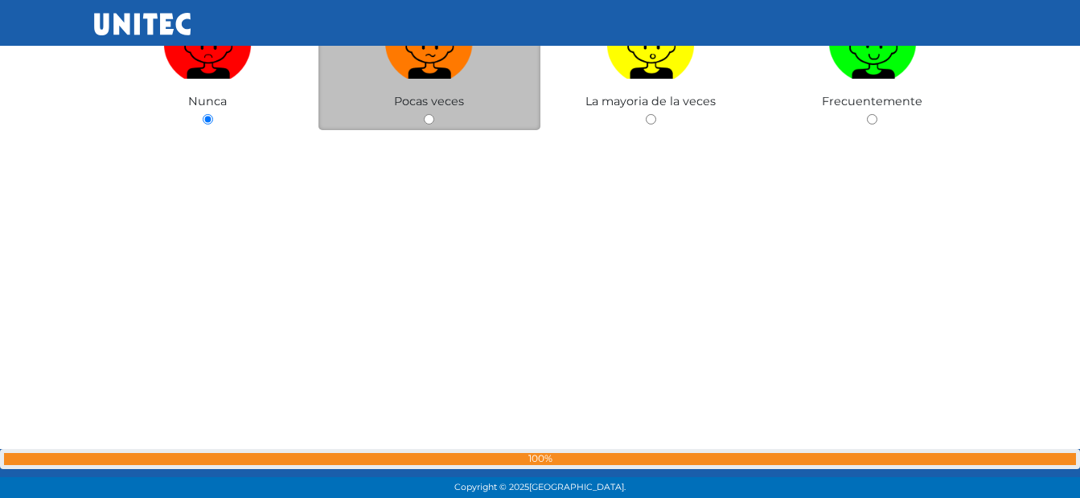
click at [420, 96] on span "Pocas veces" at bounding box center [429, 101] width 70 height 14
click at [425, 61] on img at bounding box center [429, 36] width 88 height 84
click at [425, 114] on input "radio" at bounding box center [429, 119] width 10 height 10
radio input "true"
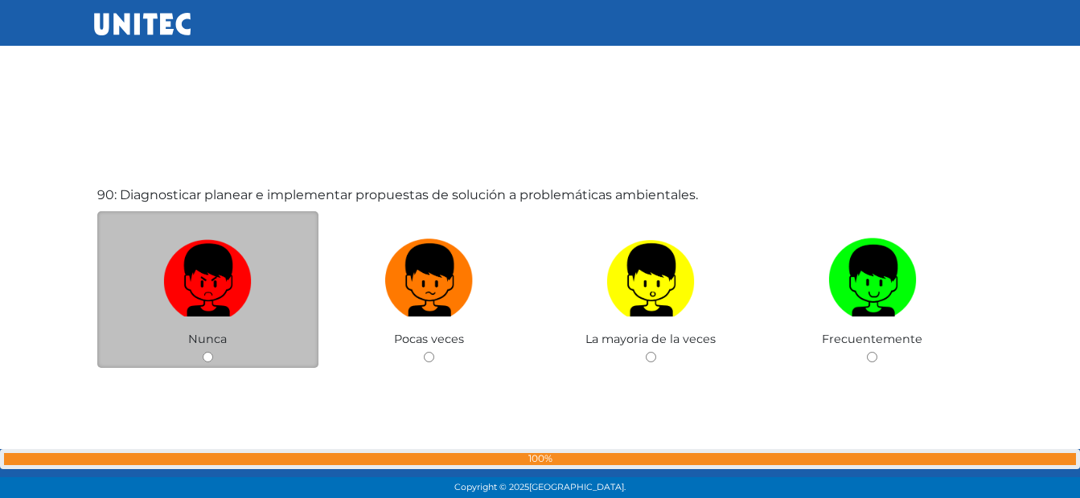
scroll to position [44441, 0]
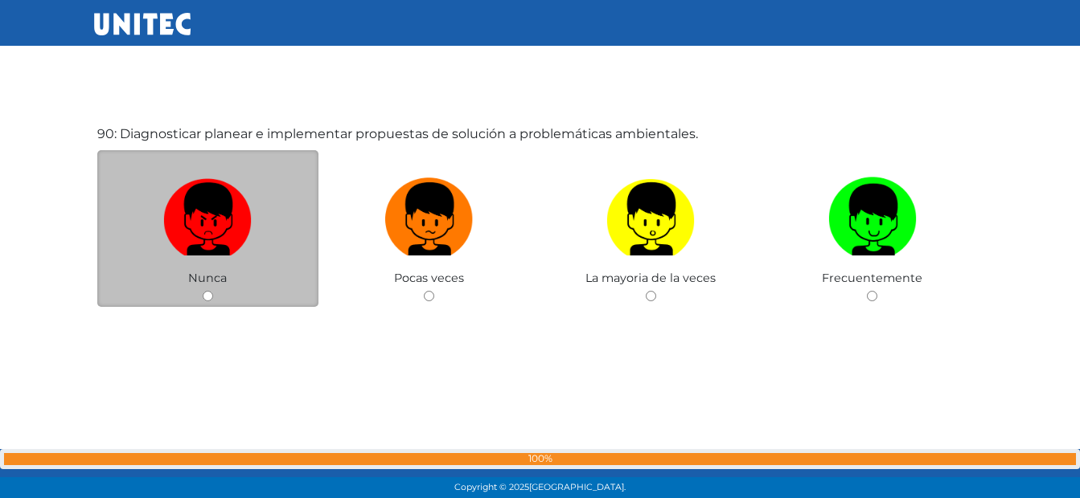
click at [264, 160] on div "Nunca" at bounding box center [208, 228] width 222 height 157
click at [240, 212] on img at bounding box center [207, 213] width 88 height 84
click at [213, 291] on input "radio" at bounding box center [208, 296] width 10 height 10
radio input "true"
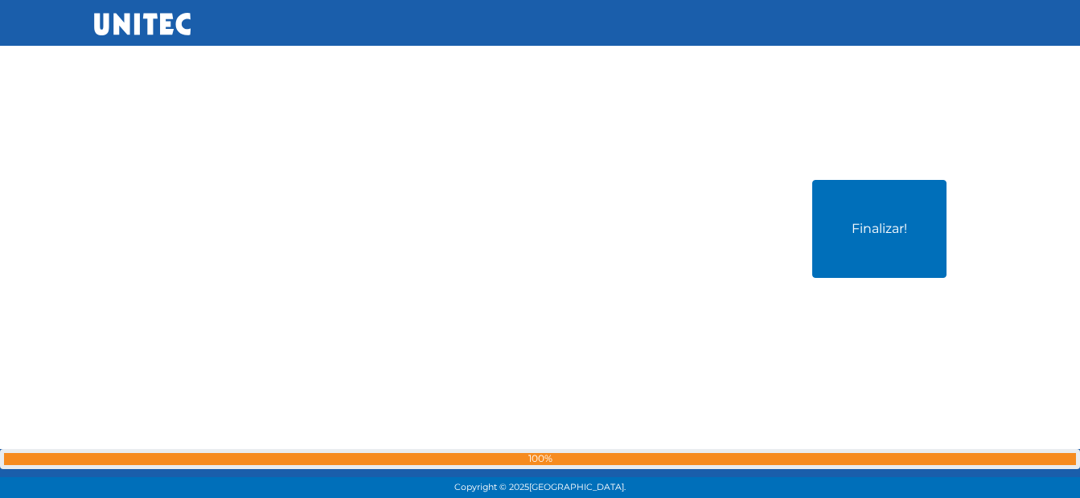
scroll to position [44899, 0]
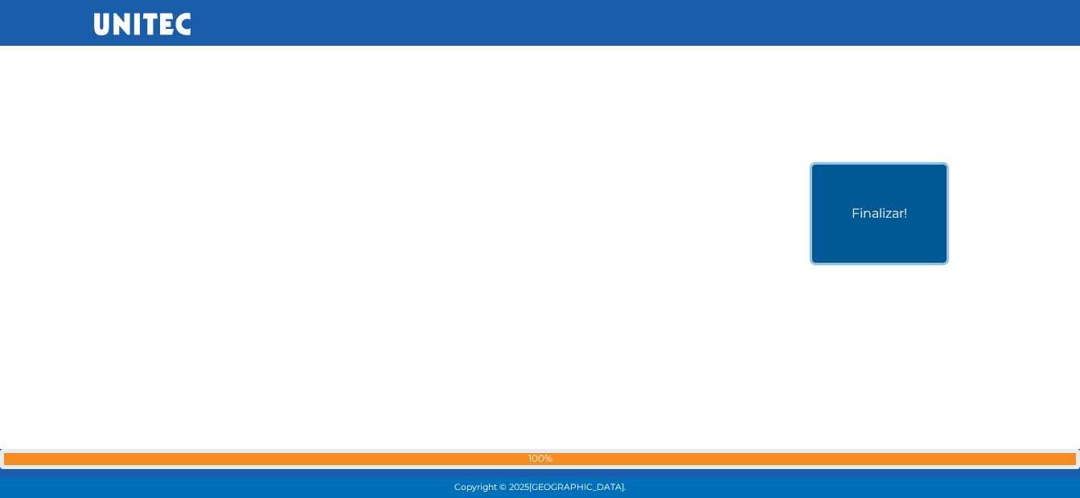
click at [887, 230] on button "Finalizar!" at bounding box center [879, 214] width 134 height 98
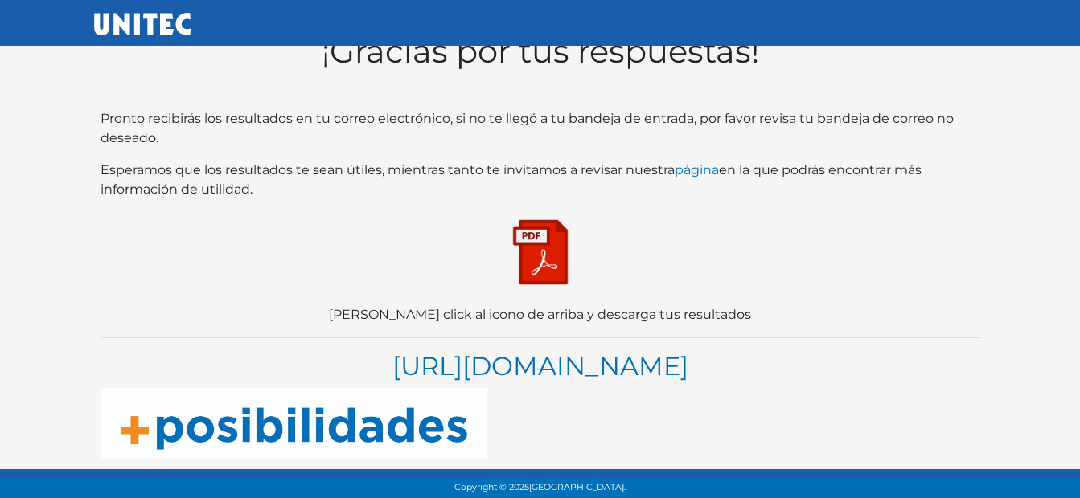
scroll to position [56, 0]
click at [544, 228] on img at bounding box center [540, 252] width 80 height 80
